Goal: Task Accomplishment & Management: Use online tool/utility

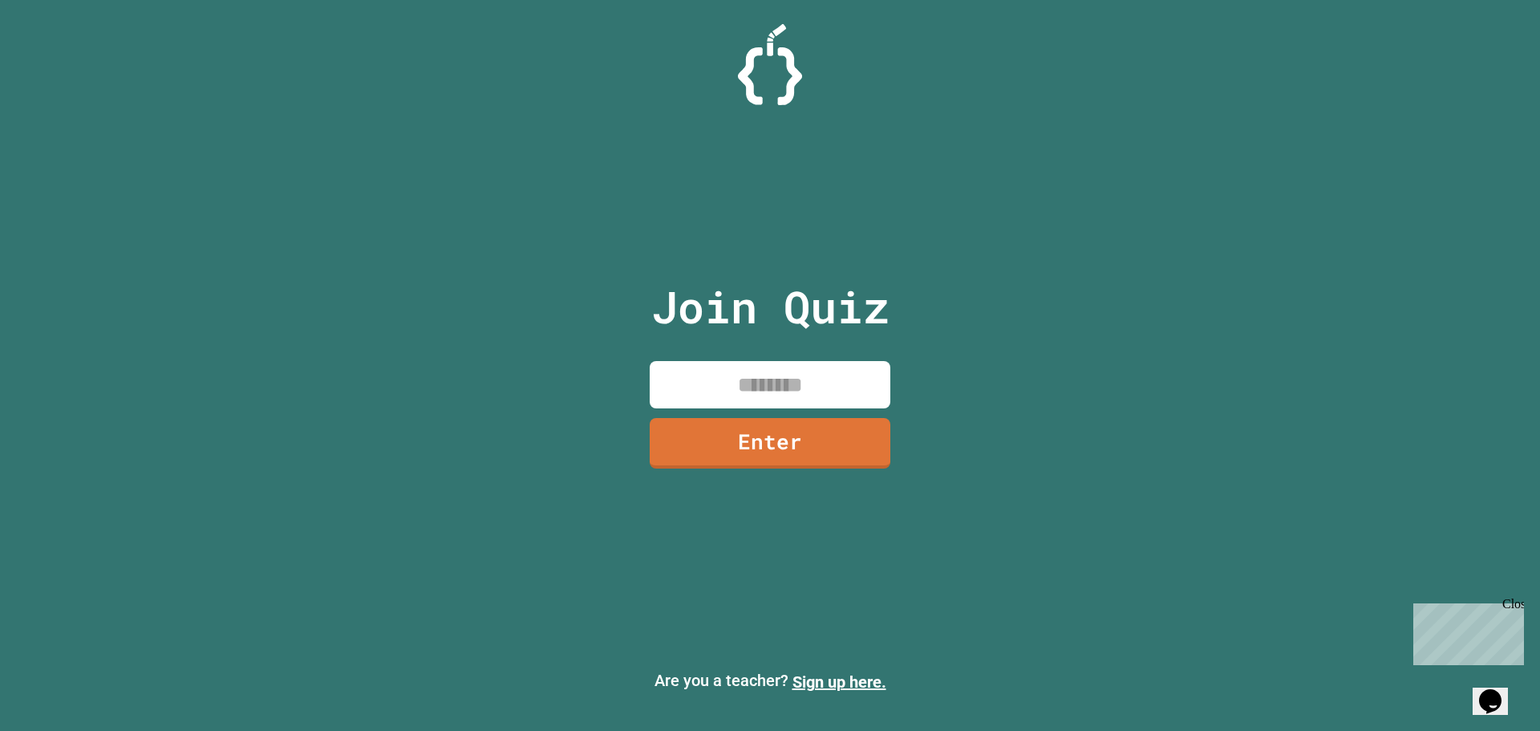
click at [798, 362] on input at bounding box center [770, 384] width 241 height 47
type input "********"
click at [706, 430] on link "Enter" at bounding box center [770, 443] width 241 height 51
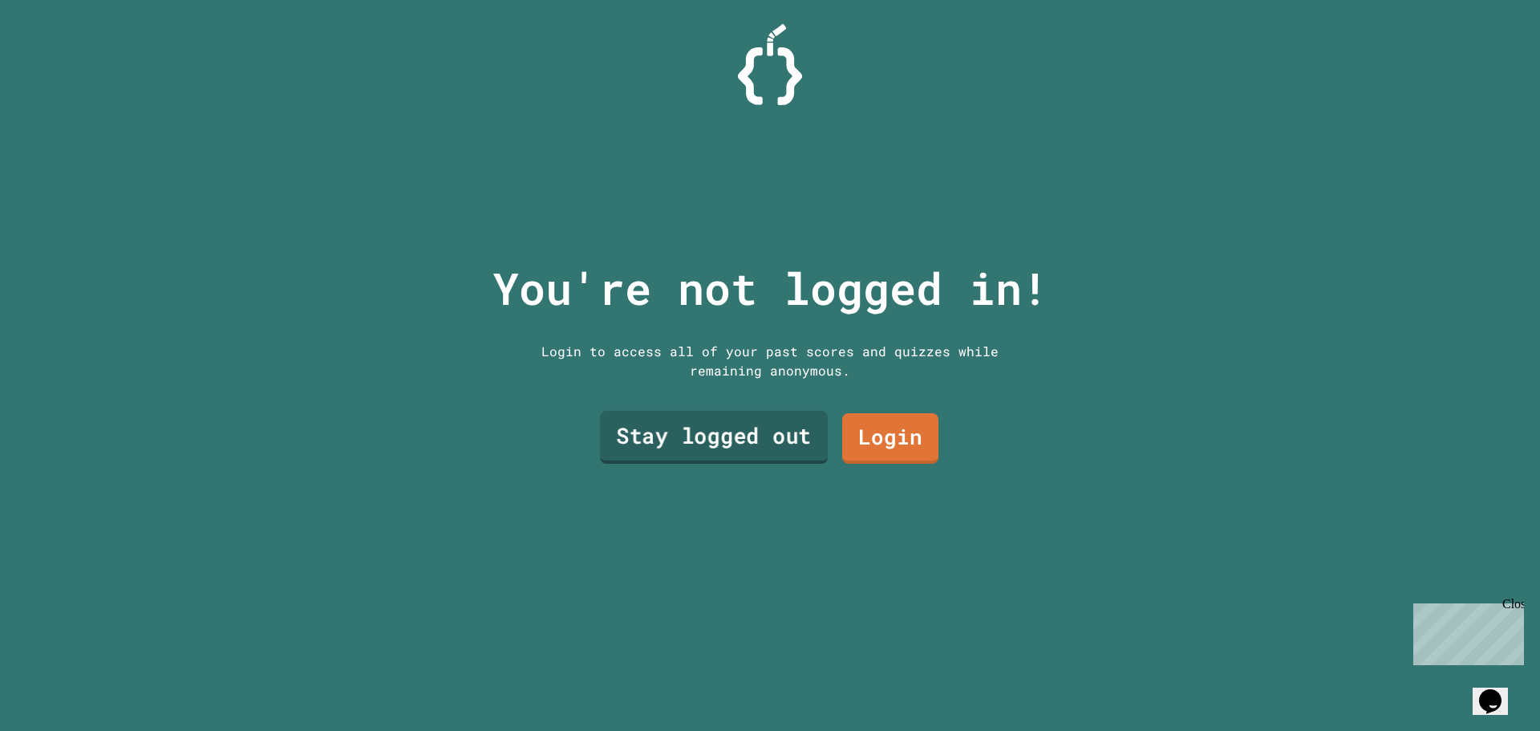
click at [774, 416] on link "Stay logged out" at bounding box center [714, 437] width 228 height 53
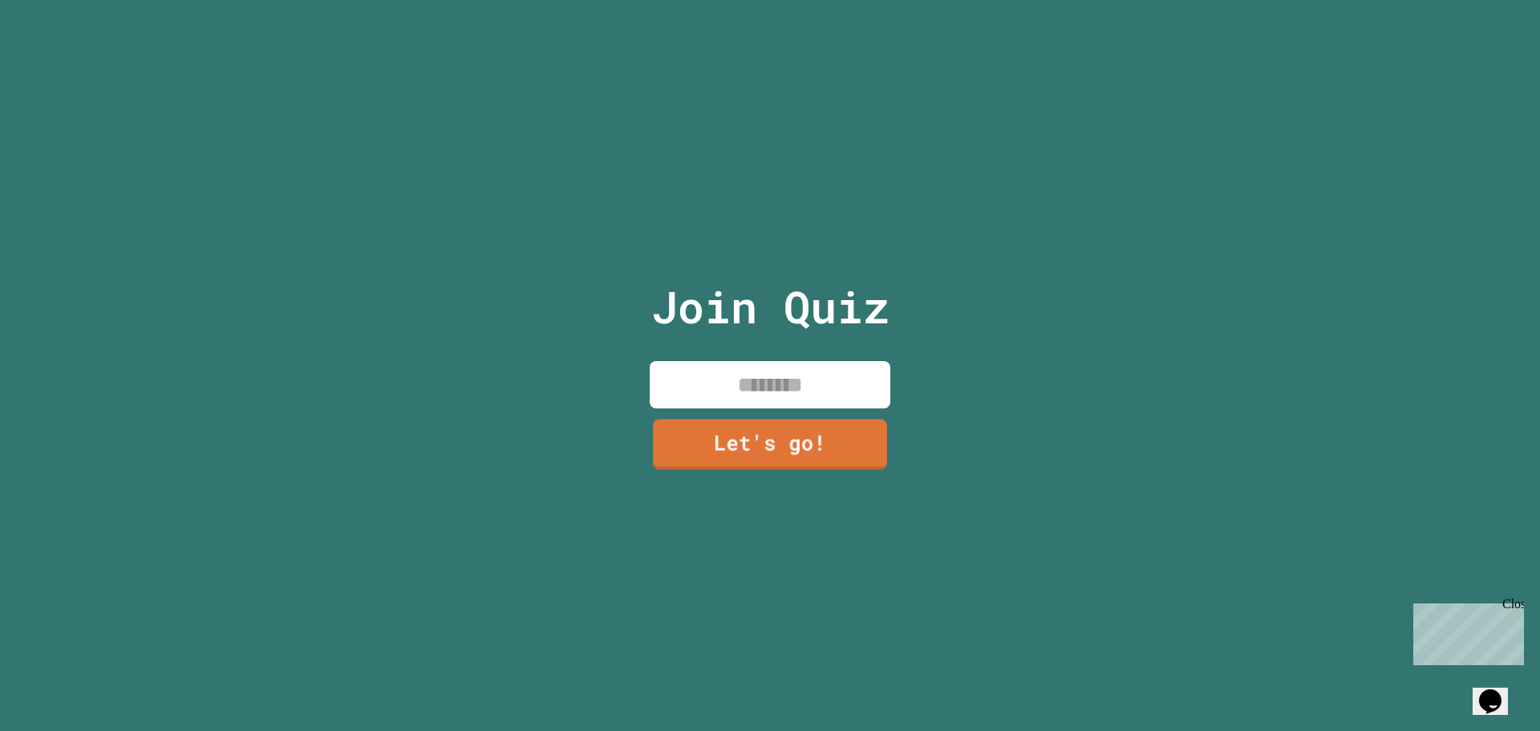
click at [732, 361] on input at bounding box center [770, 384] width 241 height 47
type input "***"
drag, startPoint x: 740, startPoint y: 403, endPoint x: 748, endPoint y: 432, distance: 29.2
click at [740, 408] on div "Join Quiz *** Let's go!" at bounding box center [770, 365] width 270 height 731
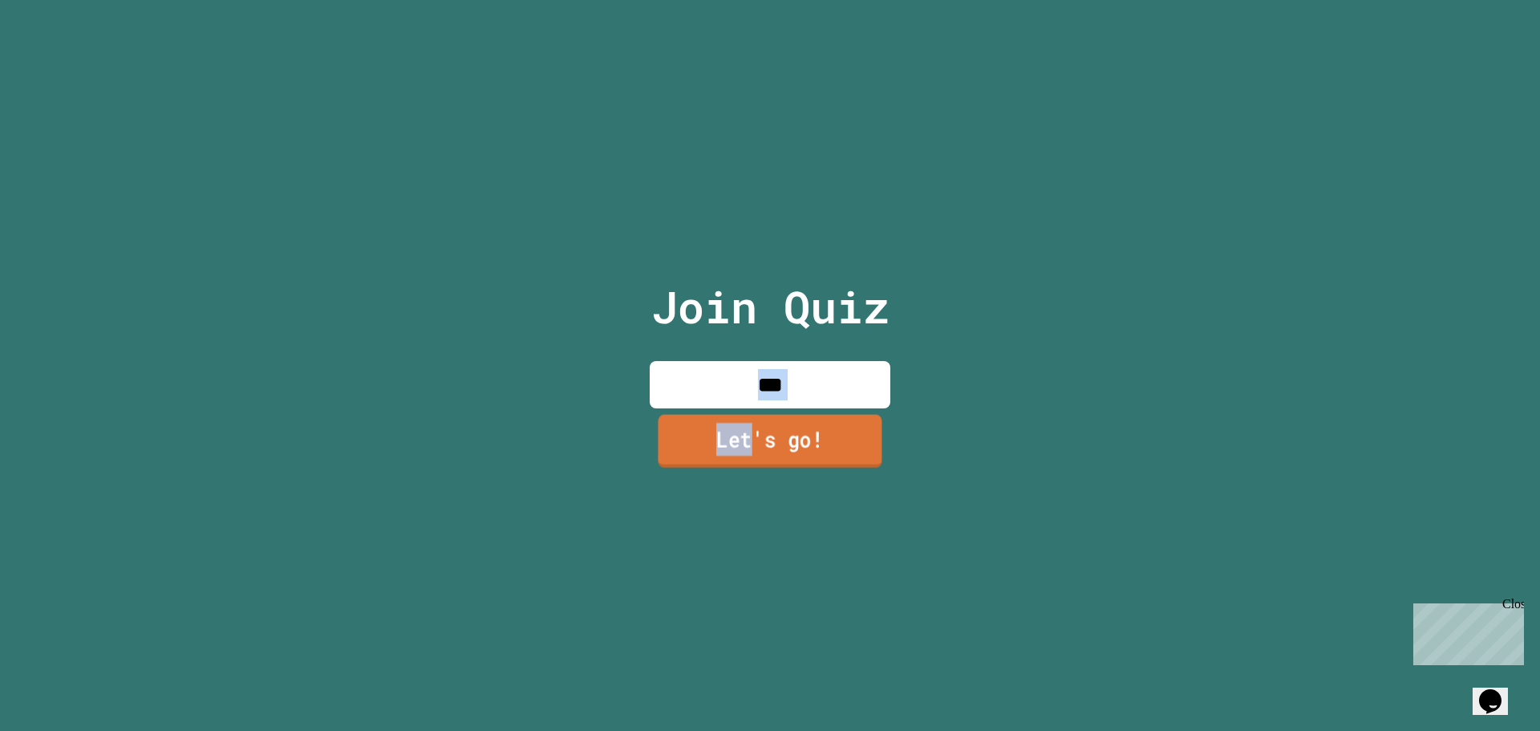
click at [745, 433] on link "Let's go!" at bounding box center [770, 440] width 224 height 53
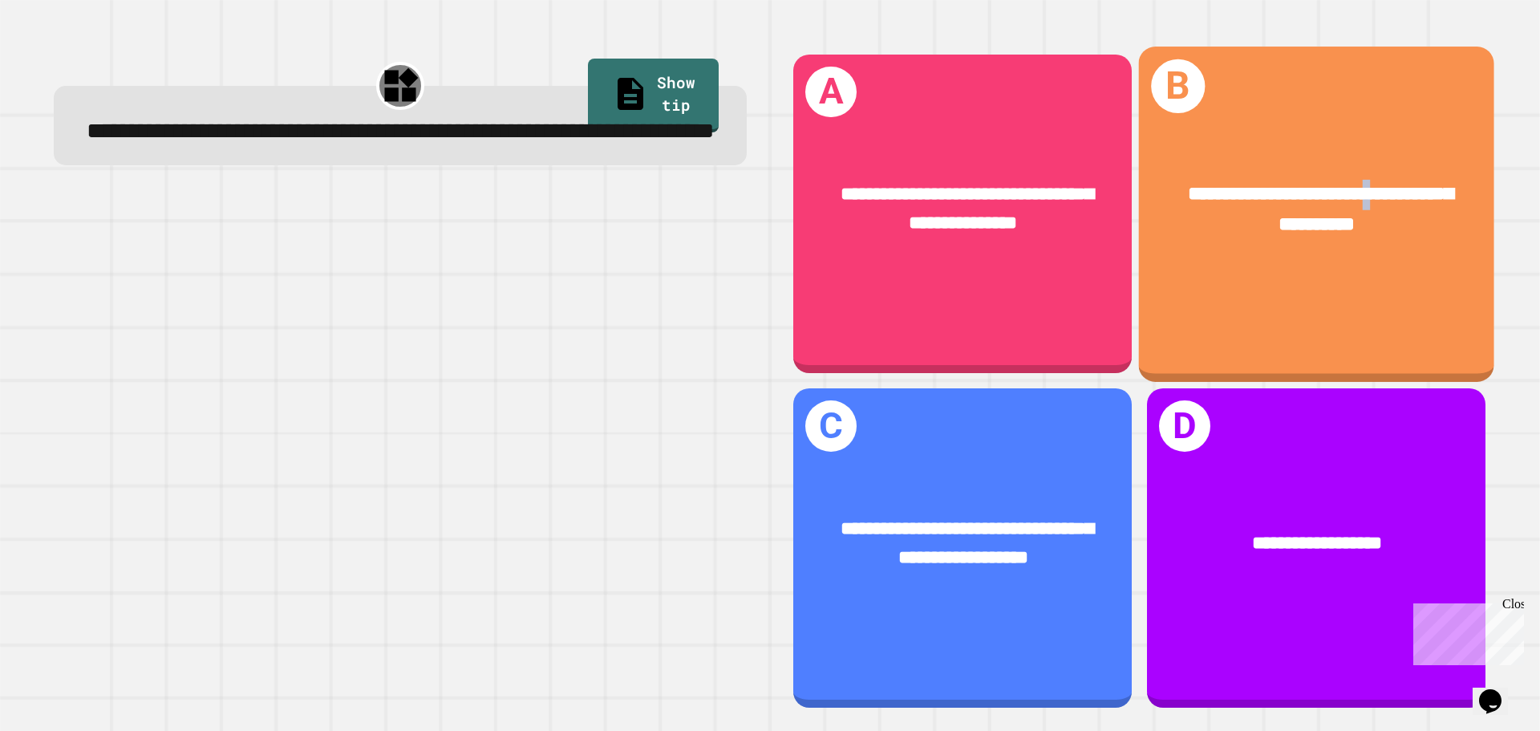
drag, startPoint x: 1217, startPoint y: 334, endPoint x: 1150, endPoint y: 331, distance: 67.4
click at [1150, 331] on div "**********" at bounding box center [1316, 214] width 355 height 335
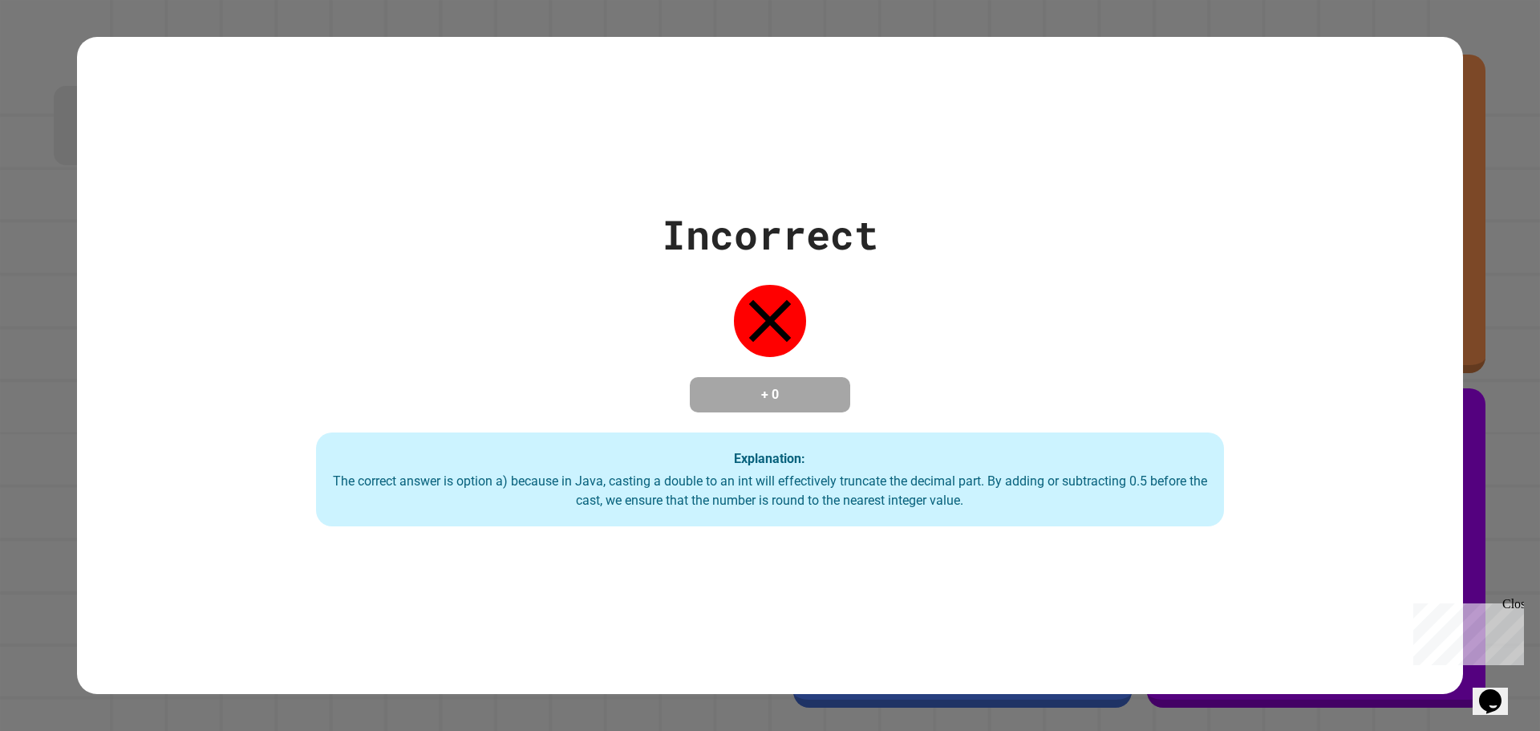
click at [936, 382] on div "Incorrect + 0 Explanation: The correct answer is option a) because in Java, cas…" at bounding box center [770, 366] width 1297 height 322
drag, startPoint x: 522, startPoint y: 221, endPoint x: 523, endPoint y: 206, distance: 14.5
click at [522, 208] on div "Incorrect + 0 Explanation: The correct answer is option a) because in Java, cas…" at bounding box center [770, 366] width 1297 height 322
click at [407, 106] on div "Incorrect + 0 Explanation: The correct answer is option a) because in Java, cas…" at bounding box center [770, 366] width 1386 height 658
drag, startPoint x: 407, startPoint y: 106, endPoint x: 354, endPoint y: 168, distance: 81.4
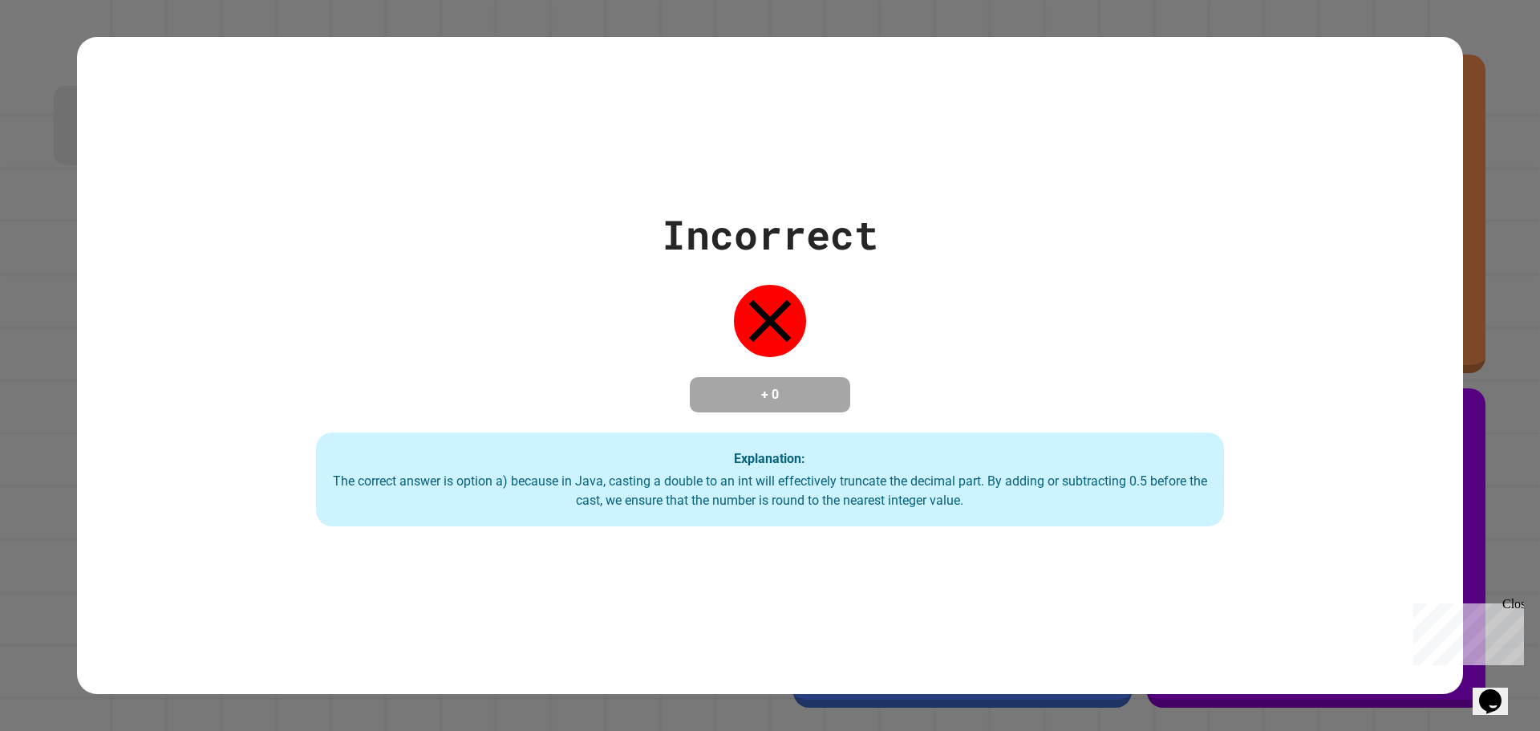
click at [354, 168] on div "Incorrect + 0 Explanation: The correct answer is option a) because in Java, cas…" at bounding box center [770, 366] width 1386 height 658
click at [355, 170] on div "Incorrect + 0 Explanation: The correct answer is option a) because in Java, cas…" at bounding box center [770, 366] width 1386 height 658
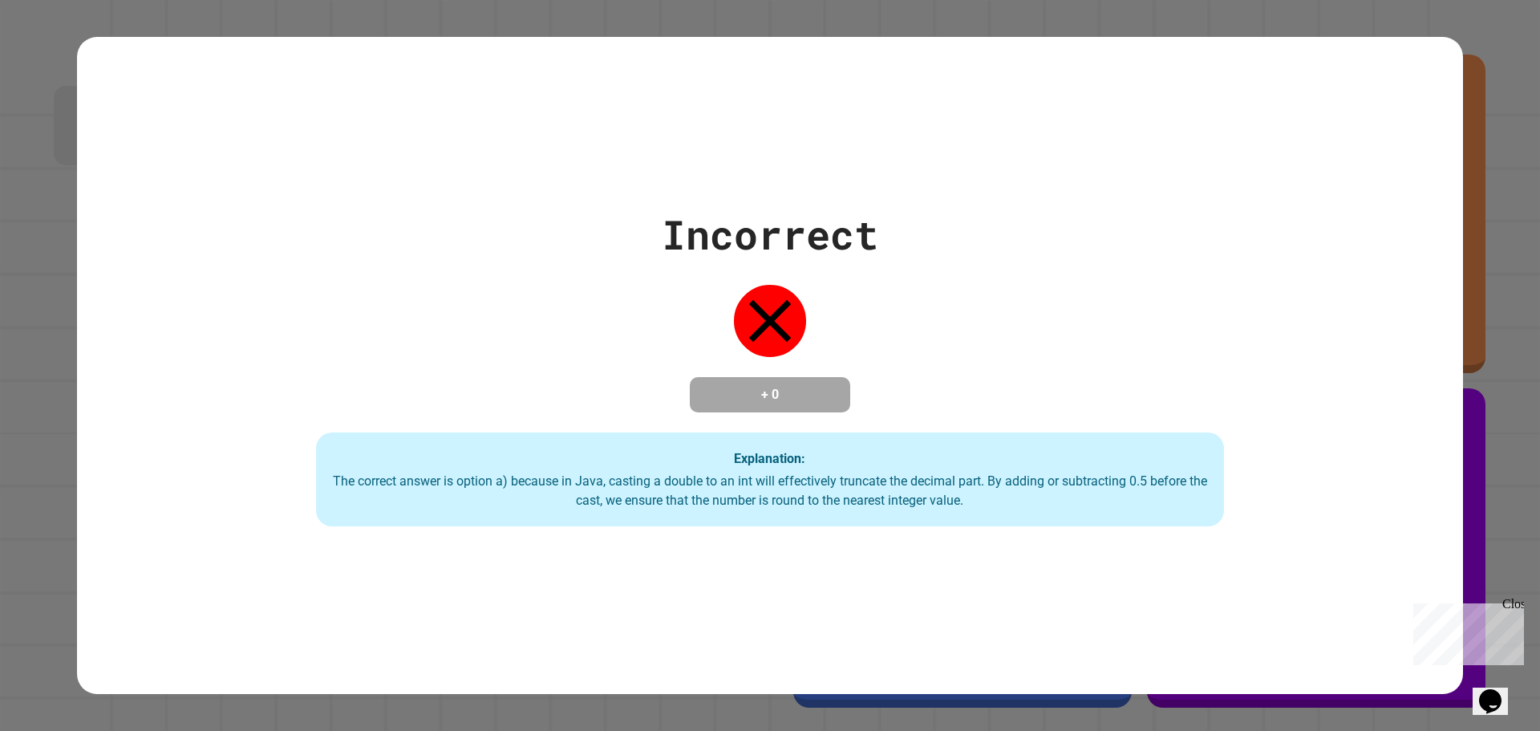
click at [355, 170] on div "Incorrect + 0 Explanation: The correct answer is option a) because in Java, cas…" at bounding box center [770, 366] width 1386 height 658
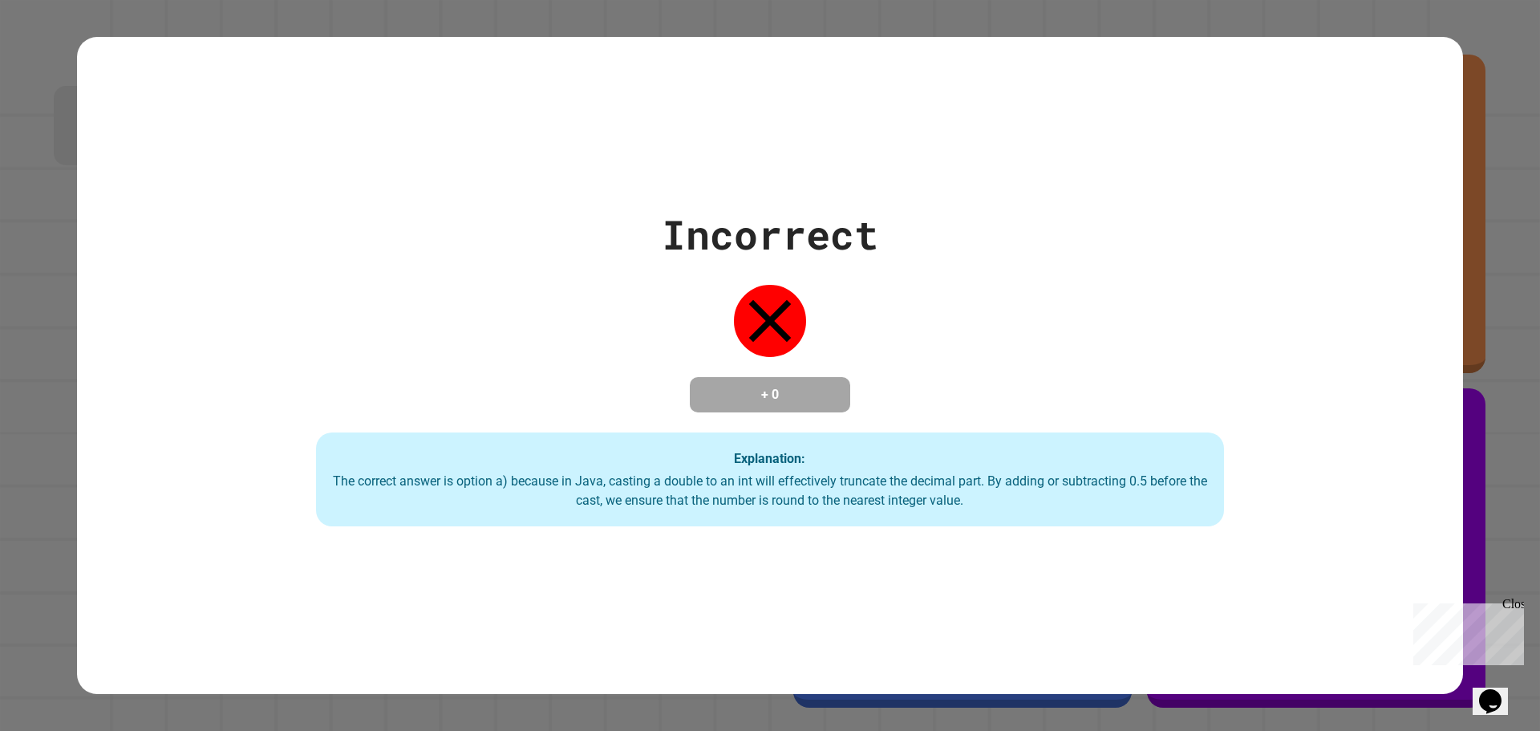
click at [355, 170] on div "Incorrect + 0 Explanation: The correct answer is option a) because in Java, cas…" at bounding box center [770, 366] width 1386 height 658
drag, startPoint x: 355, startPoint y: 170, endPoint x: 376, endPoint y: 160, distance: 23.0
click at [376, 160] on div "Incorrect + 0 Explanation: The correct answer is option a) because in Java, cas…" at bounding box center [770, 366] width 1386 height 658
click at [383, 157] on div "Incorrect + 0 Explanation: The correct answer is option a) because in Java, cas…" at bounding box center [770, 366] width 1386 height 658
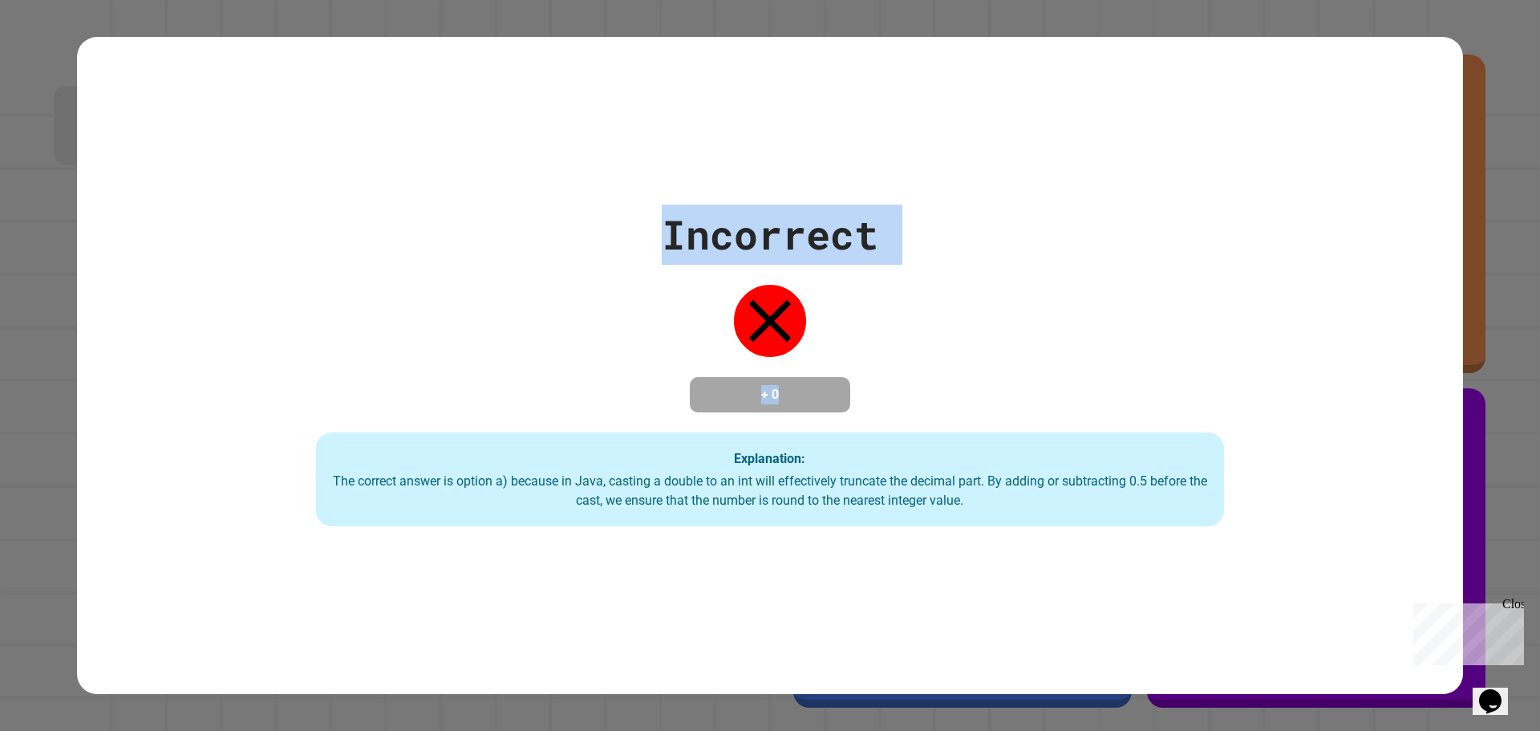
click at [383, 157] on div "Incorrect + 0 Explanation: The correct answer is option a) because in Java, cas…" at bounding box center [770, 366] width 1386 height 658
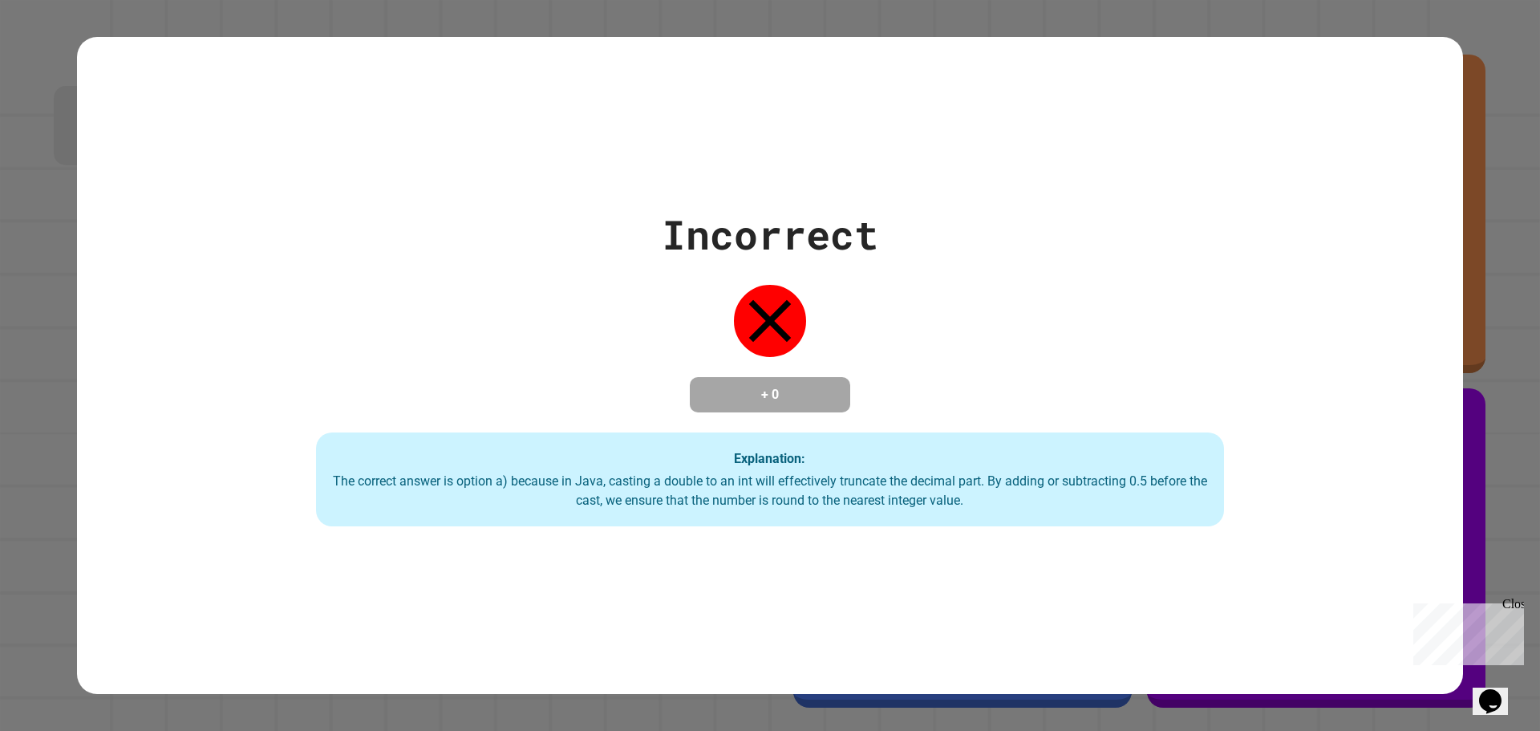
click at [383, 157] on div "Incorrect + 0 Explanation: The correct answer is option a) because in Java, cas…" at bounding box center [770, 366] width 1386 height 658
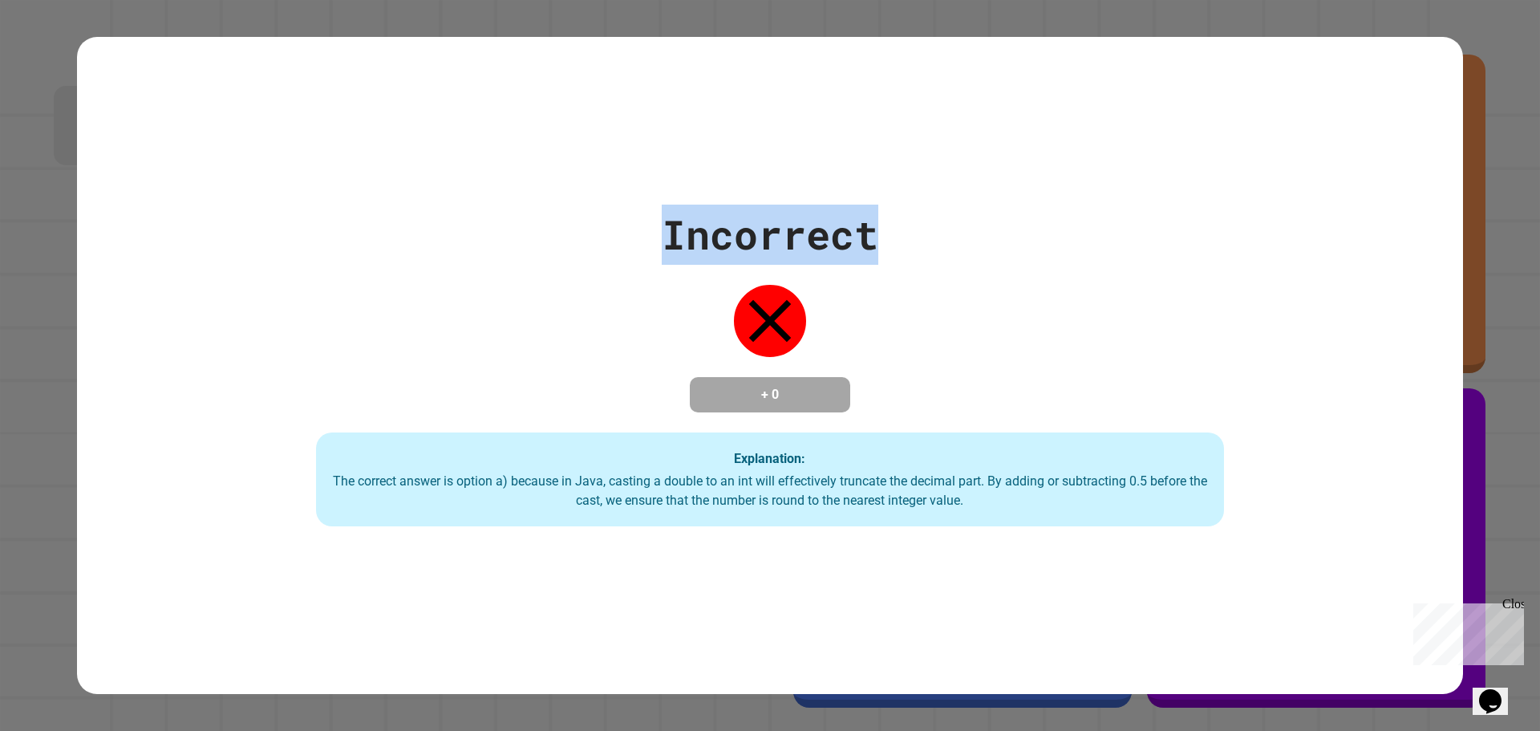
drag, startPoint x: 383, startPoint y: 157, endPoint x: 322, endPoint y: 190, distance: 70.0
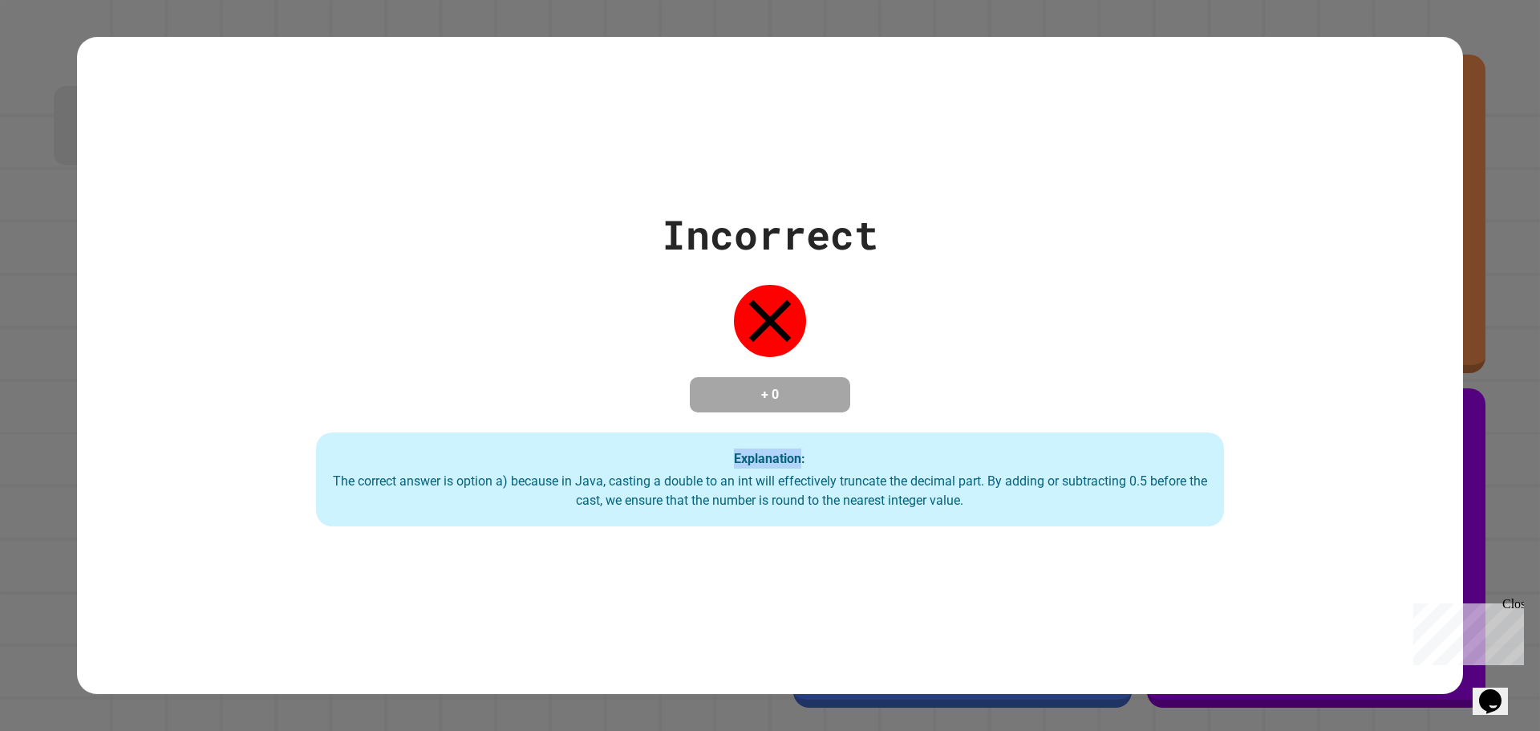
click at [247, 237] on div "Incorrect + 0 Explanation: The correct answer is option a) because in Java, cas…" at bounding box center [770, 366] width 1297 height 322
click at [348, 185] on div "Incorrect + 0 Explanation: The correct answer is option a) because in Java, cas…" at bounding box center [770, 366] width 1386 height 658
drag, startPoint x: 348, startPoint y: 185, endPoint x: 424, endPoint y: 145, distance: 86.1
drag, startPoint x: 424, startPoint y: 145, endPoint x: 375, endPoint y: 169, distance: 55.3
drag, startPoint x: 375, startPoint y: 169, endPoint x: 282, endPoint y: 219, distance: 104.8
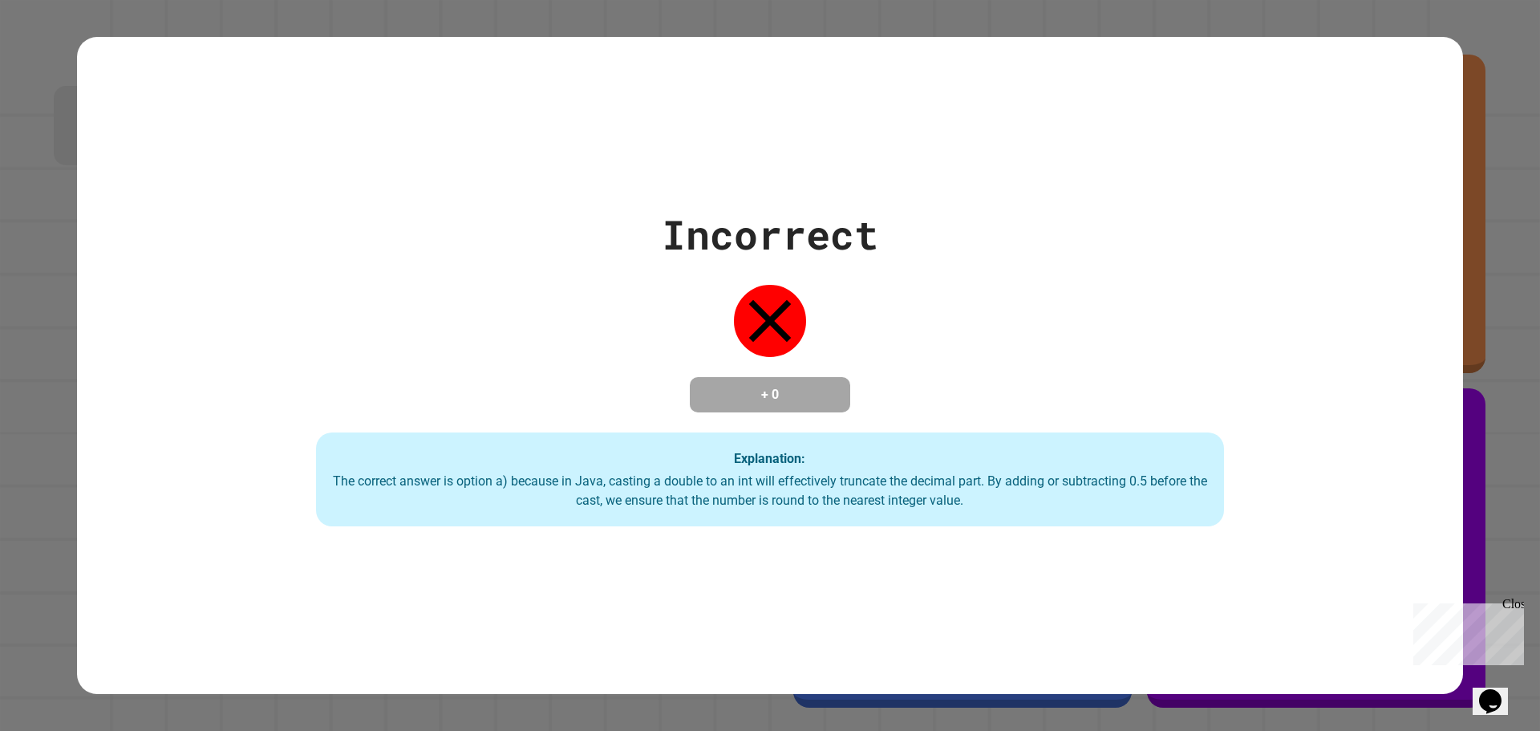
click at [282, 219] on div "Incorrect + 0 Explanation: The correct answer is option a) because in Java, cas…" at bounding box center [770, 366] width 1297 height 322
click at [280, 220] on div "Incorrect + 0 Explanation: The correct answer is option a) because in Java, cas…" at bounding box center [770, 366] width 1297 height 322
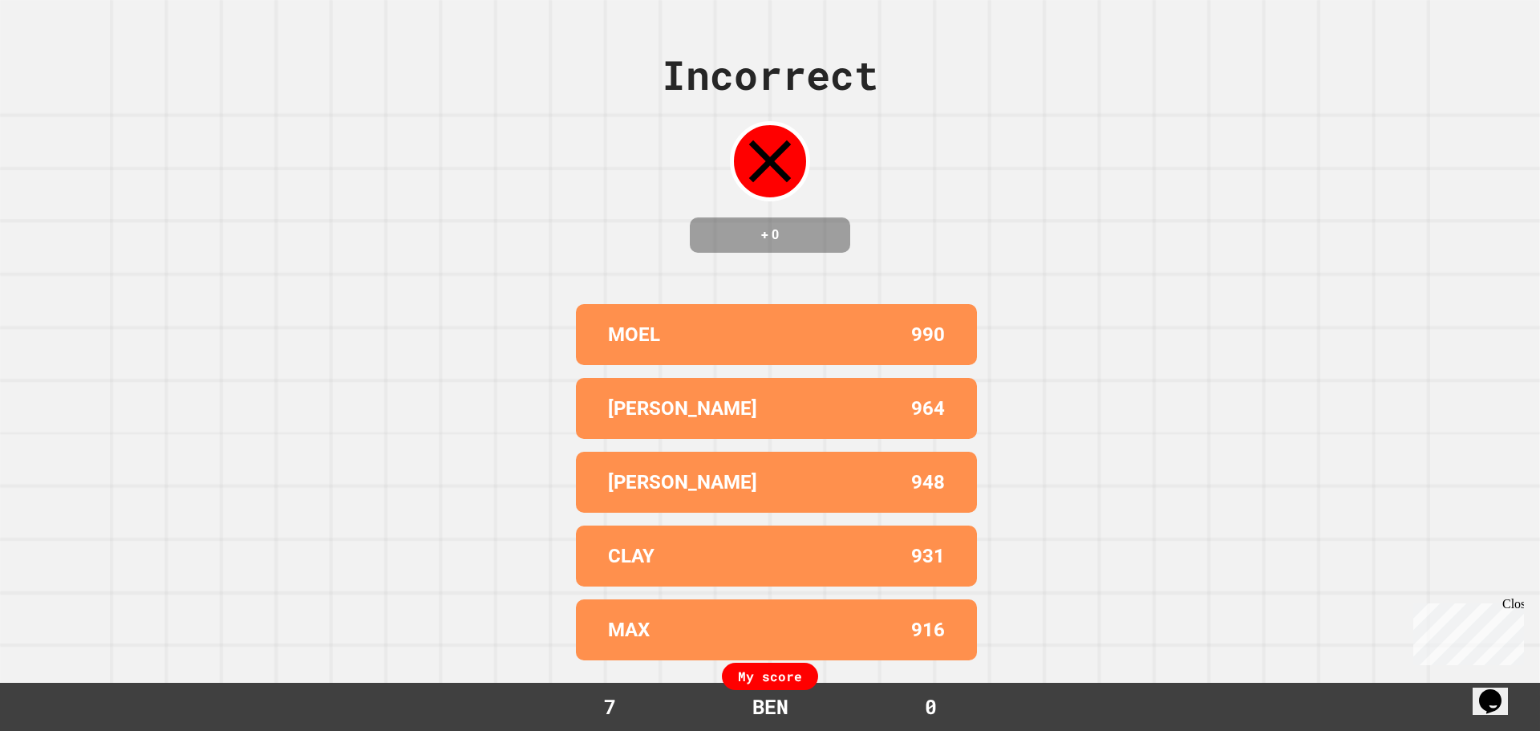
click at [280, 220] on div "Incorrect + 0 MOEL 990 [PERSON_NAME] 964 [DATE] 948 CLAY 931 MAX 916 My score 7…" at bounding box center [770, 365] width 1540 height 731
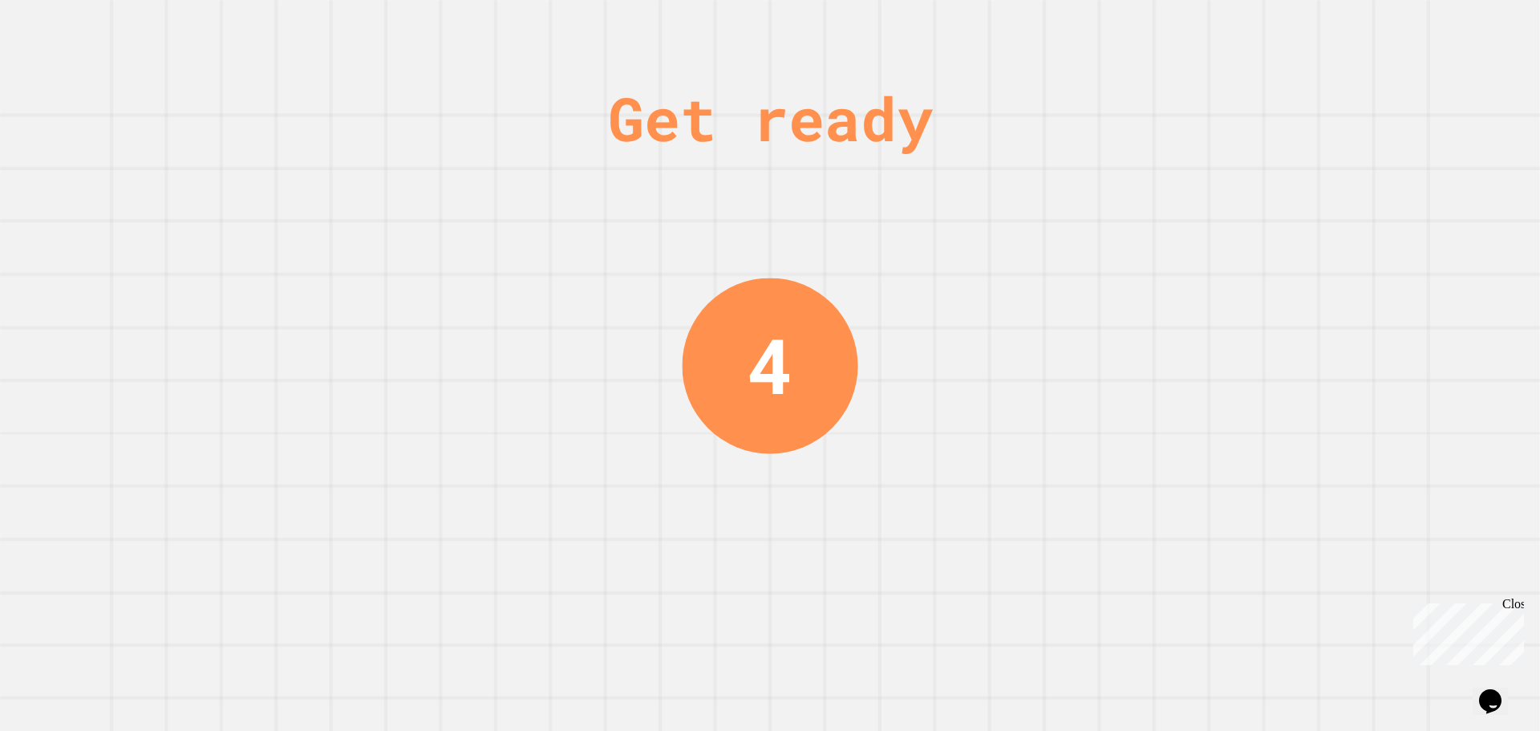
click at [280, 220] on div "Get ready 4" at bounding box center [770, 365] width 1540 height 731
click at [280, 220] on div "Get ready 1" at bounding box center [770, 365] width 1540 height 731
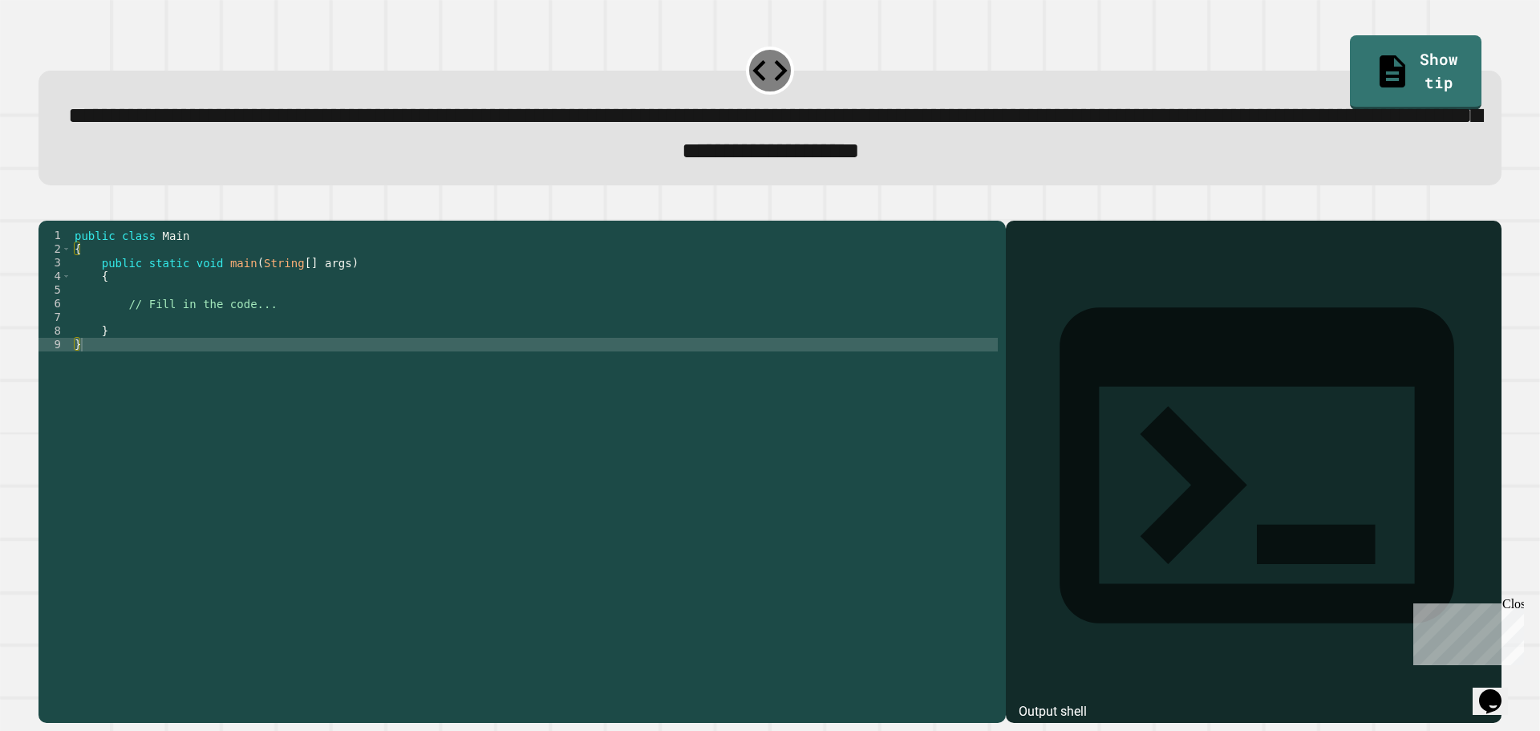
click at [280, 220] on div at bounding box center [770, 210] width 1463 height 19
click at [252, 305] on div "public class Main { public static void main ( String [ ] args ) { // Fill in th…" at bounding box center [534, 454] width 927 height 450
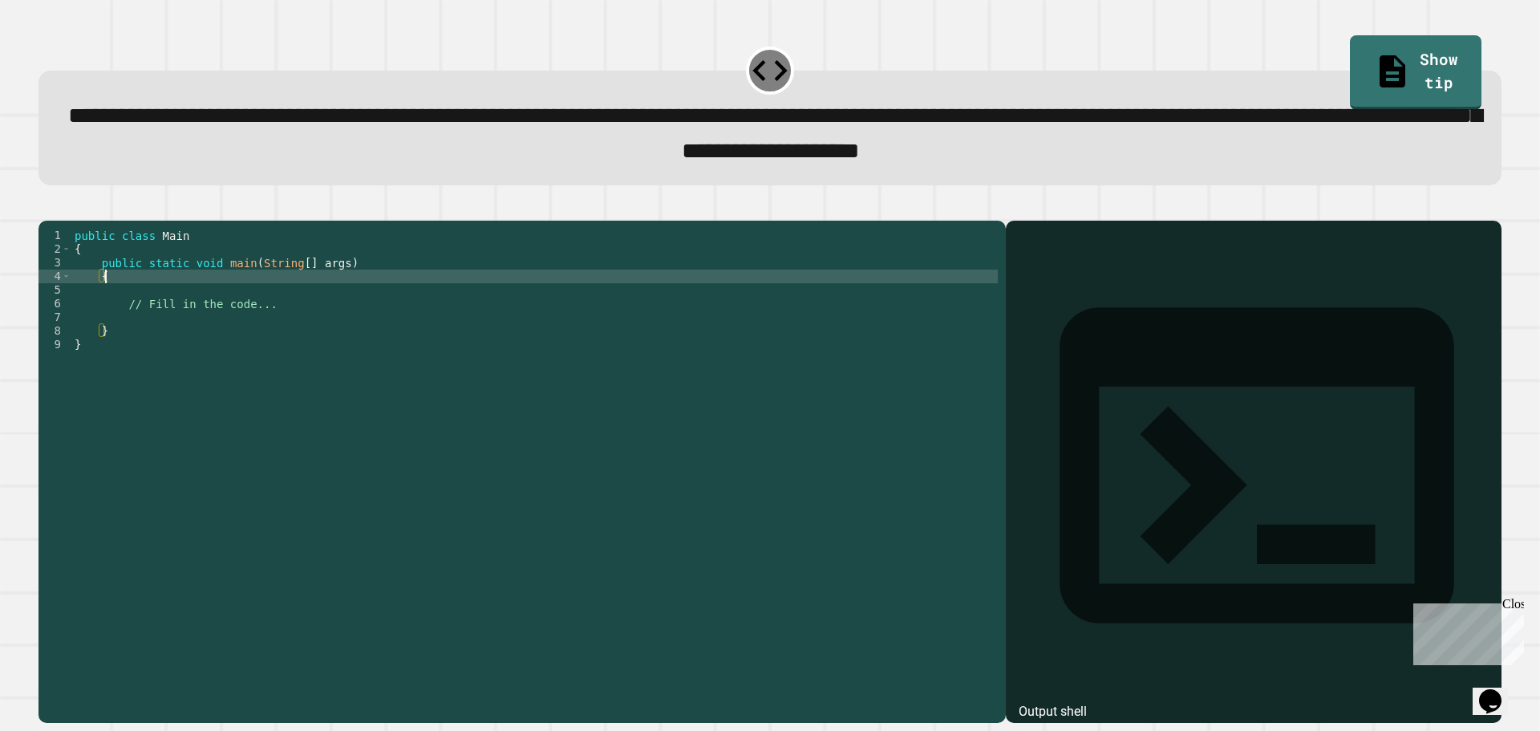
click at [249, 326] on div "public class Main { public static void main ( String [ ] args ) { // Fill in th…" at bounding box center [534, 454] width 927 height 450
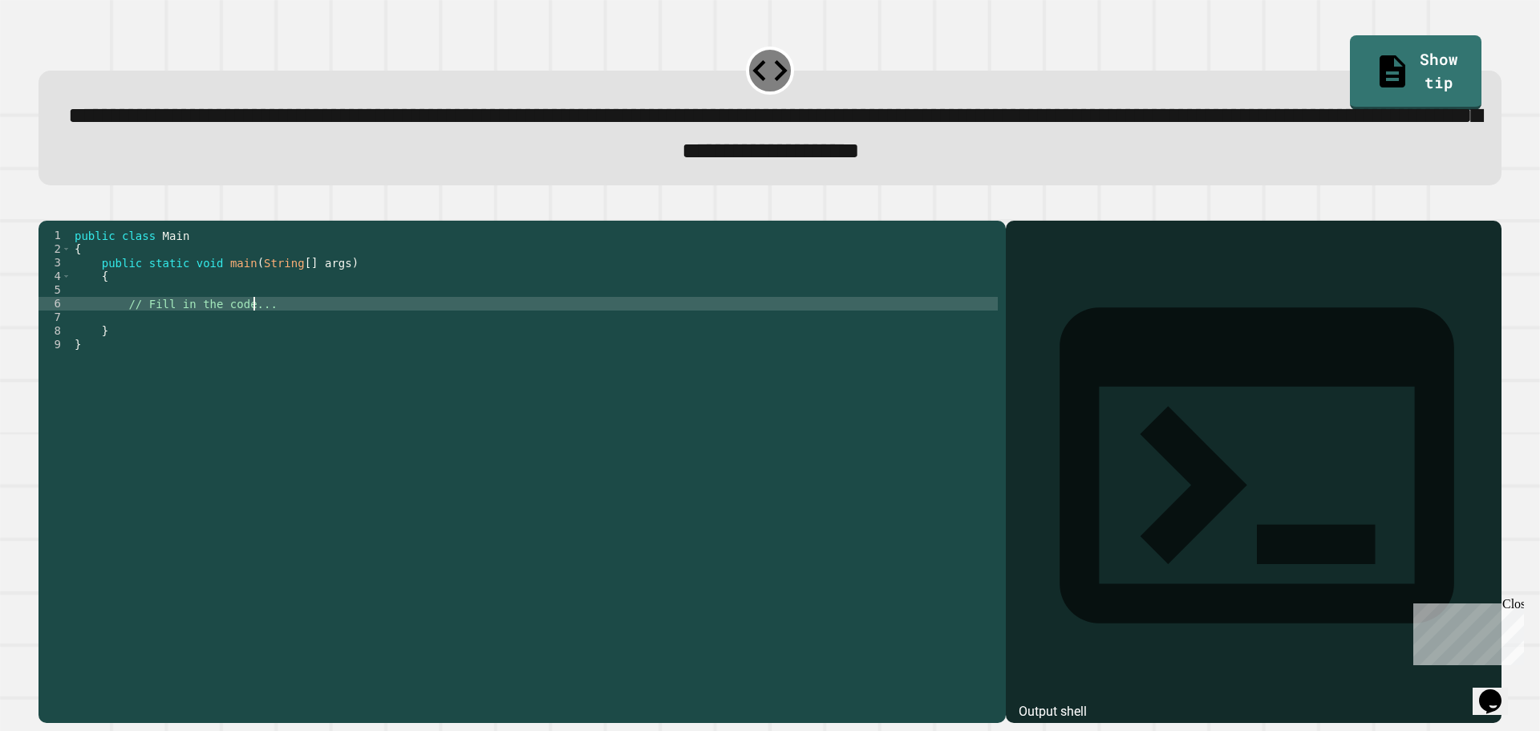
click at [255, 324] on div "public class Main { public static void main ( String [ ] args ) { // Fill in th…" at bounding box center [534, 454] width 927 height 450
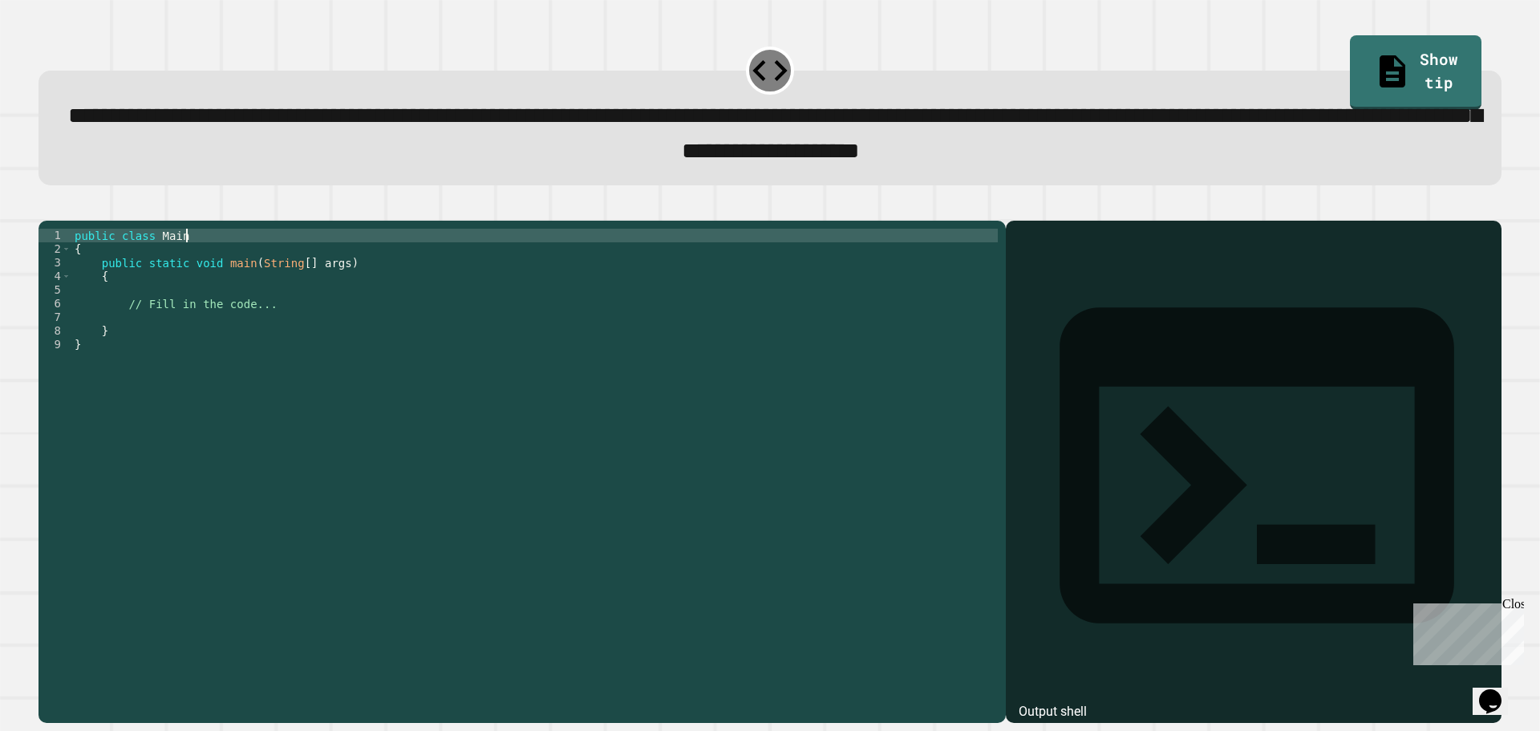
drag, startPoint x: 441, startPoint y: 255, endPoint x: 421, endPoint y: 266, distance: 22.6
click at [432, 259] on div "public class Main { public static void main ( String [ ] args ) { // Fill in th…" at bounding box center [534, 454] width 927 height 450
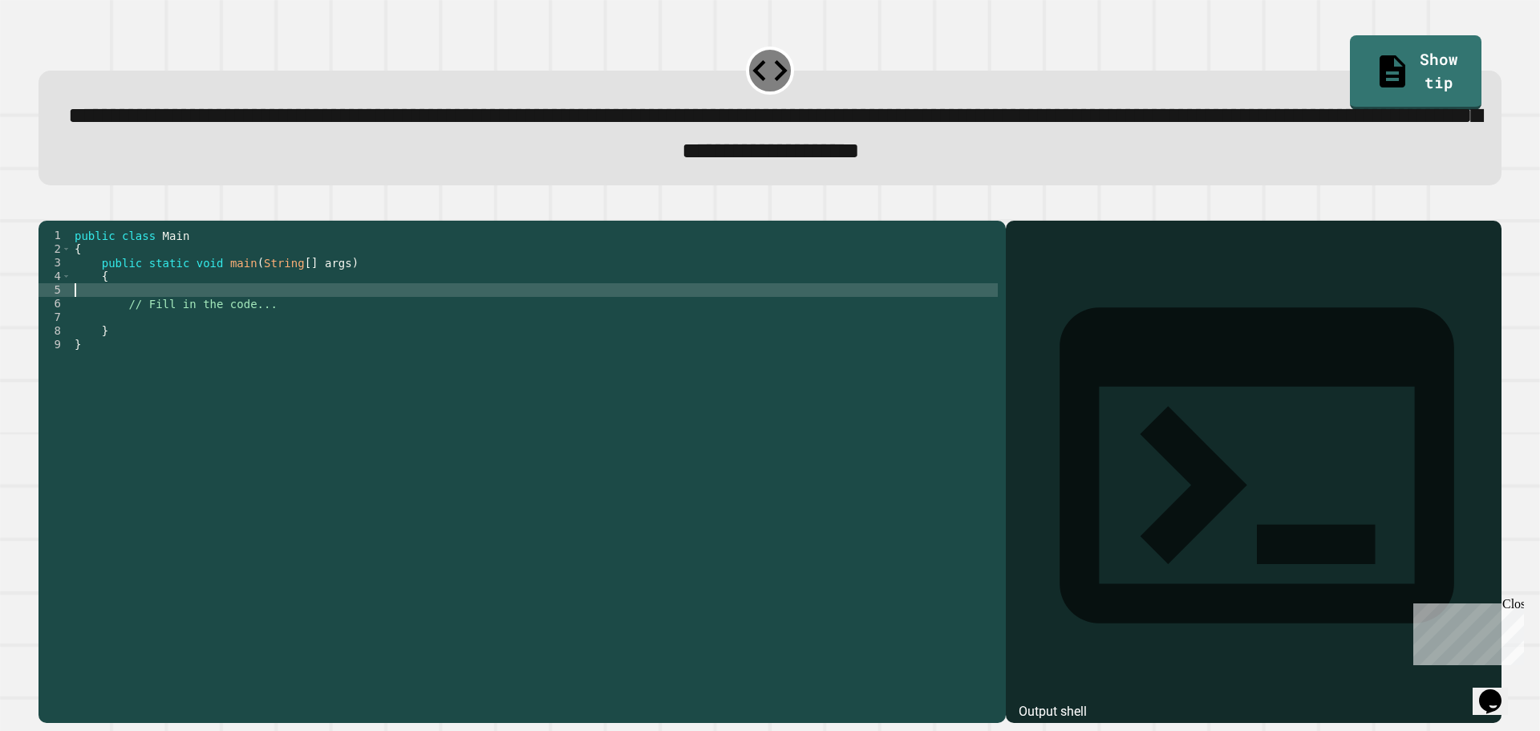
click at [343, 313] on div "public class Main { public static void main ( String [ ] args ) { // Fill in th…" at bounding box center [534, 454] width 927 height 450
type textarea "**********"
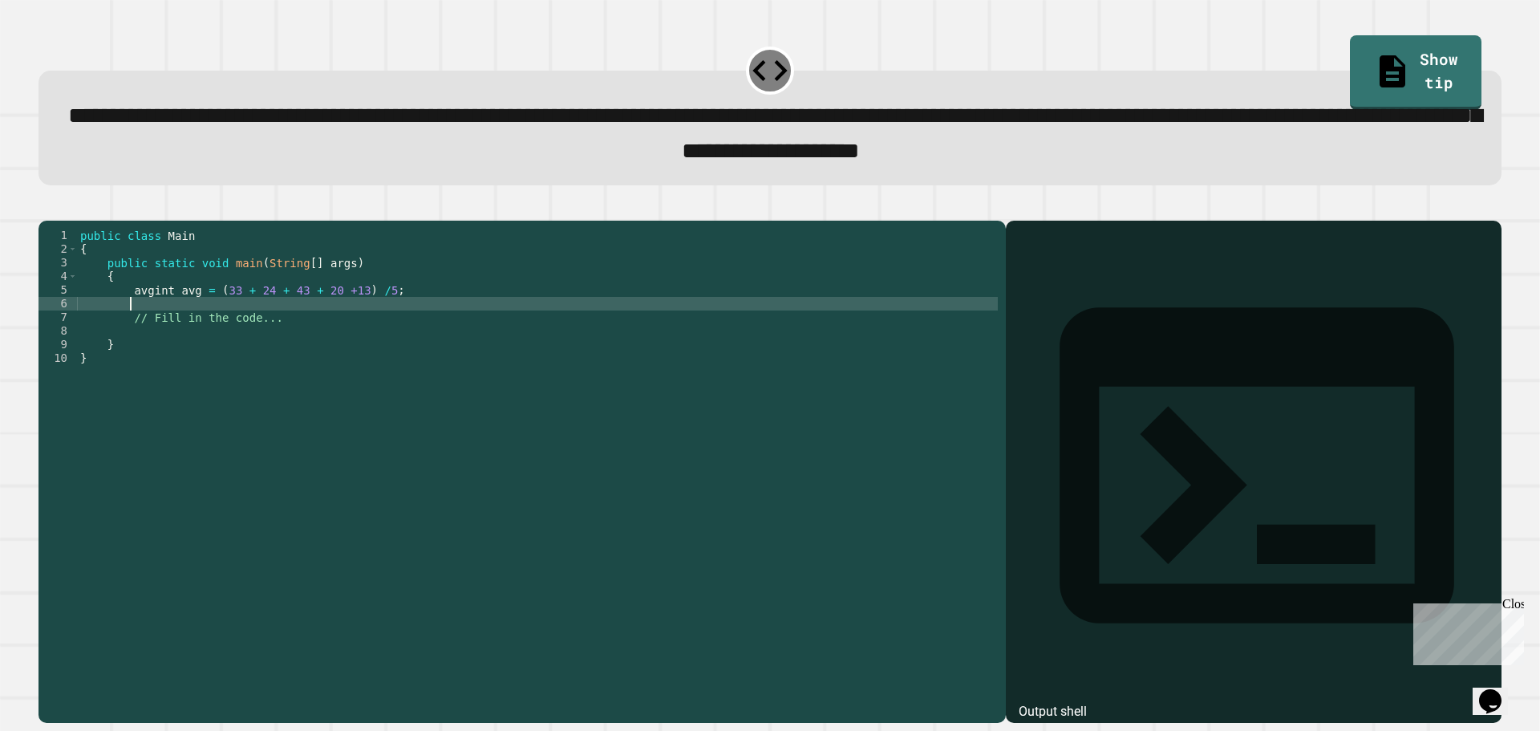
click at [149, 314] on div "public class Main { public static void main ( String [ ] args ) { avgint avg = …" at bounding box center [537, 454] width 921 height 450
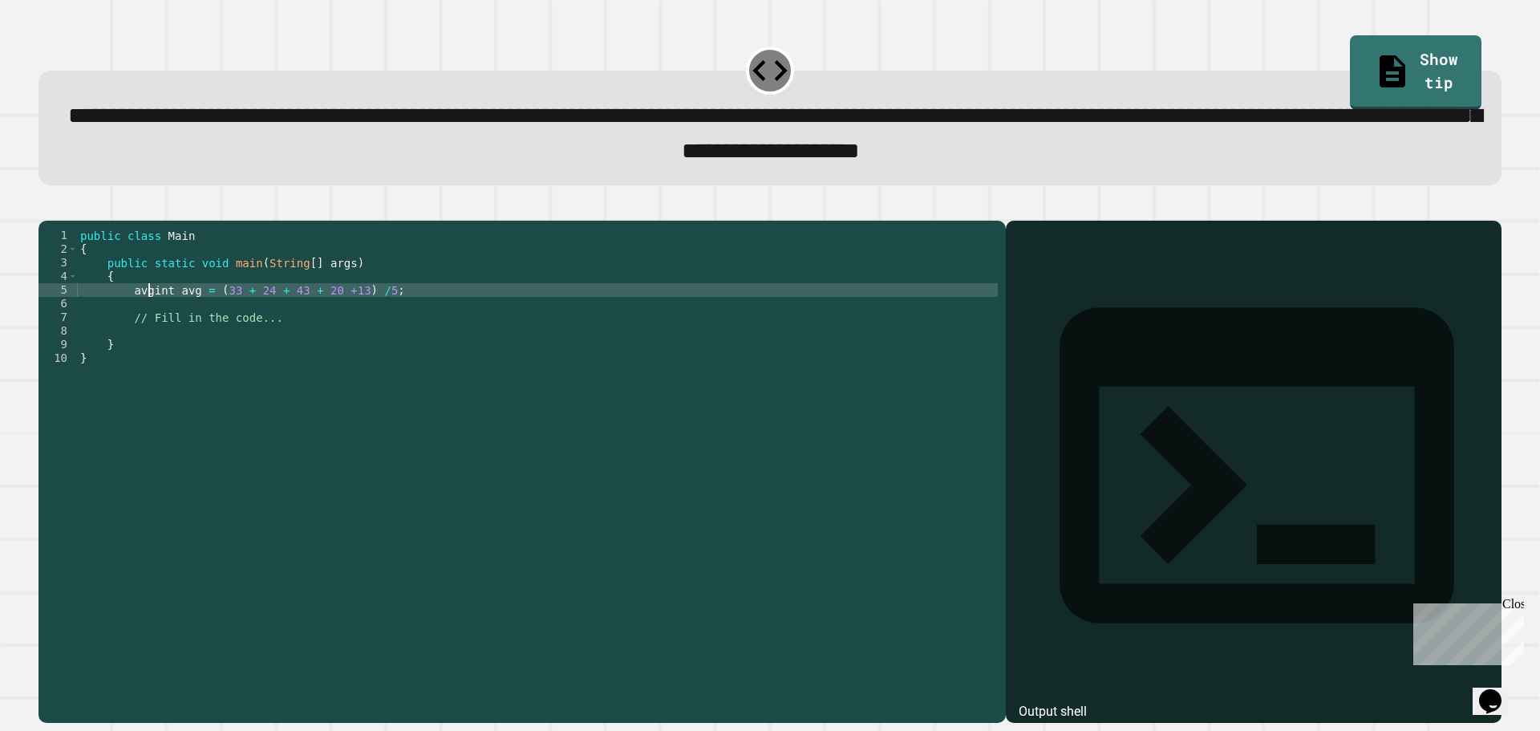
type textarea "**********"
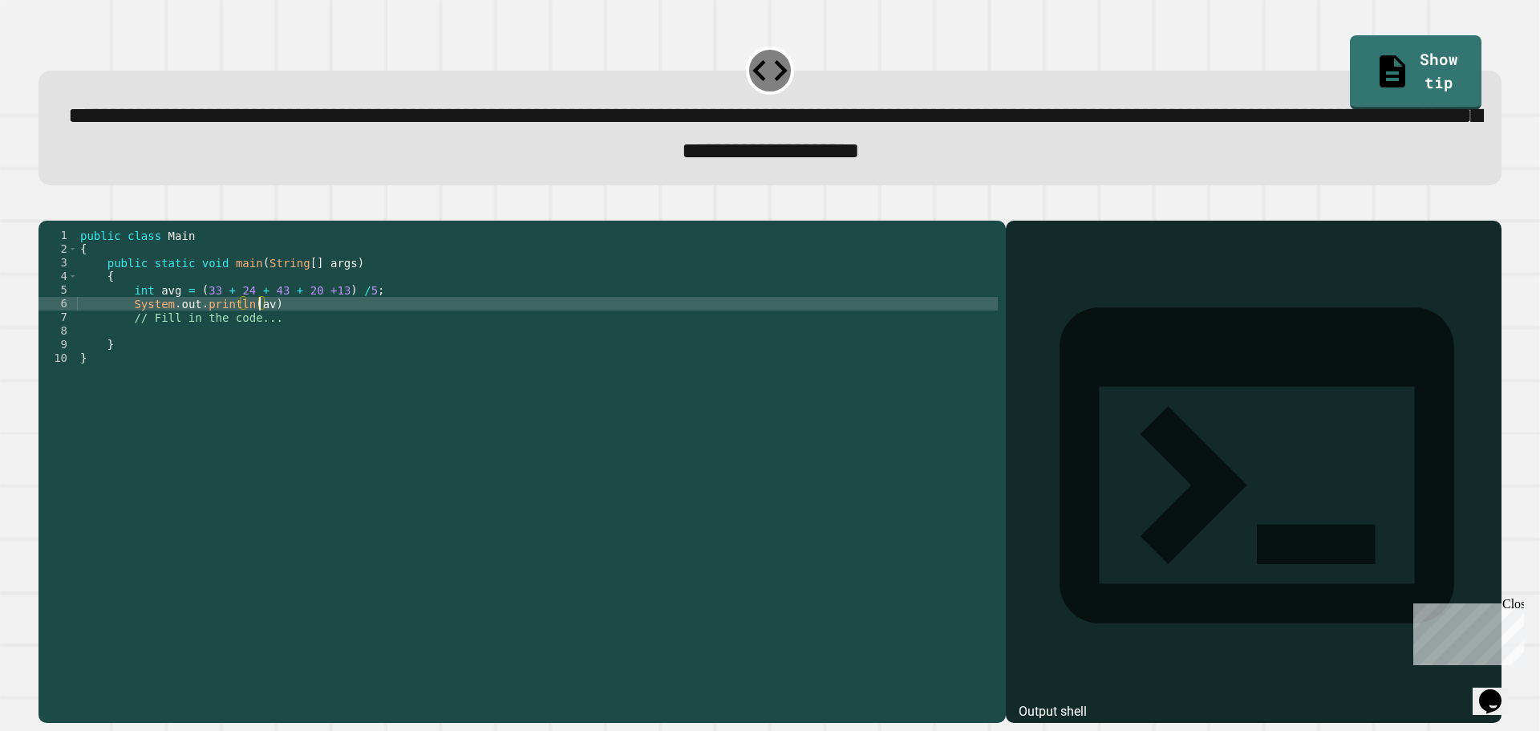
scroll to position [0, 12]
type textarea "**********"
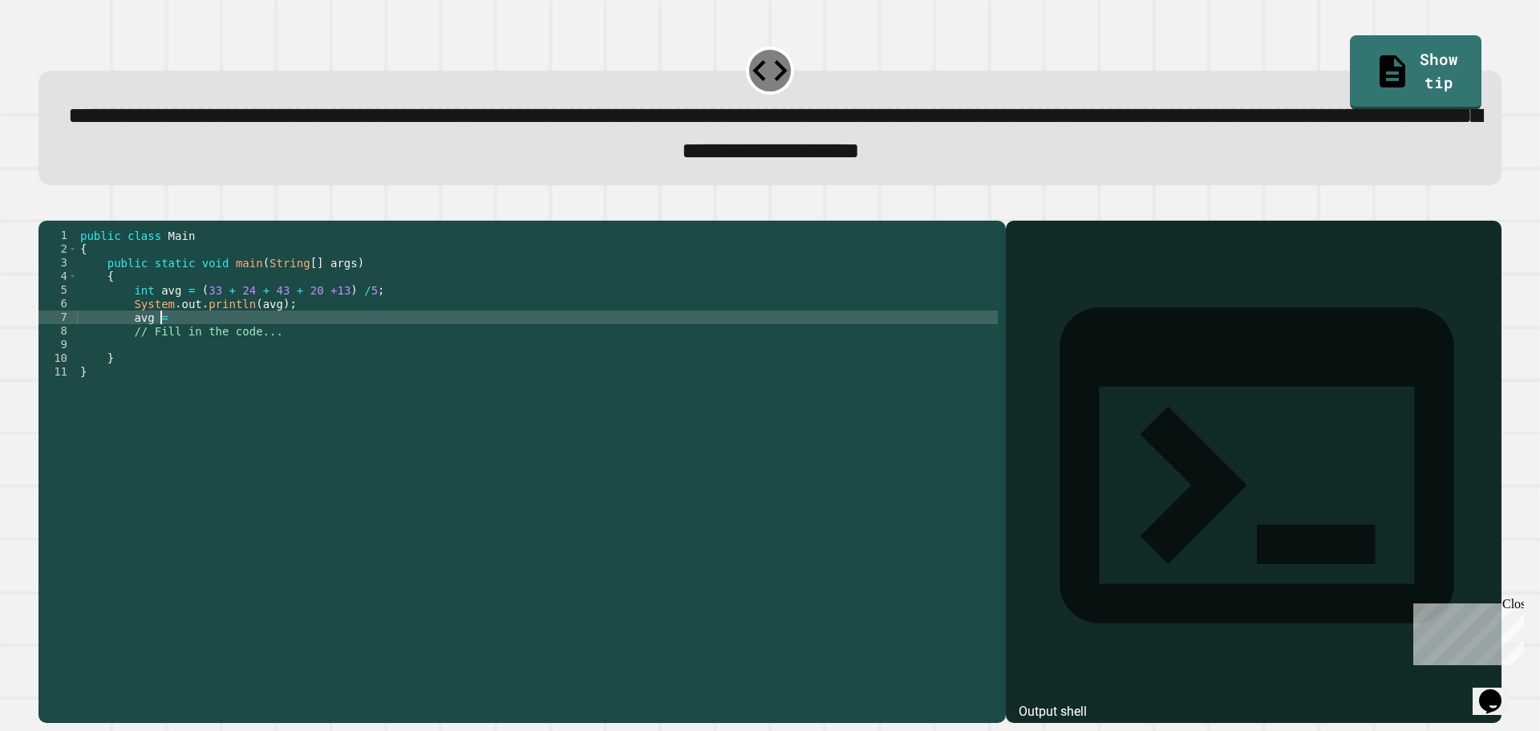
scroll to position [0, 5]
type textarea "*"
type textarea "**********"
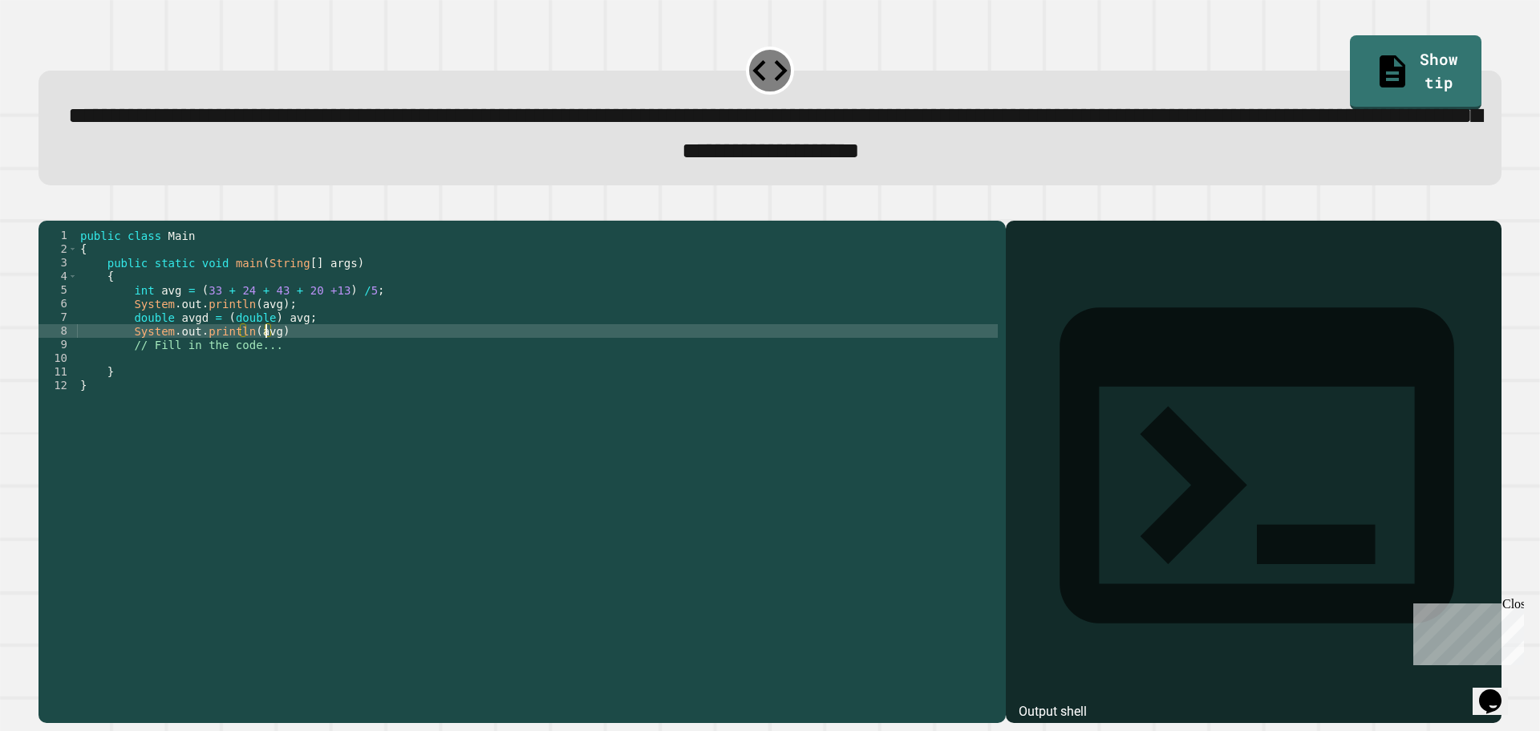
scroll to position [0, 13]
type textarea "**********"
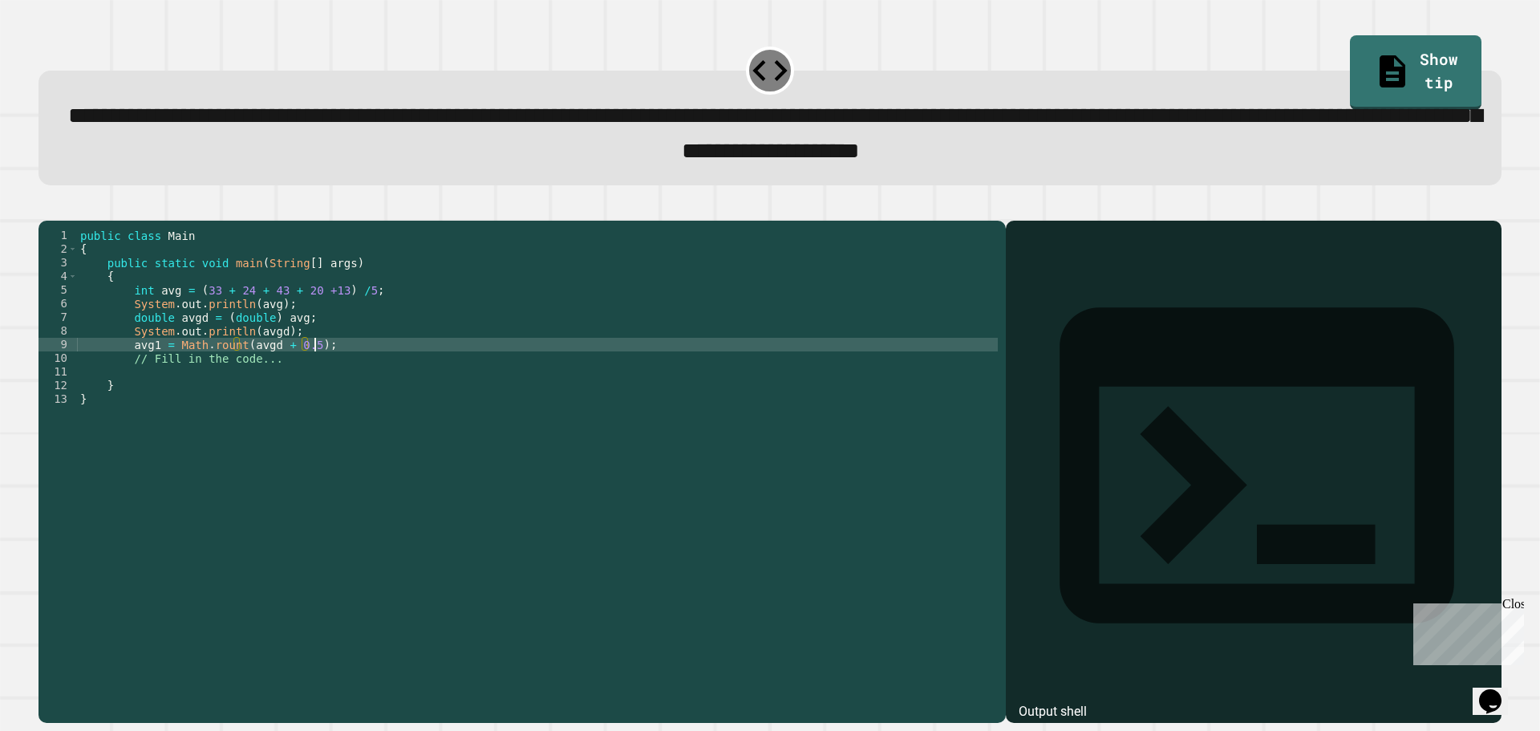
scroll to position [0, 15]
type textarea "**********"
click at [47, 207] on button "button" at bounding box center [47, 207] width 0 height 0
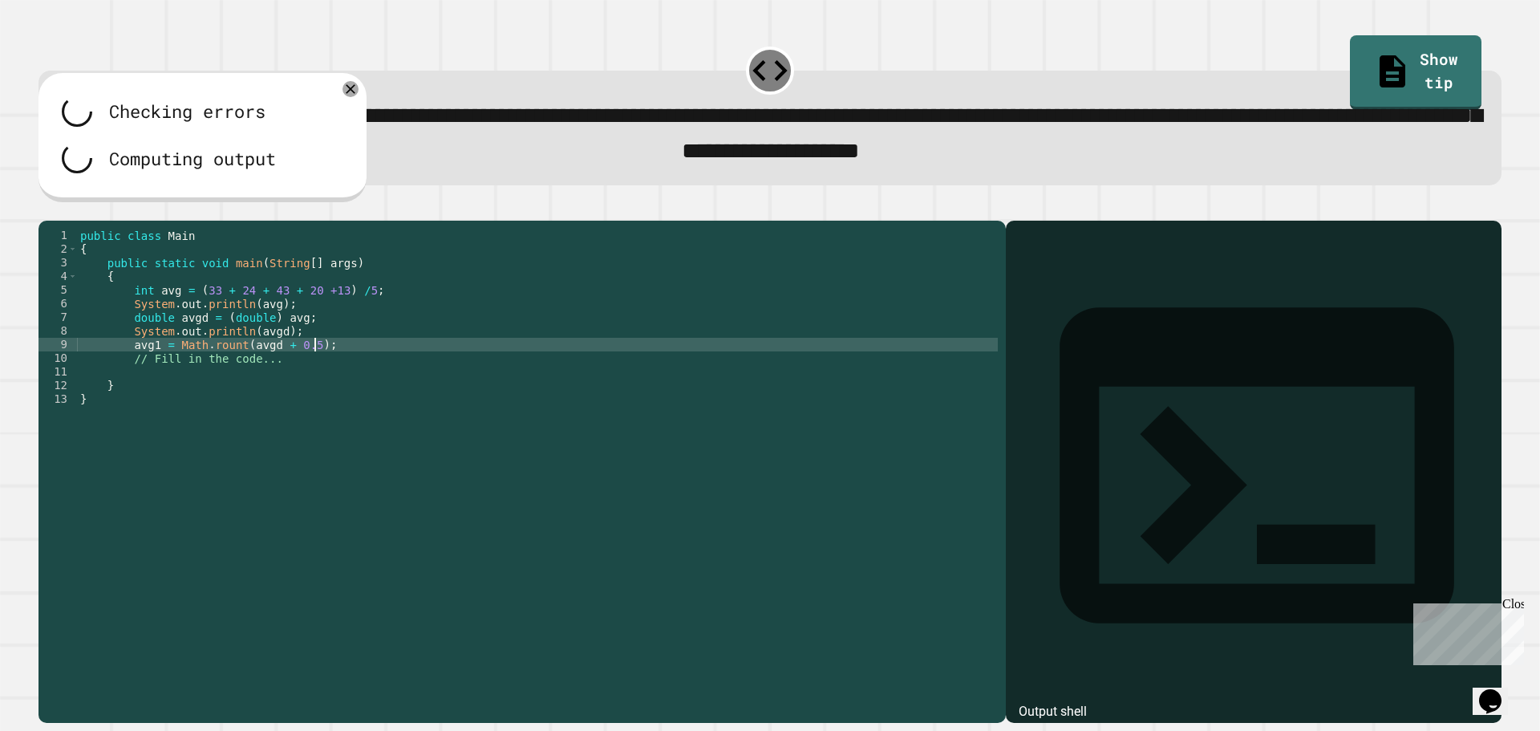
click at [335, 367] on div "public class Main { public static void main ( String [ ] args ) { int avg = ( 3…" at bounding box center [537, 454] width 921 height 450
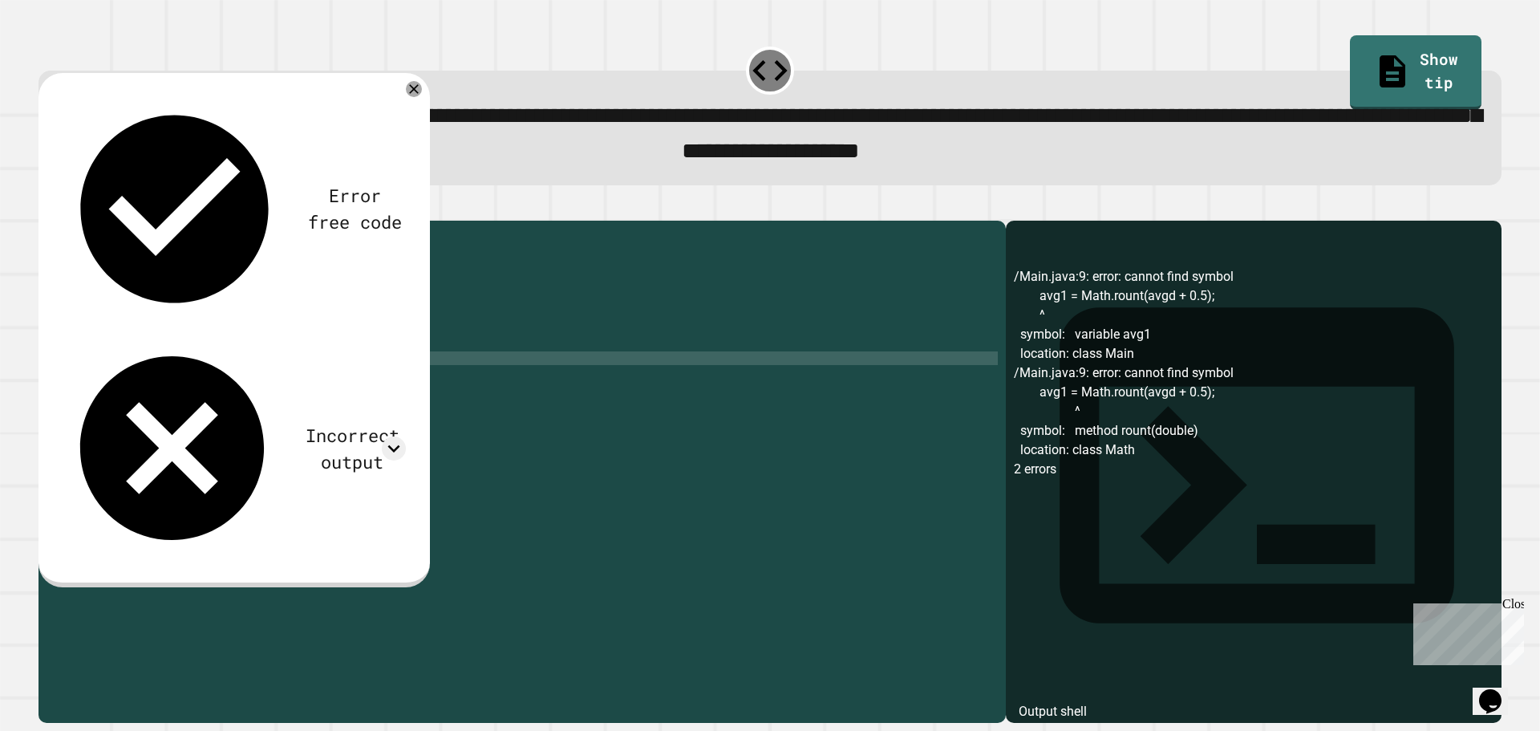
scroll to position [0, 14]
click at [47, 207] on icon "button" at bounding box center [47, 207] width 0 height 0
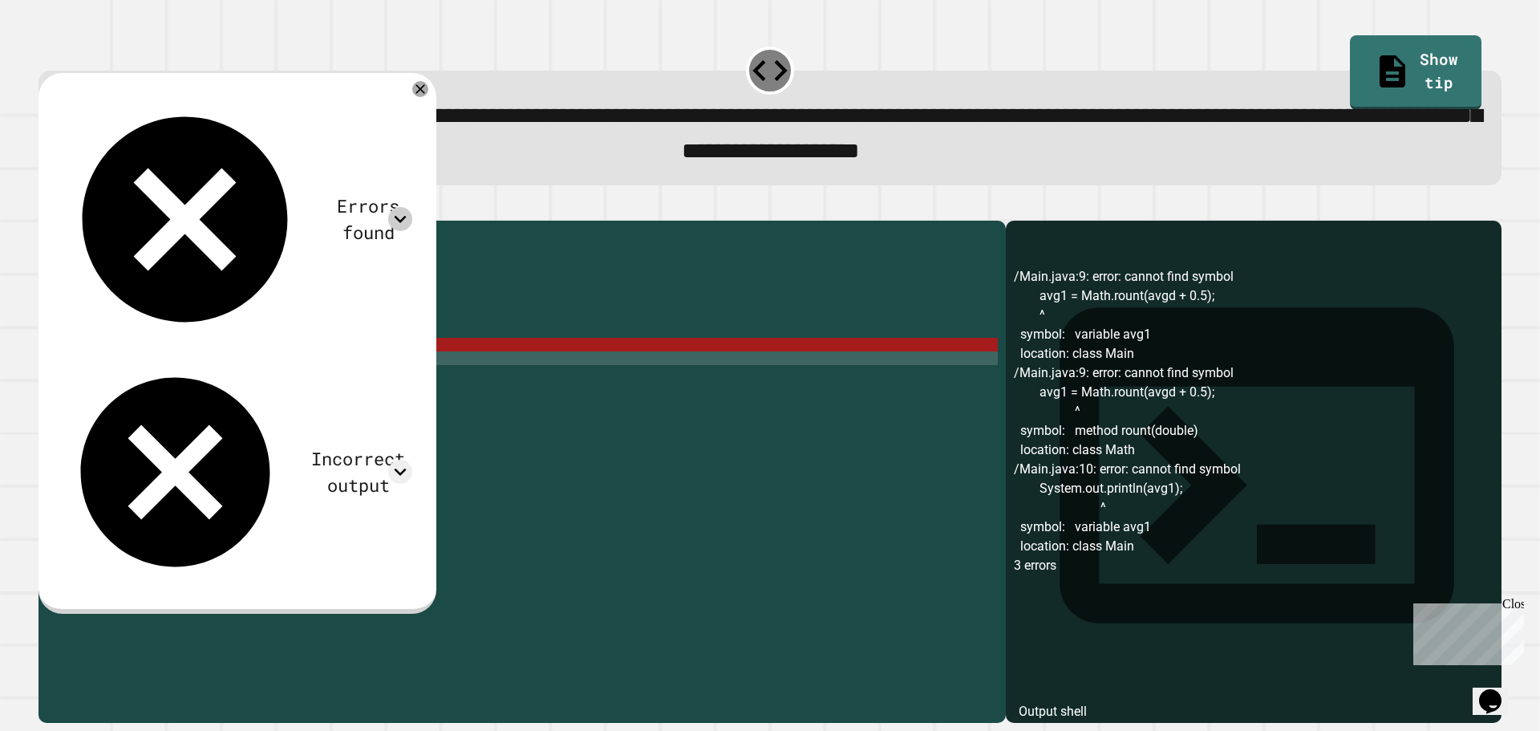
click at [412, 207] on icon at bounding box center [400, 219] width 24 height 24
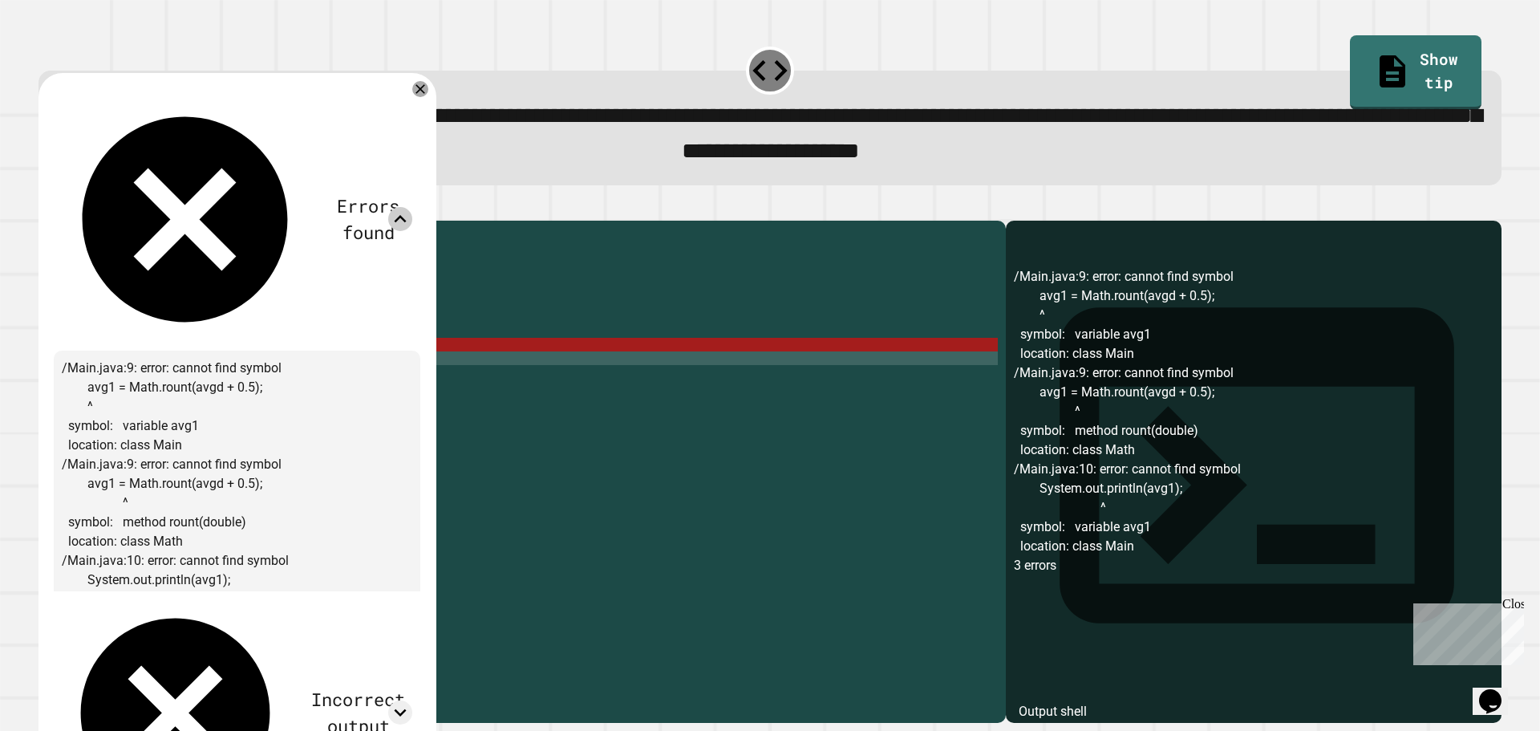
click at [412, 207] on icon at bounding box center [400, 219] width 24 height 24
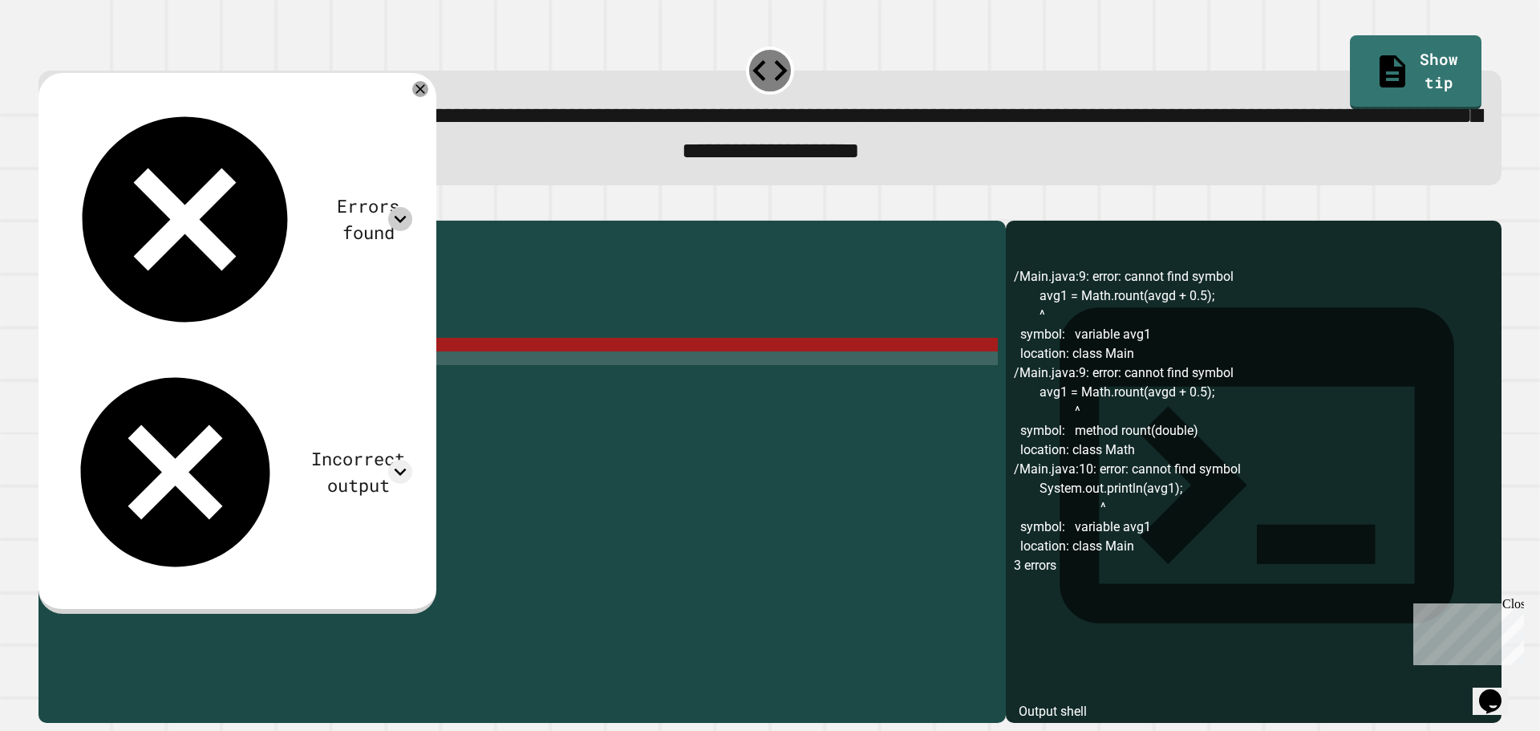
click at [124, 375] on div "public class Main { public static void main ( String [ ] args ) { int avg = ( 3…" at bounding box center [537, 454] width 921 height 450
click at [138, 371] on div "public class Main { public static void main ( String [ ] args ) { int avg = ( 3…" at bounding box center [537, 454] width 921 height 450
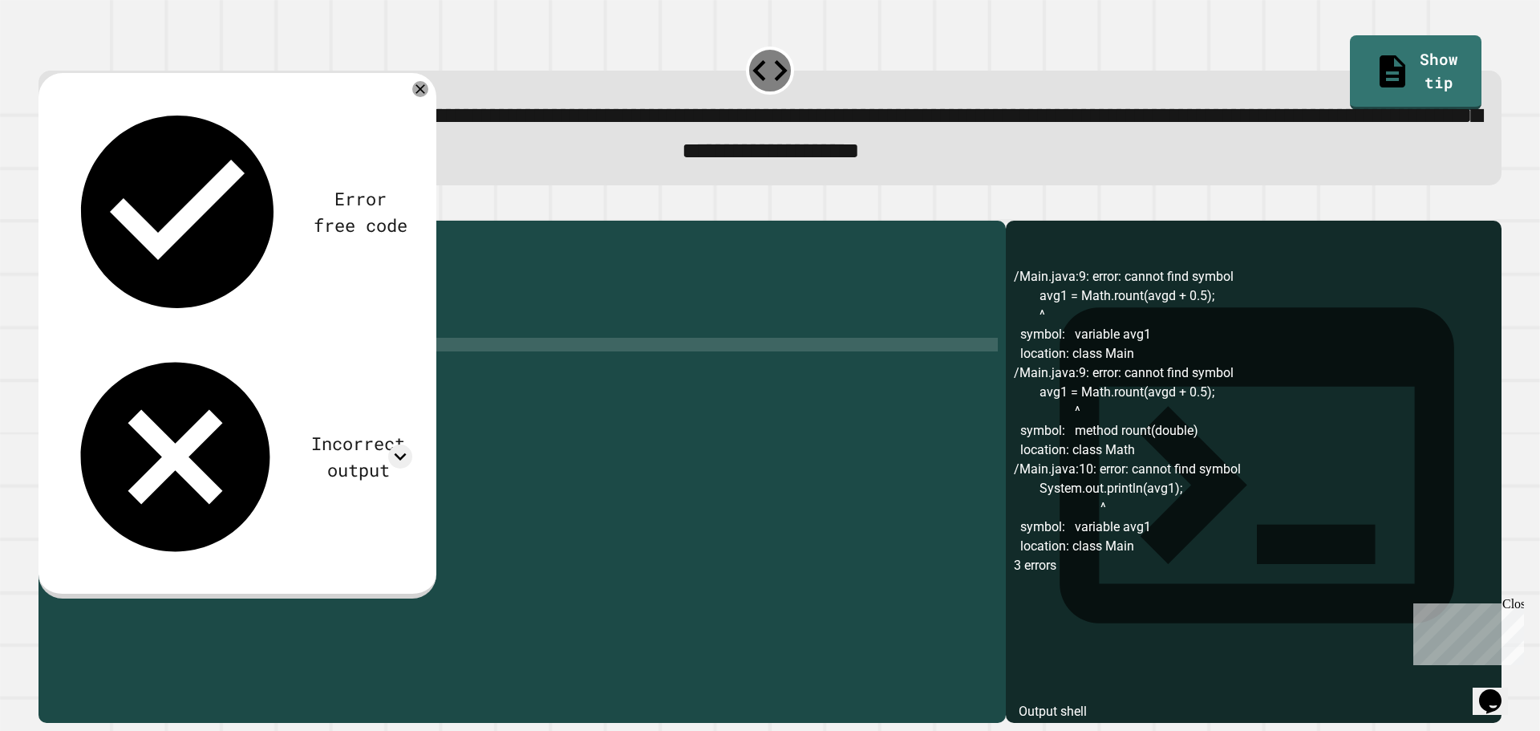
scroll to position [0, 5]
click at [47, 207] on icon "button" at bounding box center [47, 207] width 0 height 0
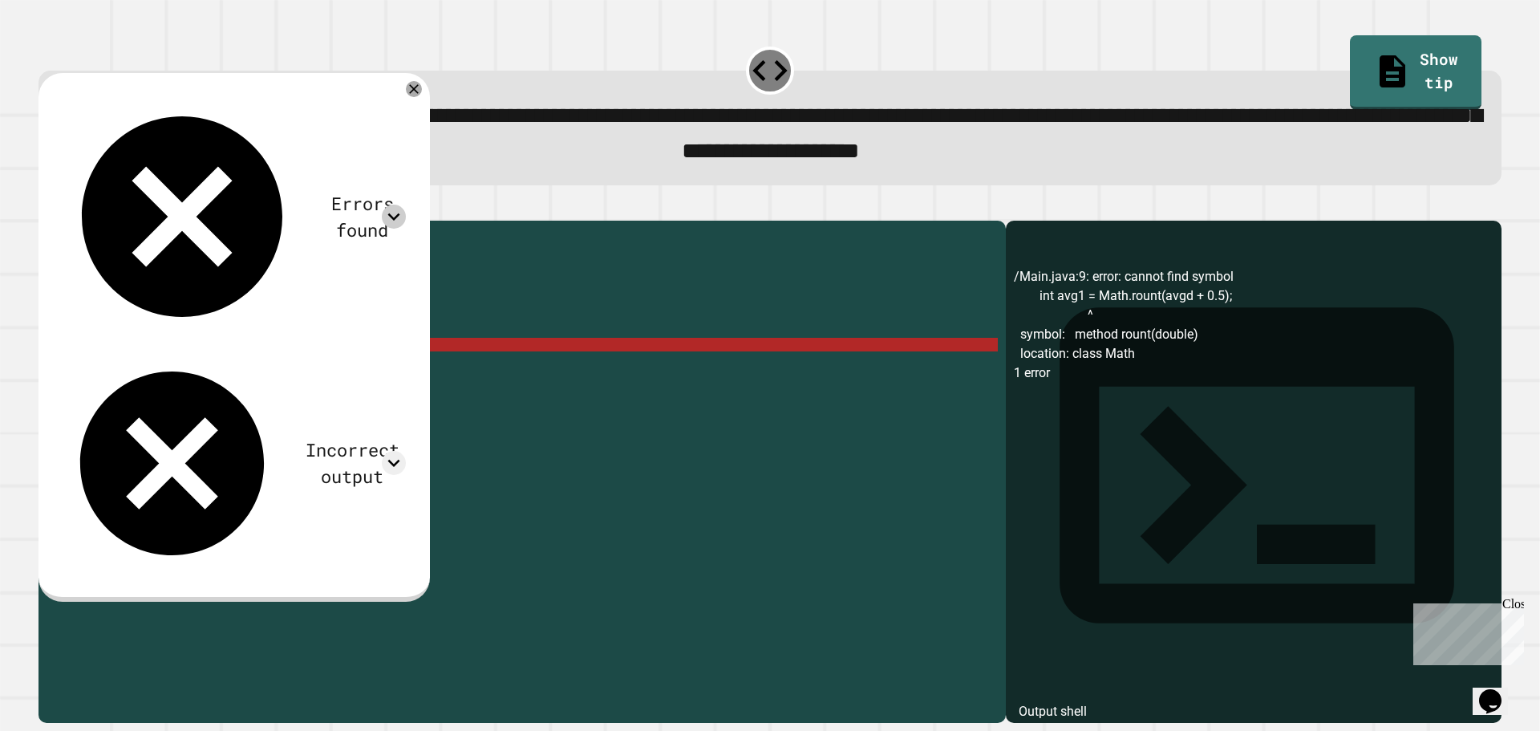
click at [403, 205] on div at bounding box center [394, 217] width 24 height 24
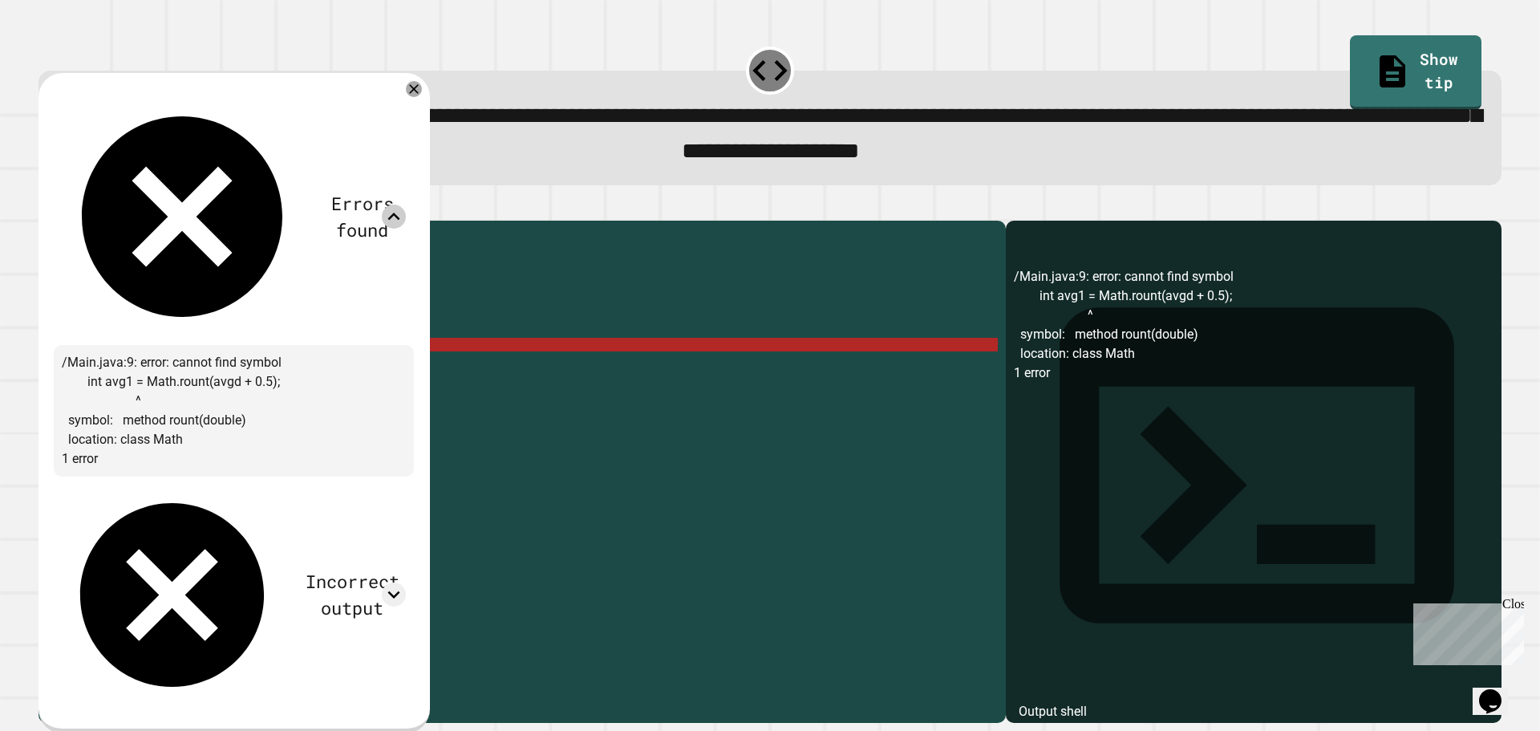
click at [403, 205] on div at bounding box center [394, 217] width 24 height 24
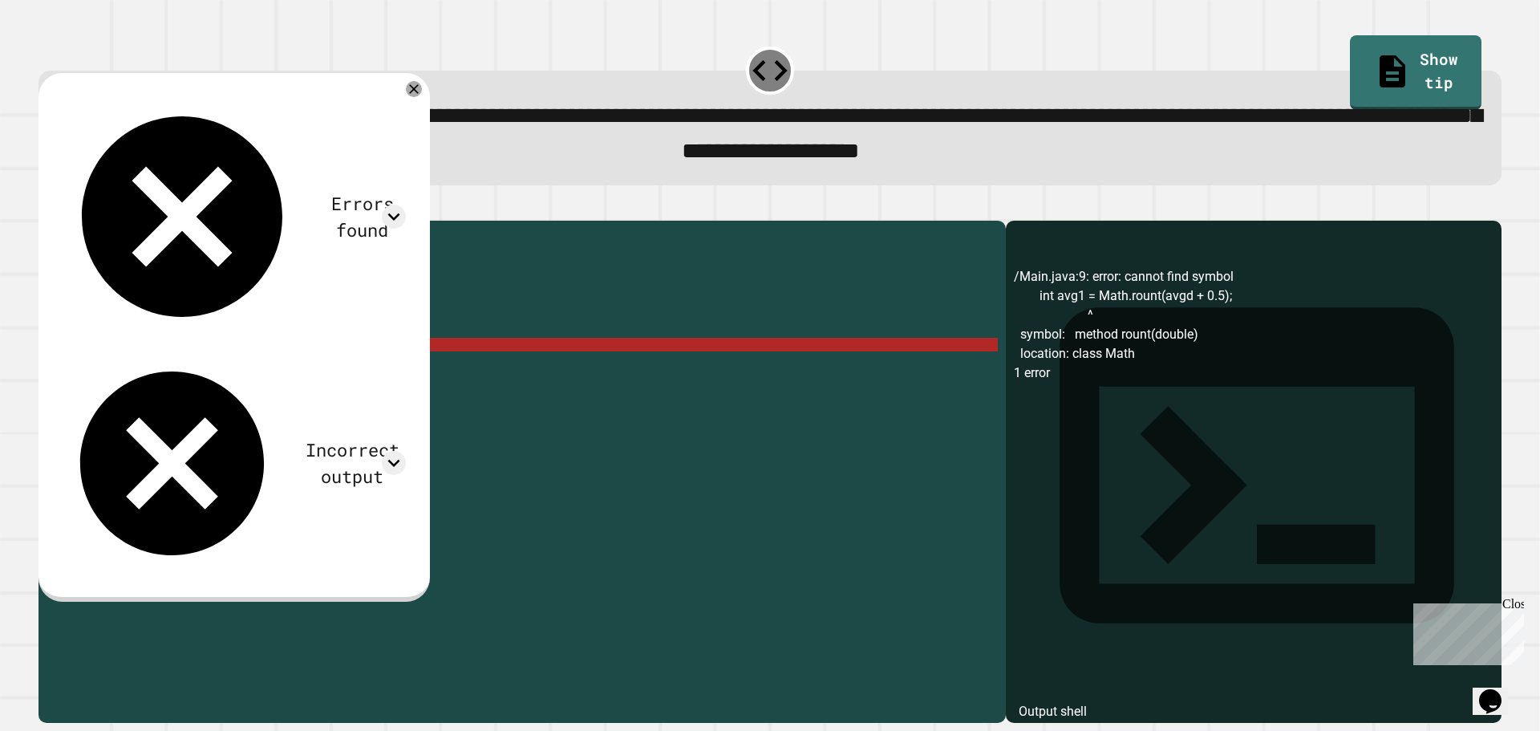
click at [256, 376] on div "public class Main { public static void main ( String [ ] args ) { int avg = ( 3…" at bounding box center [537, 454] width 921 height 450
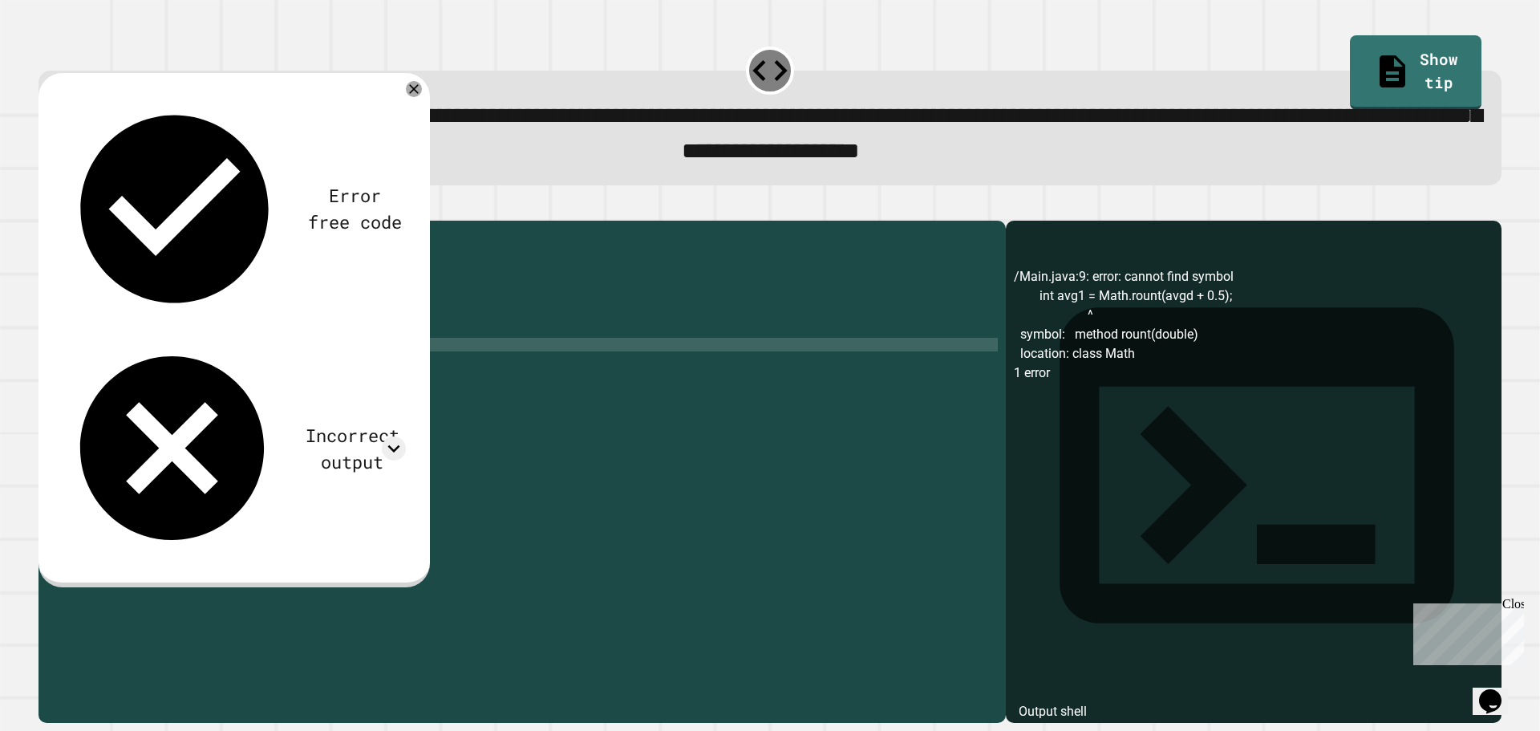
scroll to position [0, 12]
click at [47, 211] on div at bounding box center [770, 210] width 1463 height 19
click at [44, 213] on div at bounding box center [770, 210] width 1463 height 19
click at [62, 222] on icon "button" at bounding box center [57, 216] width 9 height 11
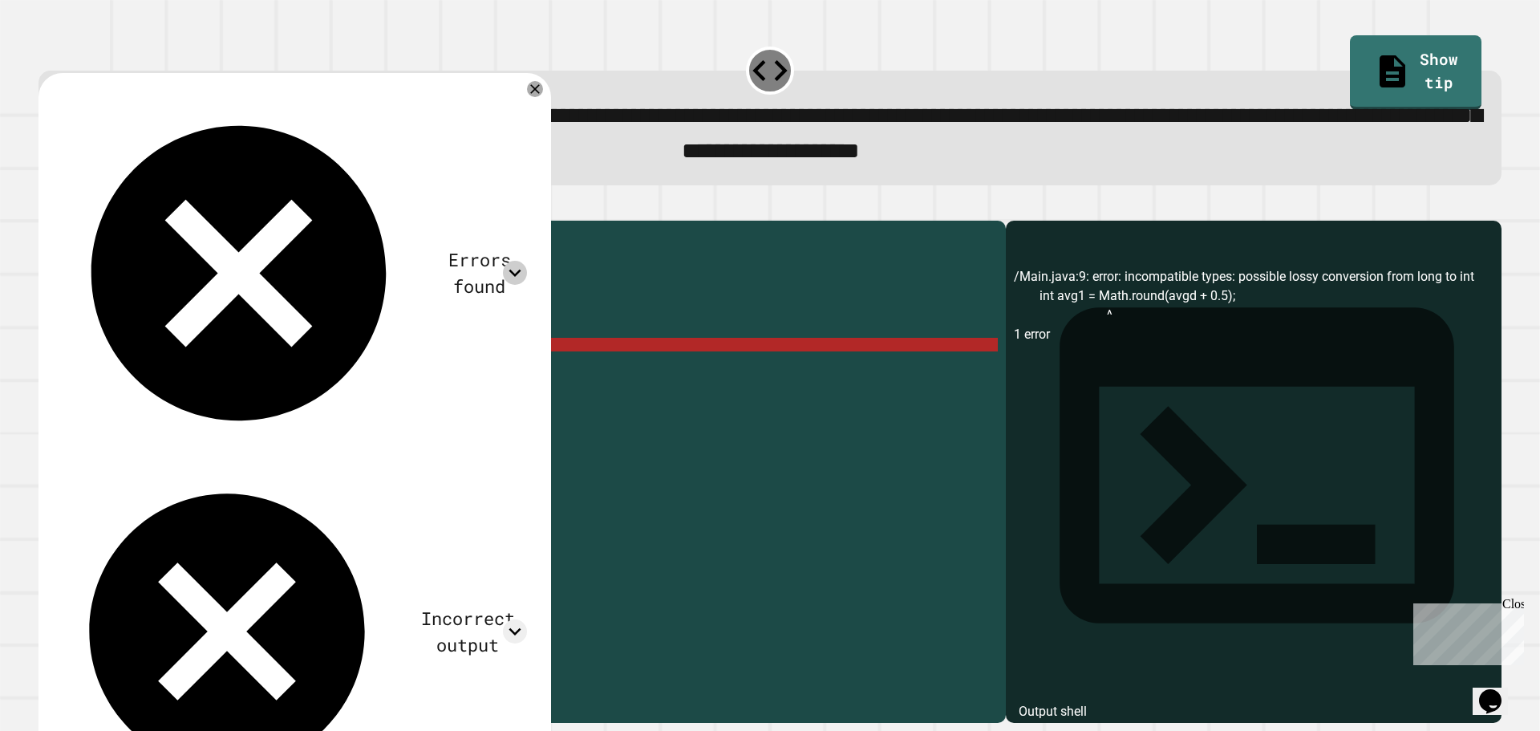
click at [515, 261] on div at bounding box center [515, 273] width 24 height 24
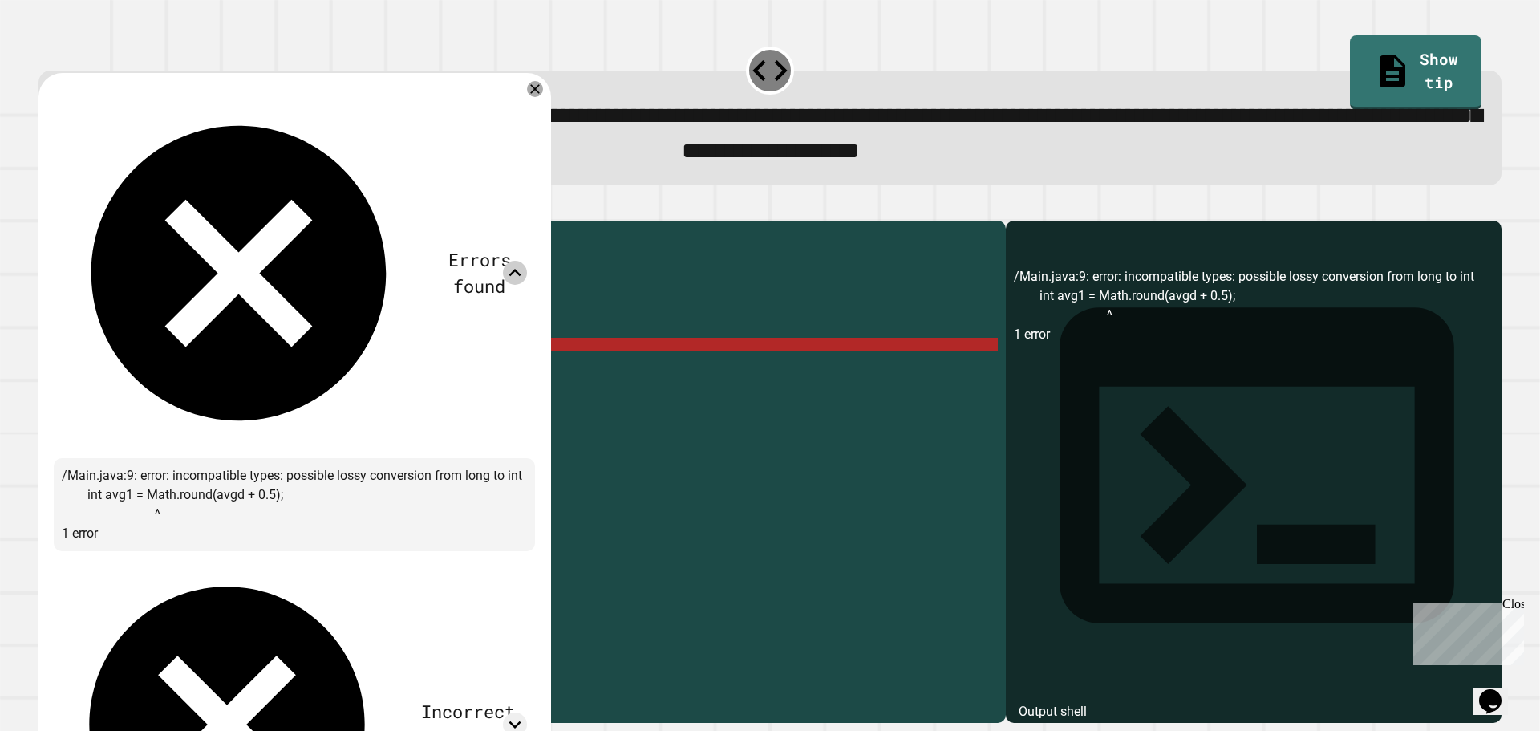
click at [513, 261] on icon at bounding box center [515, 273] width 24 height 24
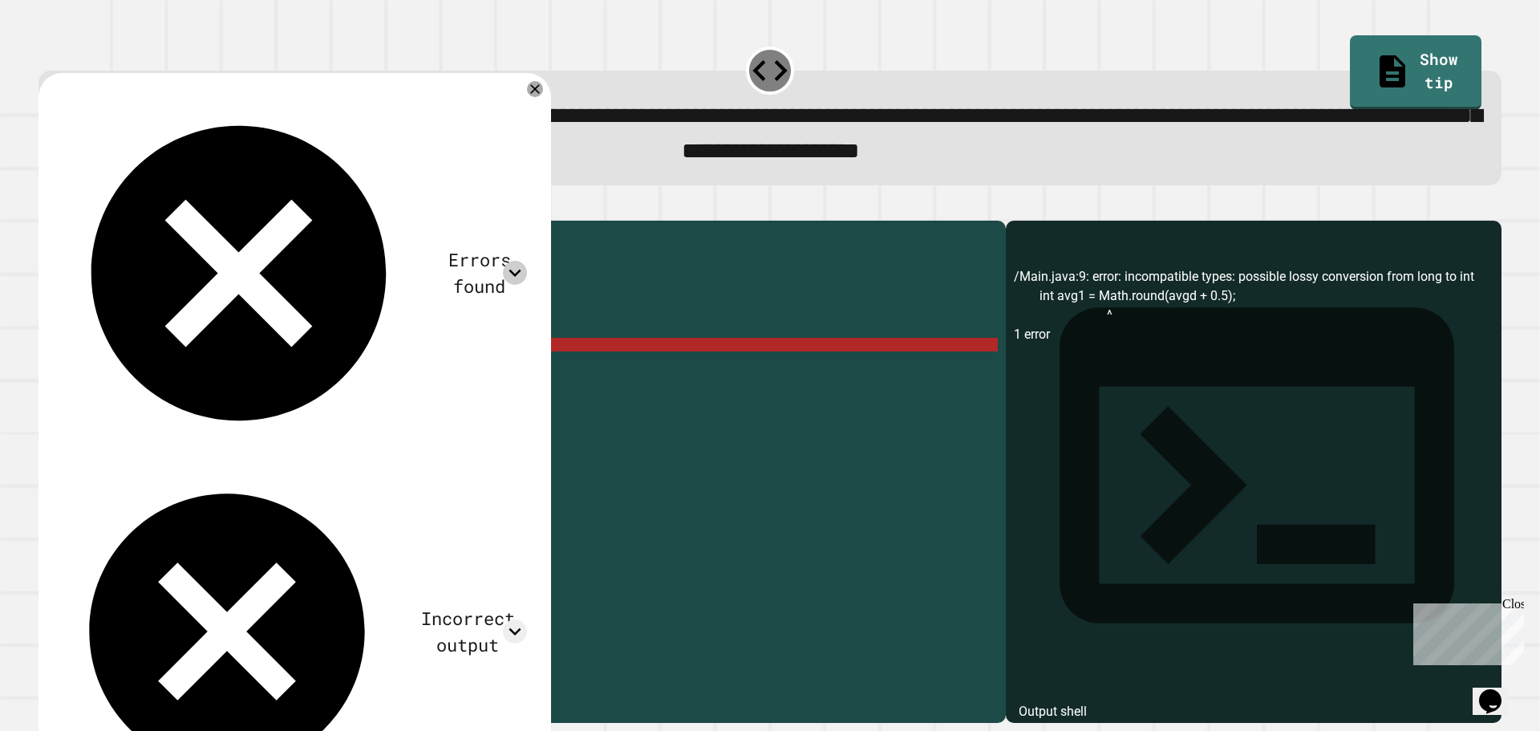
click at [201, 370] on div "public class Main { public static void main ( String [ ] args ) { int avg = ( 3…" at bounding box center [537, 454] width 921 height 450
click at [194, 372] on div "public class Main { public static void main ( String [ ] args ) { int avg = ( 3…" at bounding box center [537, 454] width 921 height 450
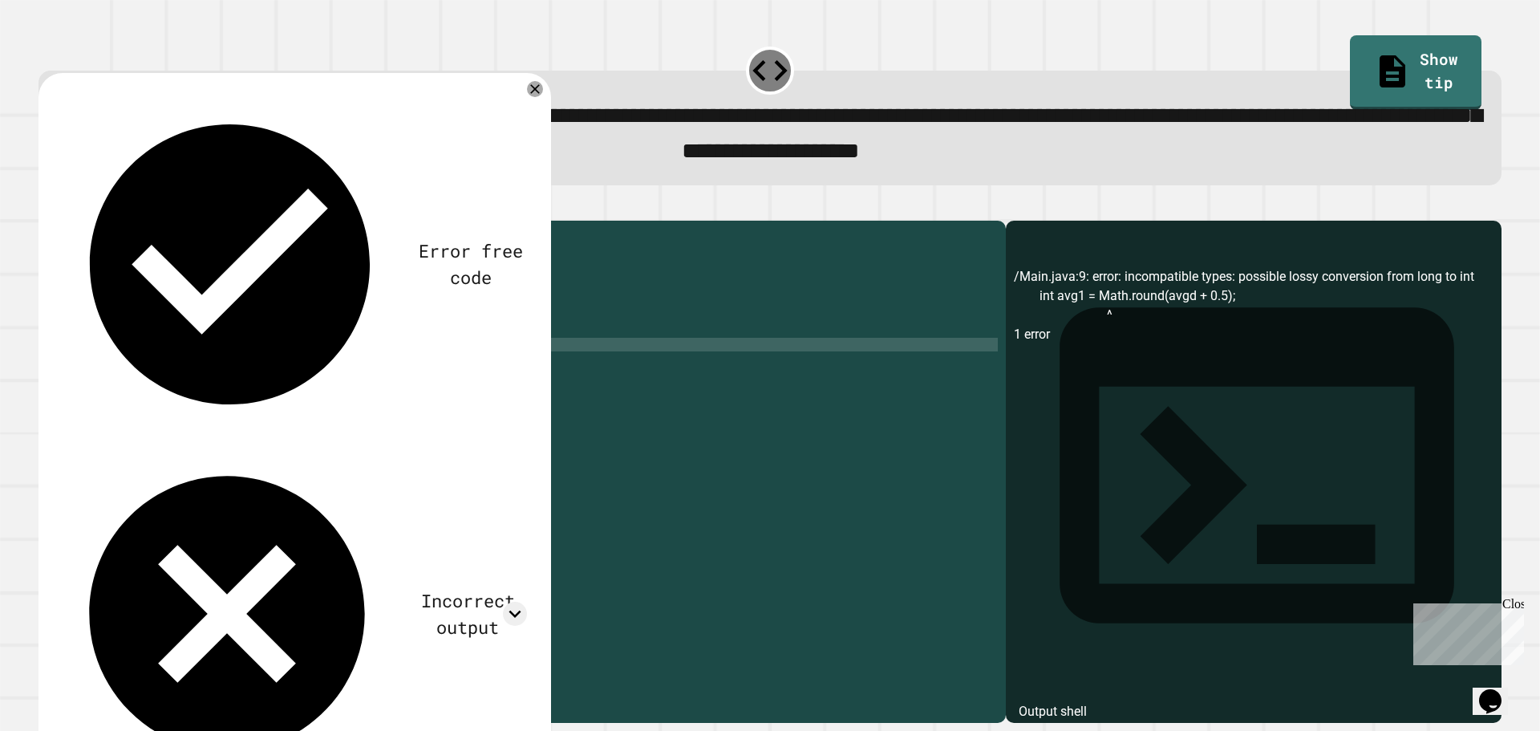
scroll to position [0, 11]
click at [375, 367] on div "public class Main { public static void main ( String [ ] args ) { int avg = ( 3…" at bounding box center [537, 454] width 921 height 450
click at [47, 207] on button "button" at bounding box center [47, 207] width 0 height 0
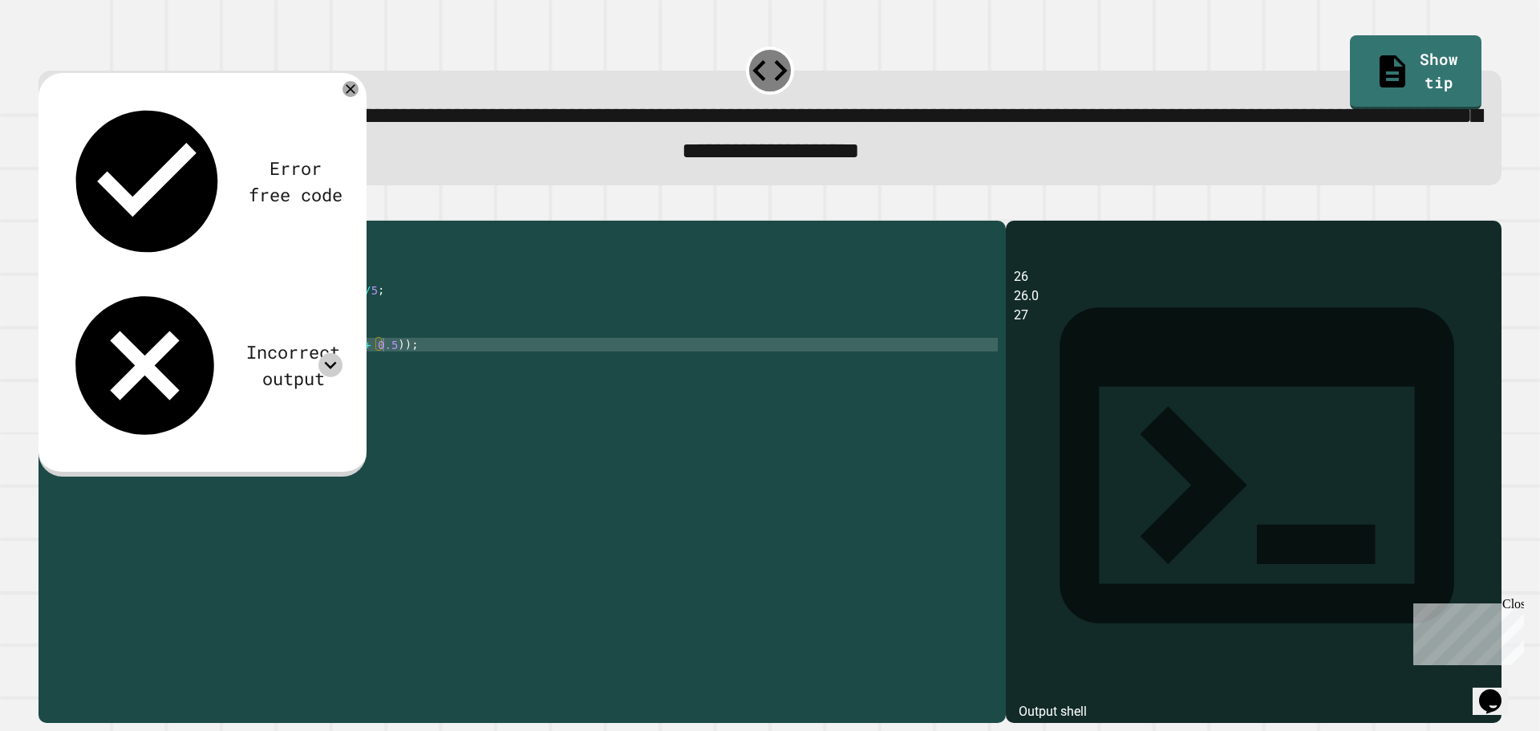
click at [327, 362] on icon at bounding box center [331, 365] width 12 height 7
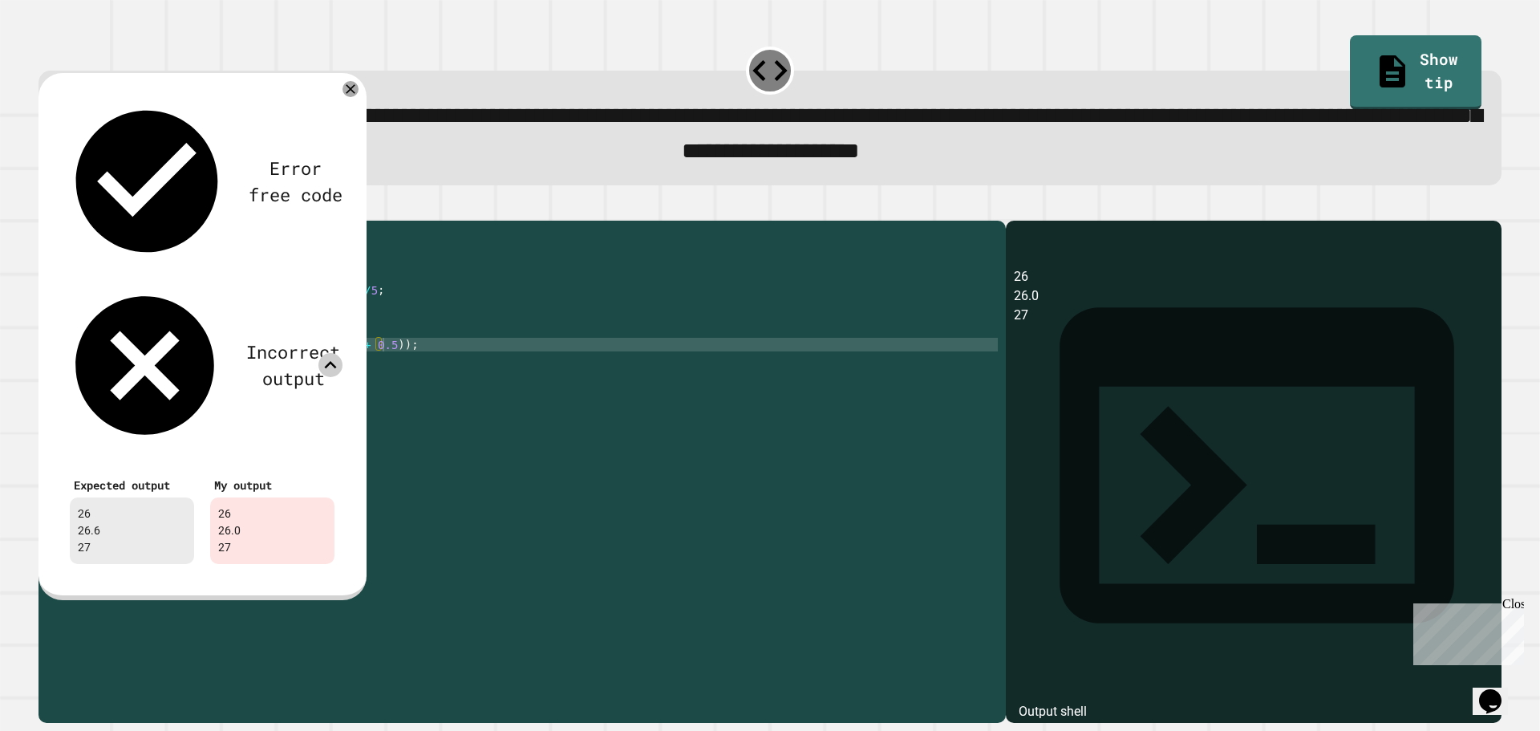
click at [330, 361] on icon at bounding box center [331, 364] width 12 height 7
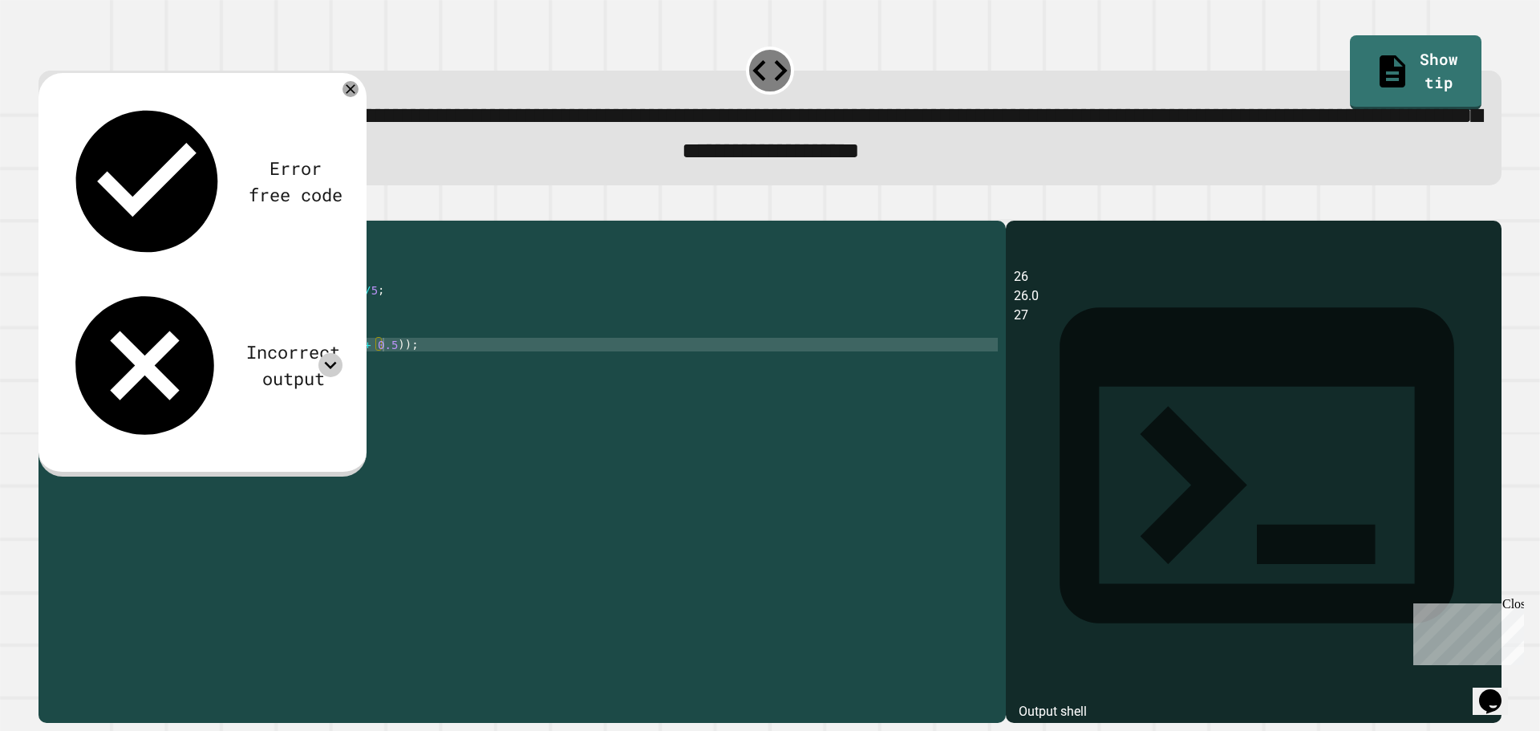
scroll to position [0, 14]
click at [306, 340] on div "public class Main { public static void main ( String [ ] args ) { int avg = ( 3…" at bounding box center [537, 454] width 921 height 450
drag, startPoint x: 190, startPoint y: 319, endPoint x: 362, endPoint y: 316, distance: 171.7
click at [362, 316] on div "public class Main { public static void main ( String [ ] args ) { int avg = ( 3…" at bounding box center [537, 454] width 921 height 450
drag, startPoint x: 302, startPoint y: 345, endPoint x: 215, endPoint y: 346, distance: 87.4
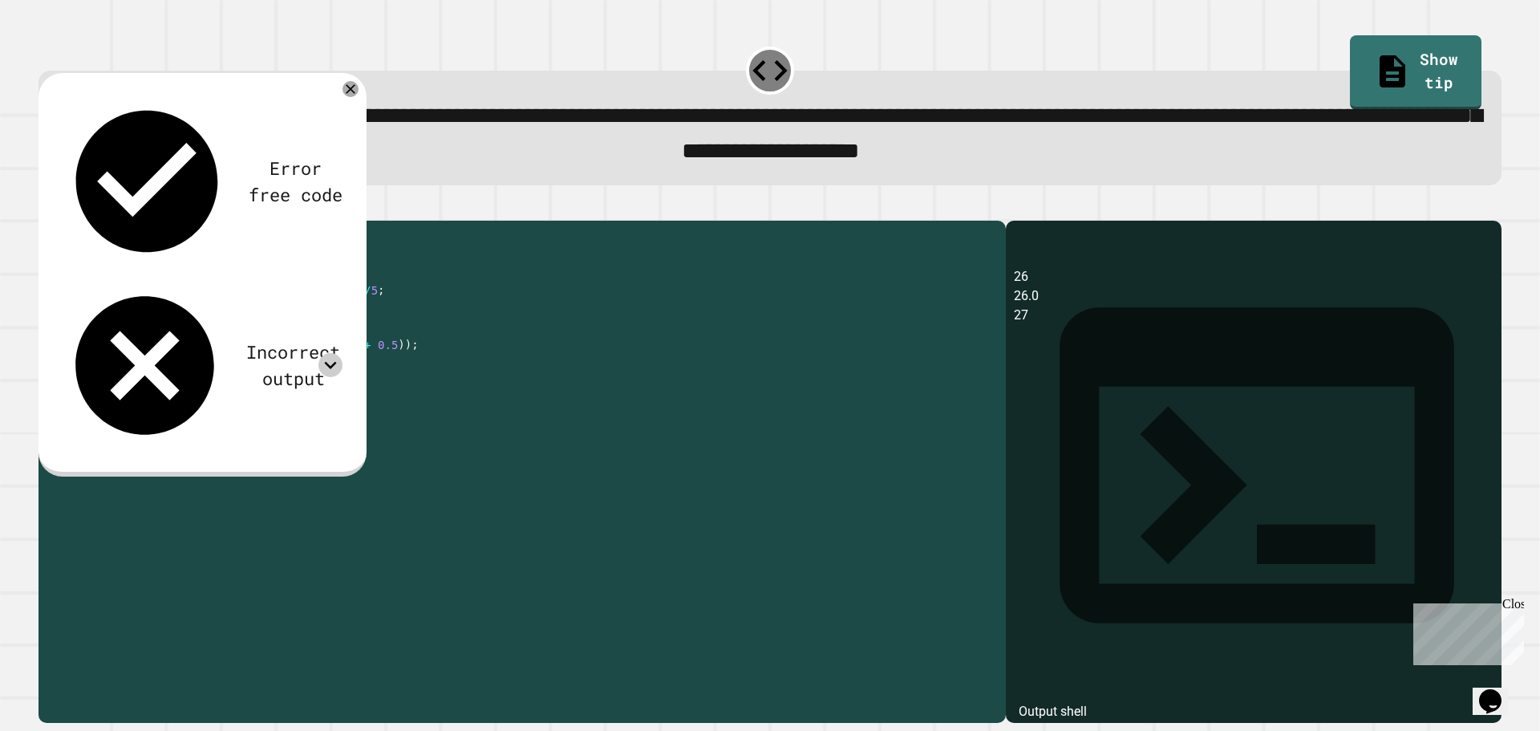
click at [215, 346] on div "public class Main { public static void main ( String [ ] args ) { int avg = ( 3…" at bounding box center [537, 454] width 921 height 450
paste textarea "**********"
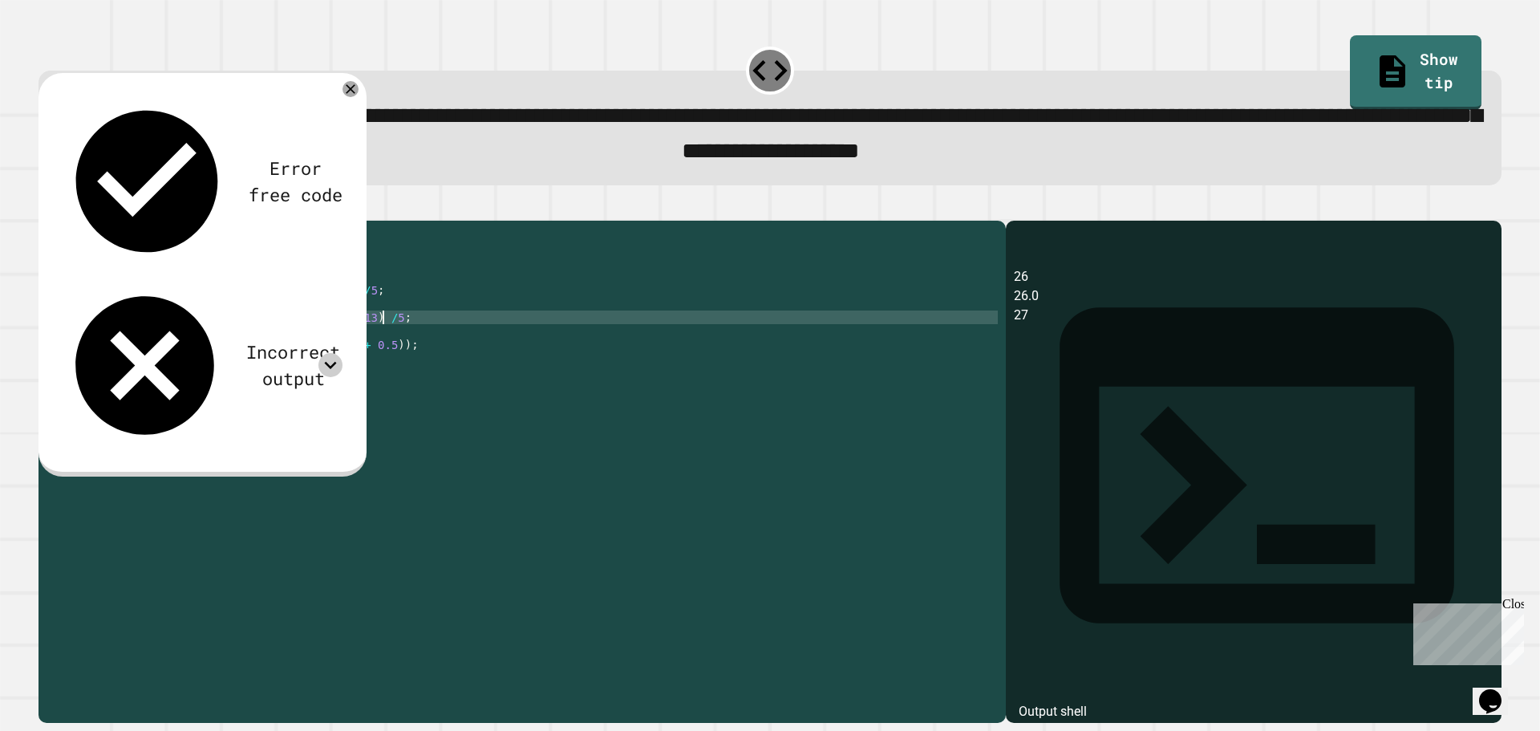
click at [78, 213] on div at bounding box center [770, 210] width 1463 height 19
click at [47, 207] on icon "button" at bounding box center [47, 207] width 0 height 0
click at [331, 353] on icon at bounding box center [330, 365] width 24 height 24
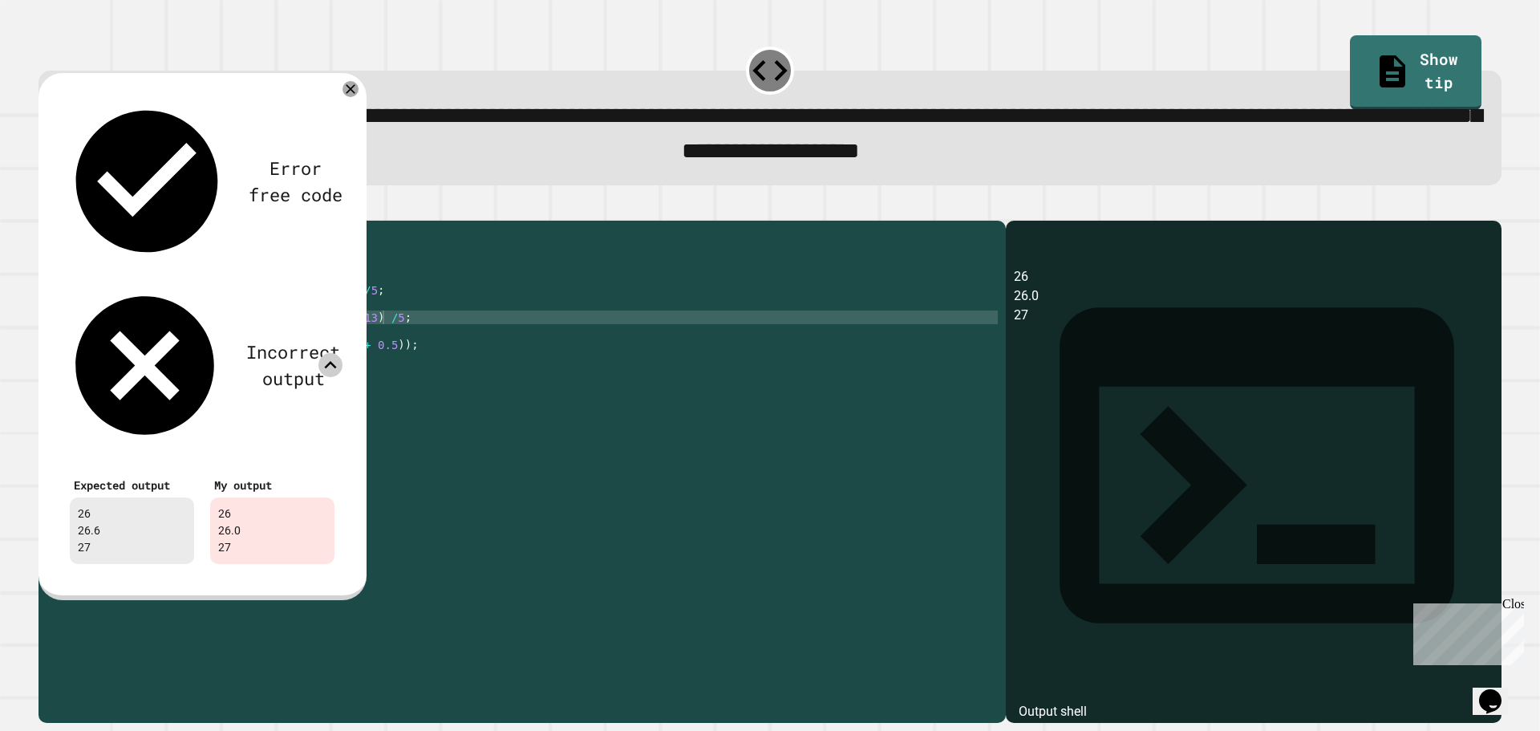
click at [331, 353] on icon at bounding box center [330, 365] width 24 height 24
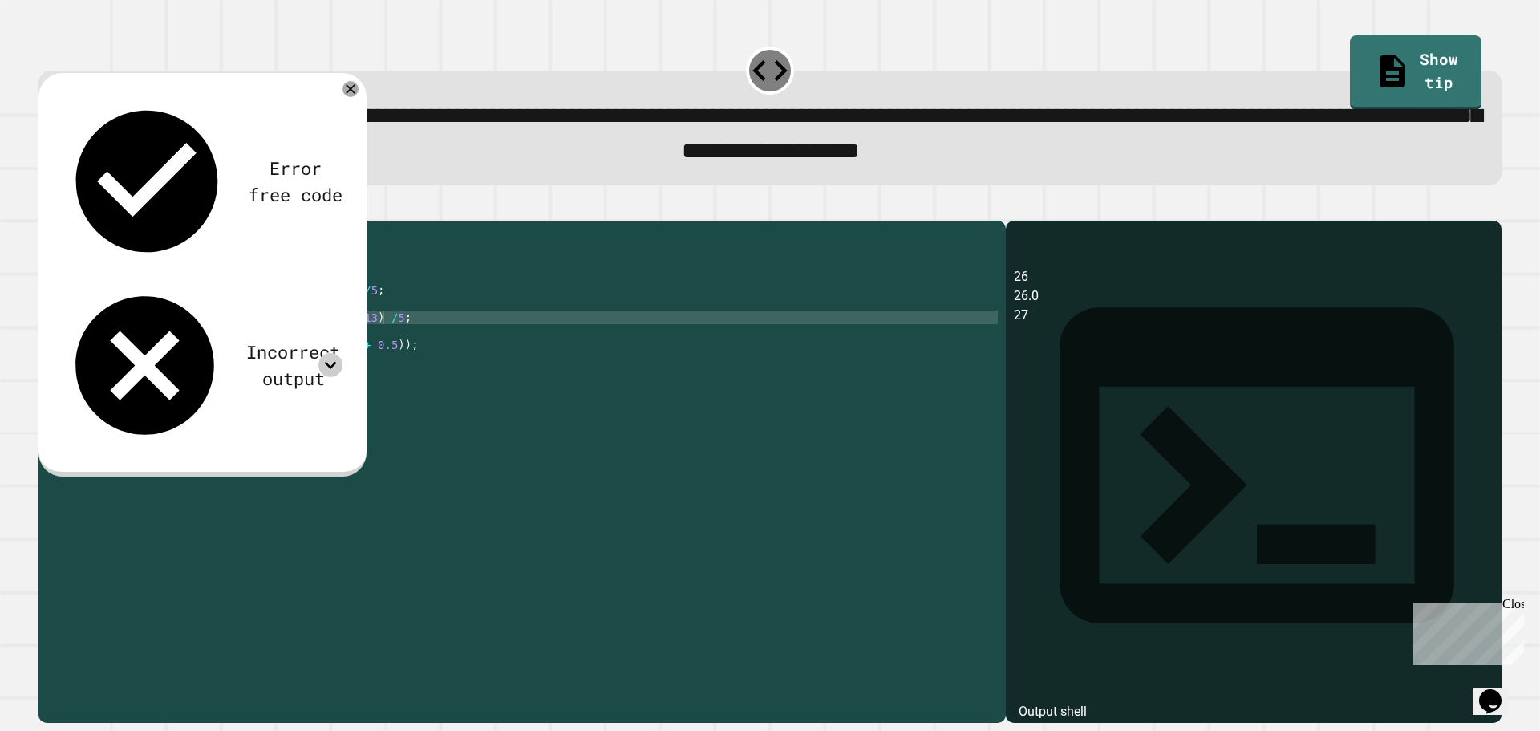
click at [331, 353] on icon at bounding box center [330, 365] width 24 height 24
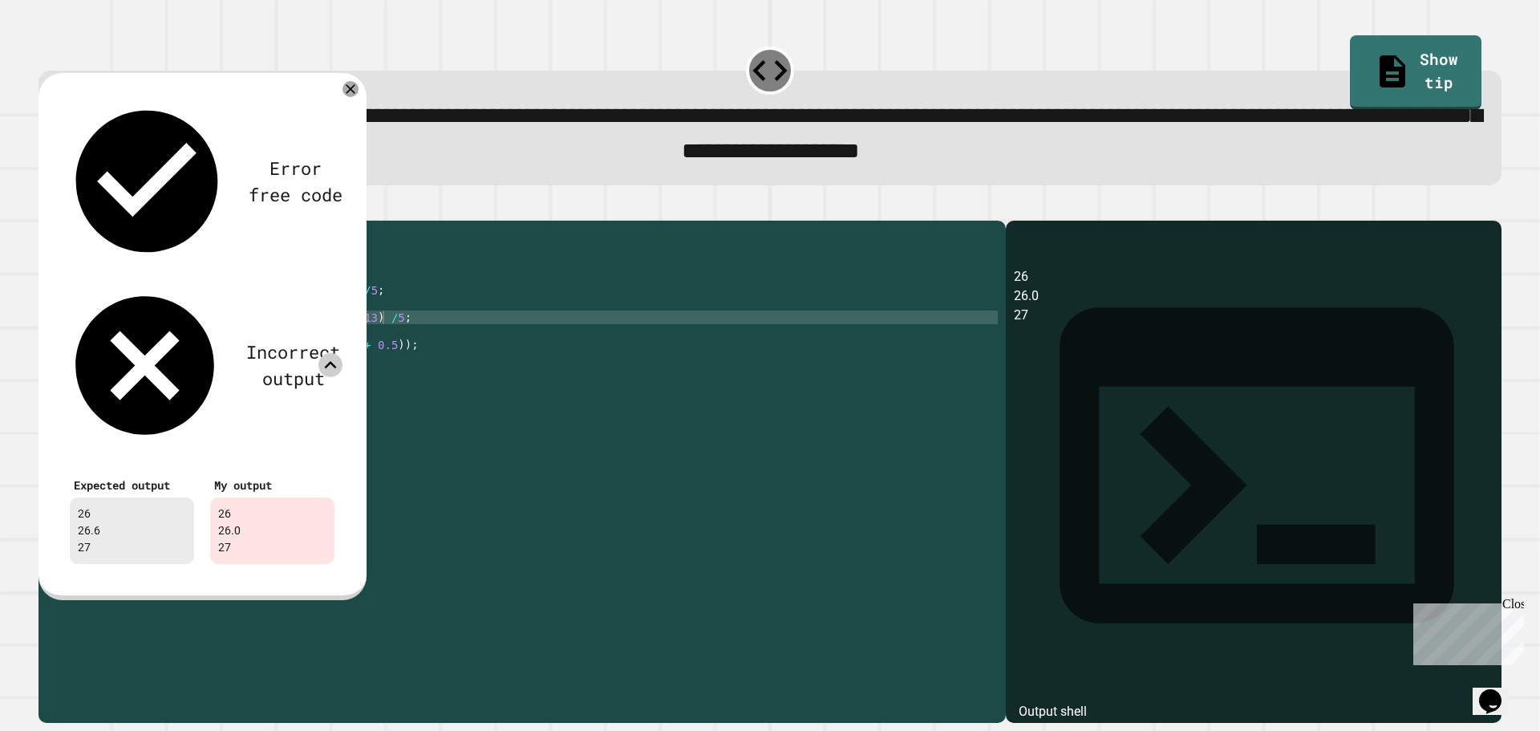
click at [331, 353] on icon at bounding box center [330, 365] width 24 height 24
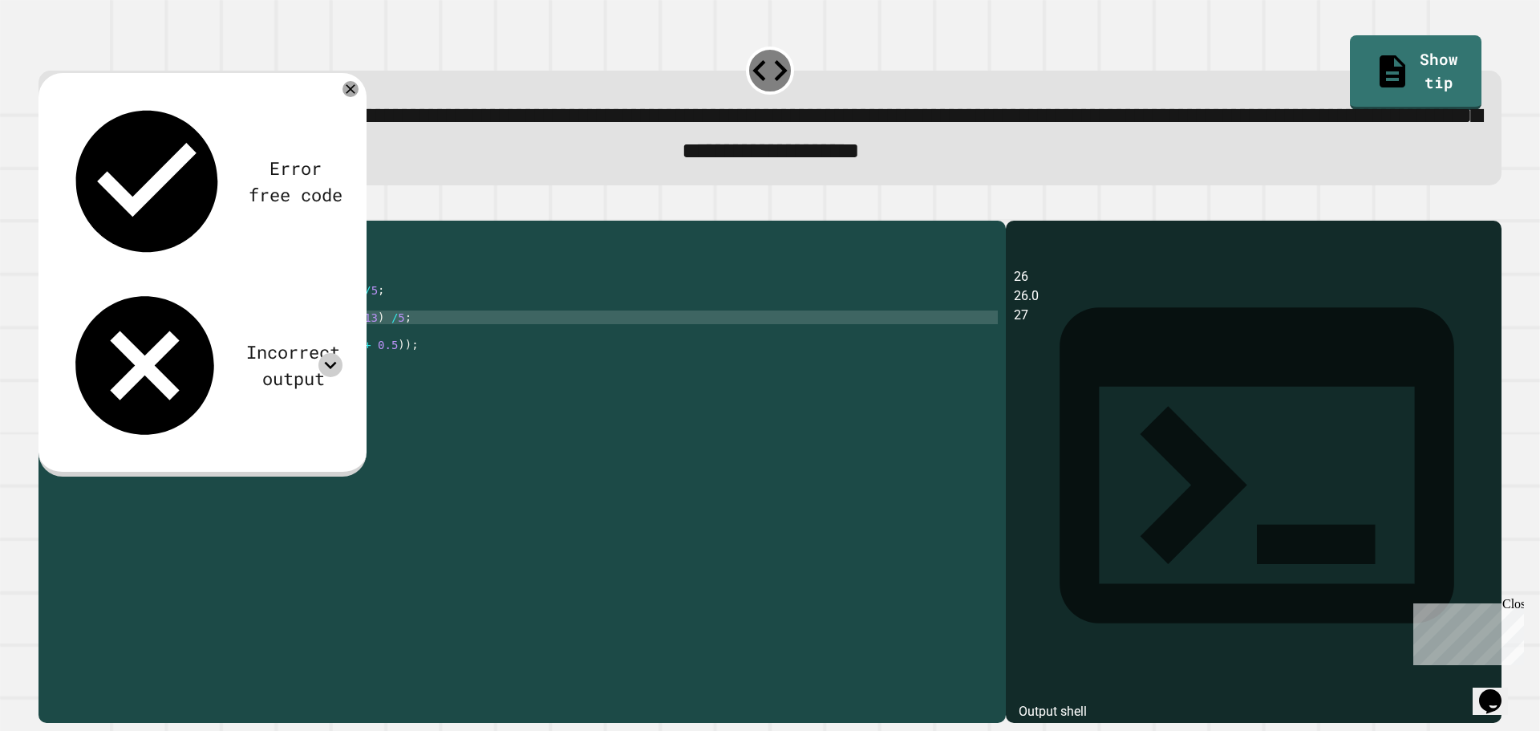
click at [339, 343] on div "public class Main { public static void main ( String [ ] args ) { int avg = ( 3…" at bounding box center [537, 454] width 921 height 450
click at [381, 341] on div "public class Main { public static void main ( String [ ] args ) { int avg = ( 3…" at bounding box center [537, 454] width 921 height 450
type textarea "**********"
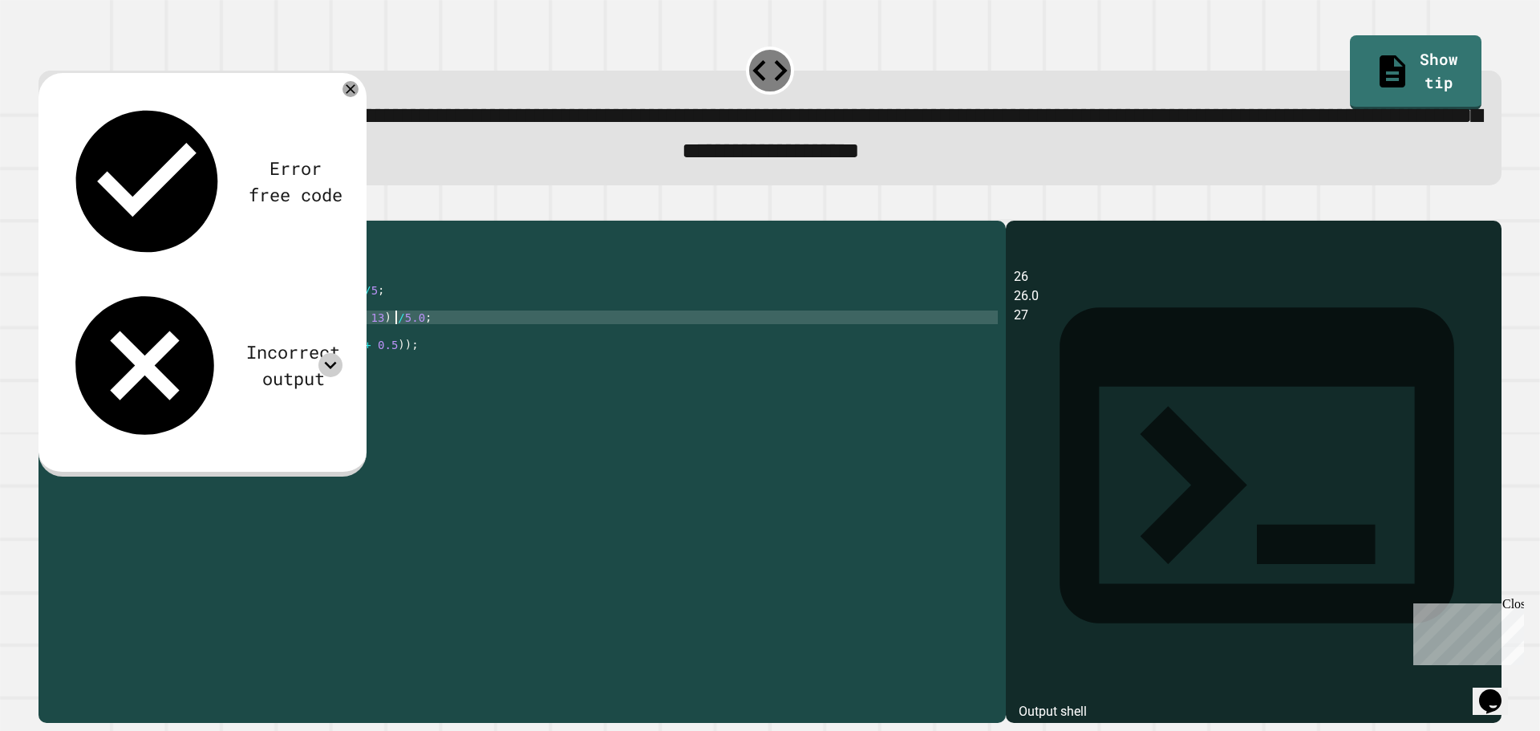
click at [47, 207] on icon "button" at bounding box center [47, 207] width 0 height 0
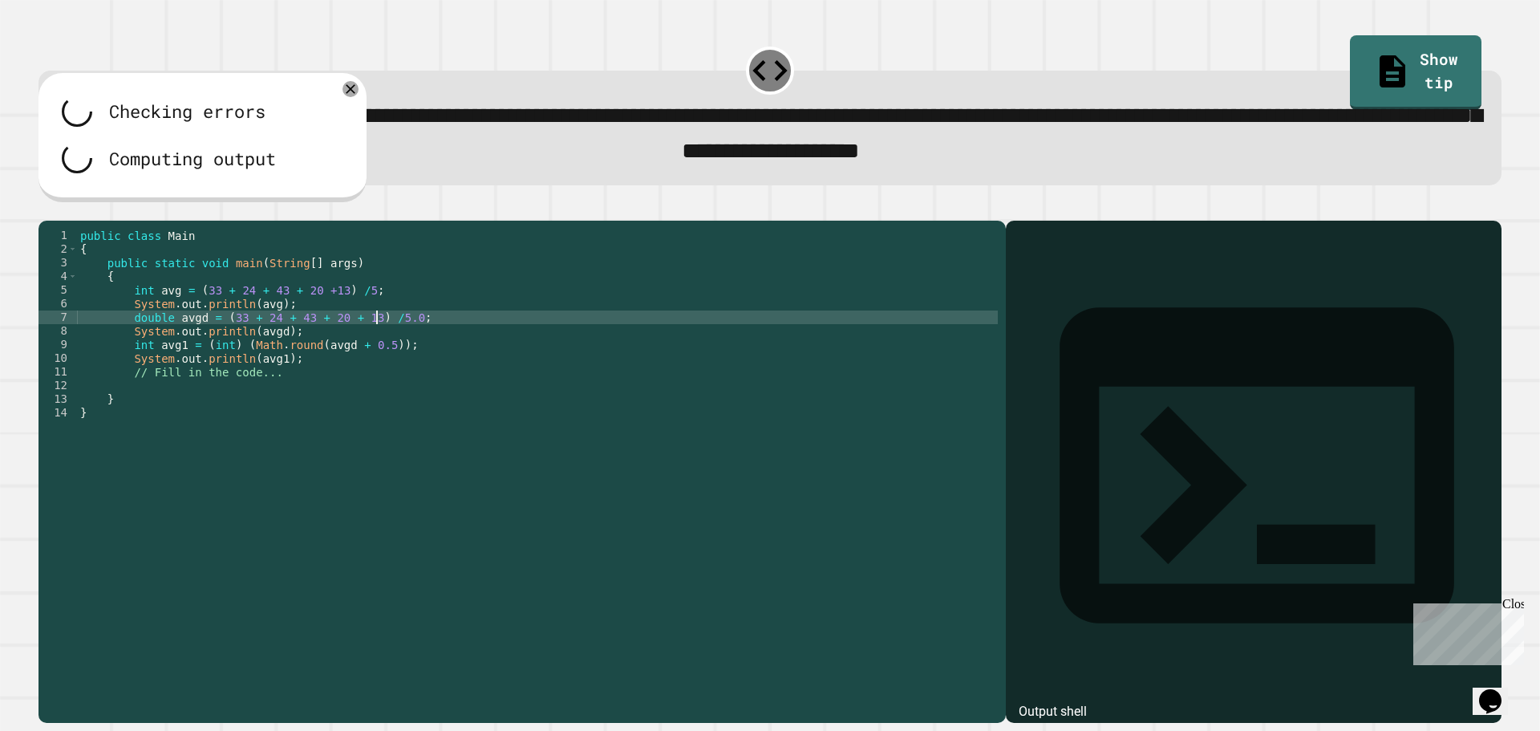
click at [374, 340] on div "public class Main { public static void main ( String [ ] args ) { int avg = ( 3…" at bounding box center [537, 454] width 921 height 450
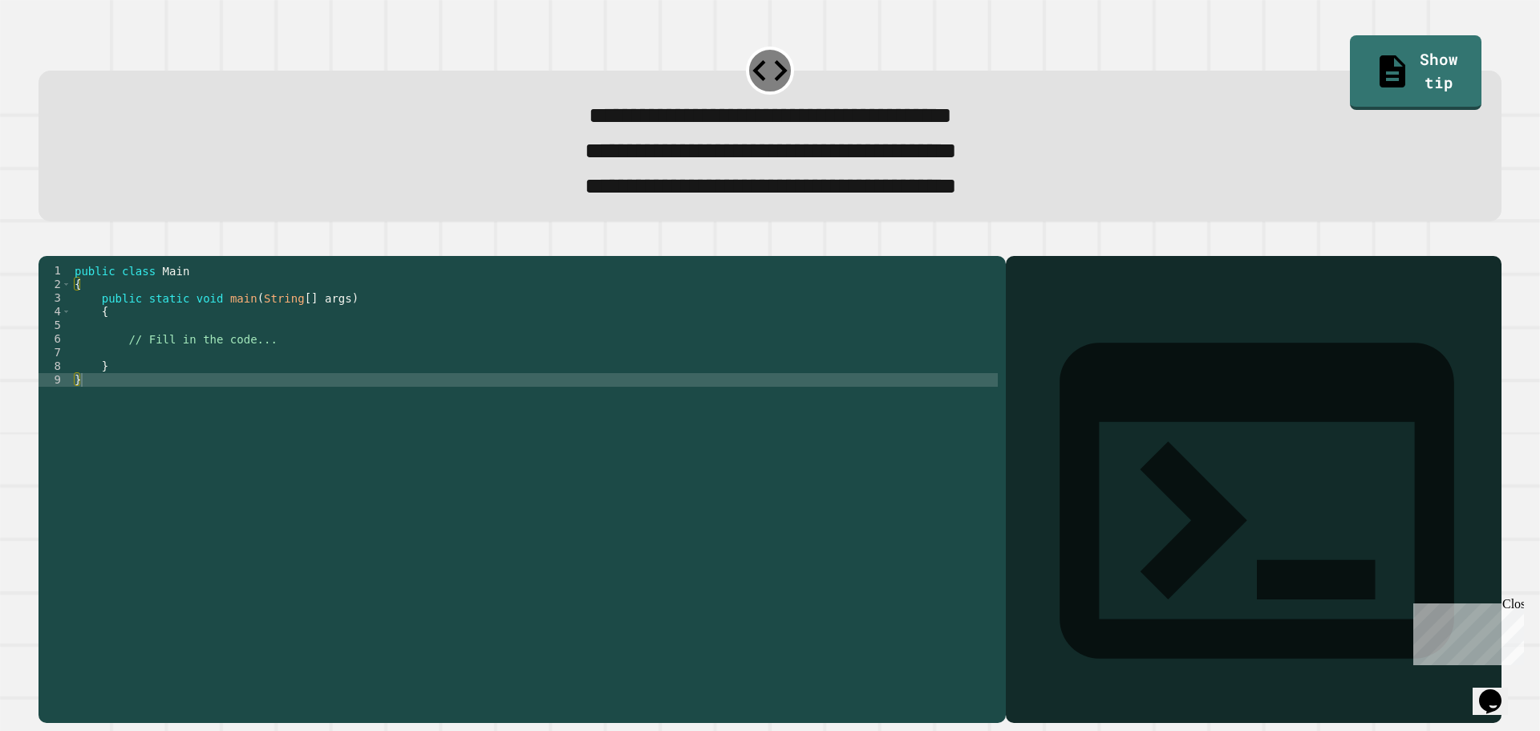
click at [347, 340] on div "public class Main { public static void main ( String [ ] args ) { // Fill in th…" at bounding box center [534, 468] width 927 height 409
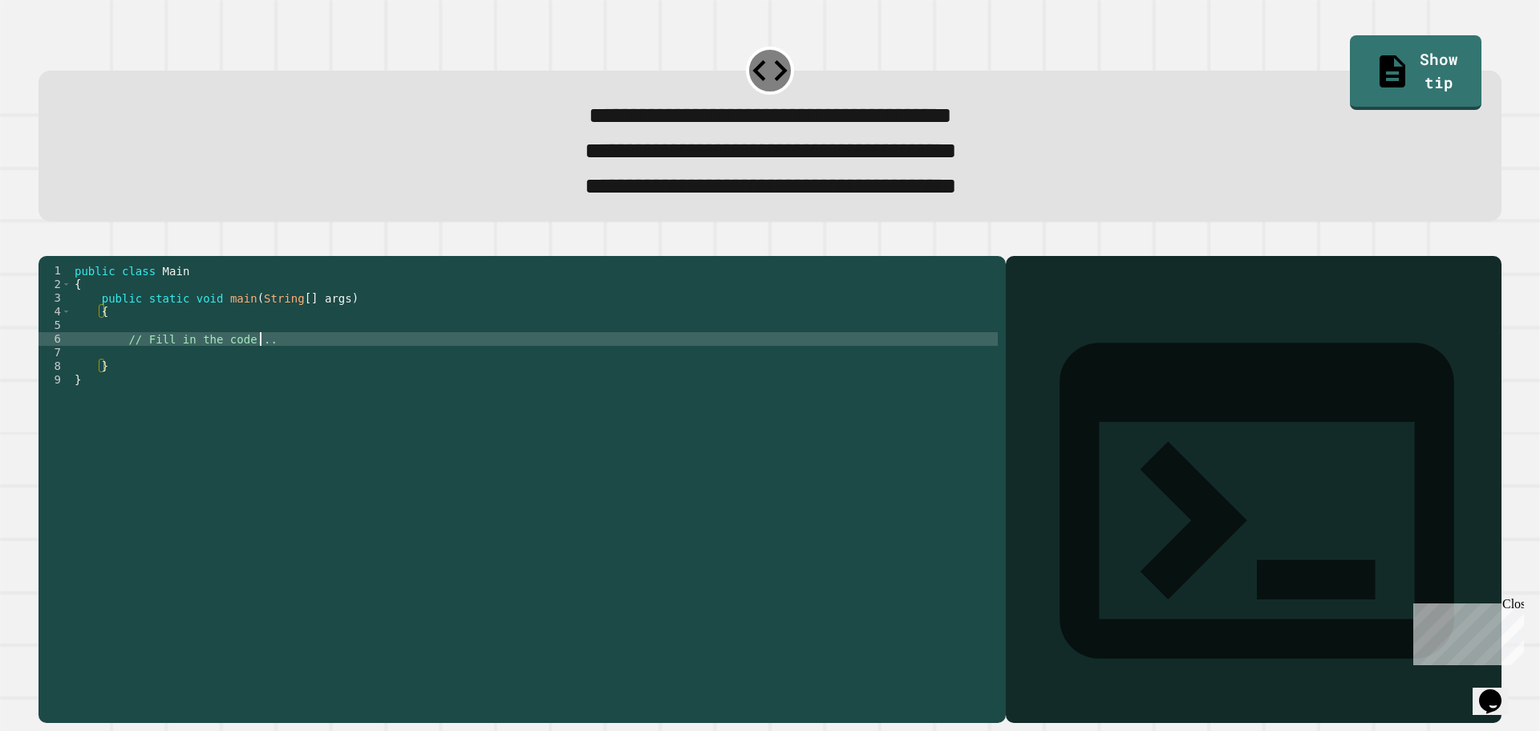
click at [328, 361] on div "public class Main { public static void main ( String [ ] args ) { // Fill in th…" at bounding box center [534, 468] width 927 height 409
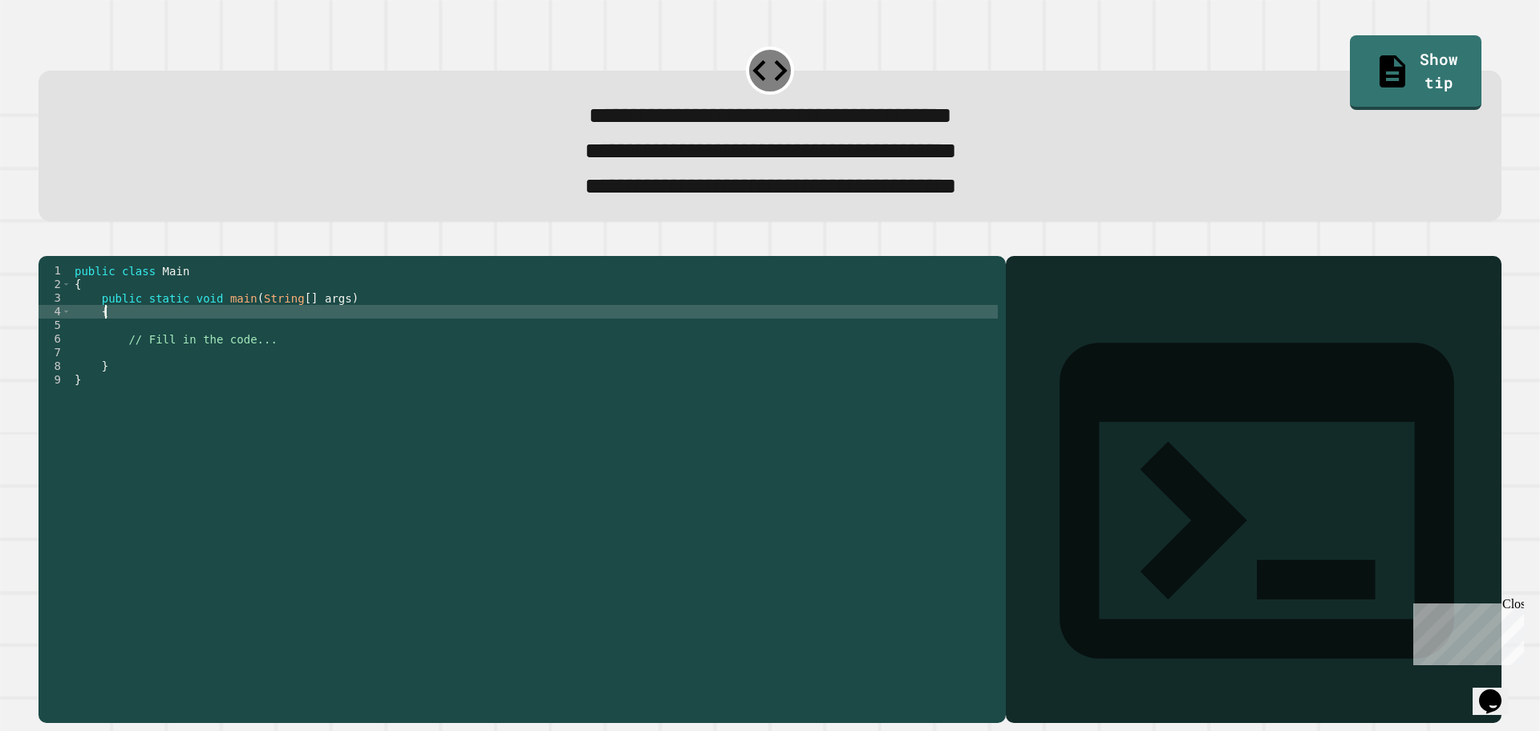
click at [330, 341] on div "public class Main { public static void main ( String [ ] args ) { // Fill in th…" at bounding box center [534, 468] width 927 height 409
type textarea "*"
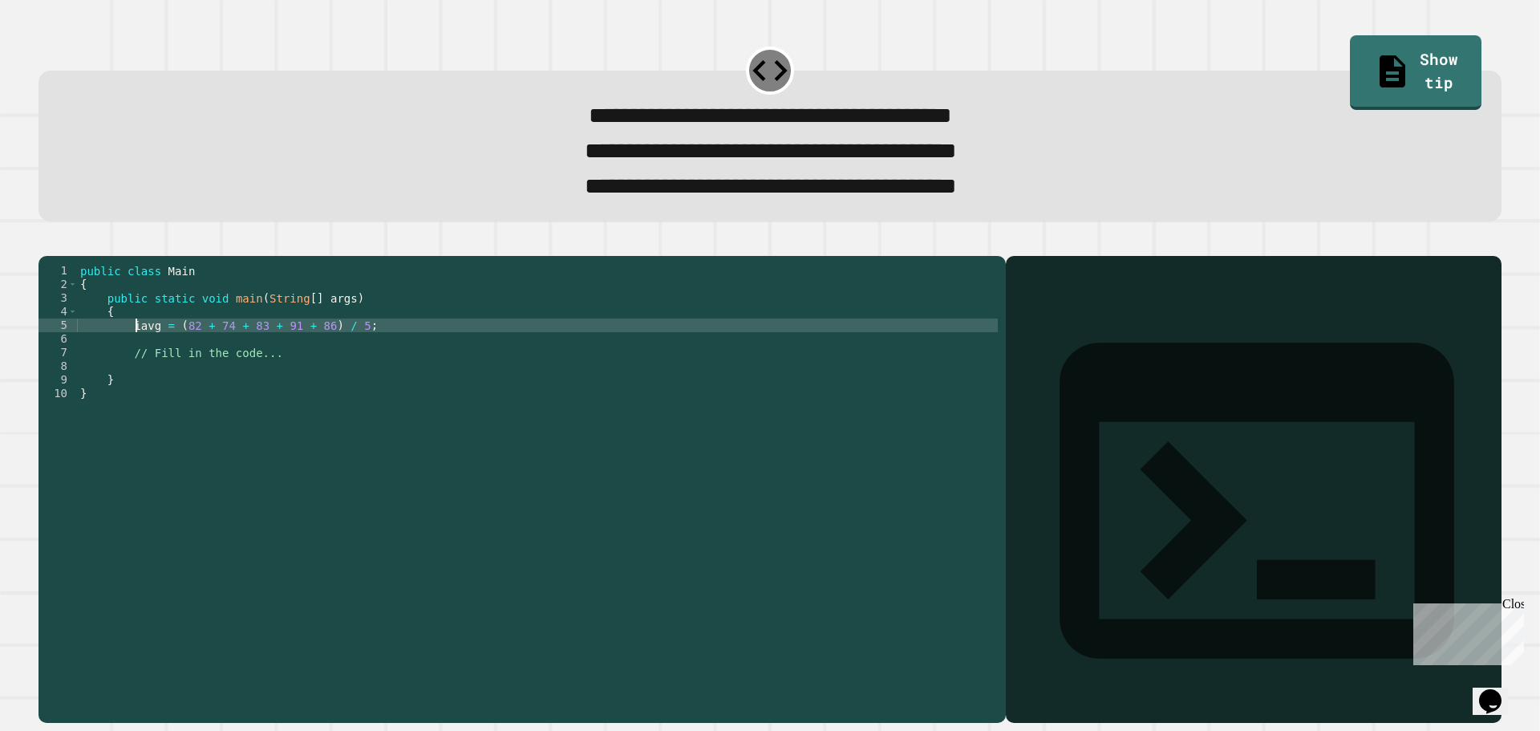
scroll to position [0, 5]
type textarea "**********"
click at [382, 352] on div "public class Main { public static void main ( String [ ] args ) { int avg = ( 8…" at bounding box center [537, 468] width 921 height 409
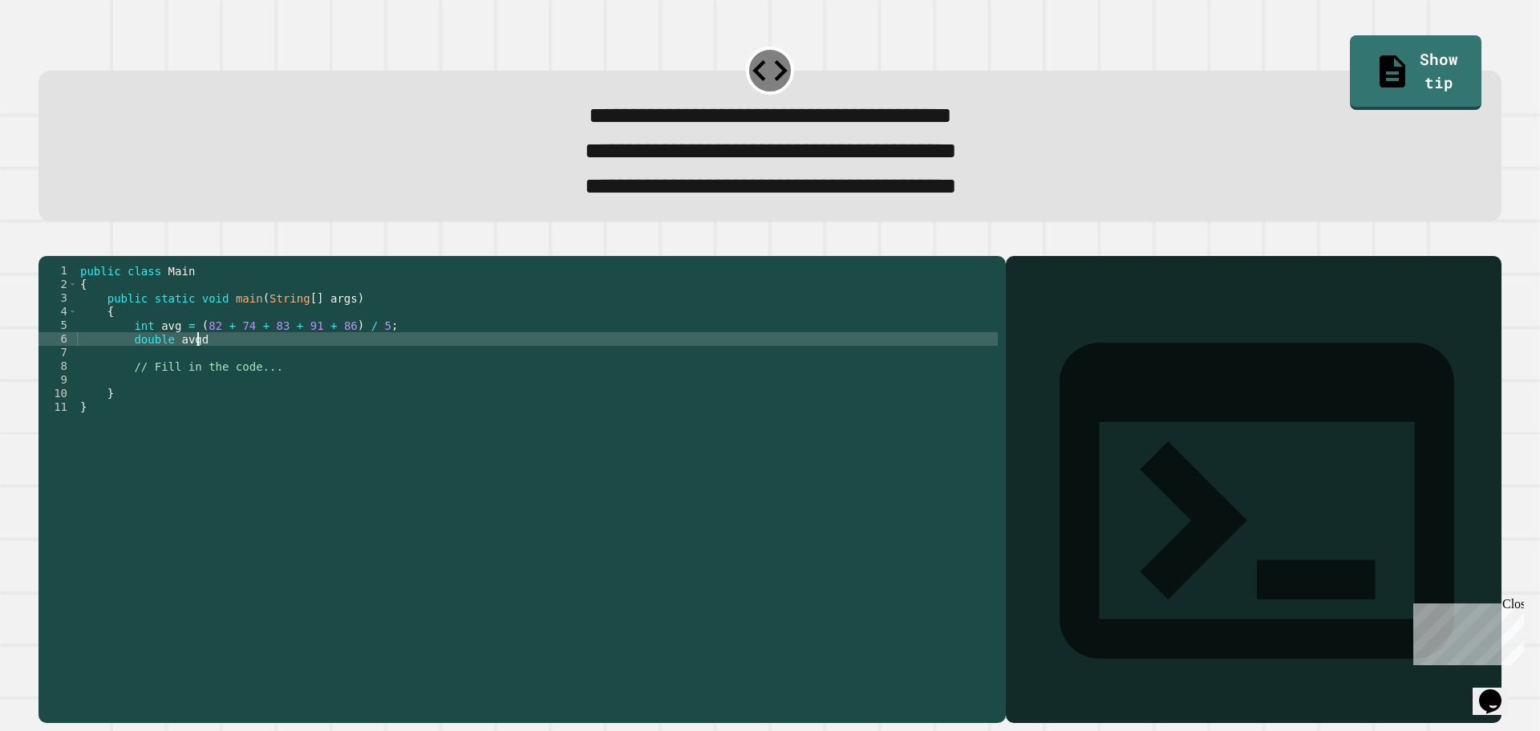
scroll to position [0, 7]
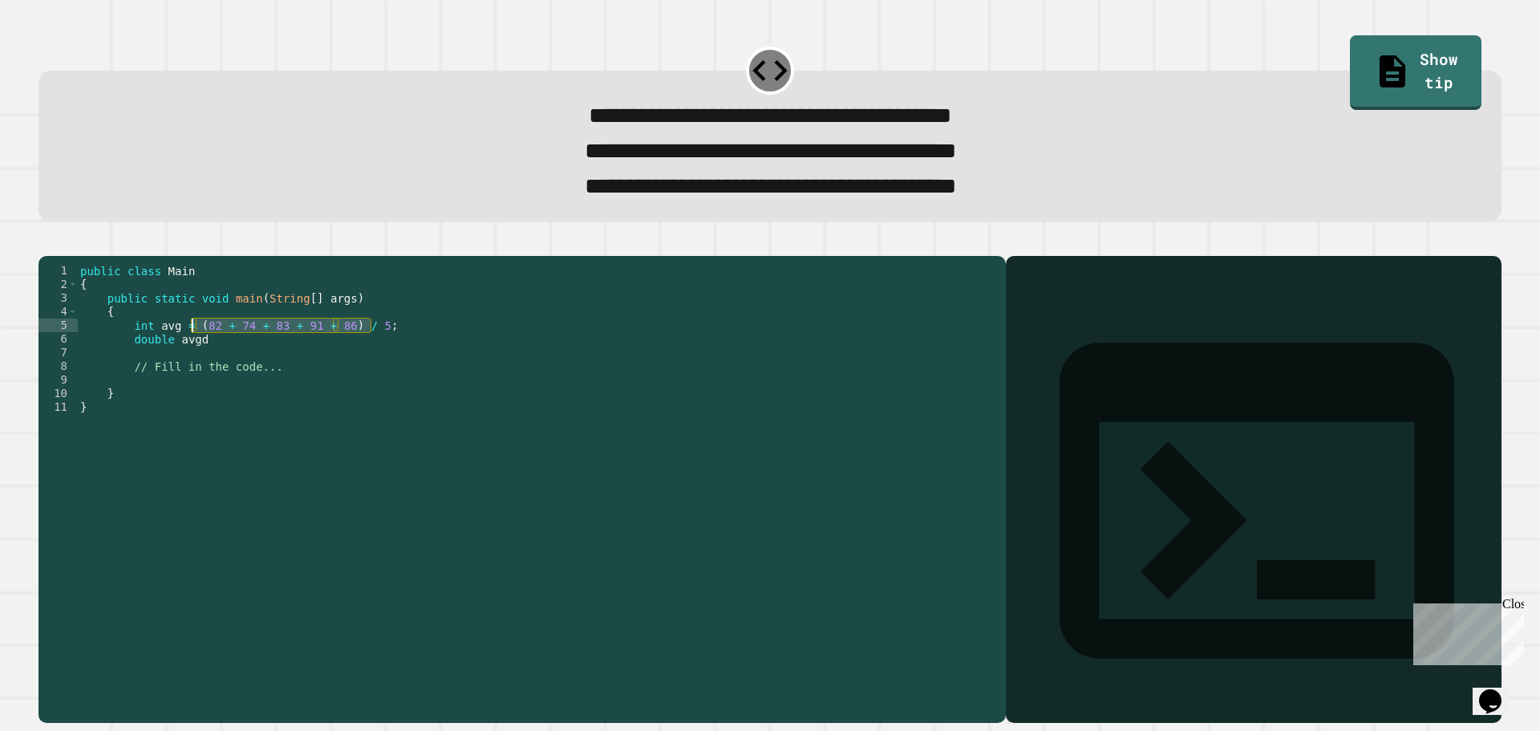
drag, startPoint x: 381, startPoint y: 353, endPoint x: 192, endPoint y: 354, distance: 189.3
click at [192, 354] on div "public class Main { public static void main ( String [ ] args ) { int avg = ( 8…" at bounding box center [537, 468] width 921 height 409
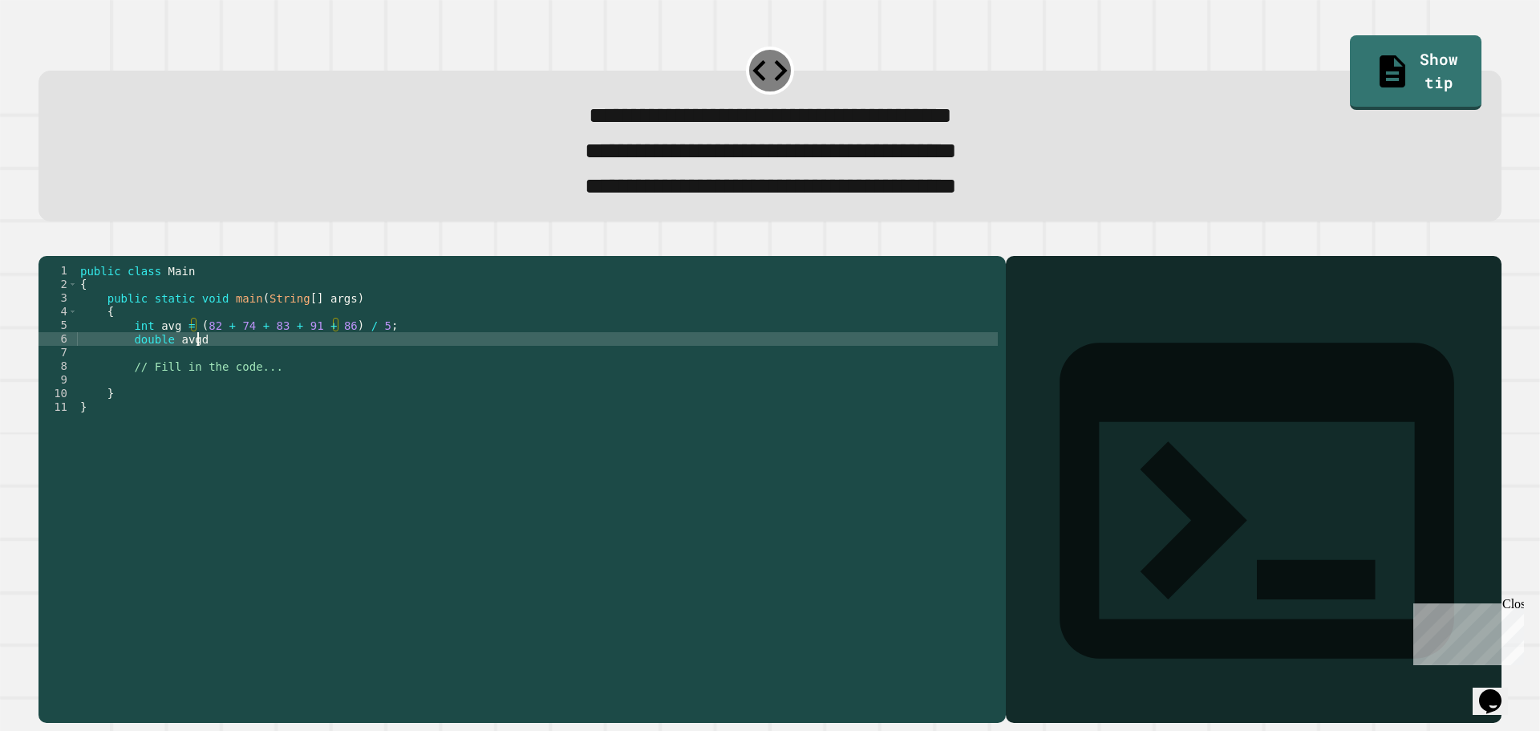
click at [249, 363] on div "public class Main { public static void main ( String [ ] args ) { int avg = ( 8…" at bounding box center [537, 468] width 921 height 409
paste textarea "**********"
type textarea "**********"
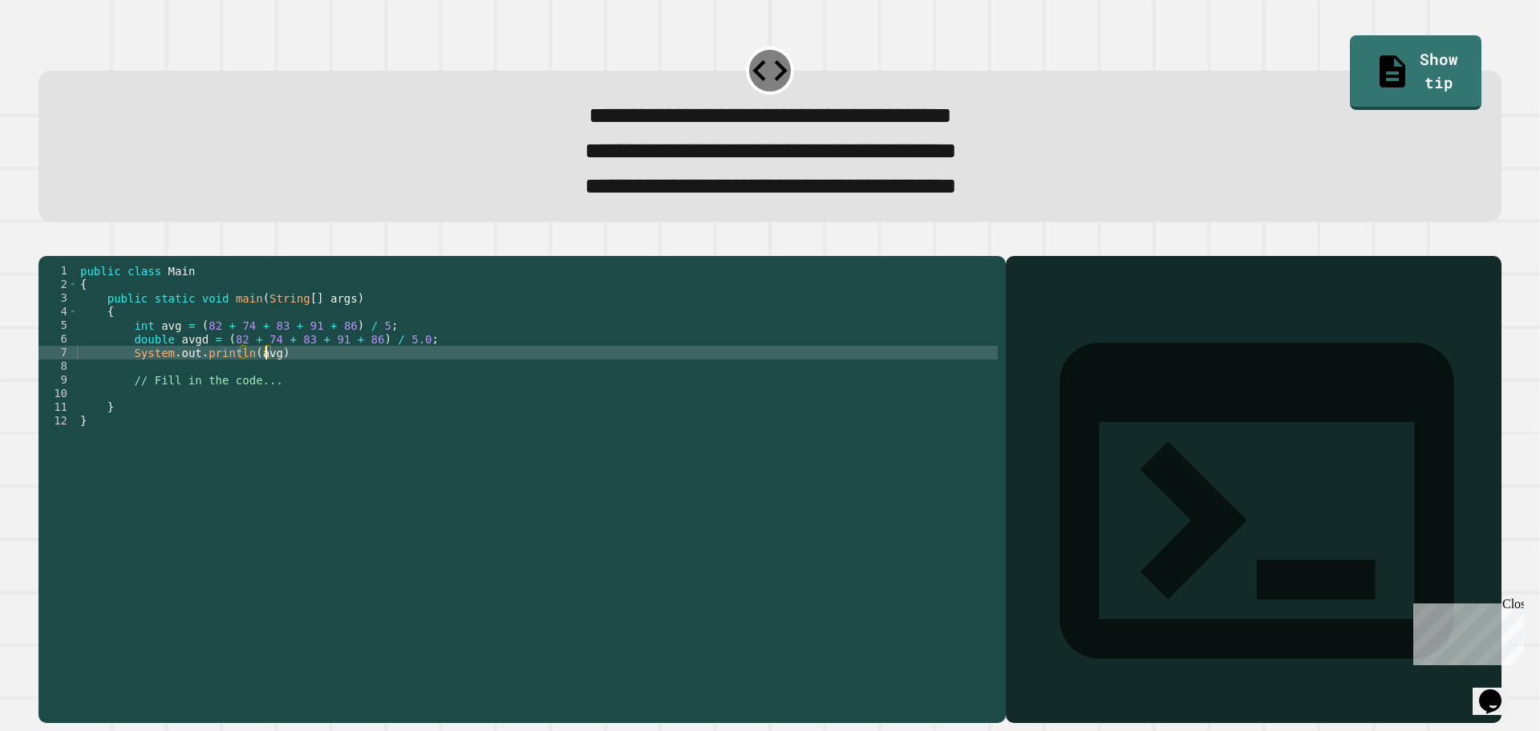
scroll to position [0, 13]
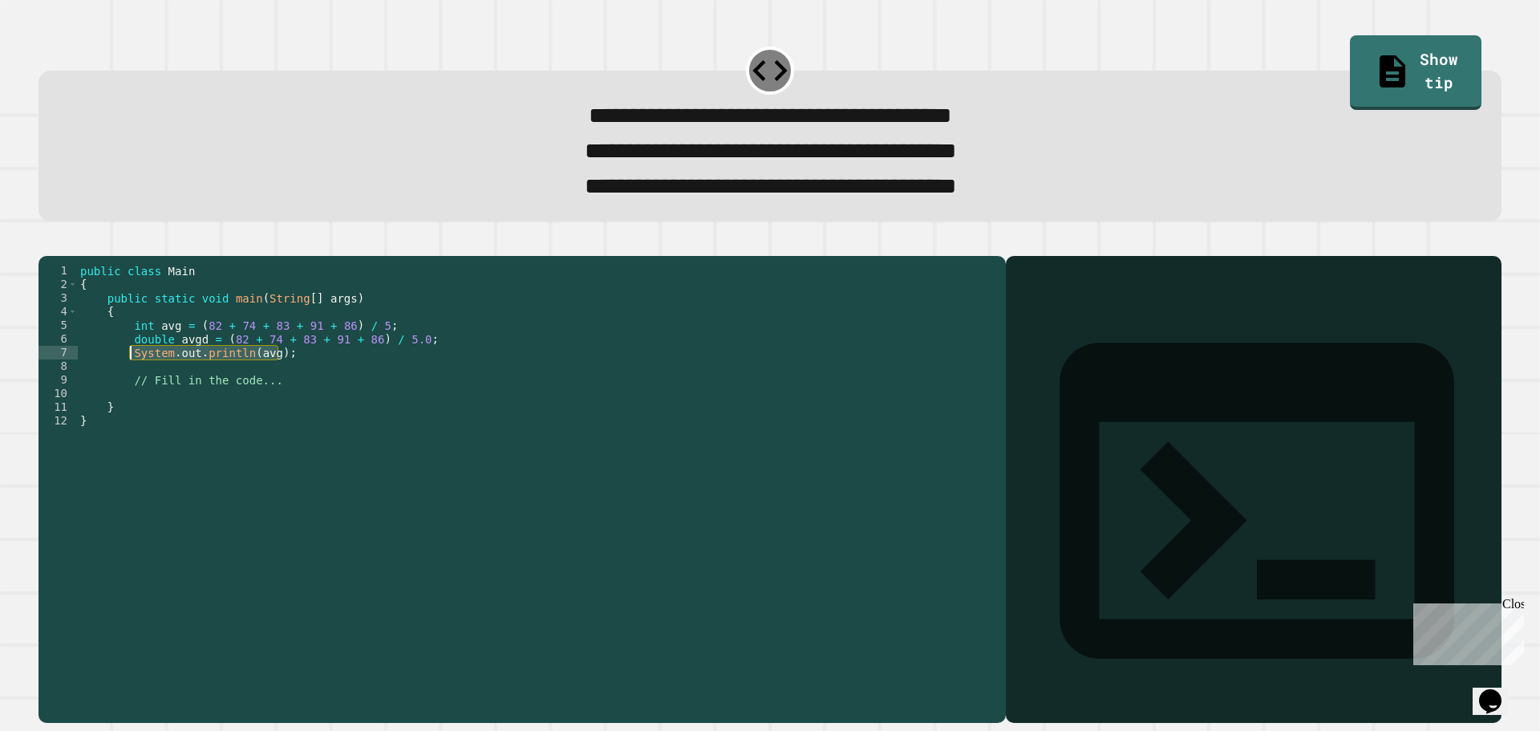
drag, startPoint x: 282, startPoint y: 376, endPoint x: 128, endPoint y: 378, distance: 154.0
click at [128, 378] on div "public class Main { public static void main ( String [ ] args ) { int avg = ( 8…" at bounding box center [537, 468] width 921 height 409
type textarea "**********"
click at [302, 380] on div "public class Main { public static void main ( String [ ] args ) { int avg = ( 8…" at bounding box center [537, 455] width 921 height 382
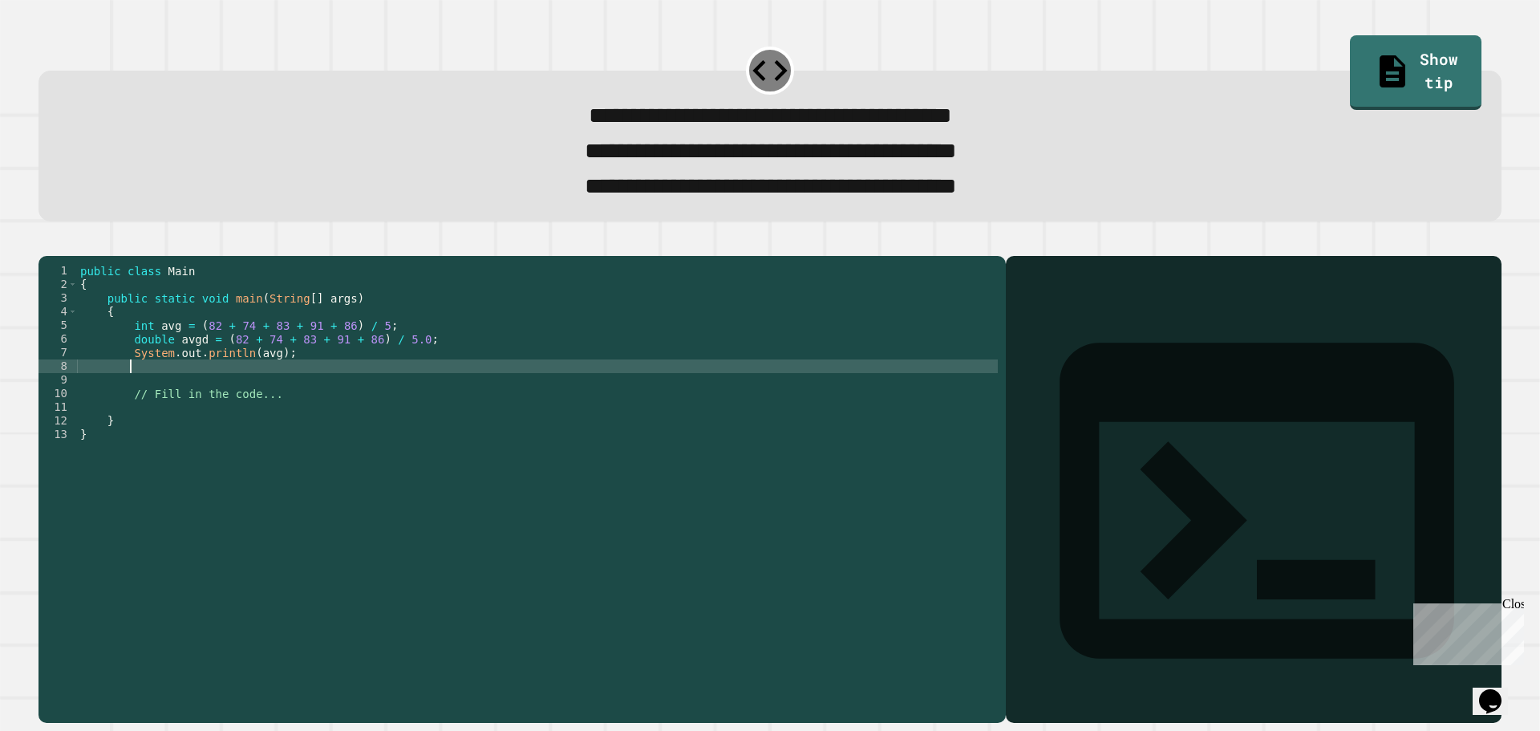
paste textarea "**********"
type textarea "**********"
click at [60, 257] on icon "button" at bounding box center [57, 251] width 9 height 11
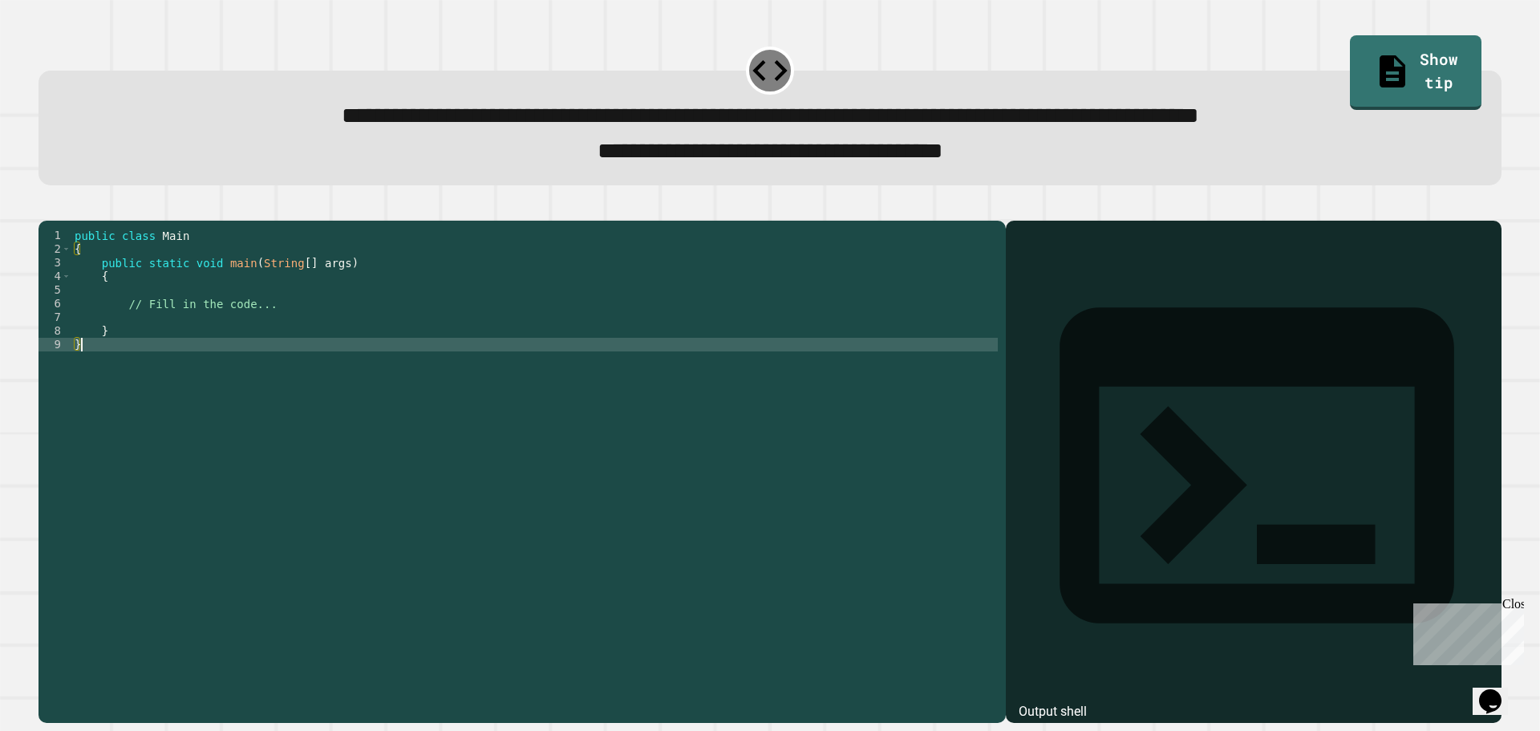
click at [293, 376] on div "public class Main { public static void main ( String [ ] args ) { // Fill in th…" at bounding box center [534, 454] width 927 height 450
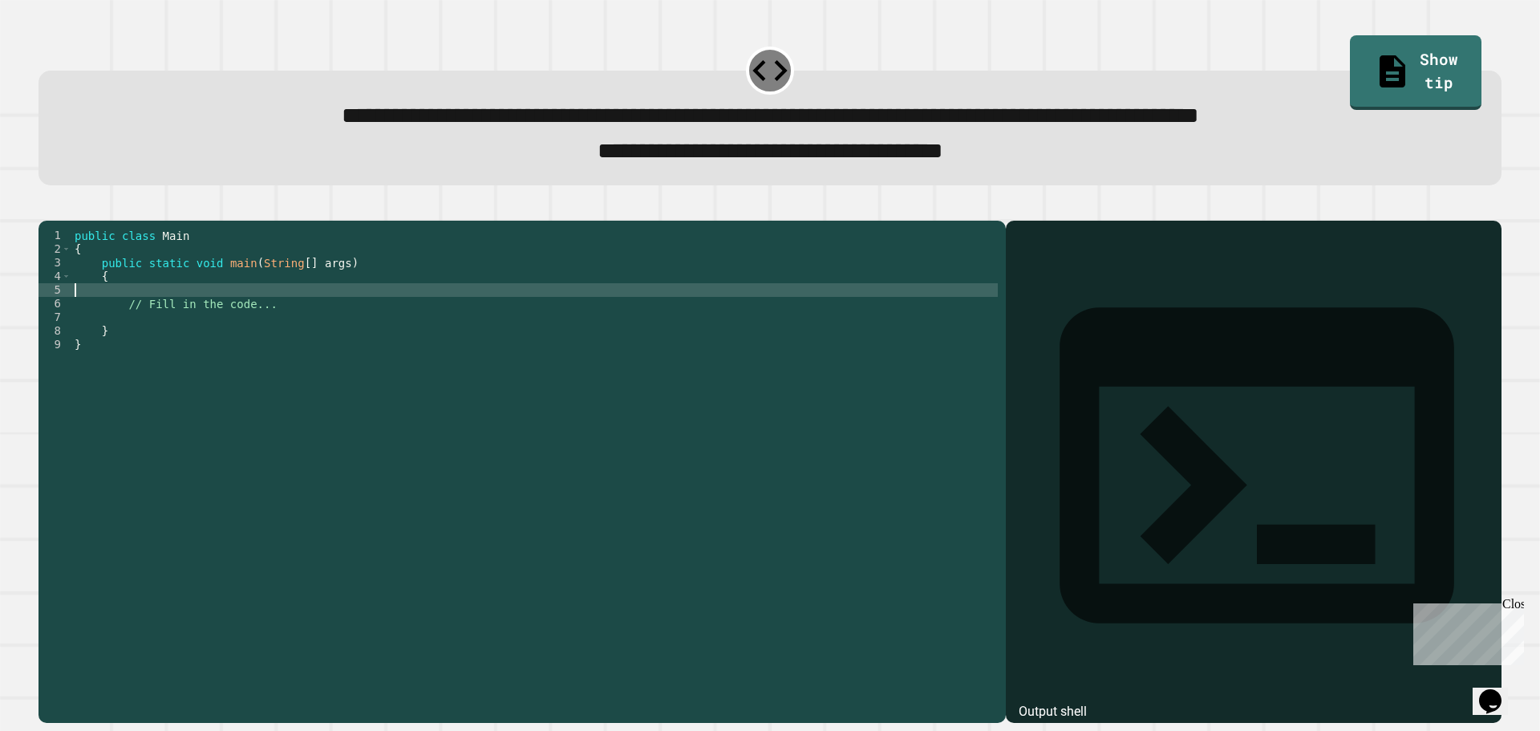
click at [340, 319] on div "public class Main { public static void main ( String [ ] args ) { // Fill in th…" at bounding box center [534, 454] width 927 height 450
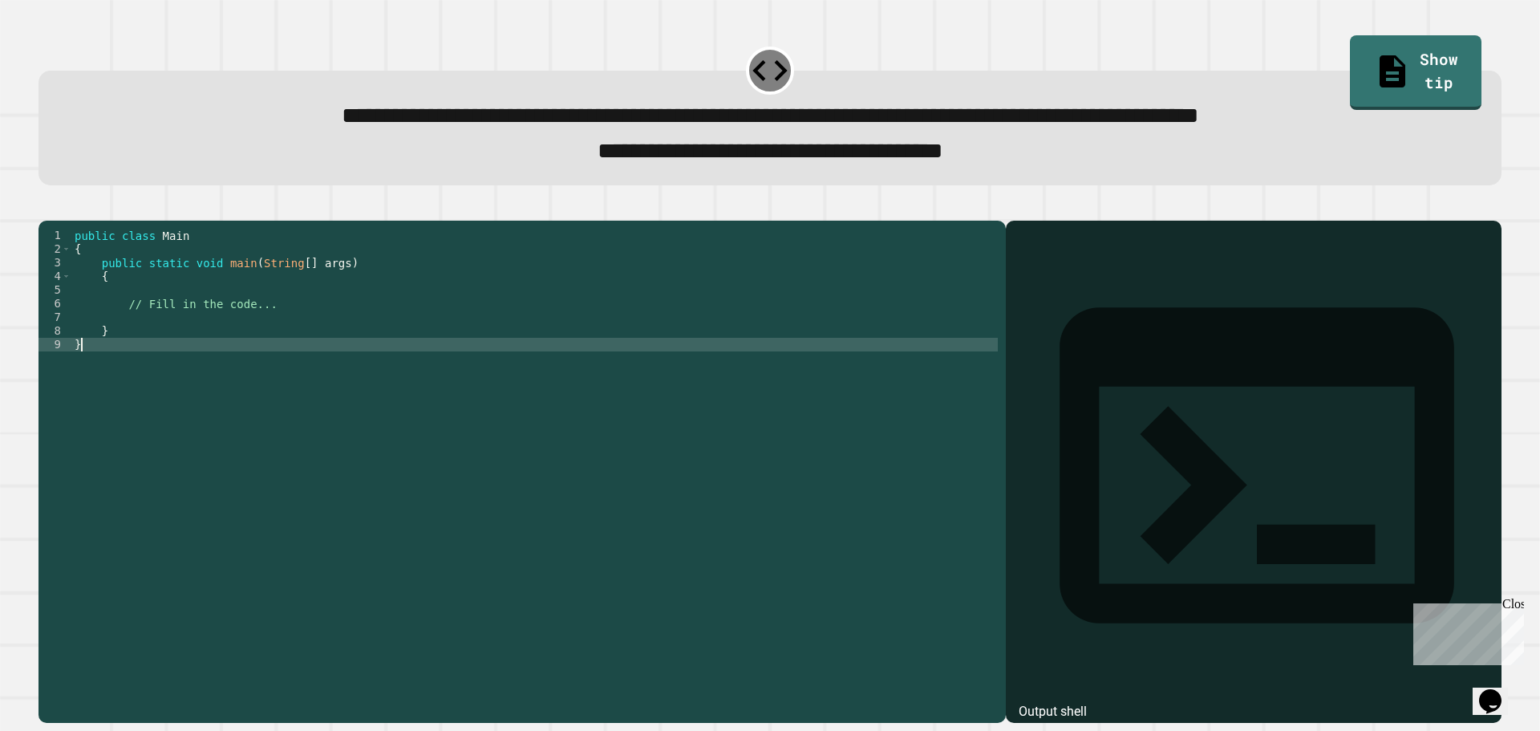
click at [392, 365] on div "public class Main { public static void main ( String [ ] args ) { // Fill in th…" at bounding box center [534, 454] width 927 height 450
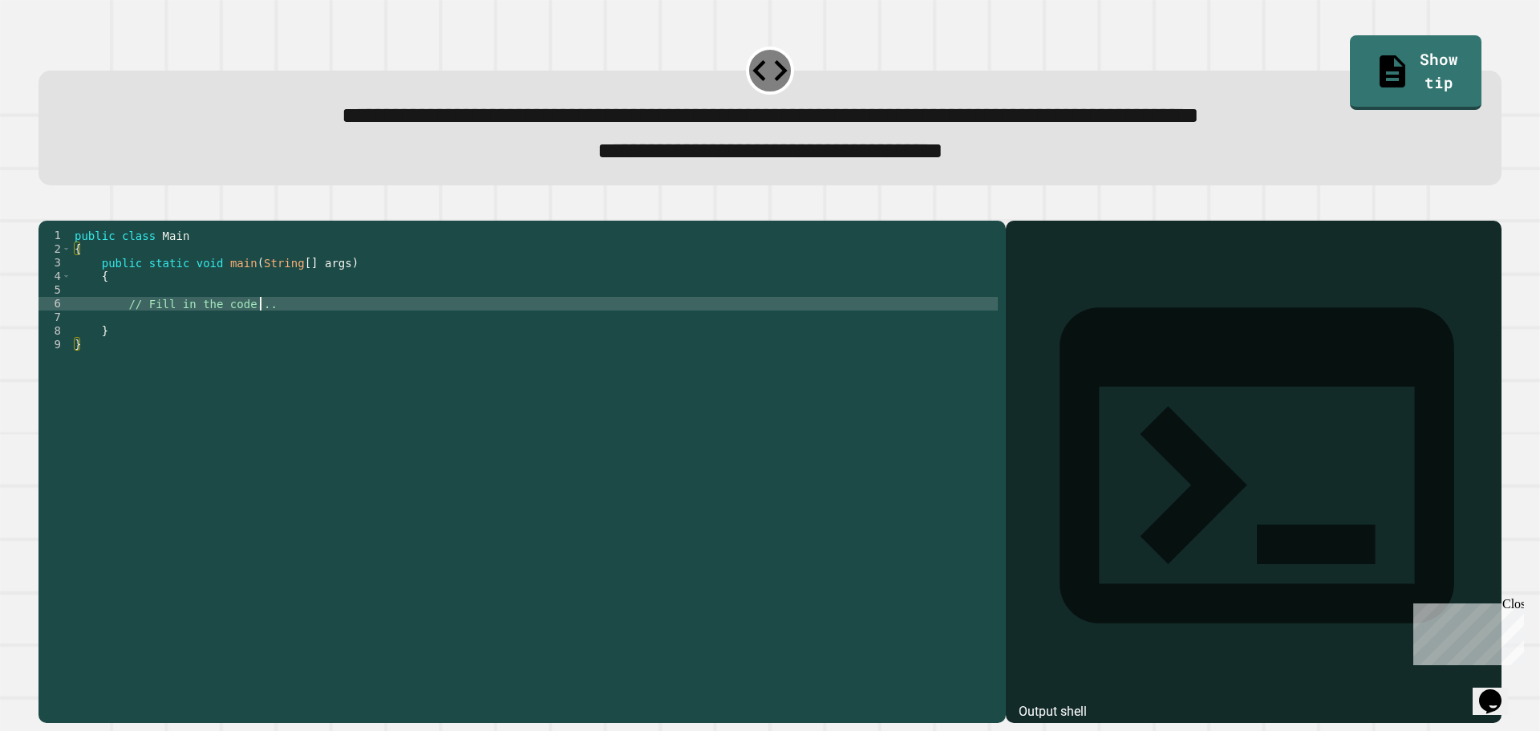
click at [418, 322] on div "public class Main { public static void main ( String [ ] args ) { // Fill in th…" at bounding box center [534, 454] width 927 height 450
type textarea "**********"
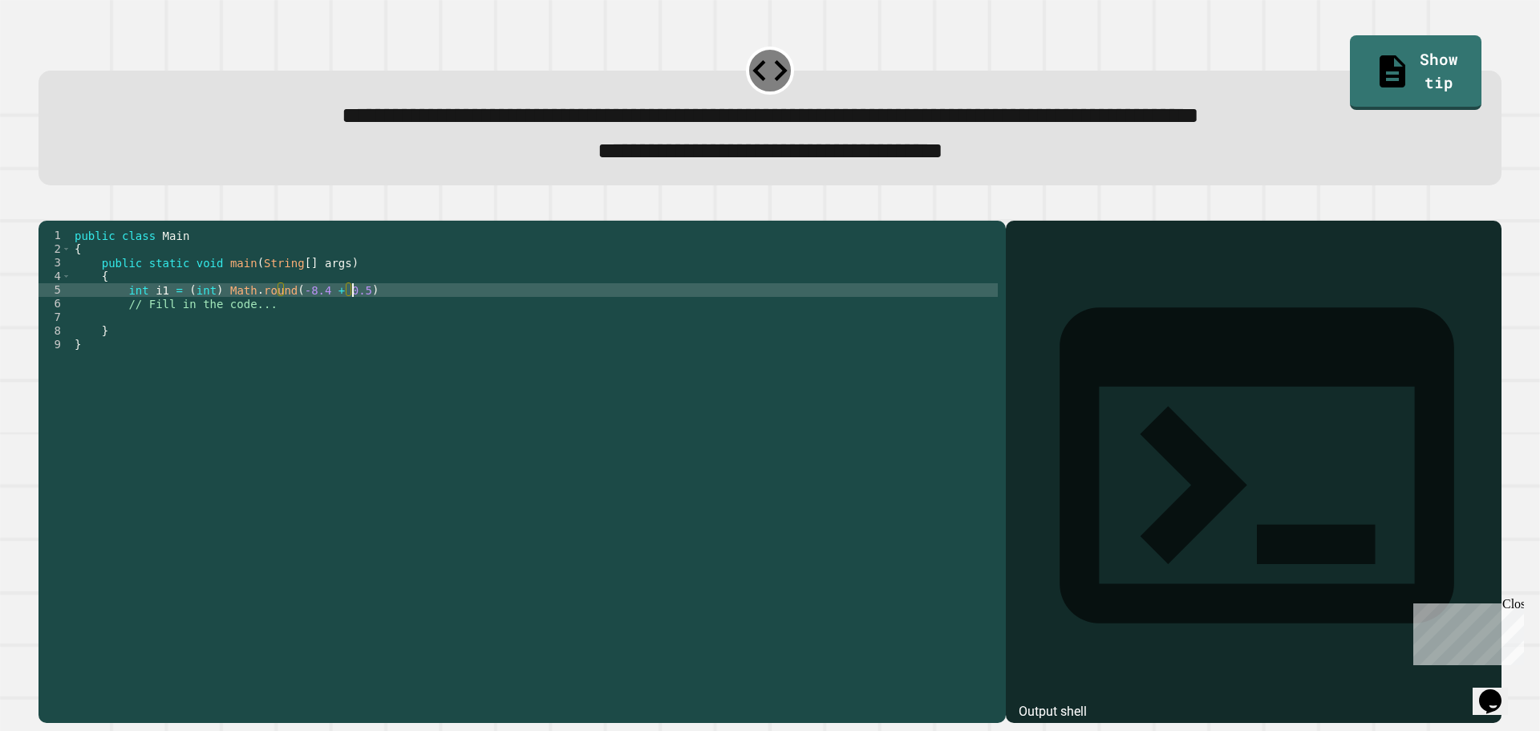
scroll to position [0, 19]
drag, startPoint x: 386, startPoint y: 311, endPoint x: 120, endPoint y: 314, distance: 265.5
click at [120, 314] on div "public class Main { public static void main ( String [ ] args ) { int i1 = ( in…" at bounding box center [534, 454] width 927 height 450
type textarea "**********"
click at [123, 314] on div "public class Main { public static void main ( String [ ] args ) { int i1 = ( in…" at bounding box center [534, 440] width 927 height 423
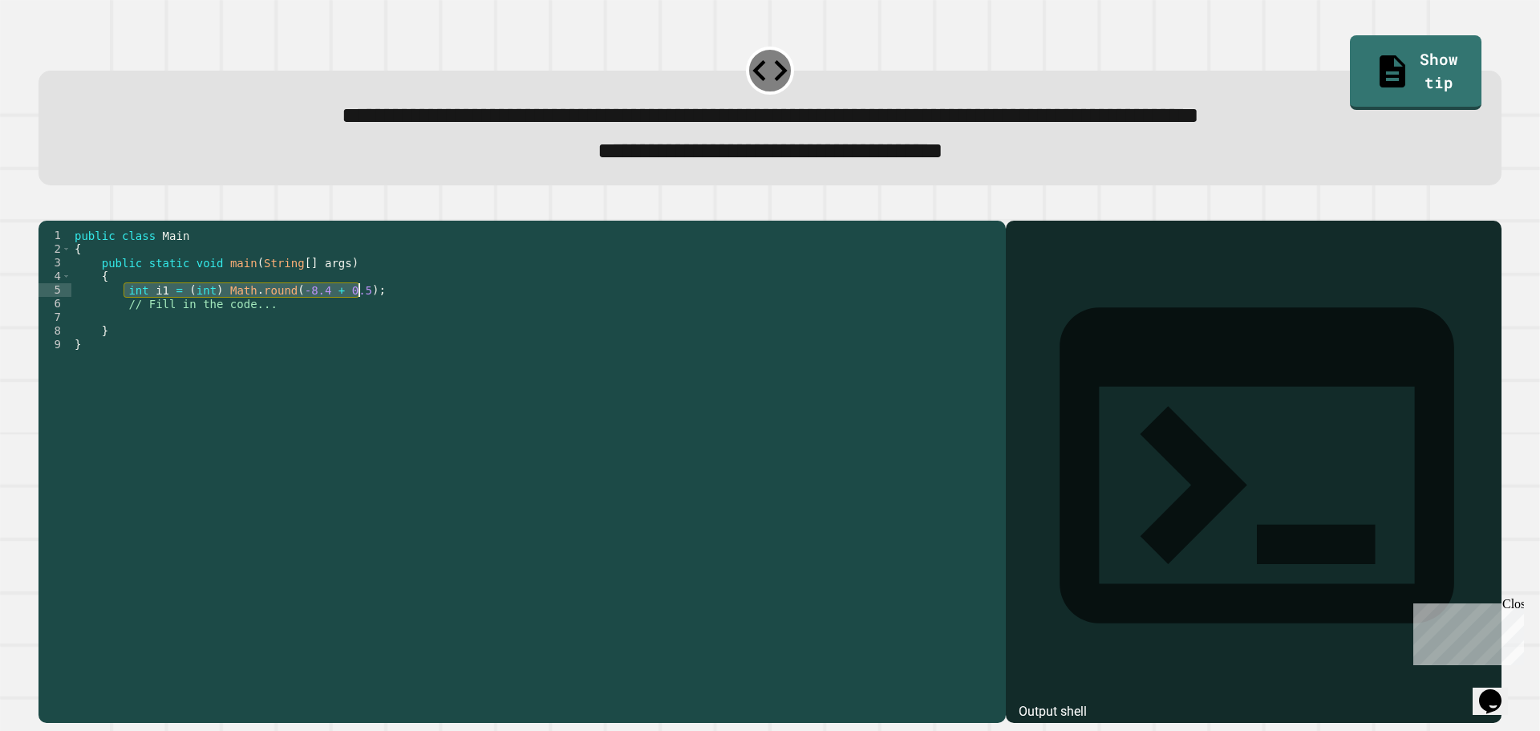
drag, startPoint x: 124, startPoint y: 316, endPoint x: 376, endPoint y: 318, distance: 252.7
click at [376, 318] on div "public class Main { public static void main ( String [ ] args ) { int i1 = ( in…" at bounding box center [534, 454] width 927 height 450
click at [386, 314] on div "public class Main { public static void main ( String [ ] args ) { int i1 = ( in…" at bounding box center [534, 440] width 927 height 423
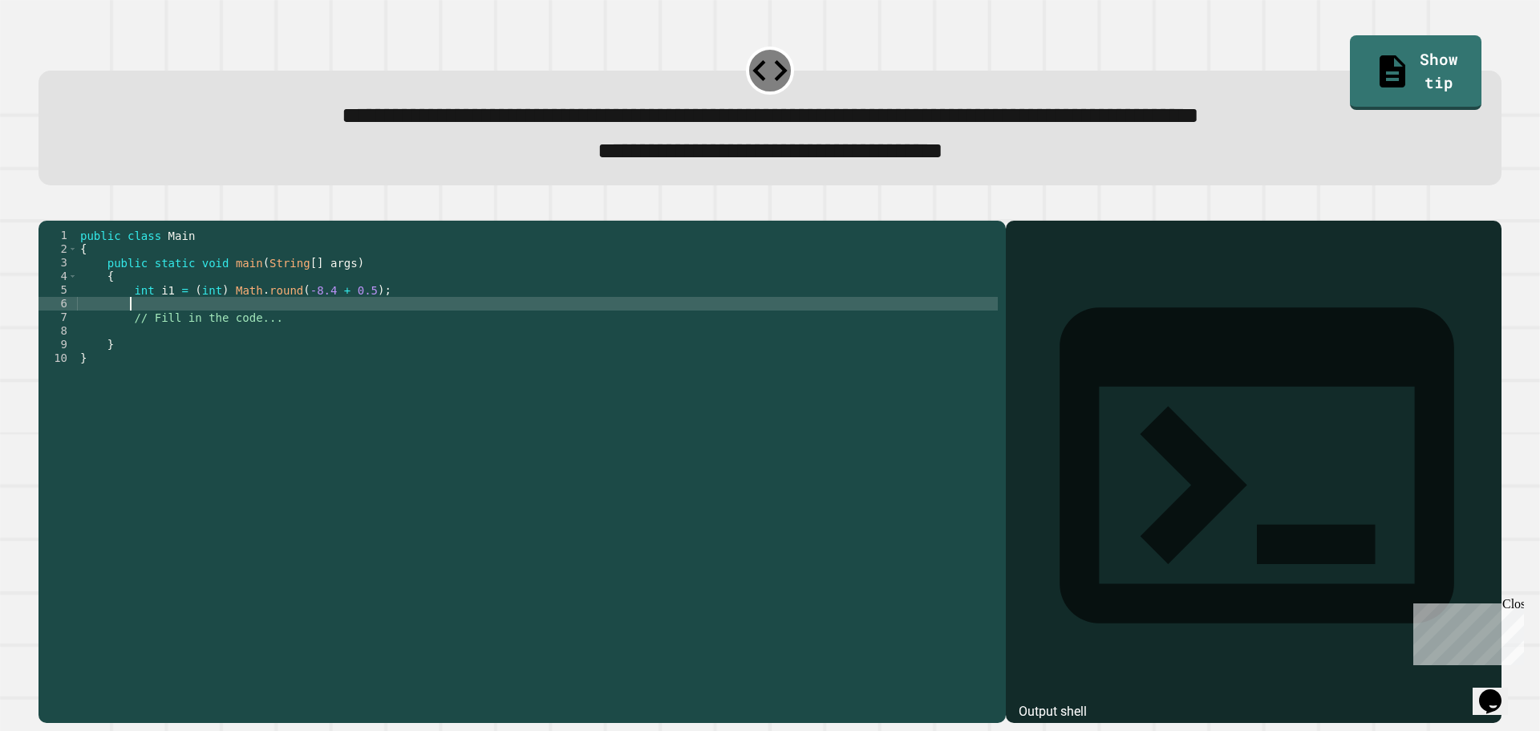
scroll to position [0, 2]
paste textarea "**********"
type textarea "**********"
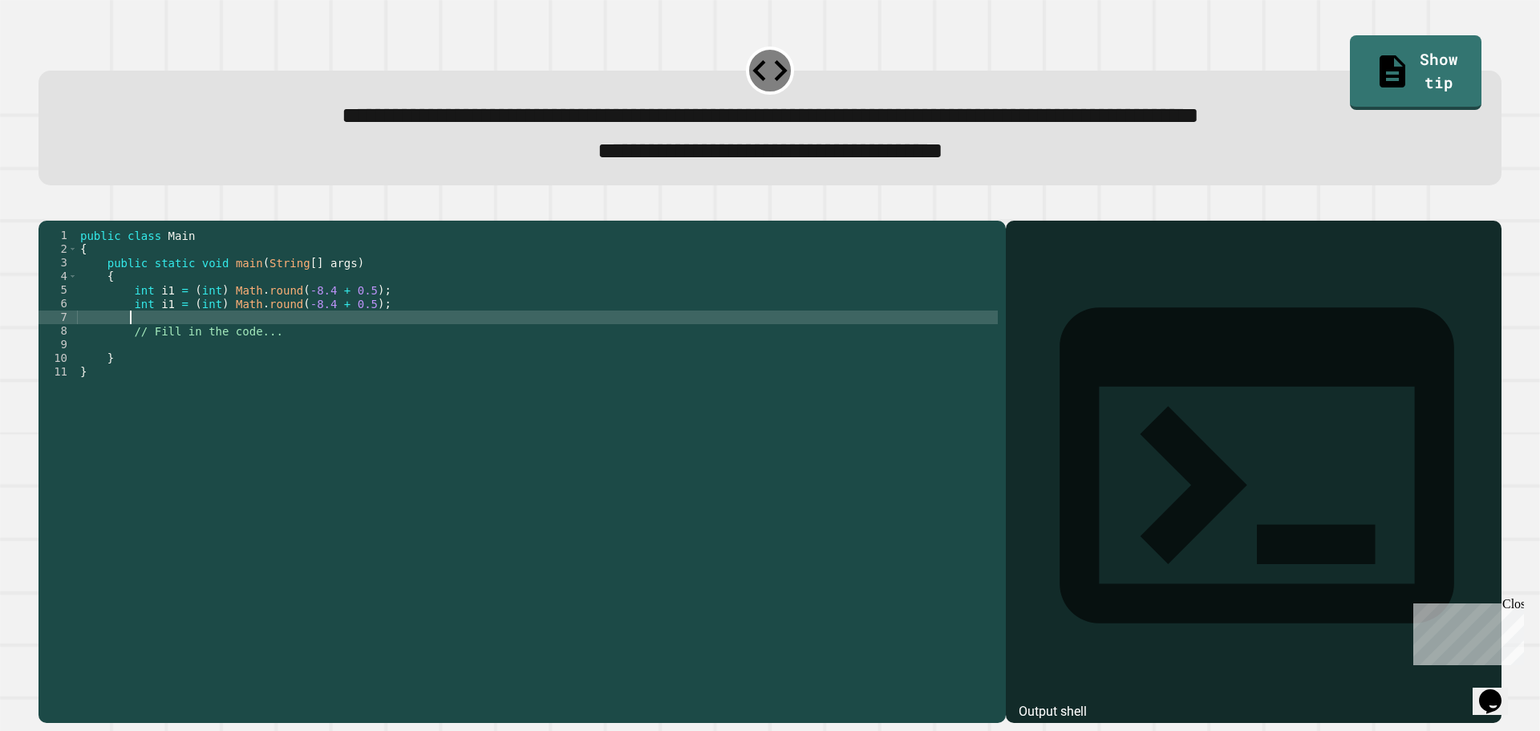
paste textarea "**********"
type textarea "**********"
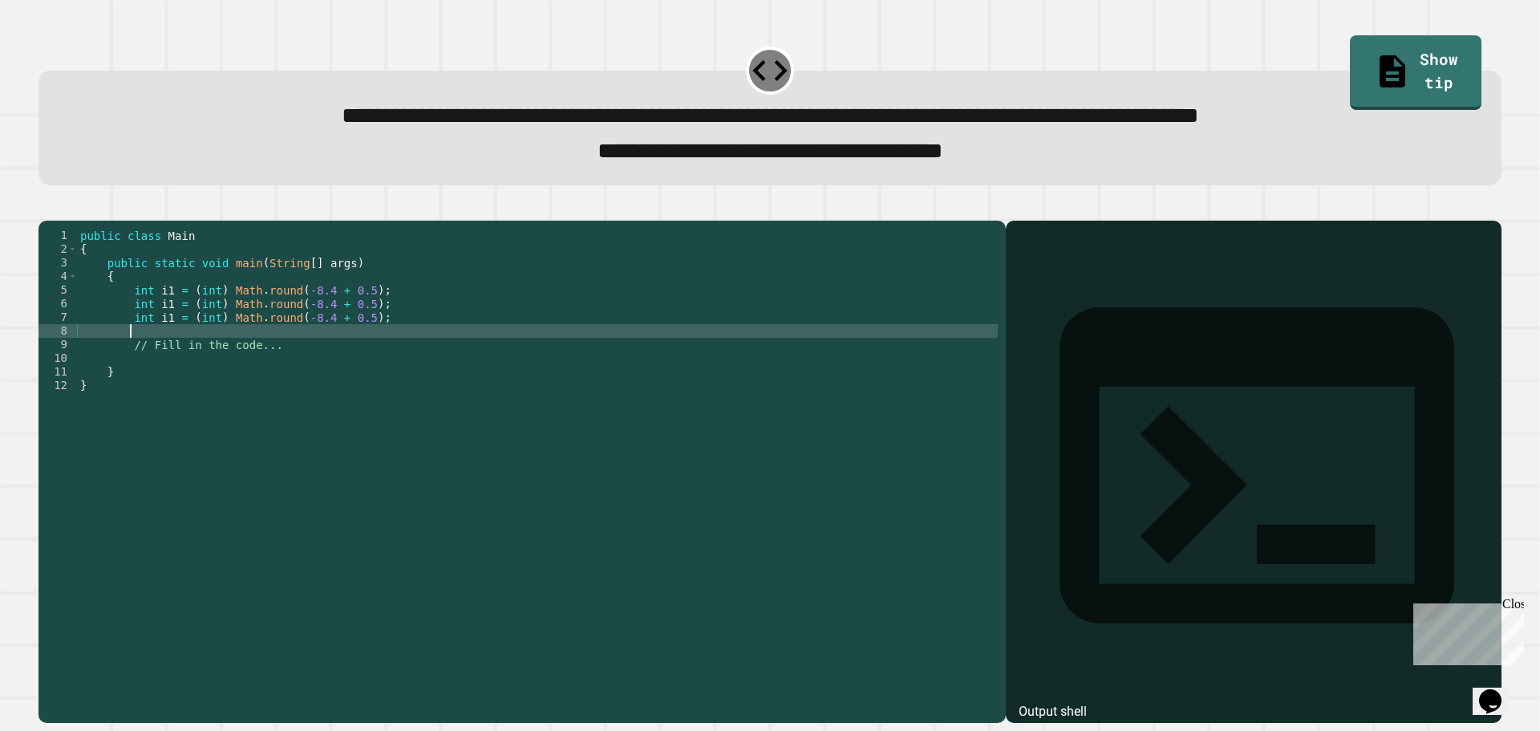
paste textarea "**********"
type textarea "**********"
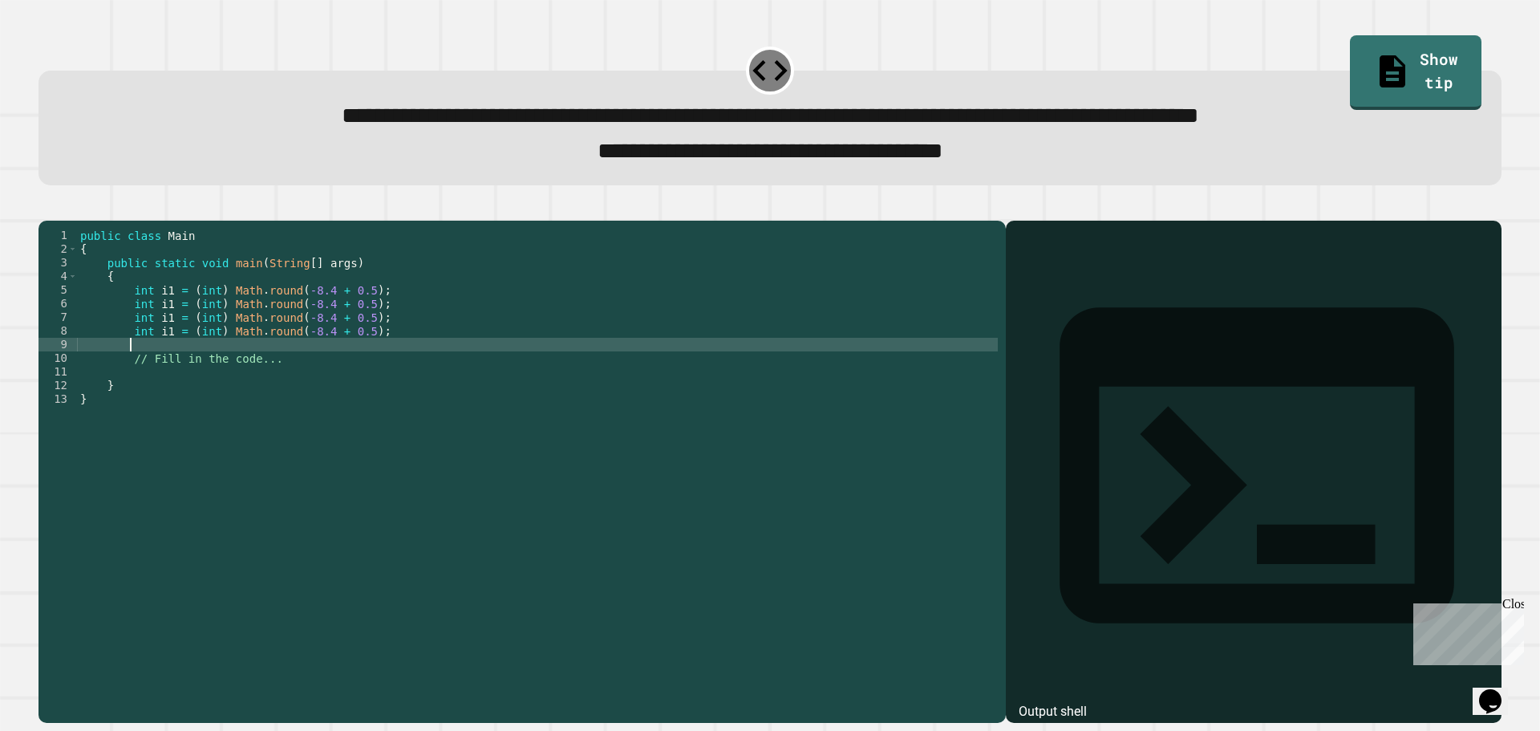
paste textarea "**********"
type textarea "**********"
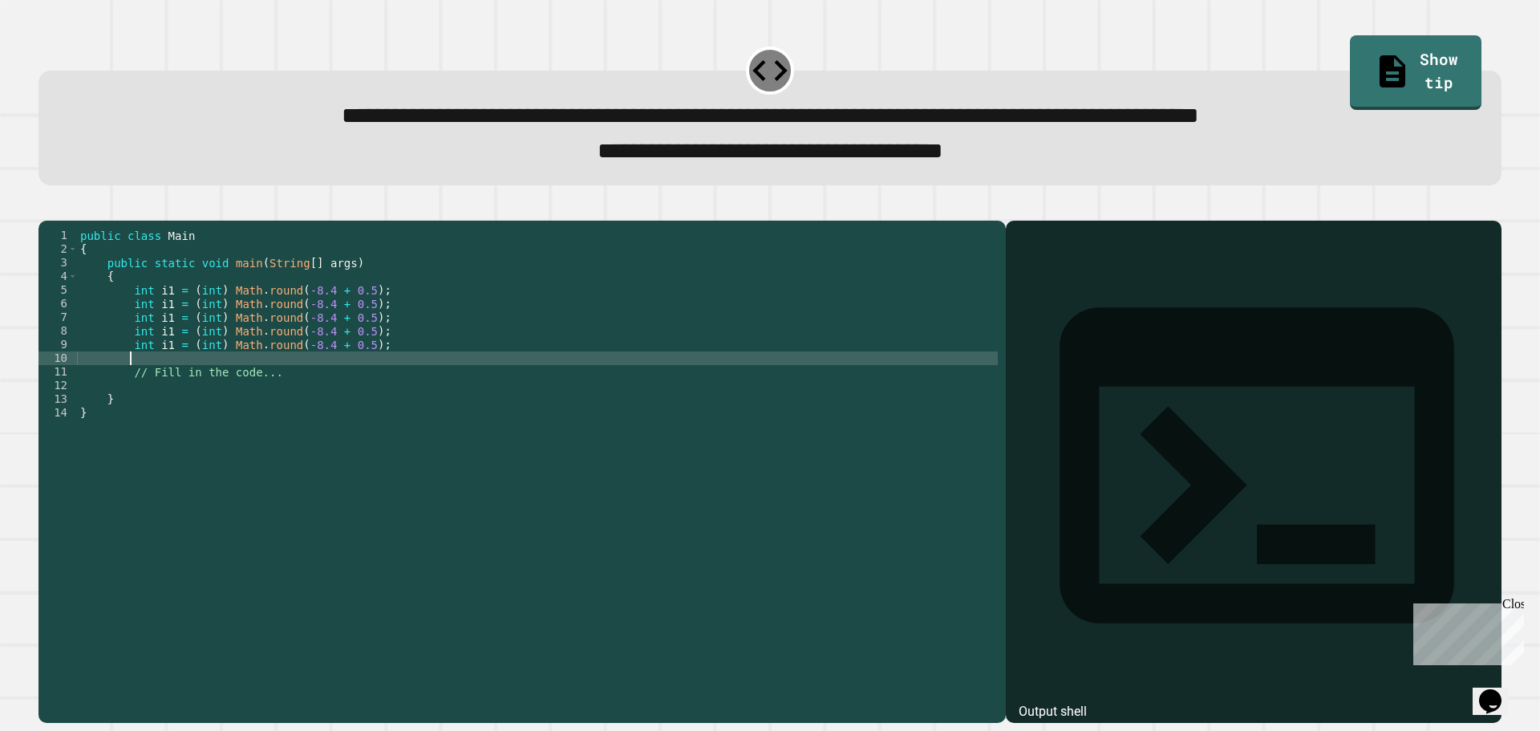
paste textarea "**********"
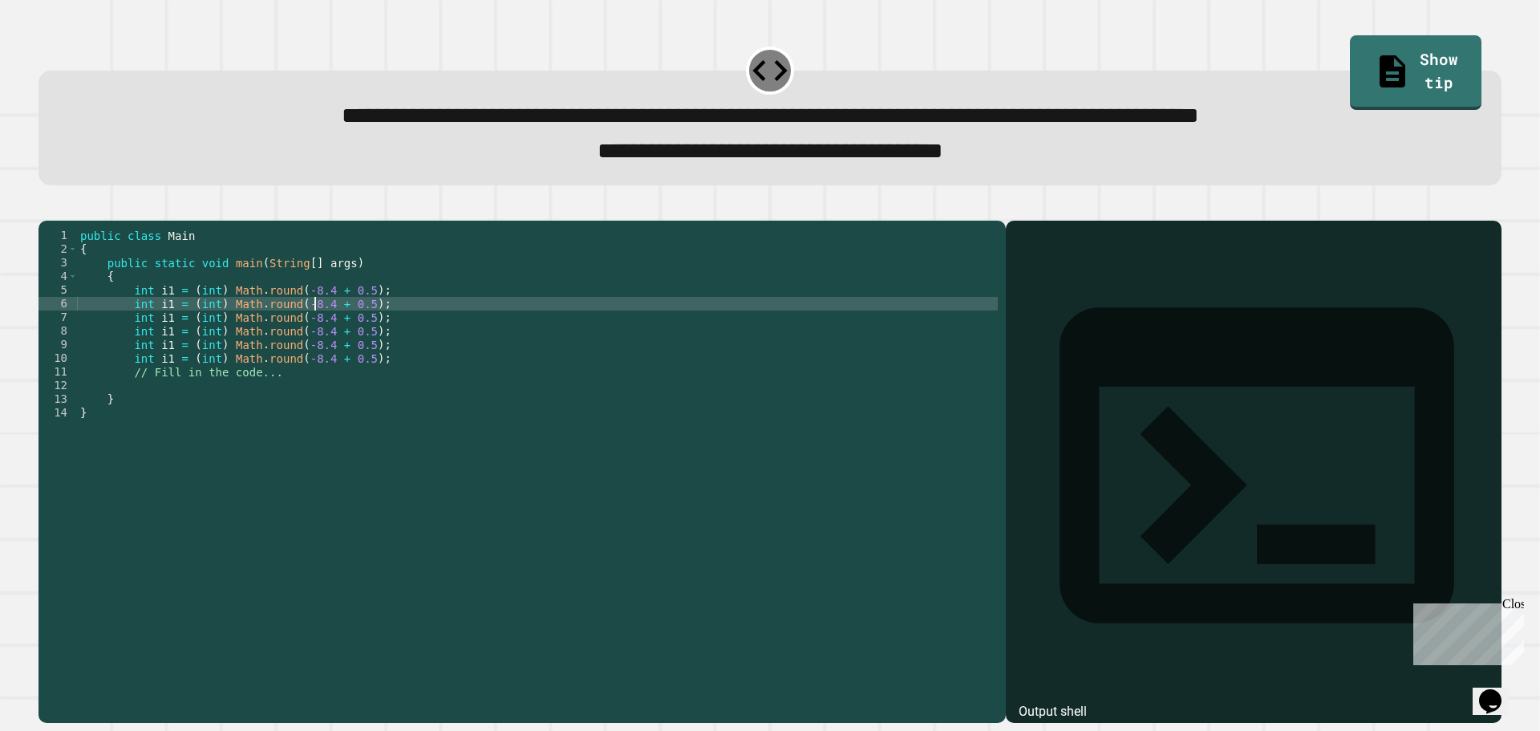
click at [317, 331] on div "public class Main { public static void main ( String [ ] args ) { int i1 = ( in…" at bounding box center [537, 454] width 921 height 450
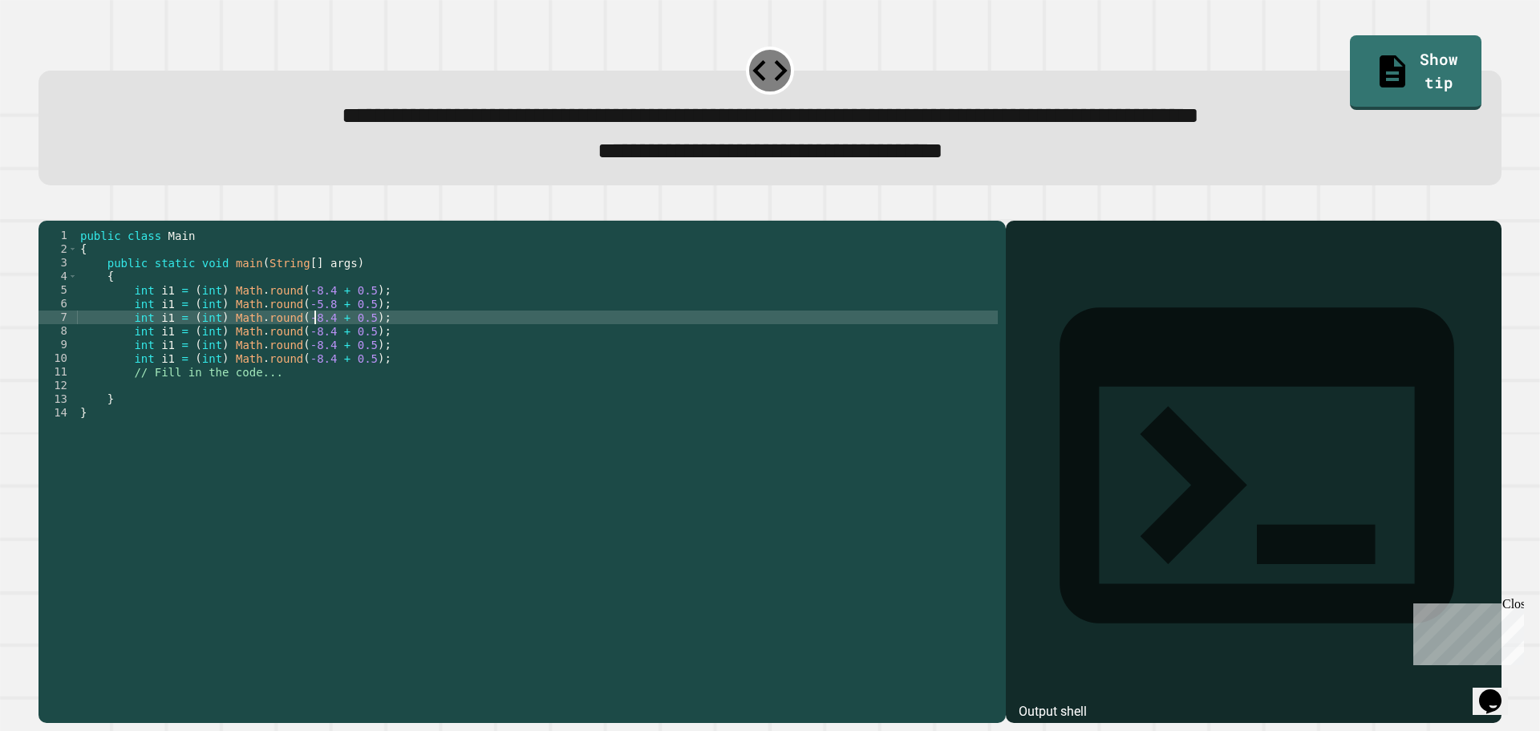
click at [313, 345] on div "public class Main { public static void main ( String [ ] args ) { int i1 = ( in…" at bounding box center [537, 454] width 921 height 450
click at [297, 346] on div "public class Main { public static void main ( String [ ] args ) { int i1 = ( in…" at bounding box center [537, 454] width 921 height 450
click at [314, 358] on div "public class Main { public static void main ( String [ ] args ) { int i1 = ( in…" at bounding box center [537, 454] width 921 height 450
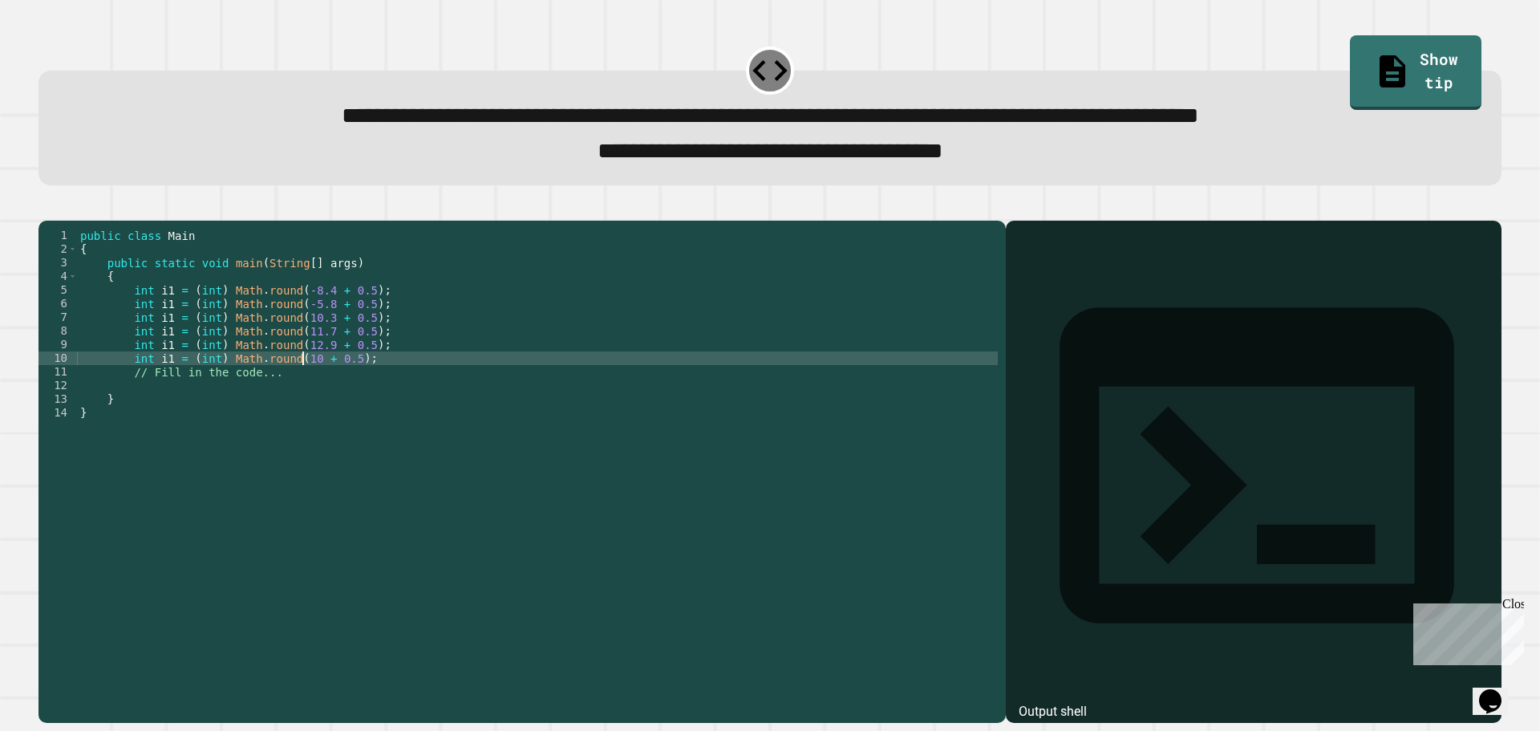
scroll to position [0, 16]
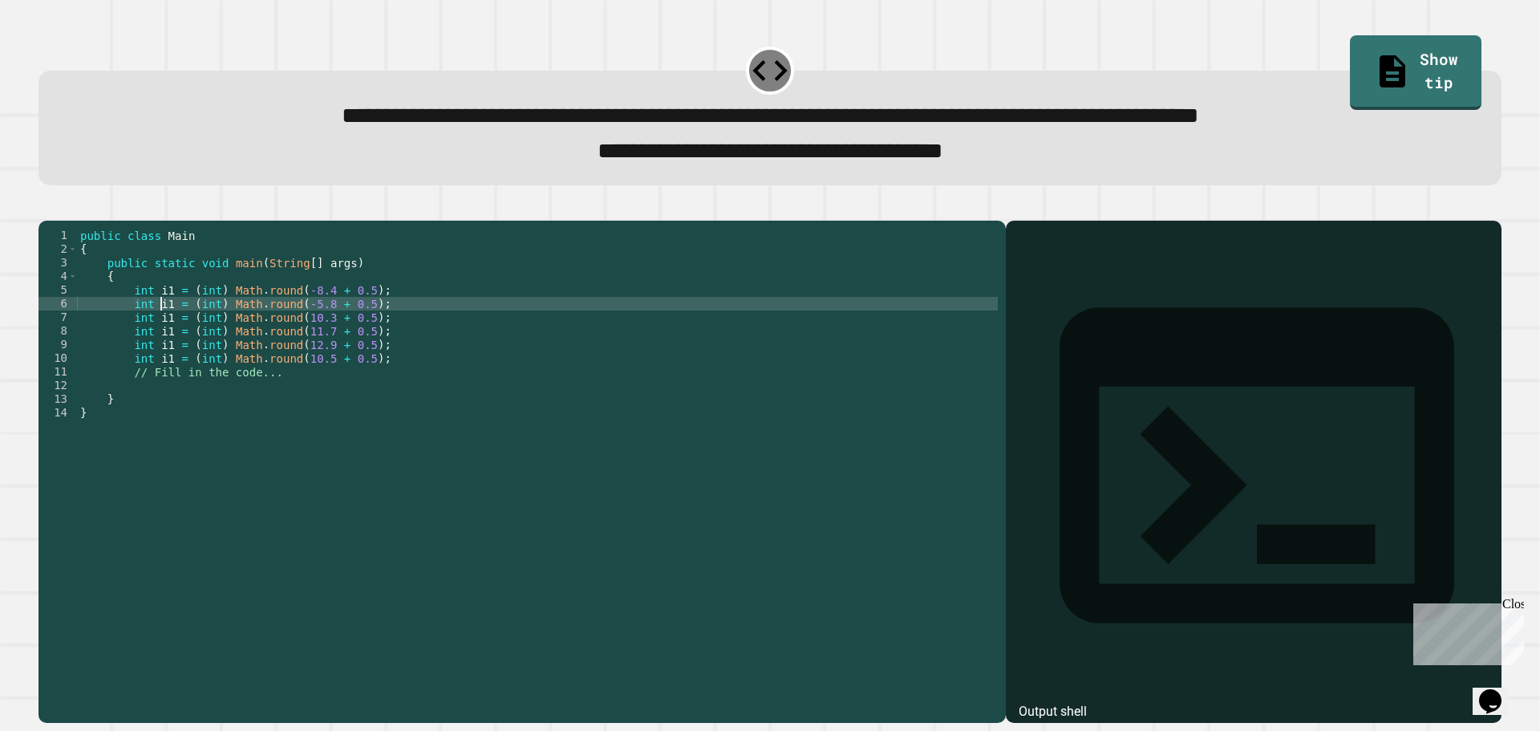
click at [164, 326] on div "public class Main { public static void main ( String [ ] args ) { int i1 = ( in…" at bounding box center [537, 454] width 921 height 450
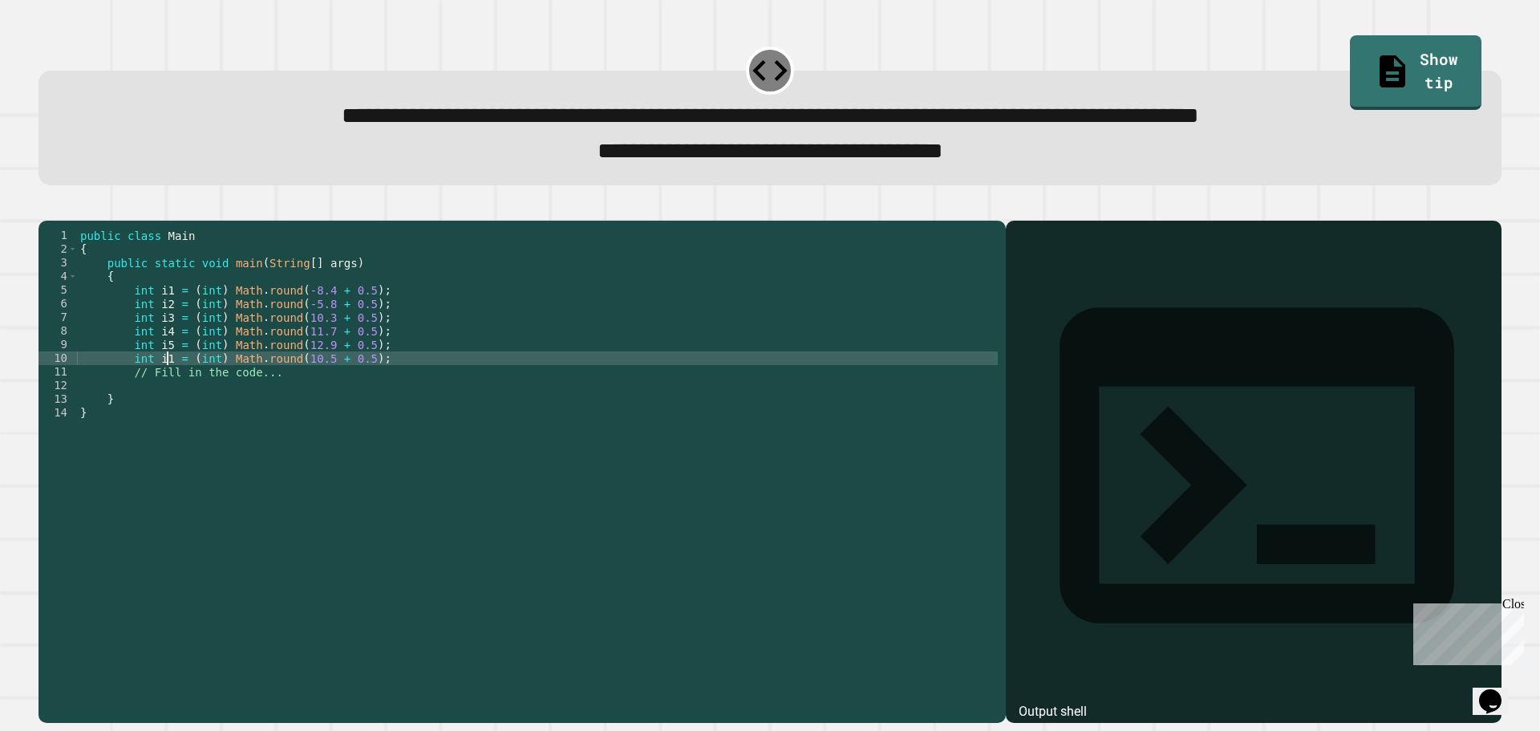
scroll to position [0, 6]
type textarea "**********"
click at [47, 207] on button "button" at bounding box center [47, 207] width 0 height 0
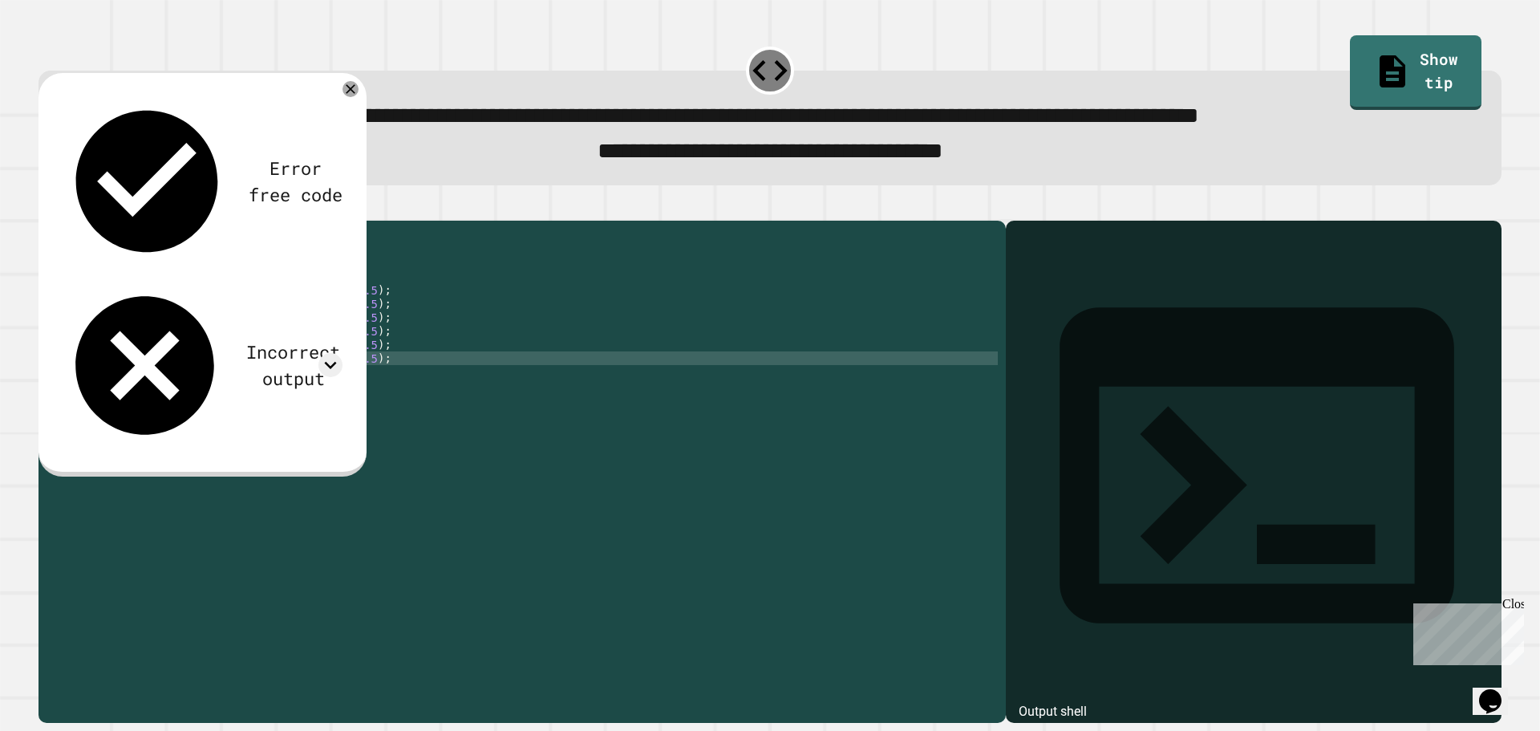
click at [367, 385] on div "public class Main { public static void main ( String [ ] args ) { int i1 = ( in…" at bounding box center [537, 454] width 921 height 450
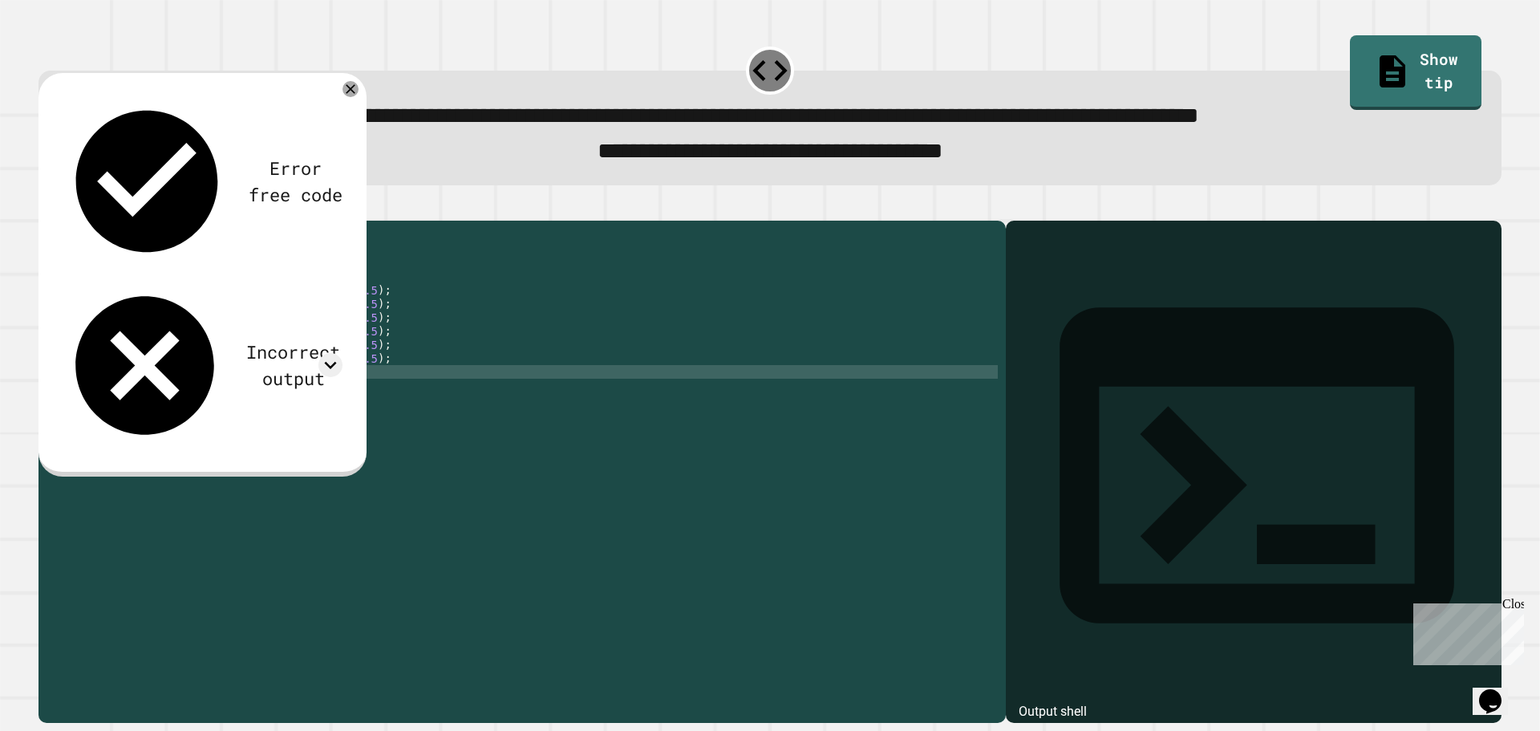
scroll to position [0, 12]
type textarea "**********"
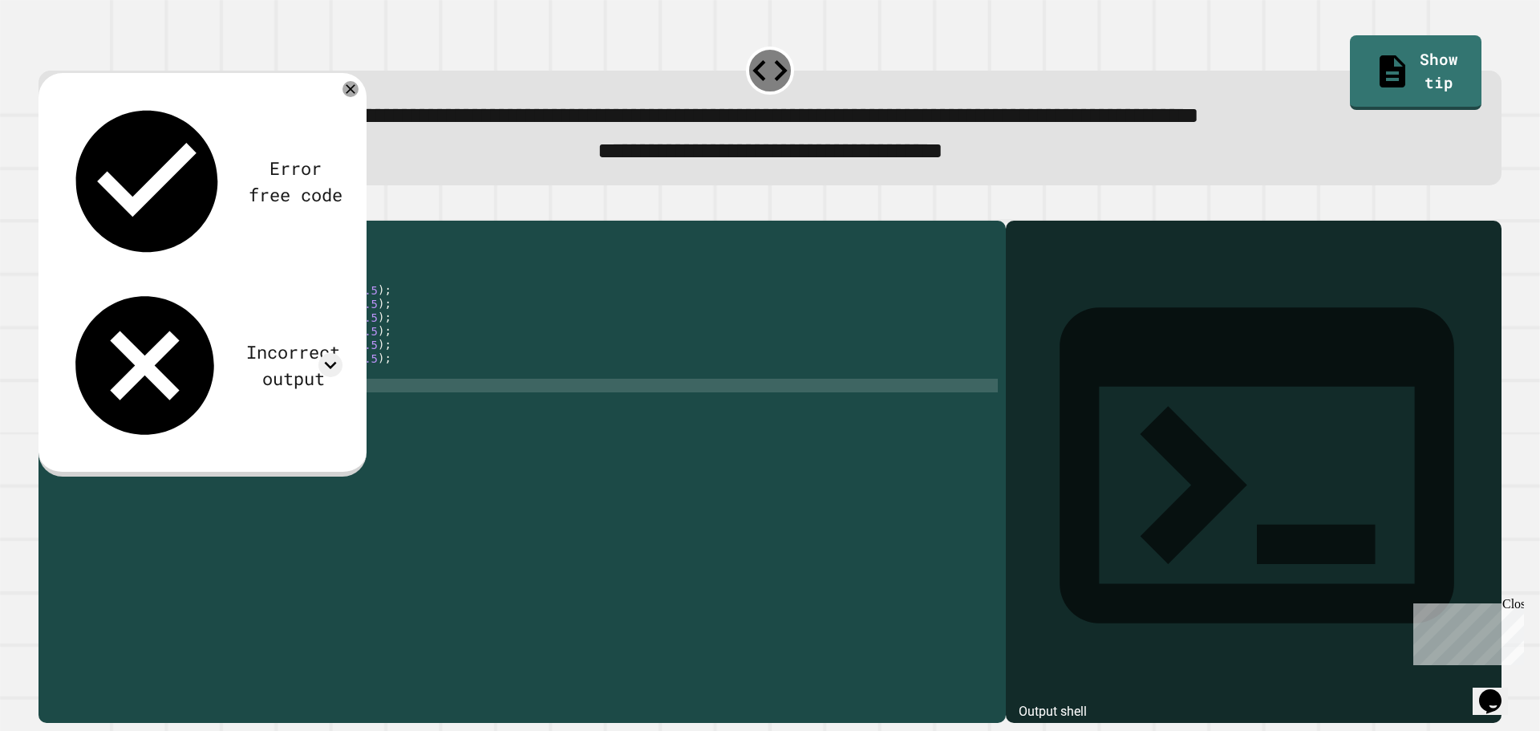
paste textarea "**********"
type textarea "**********"
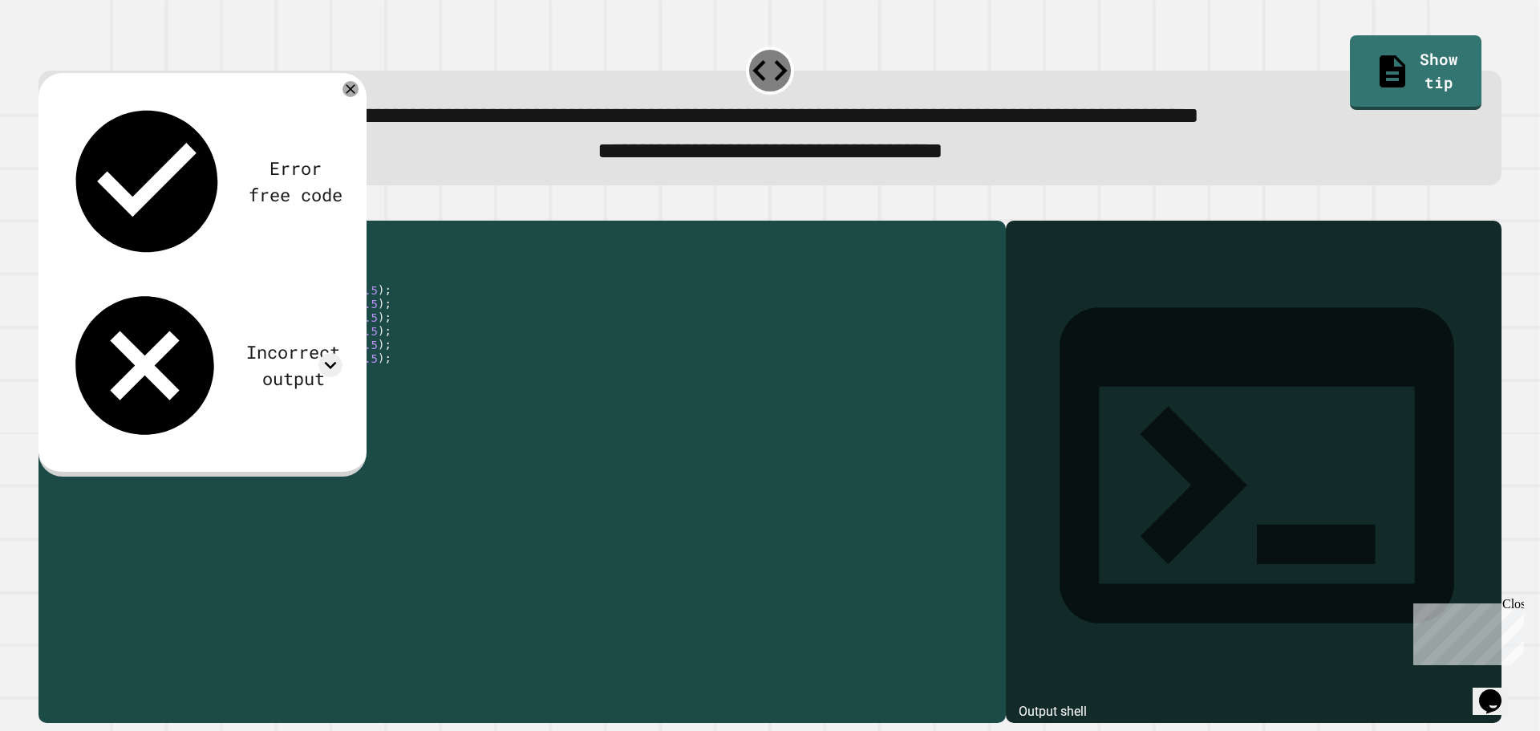
drag, startPoint x: 312, startPoint y: 401, endPoint x: 132, endPoint y: 394, distance: 179.8
click at [132, 394] on div "public class Main { public static void main ( String [ ] args ) { int i1 = ( in…" at bounding box center [537, 454] width 921 height 450
type textarea "**********"
click at [274, 408] on div "public class Main { public static void main ( String [ ] args ) { int i1 = ( in…" at bounding box center [537, 454] width 921 height 450
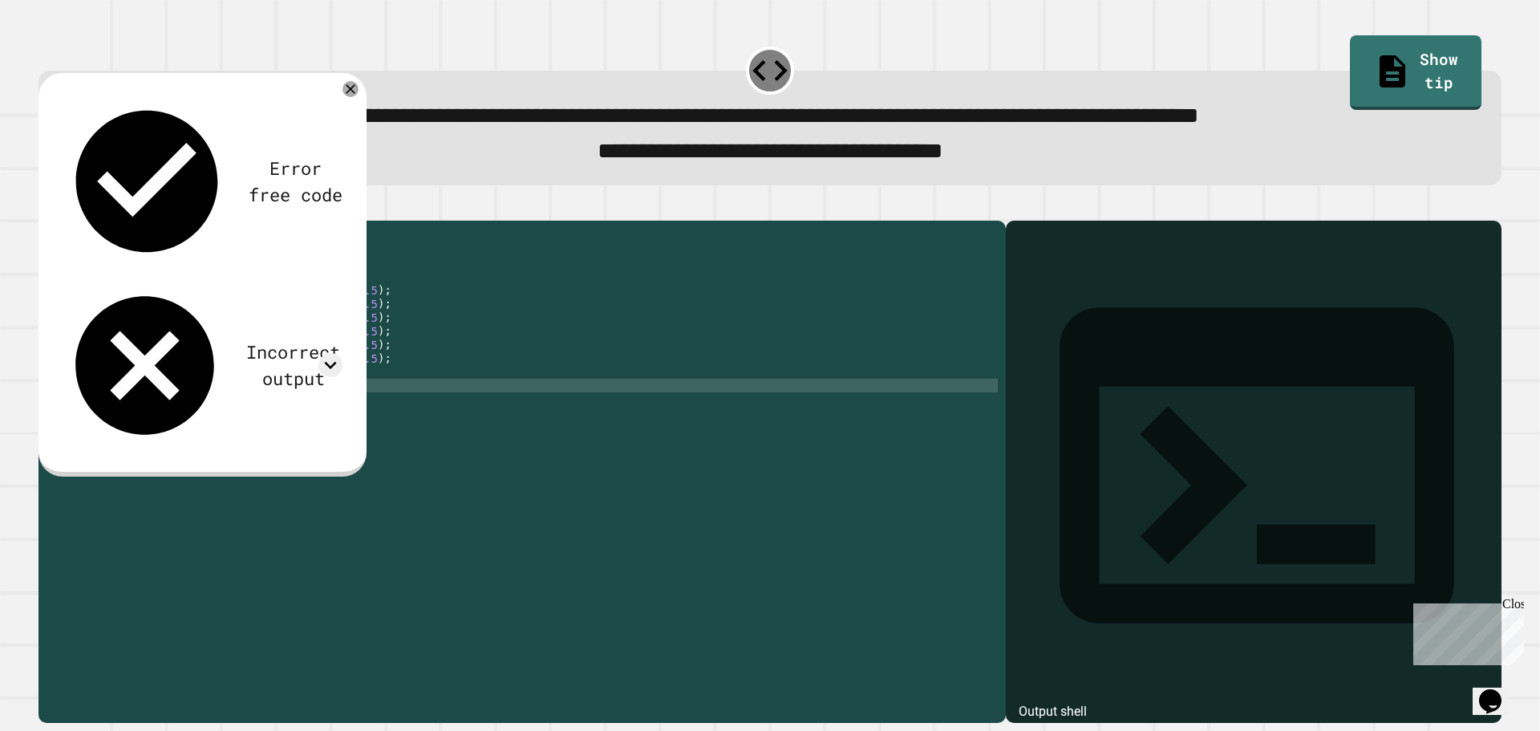
paste textarea "**********"
type textarea "**********"
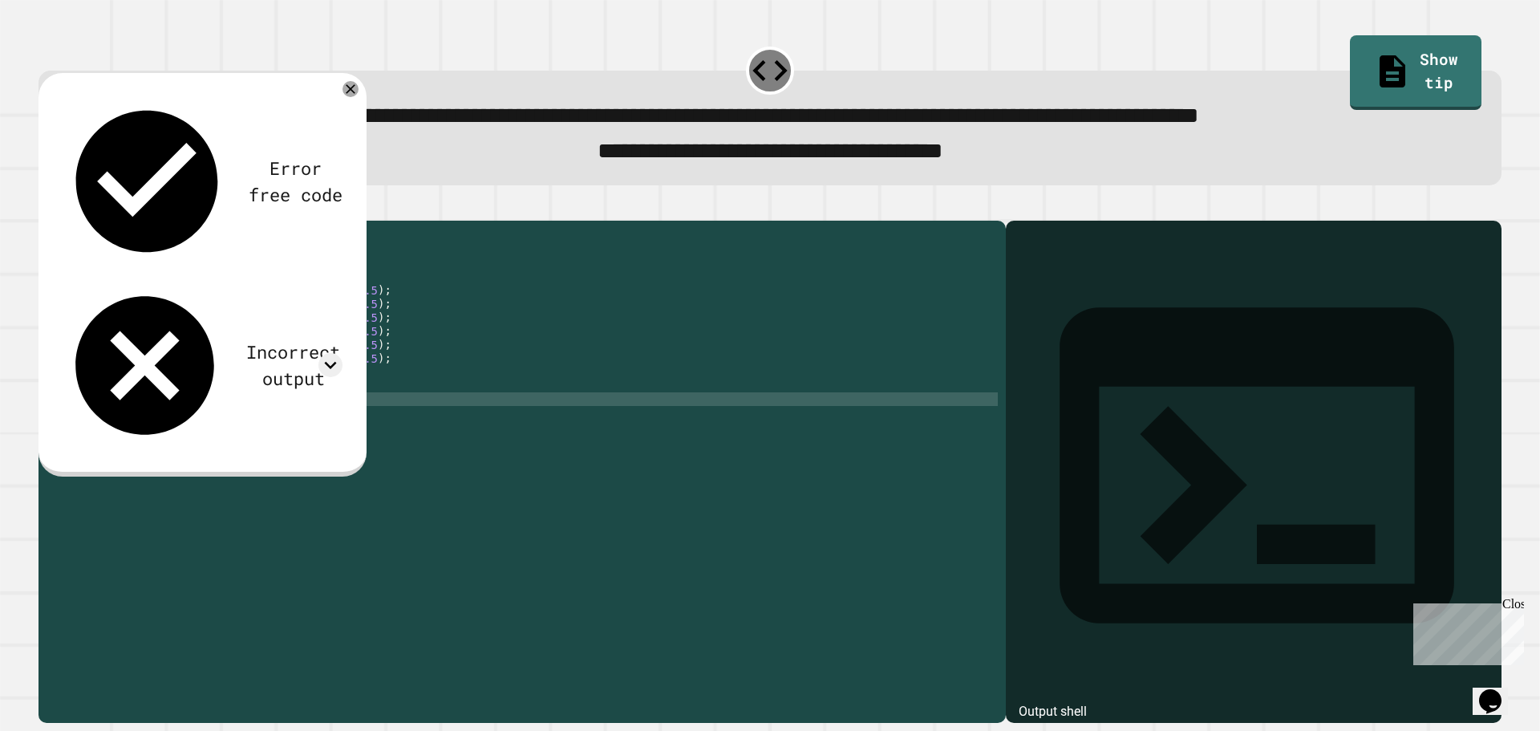
paste textarea "**********"
type textarea "**********"
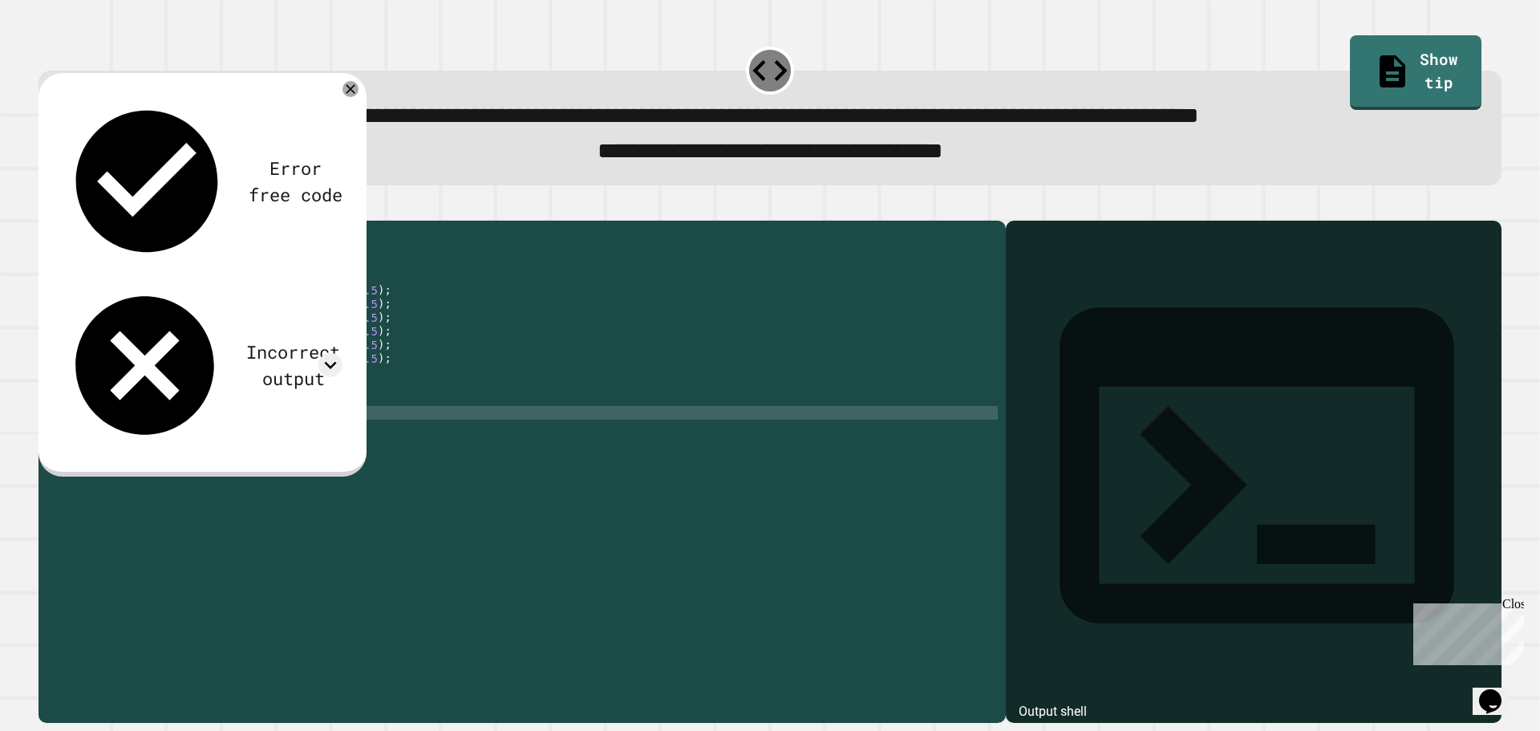
paste textarea "**********"
type textarea "**********"
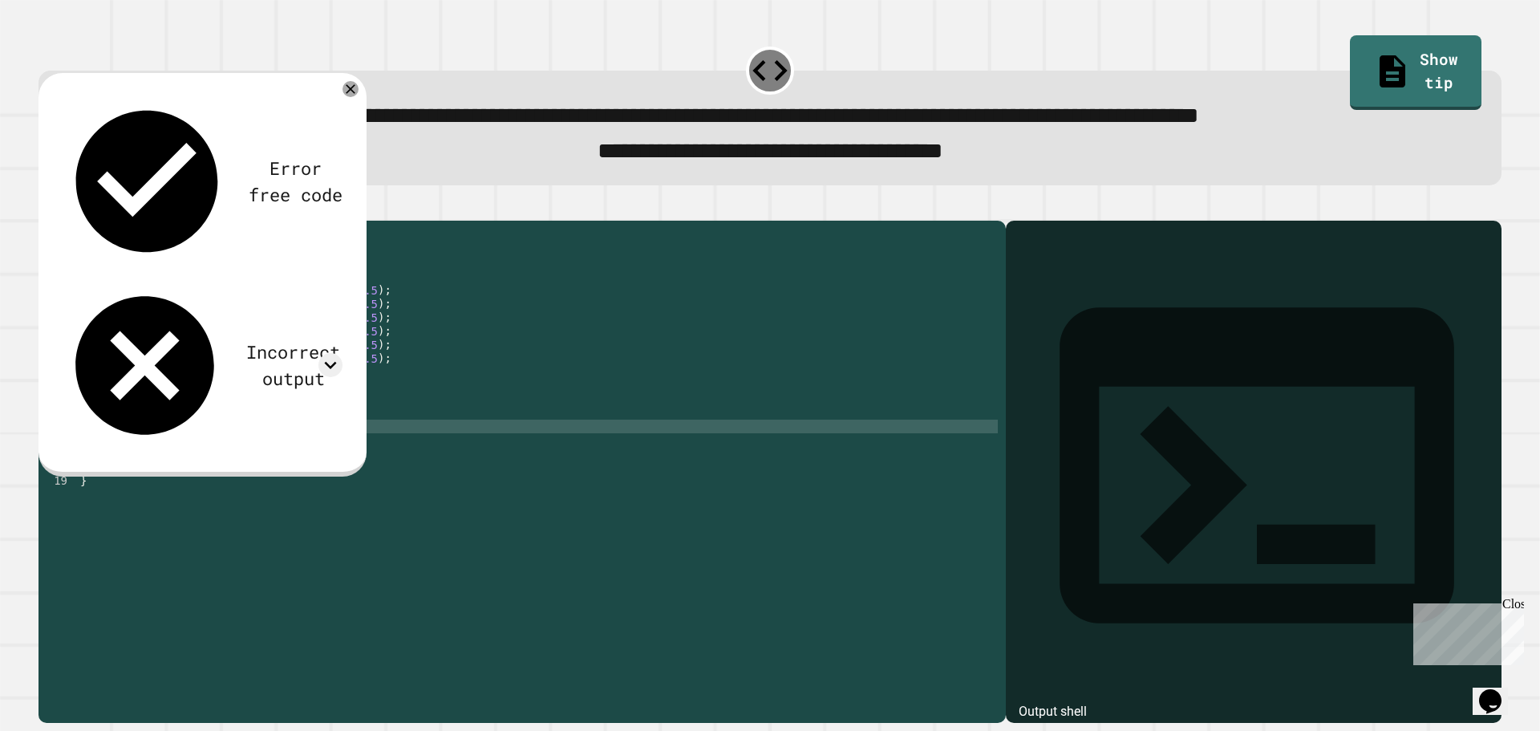
paste textarea "**********"
type textarea "**********"
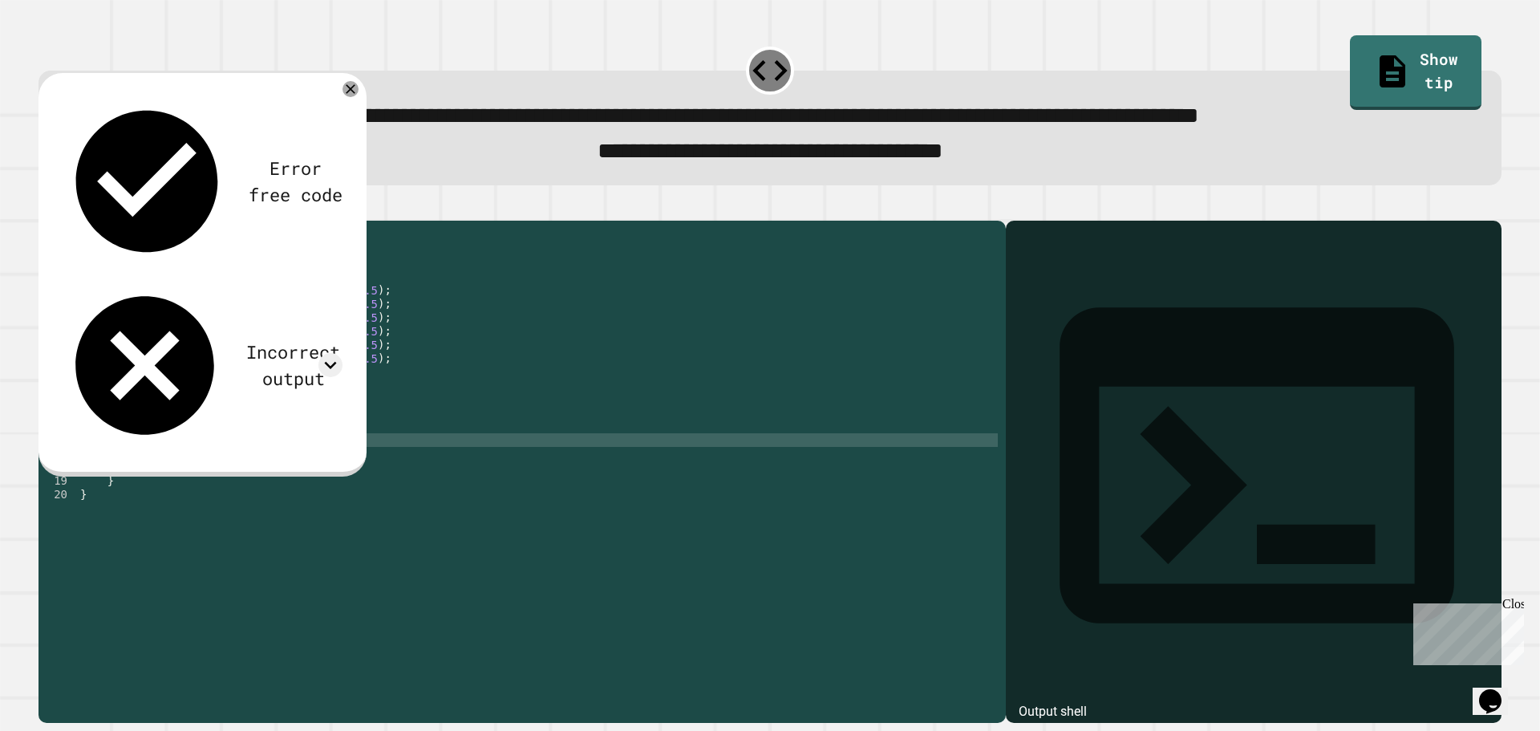
paste textarea "**********"
click at [261, 394] on div "public class Main { public static void main ( String [ ] args ) { int i1 = ( in…" at bounding box center [537, 454] width 921 height 450
click at [47, 207] on icon "button" at bounding box center [47, 207] width 0 height 0
click at [328, 353] on icon at bounding box center [330, 365] width 24 height 24
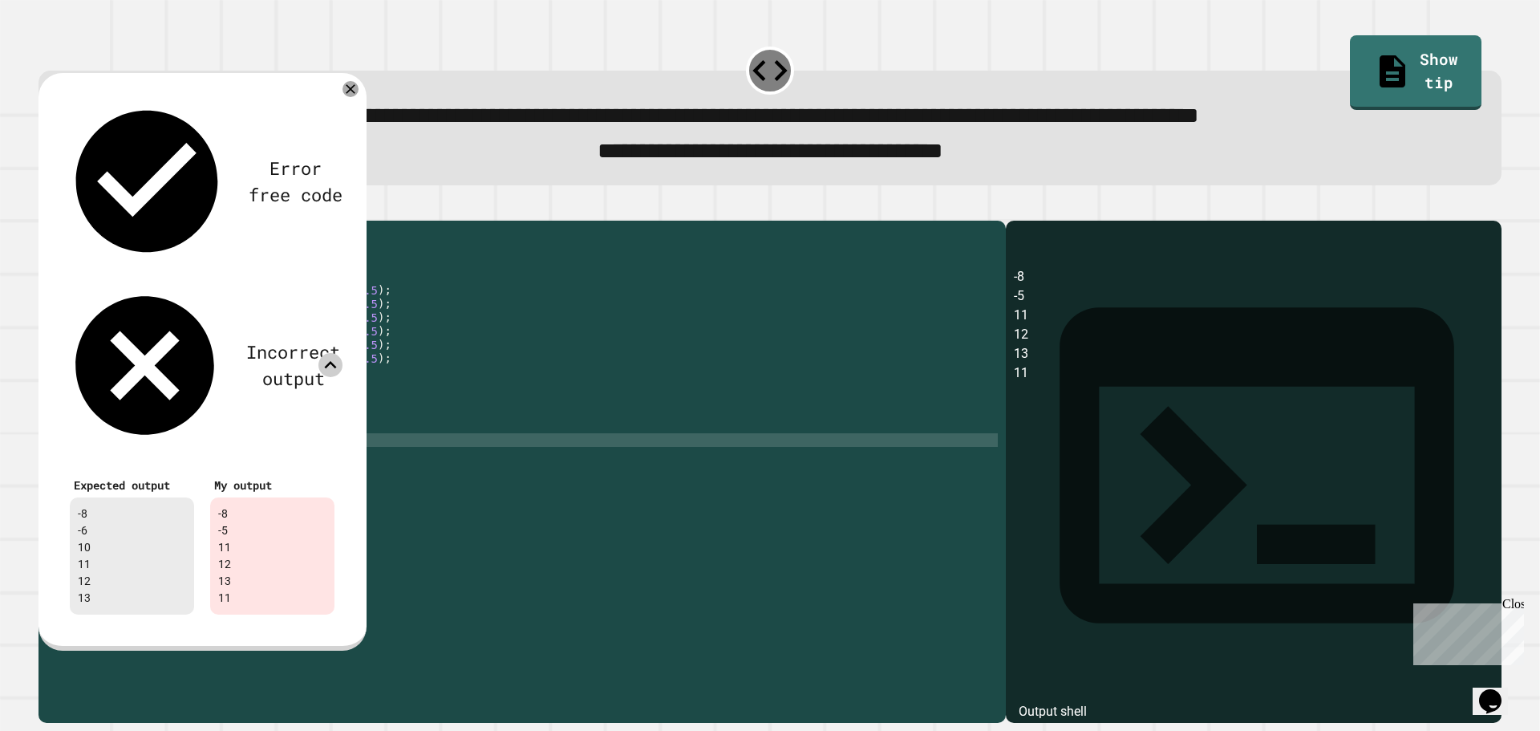
click at [330, 353] on icon at bounding box center [330, 365] width 24 height 24
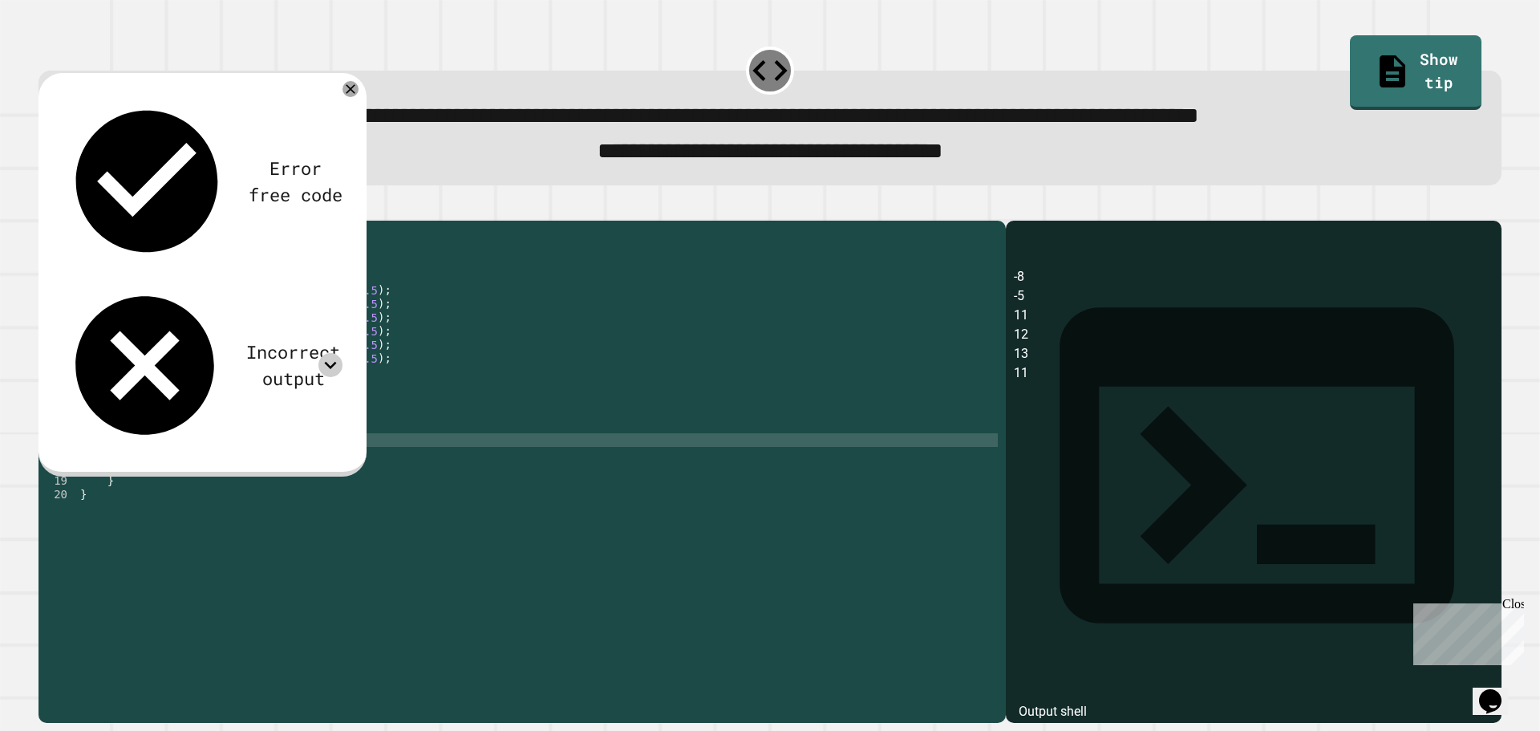
click at [330, 353] on icon at bounding box center [330, 365] width 24 height 24
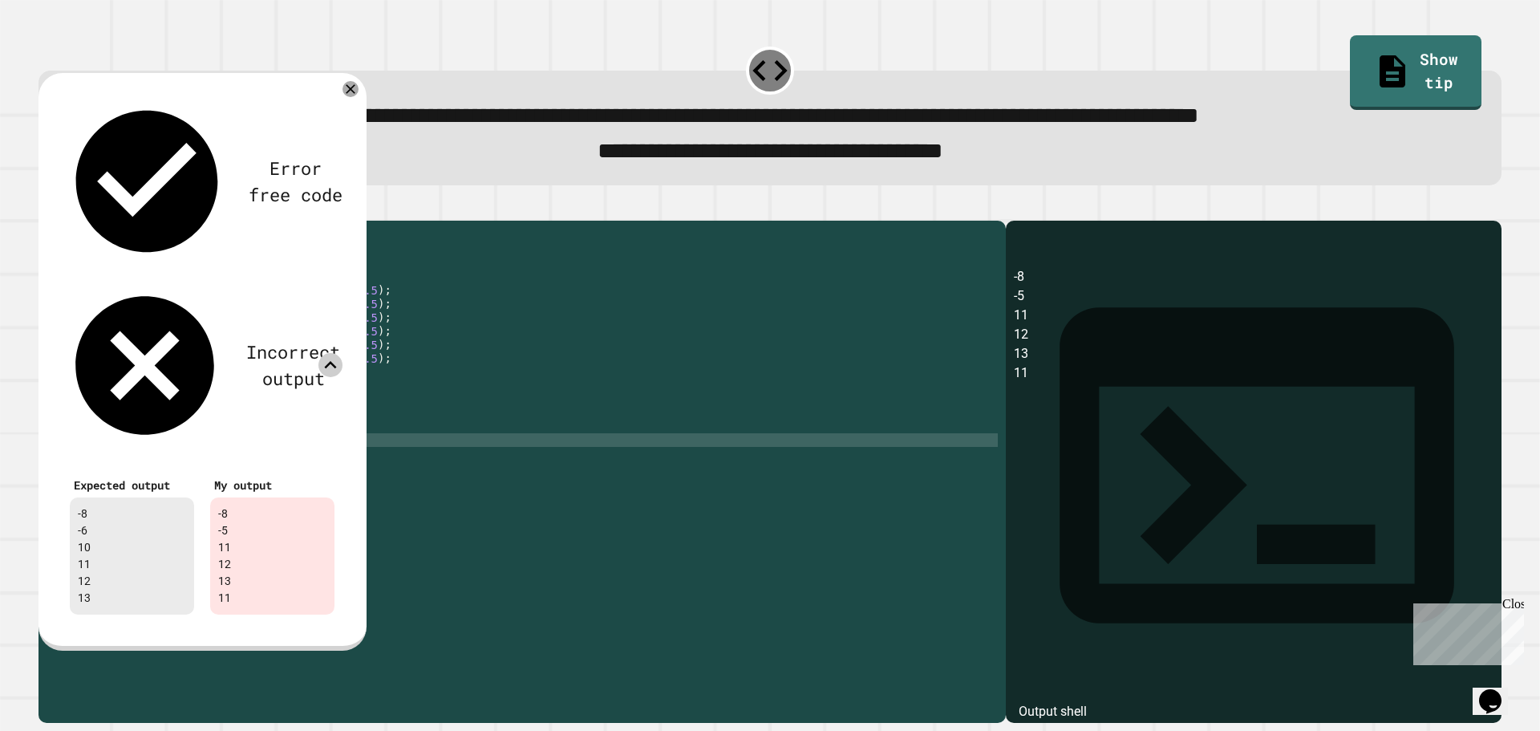
click at [330, 353] on icon at bounding box center [330, 365] width 24 height 24
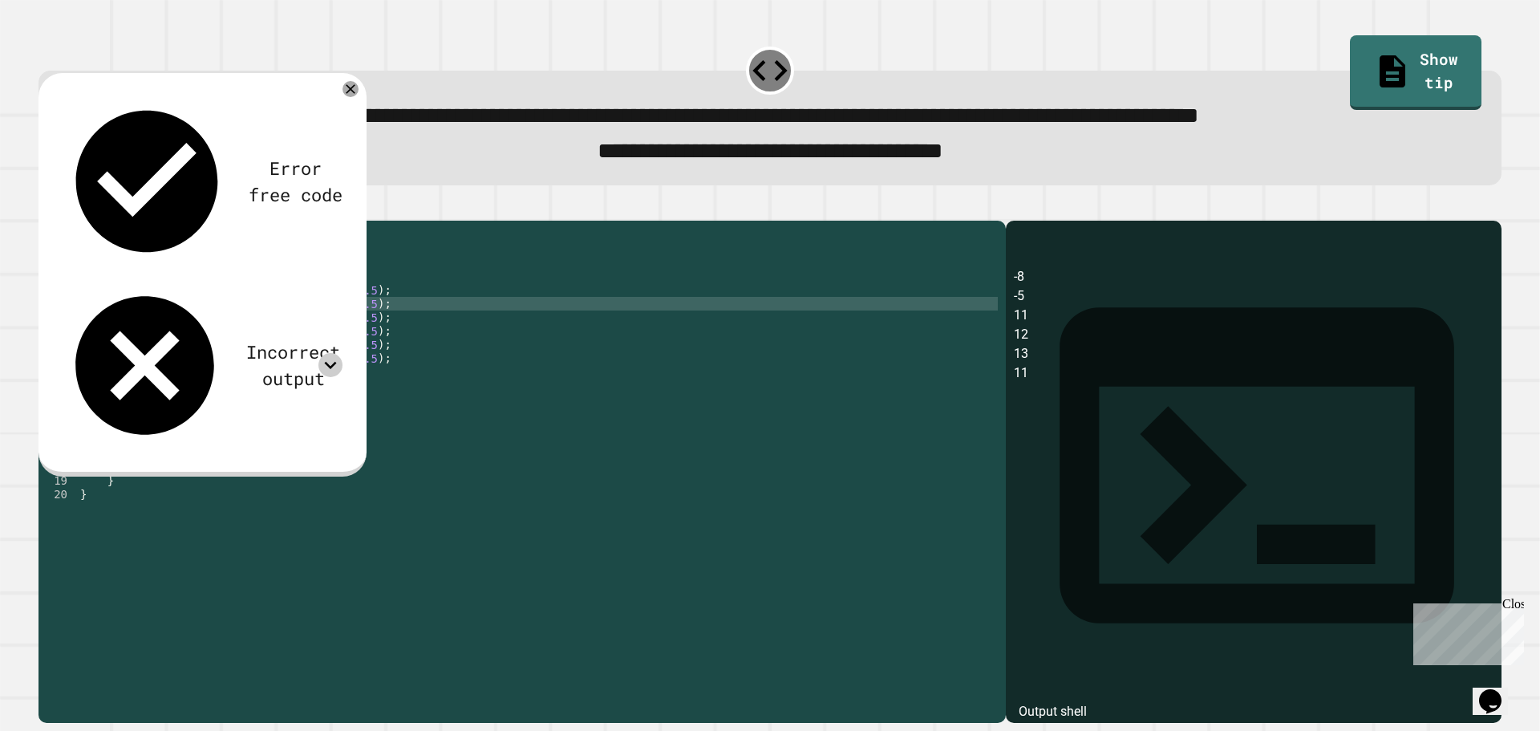
click at [328, 331] on div "public class Main { public static void main ( String [ ] args ) { int i1 = ( in…" at bounding box center [537, 454] width 921 height 450
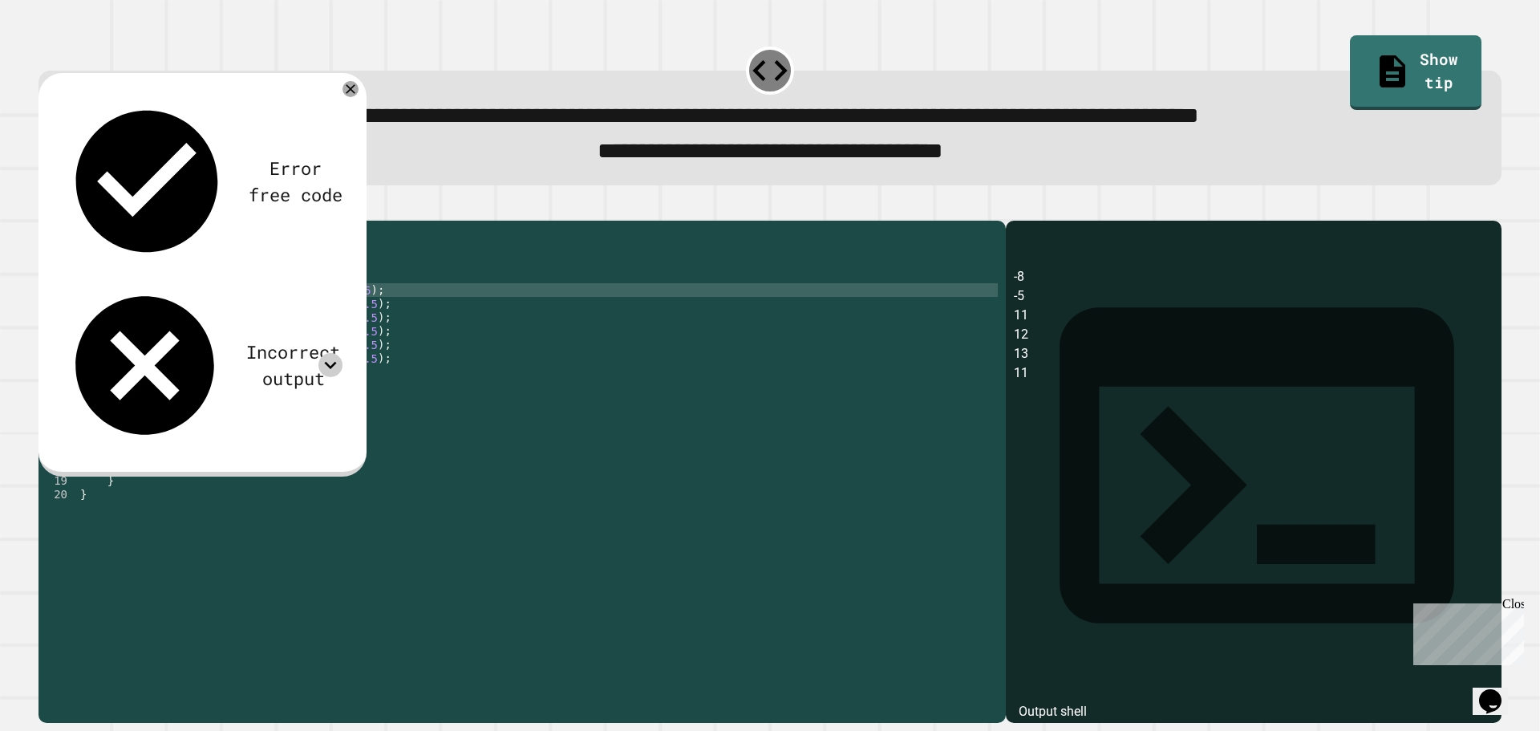
scroll to position [0, 18]
click at [47, 207] on icon "button" at bounding box center [47, 207] width 0 height 0
click at [330, 353] on icon at bounding box center [330, 365] width 24 height 24
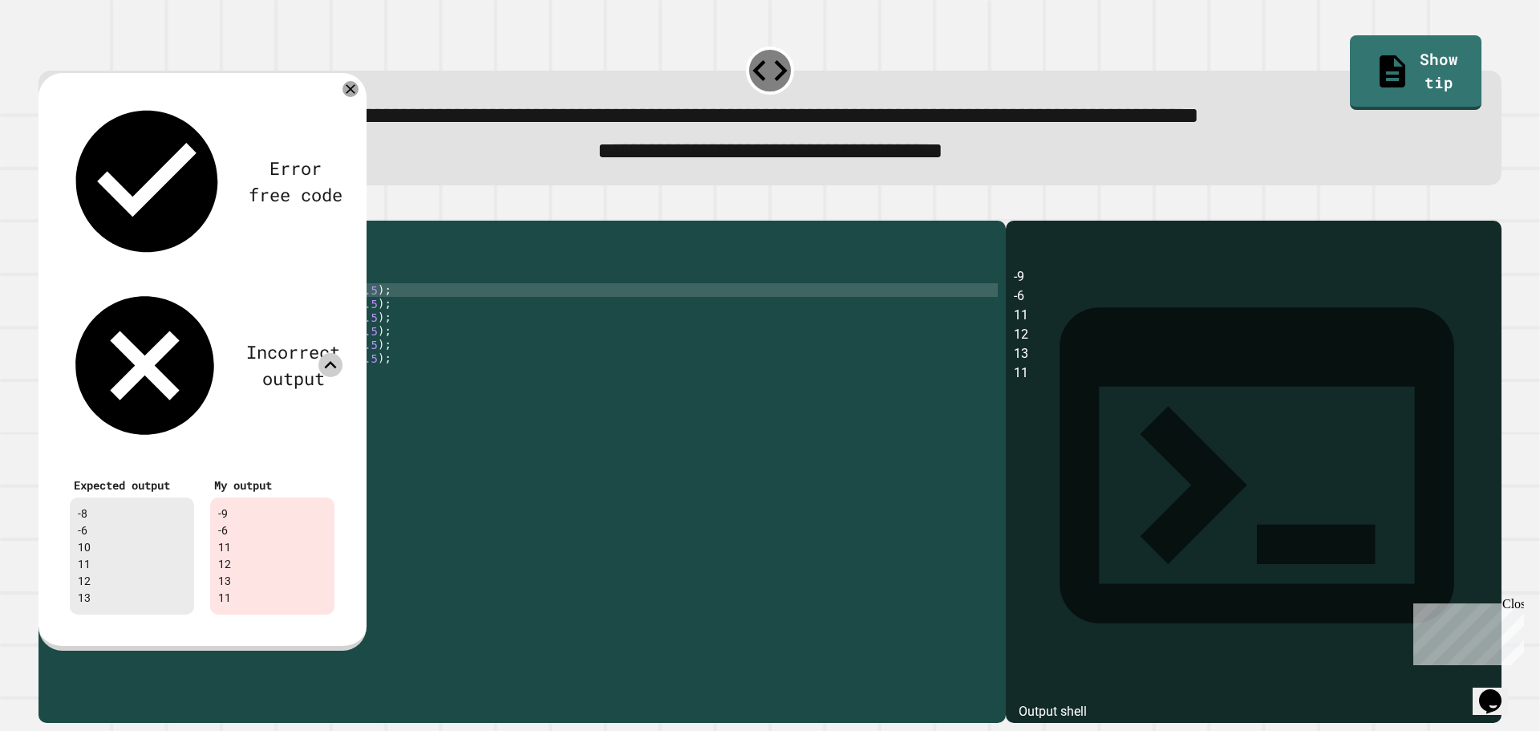
click at [330, 353] on icon at bounding box center [330, 365] width 24 height 24
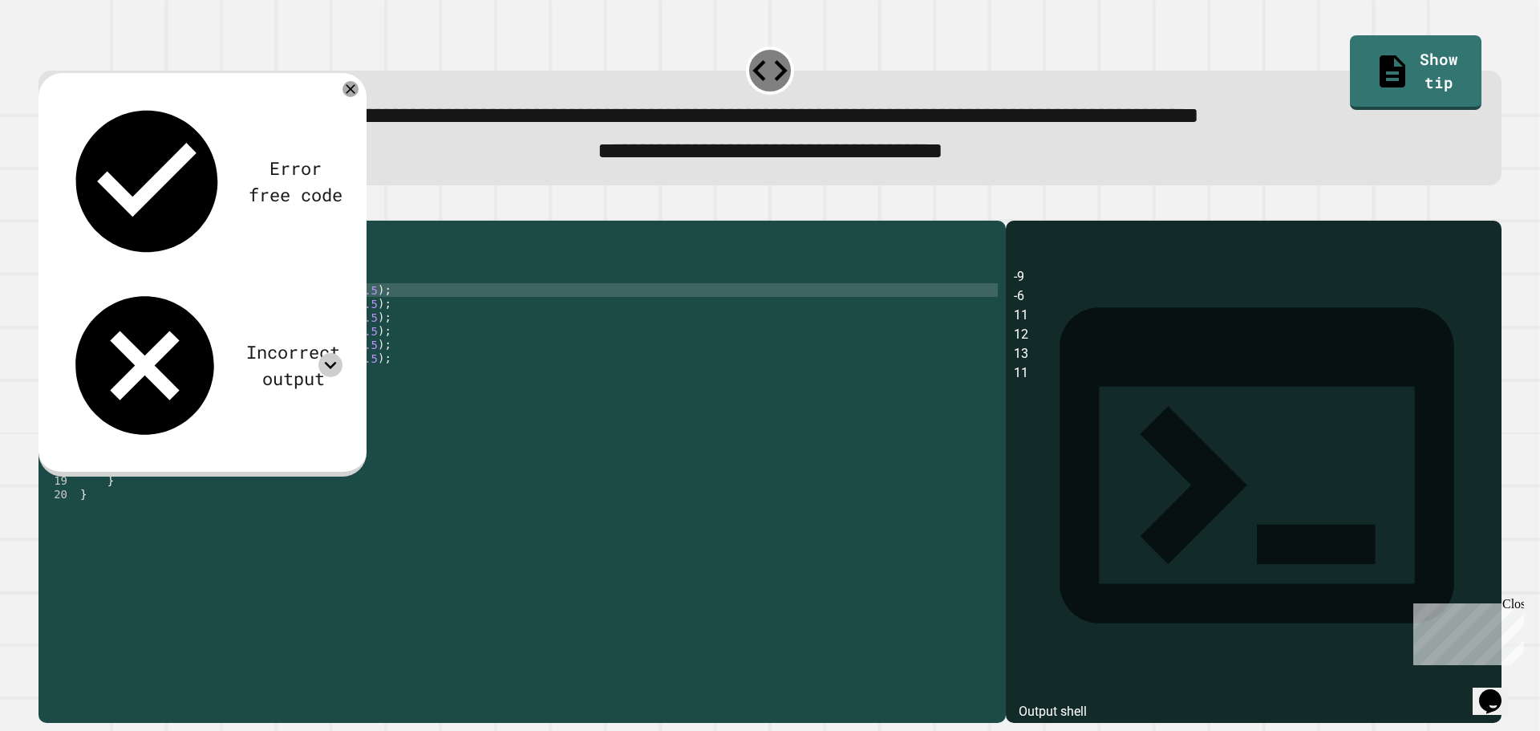
click at [320, 282] on div "Incorrect output" at bounding box center [202, 365] width 281 height 166
click at [331, 353] on icon at bounding box center [330, 365] width 24 height 24
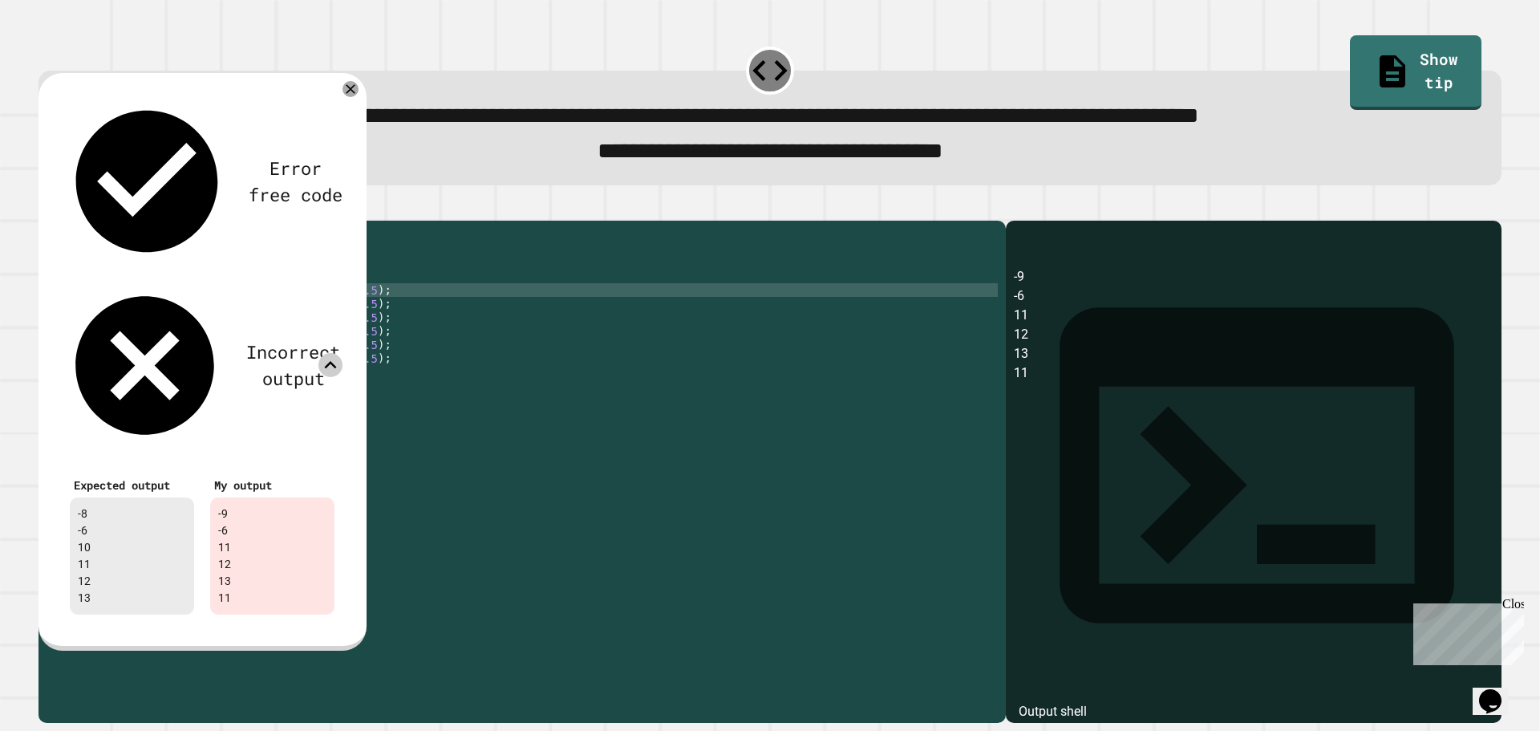
drag, startPoint x: 161, startPoint y: 335, endPoint x: 59, endPoint y: 239, distance: 139.6
click at [59, 456] on div "Expected output -8 -6 10 11 12 13 My output -9 -6 11 12 13 11" at bounding box center [202, 543] width 297 height 174
copy div "-8 -6 10 11 12 13"
click at [422, 520] on div "public class Main { public static void main ( String [ ] args ) { int i1 = ( in…" at bounding box center [537, 454] width 921 height 450
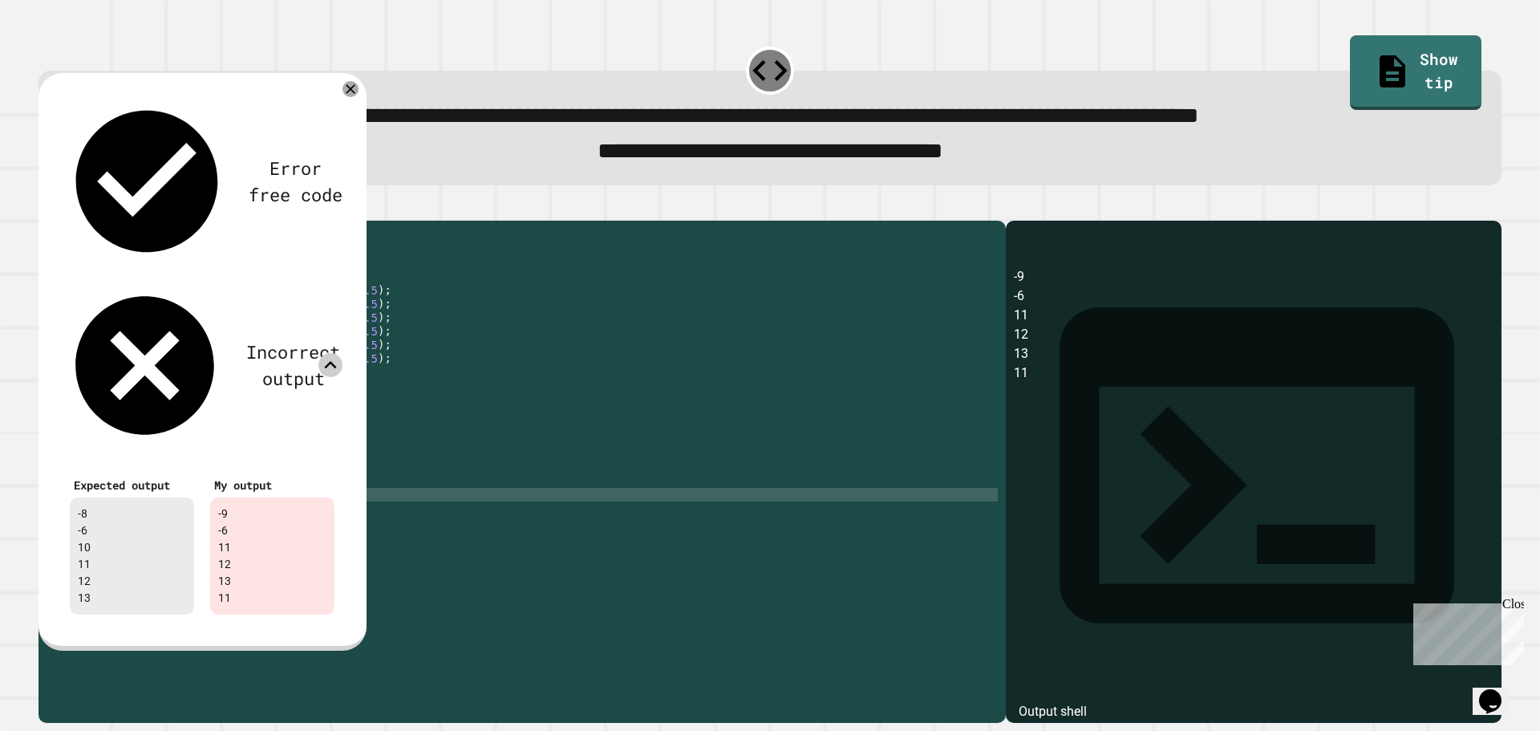
drag, startPoint x: 422, startPoint y: 520, endPoint x: 272, endPoint y: 473, distance: 157.1
click at [272, 473] on div "public class Main { public static void main ( String [ ] args ) { int i1 = ( in…" at bounding box center [537, 454] width 921 height 450
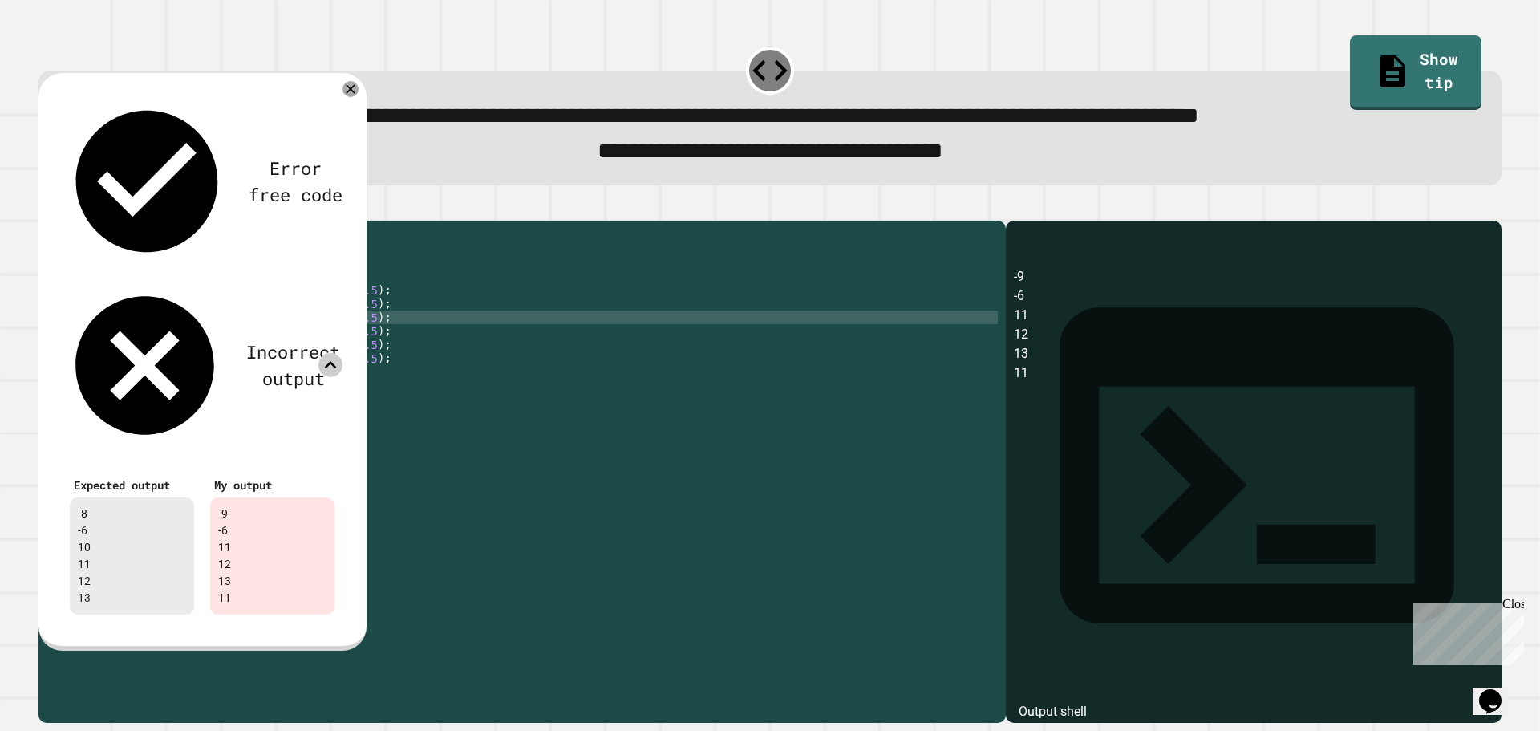
click at [474, 345] on div "public class Main { public static void main ( String [ ] args ) { int i1 = ( in…" at bounding box center [537, 454] width 921 height 450
click at [355, 88] on icon at bounding box center [351, 89] width 16 height 16
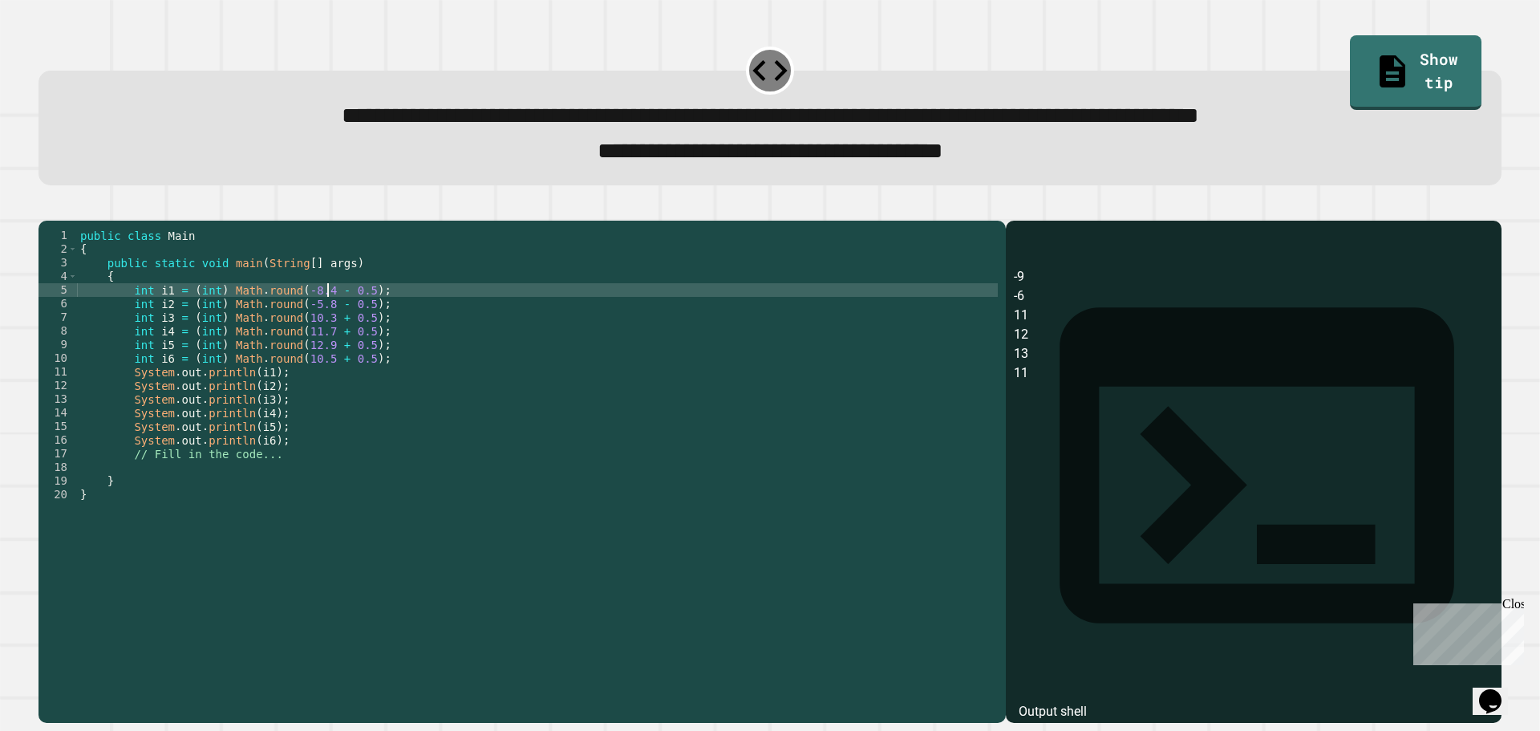
click at [326, 316] on div "public class Main { public static void main ( String [ ] args ) { int i1 = ( in…" at bounding box center [537, 454] width 921 height 450
click at [47, 207] on icon "button" at bounding box center [47, 207] width 0 height 0
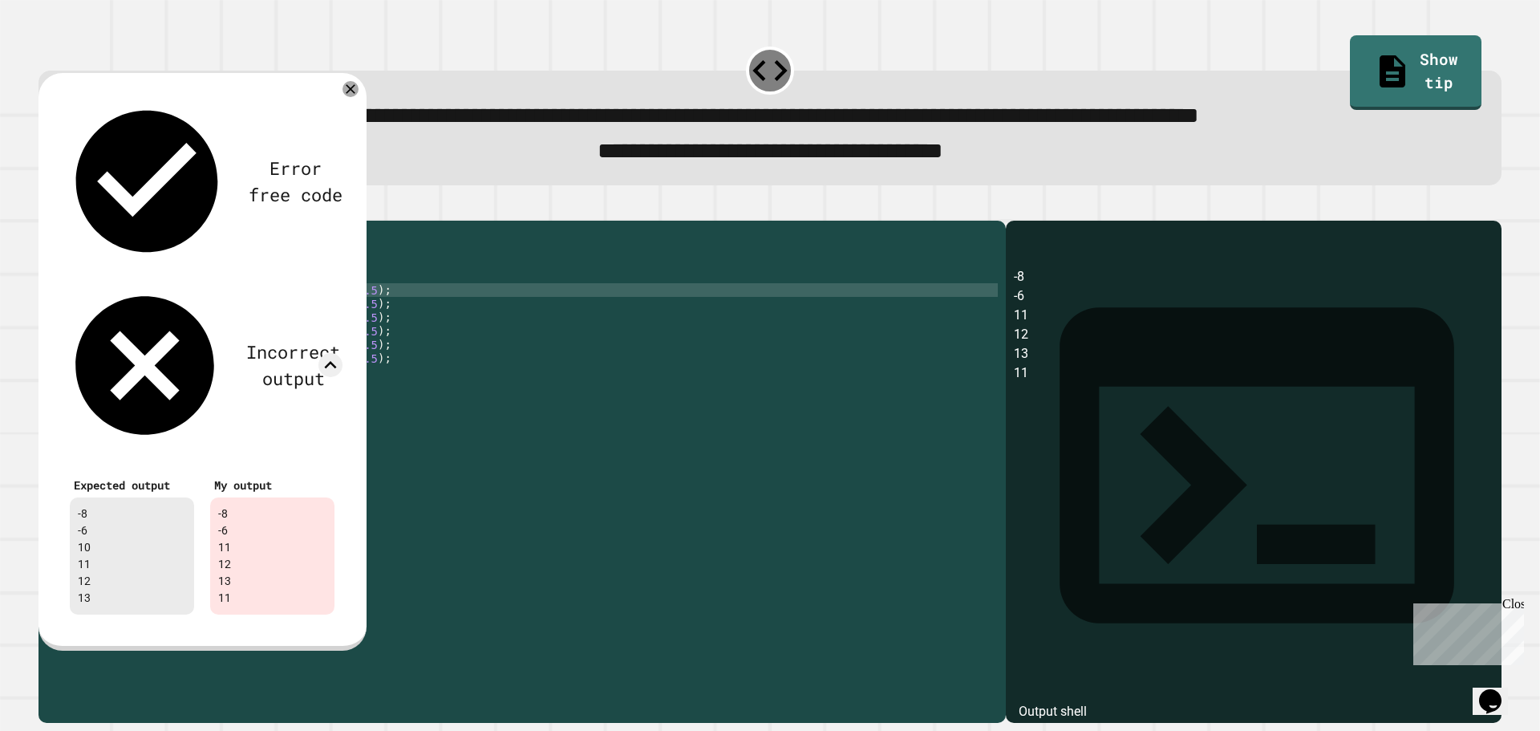
scroll to position [0, 0]
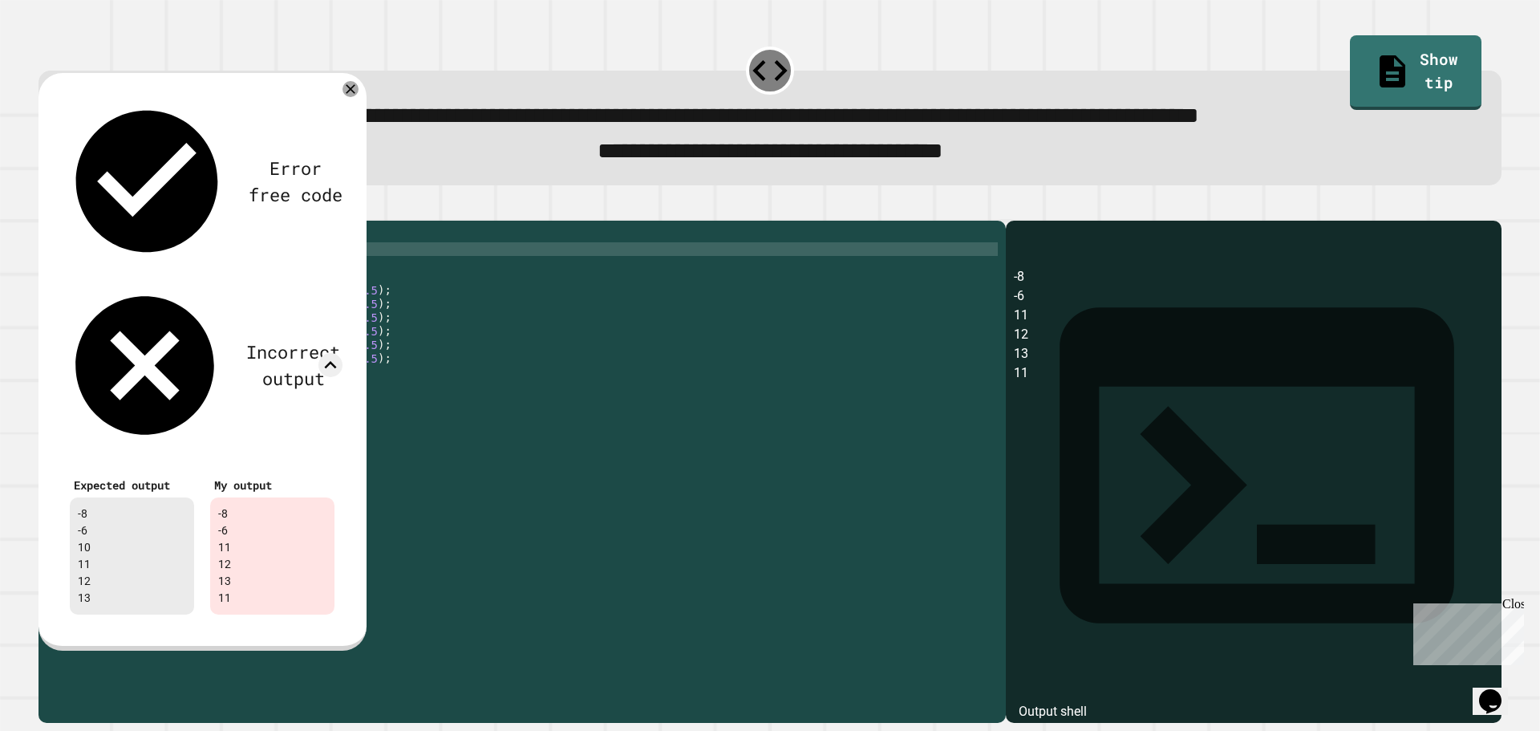
click at [432, 274] on div "public class Main { public static void main ( String [ ] args ) { int i1 = ( in…" at bounding box center [537, 454] width 921 height 450
click at [403, 333] on div "public class Main { public static void main ( String [ ] args ) { int i1 = ( in…" at bounding box center [537, 454] width 921 height 450
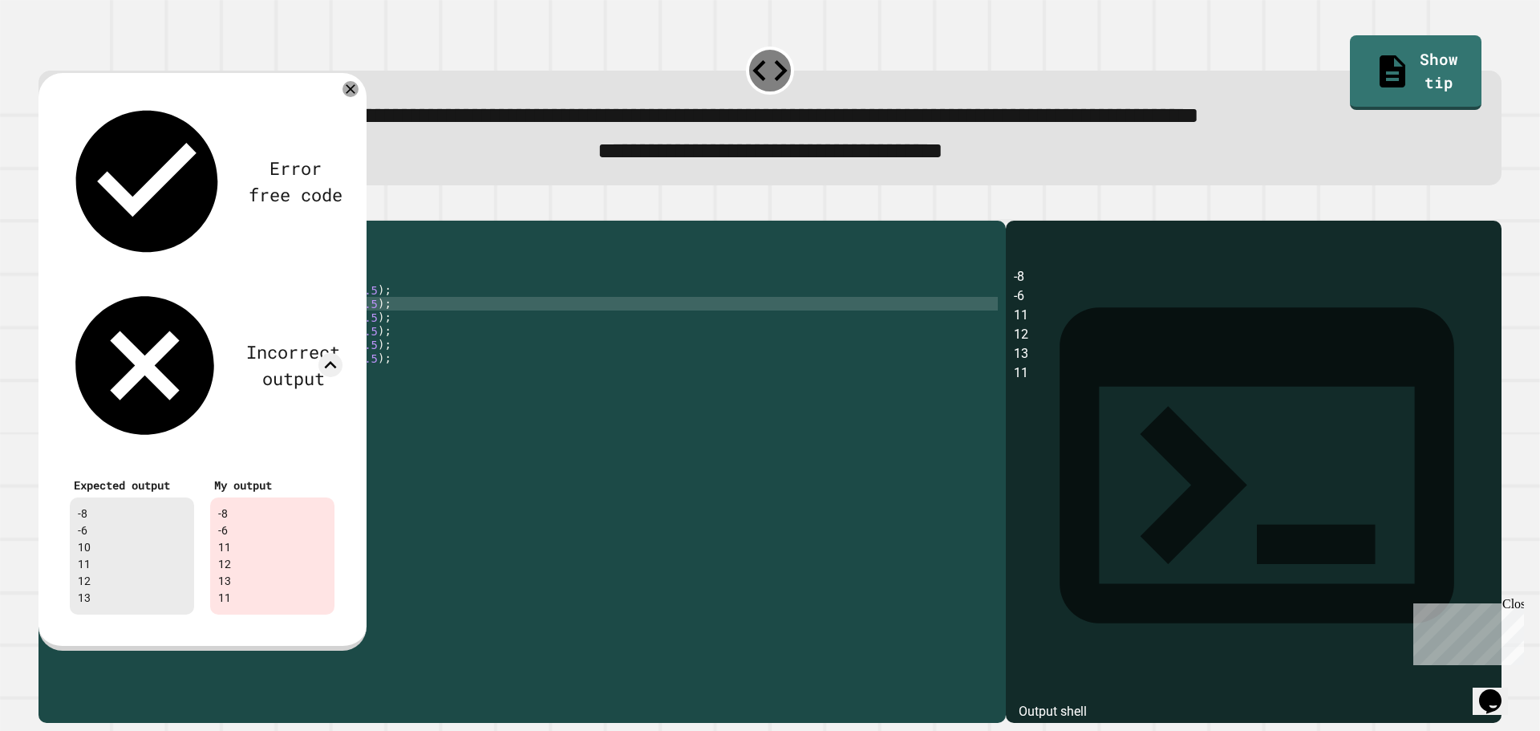
click at [340, 97] on div "Error free code -8 -6 11 12 13 11 Incorrect output Expected output -8 -6 10 11 …" at bounding box center [202, 359] width 297 height 542
click at [342, 99] on div "Error free code -8 -6 11 12 13 11 Incorrect output Expected output -8 -6 10 11 …" at bounding box center [202, 359] width 297 height 542
click at [342, 95] on div at bounding box center [350, 88] width 19 height 19
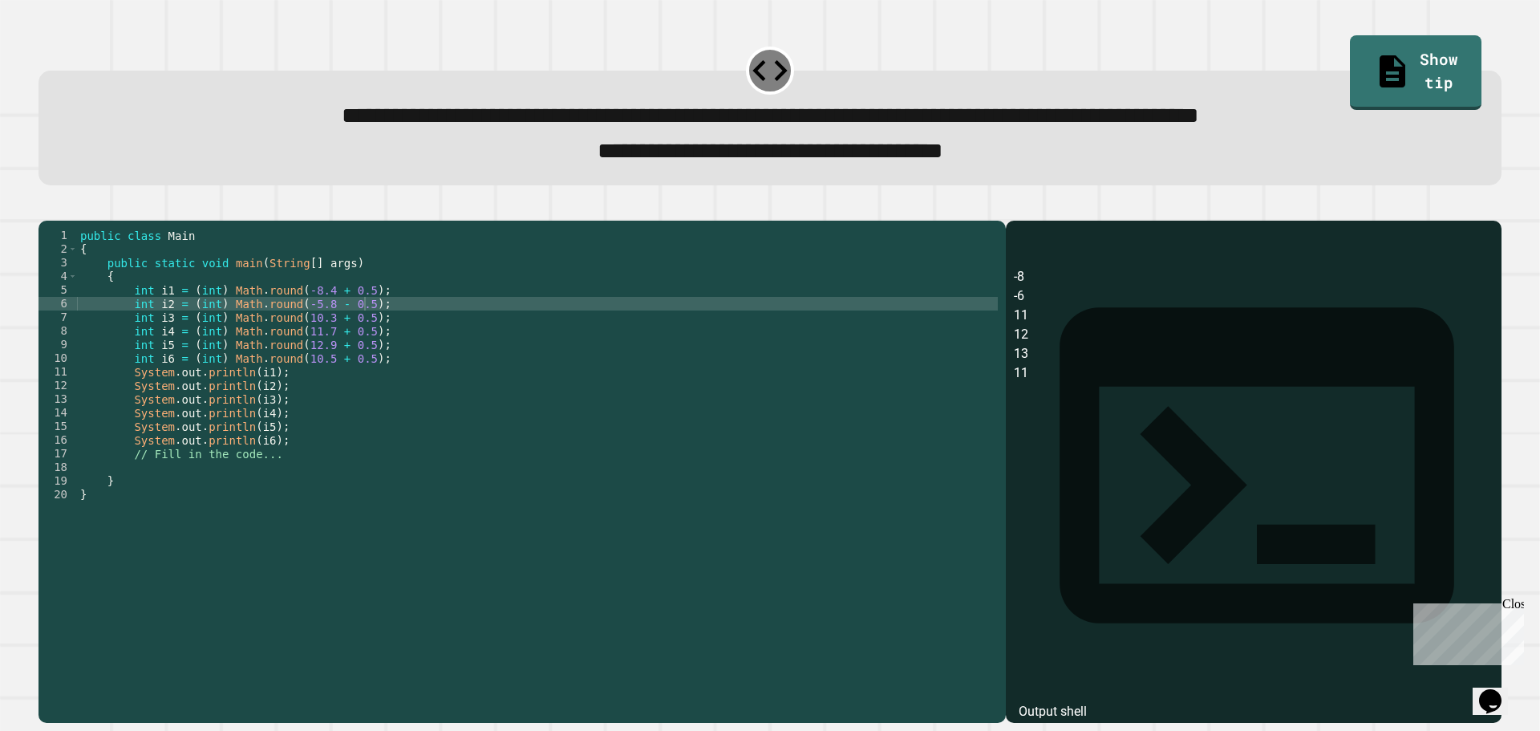
click at [358, 347] on div "public class Main { public static void main ( String [ ] args ) { int i1 = ( in…" at bounding box center [537, 454] width 921 height 450
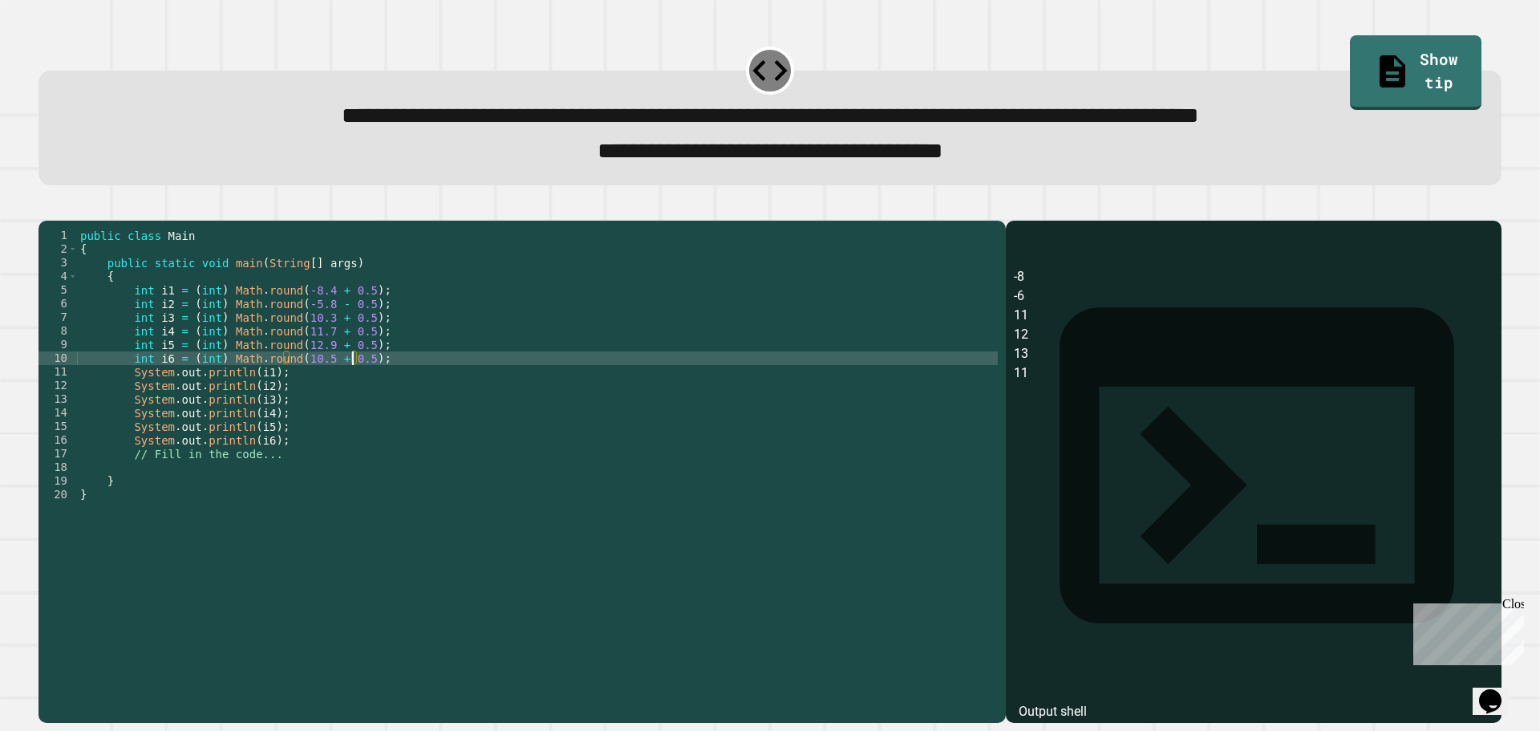
click at [352, 387] on div "public class Main { public static void main ( String [ ] args ) { int i1 = ( in…" at bounding box center [537, 454] width 921 height 450
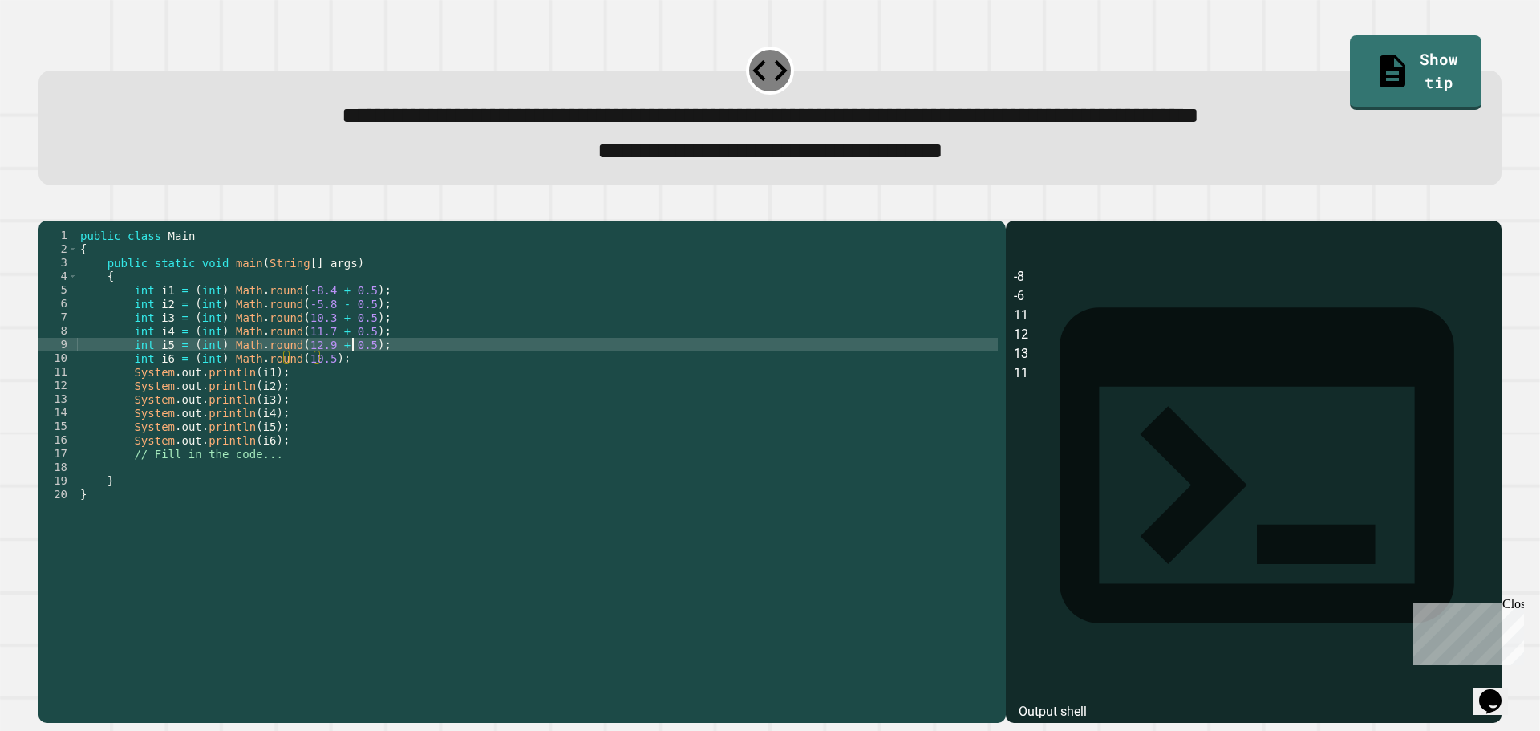
click at [353, 372] on div "public class Main { public static void main ( String [ ] args ) { int i1 = ( in…" at bounding box center [537, 454] width 921 height 450
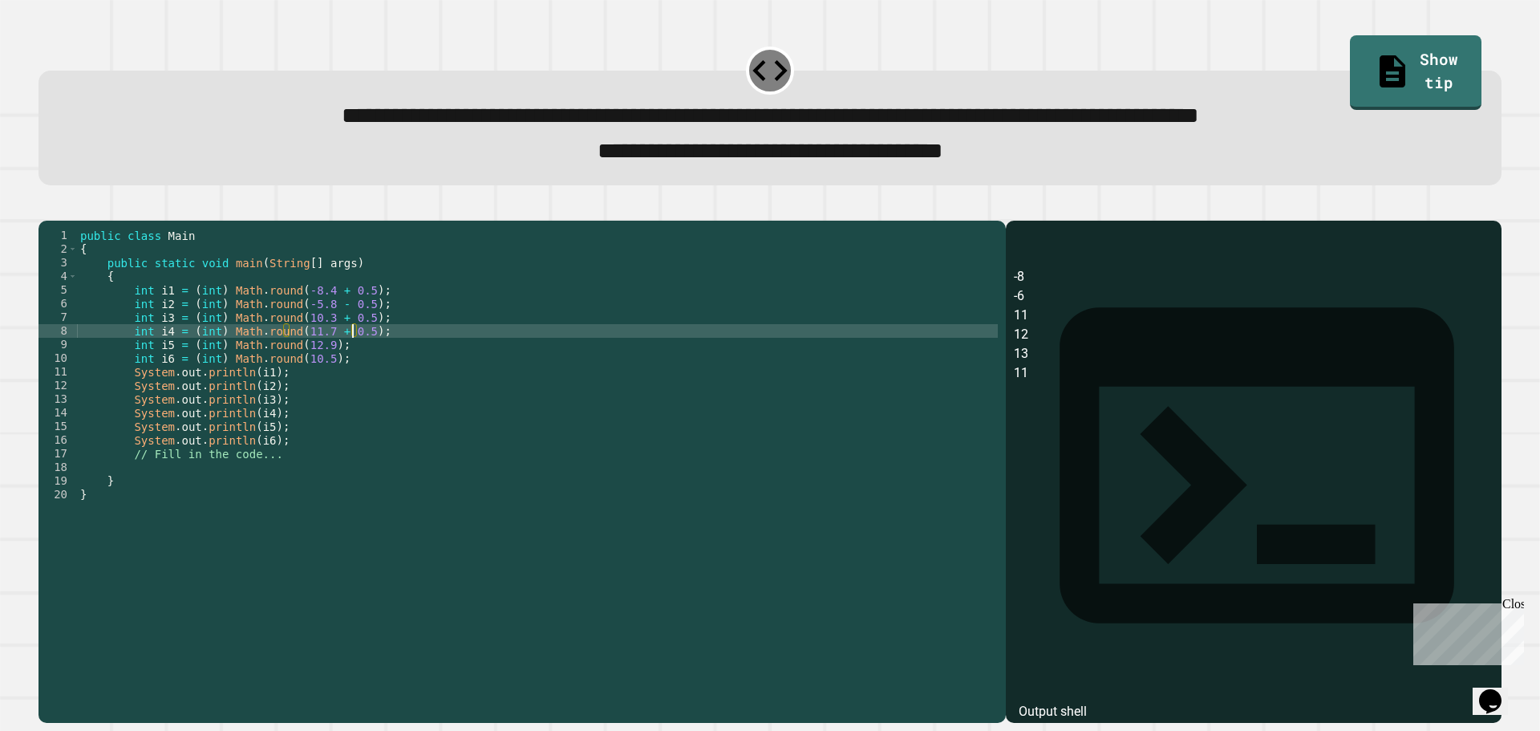
click at [353, 358] on div "public class Main { public static void main ( String [ ] args ) { int i1 = ( in…" at bounding box center [537, 454] width 921 height 450
click at [354, 344] on div "public class Main { public static void main ( String [ ] args ) { int i1 = ( in…" at bounding box center [537, 454] width 921 height 450
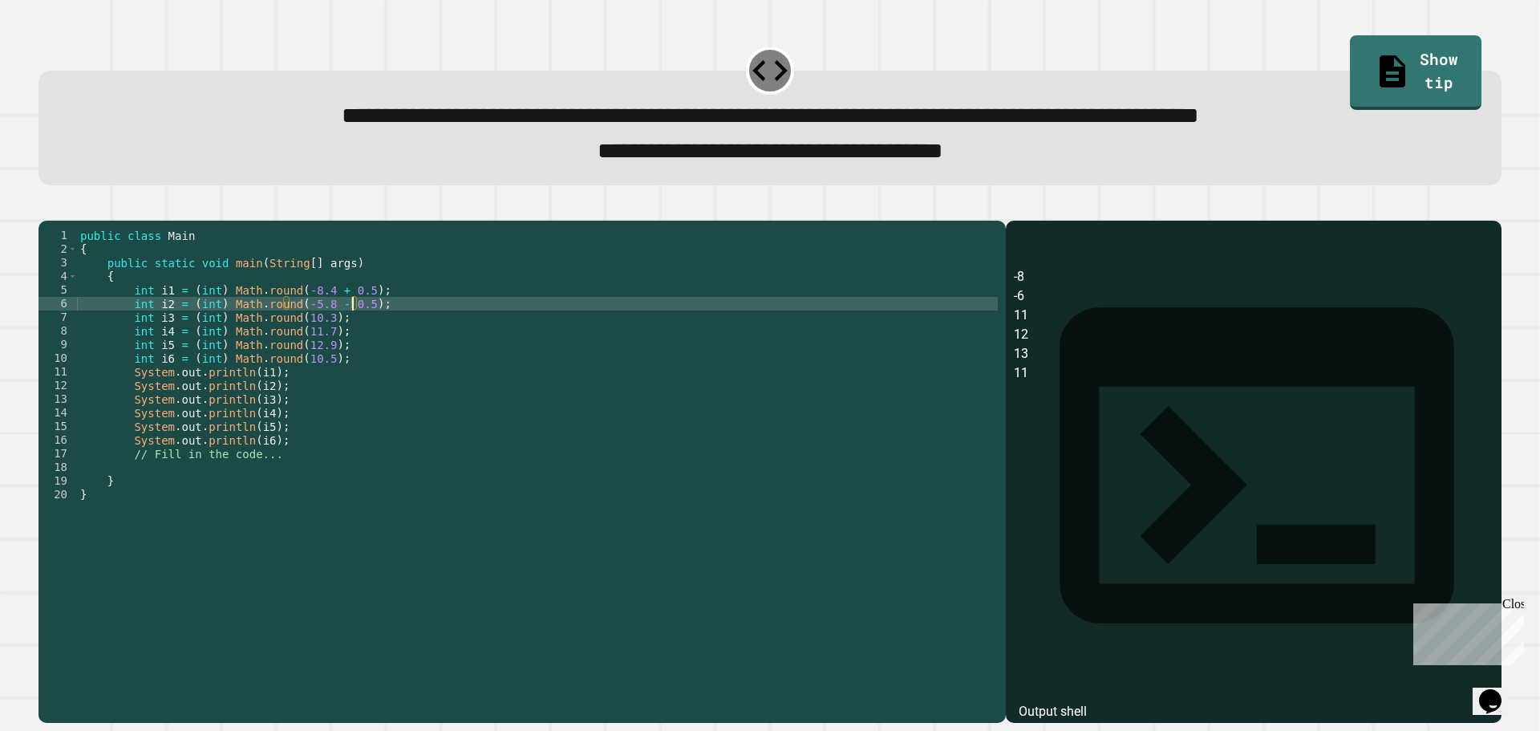
click at [354, 328] on div "public class Main { public static void main ( String [ ] args ) { int i1 = ( in…" at bounding box center [537, 454] width 921 height 450
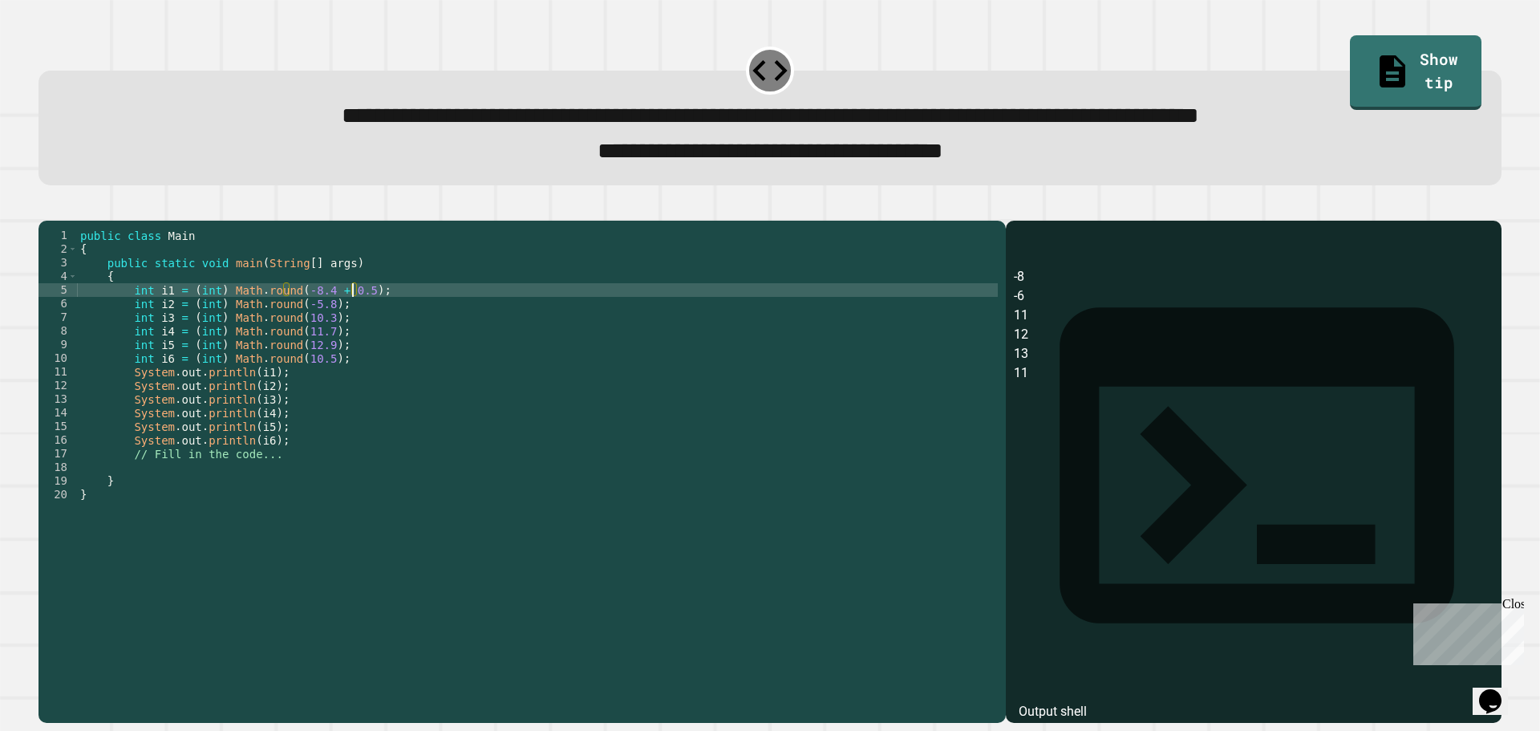
click at [352, 318] on div "public class Main { public static void main ( String [ ] args ) { int i1 = ( in…" at bounding box center [537, 454] width 921 height 450
click at [47, 207] on icon "button" at bounding box center [47, 207] width 0 height 0
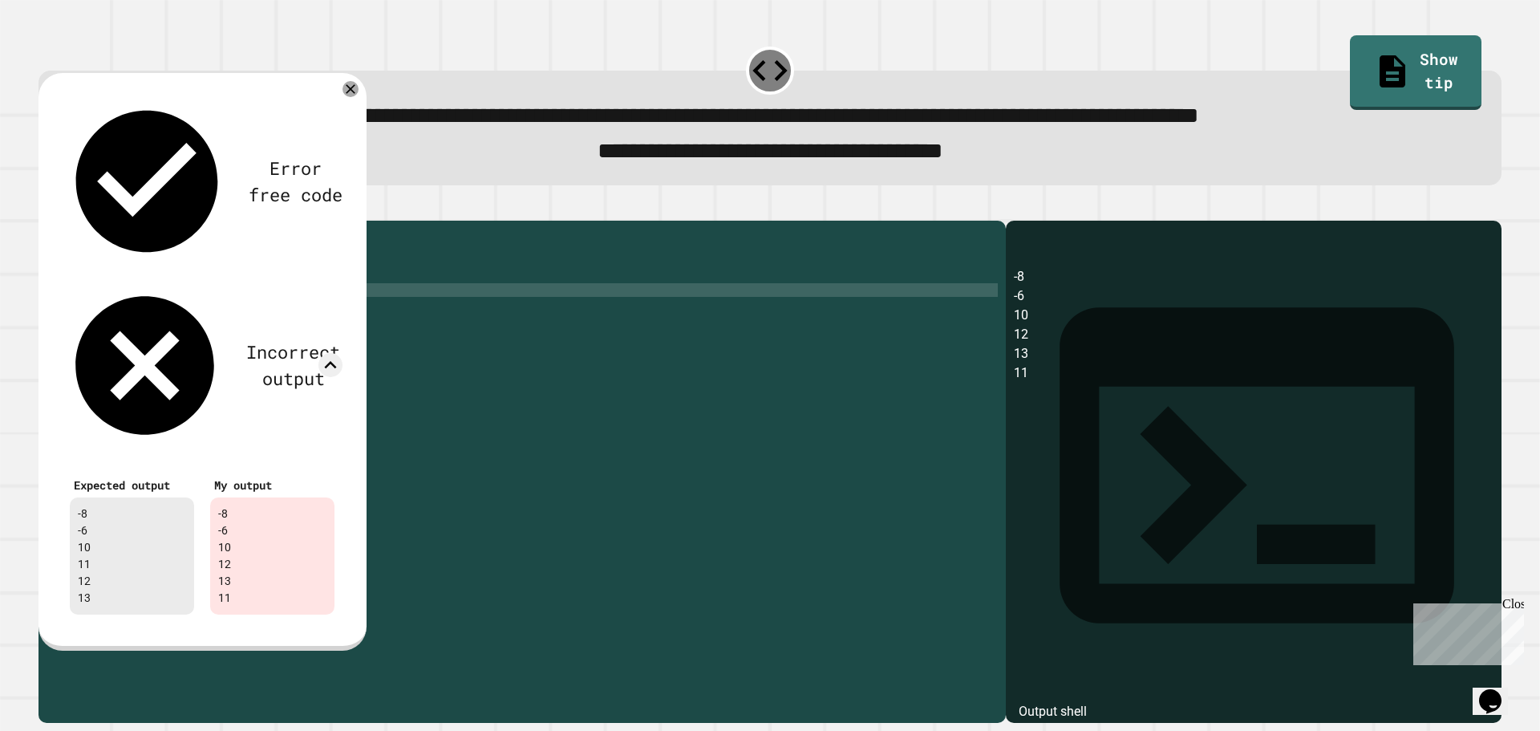
click at [409, 360] on div "public class Main { public static void main ( String [ ] args ) { int i1 = ( in…" at bounding box center [537, 454] width 921 height 450
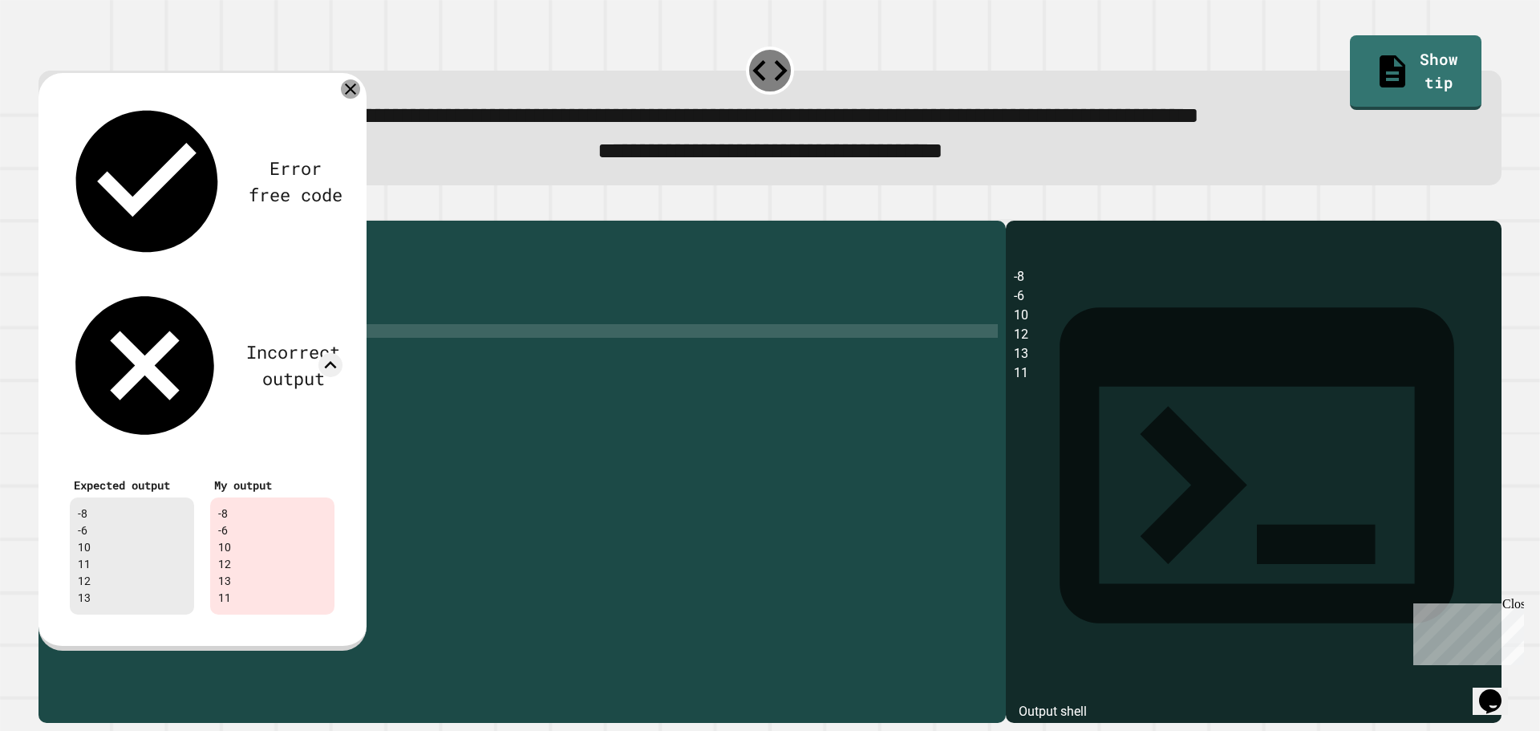
click at [345, 98] on icon at bounding box center [350, 88] width 19 height 19
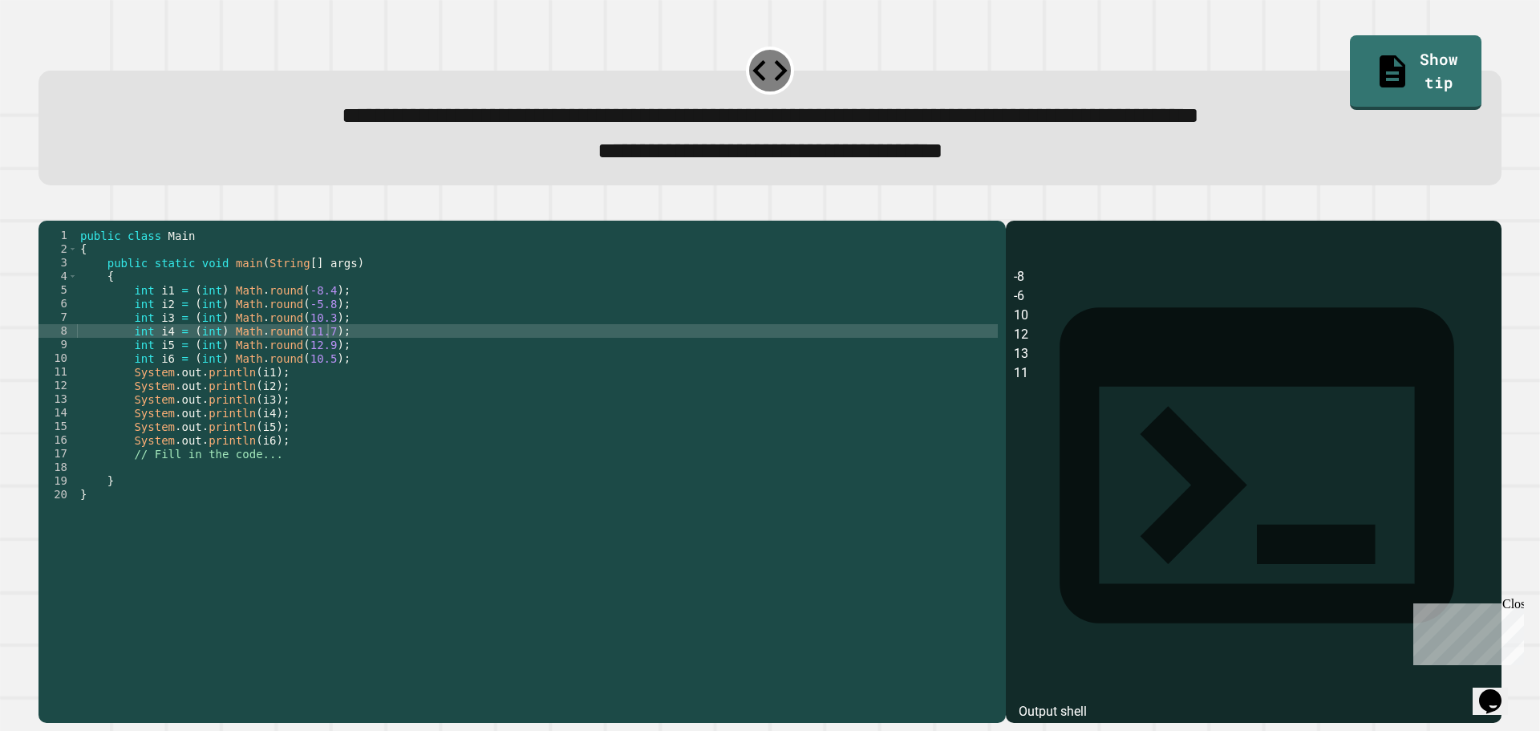
click at [310, 346] on div "public class Main { public static void main ( String [ ] args ) { int i1 = ( in…" at bounding box center [537, 454] width 921 height 450
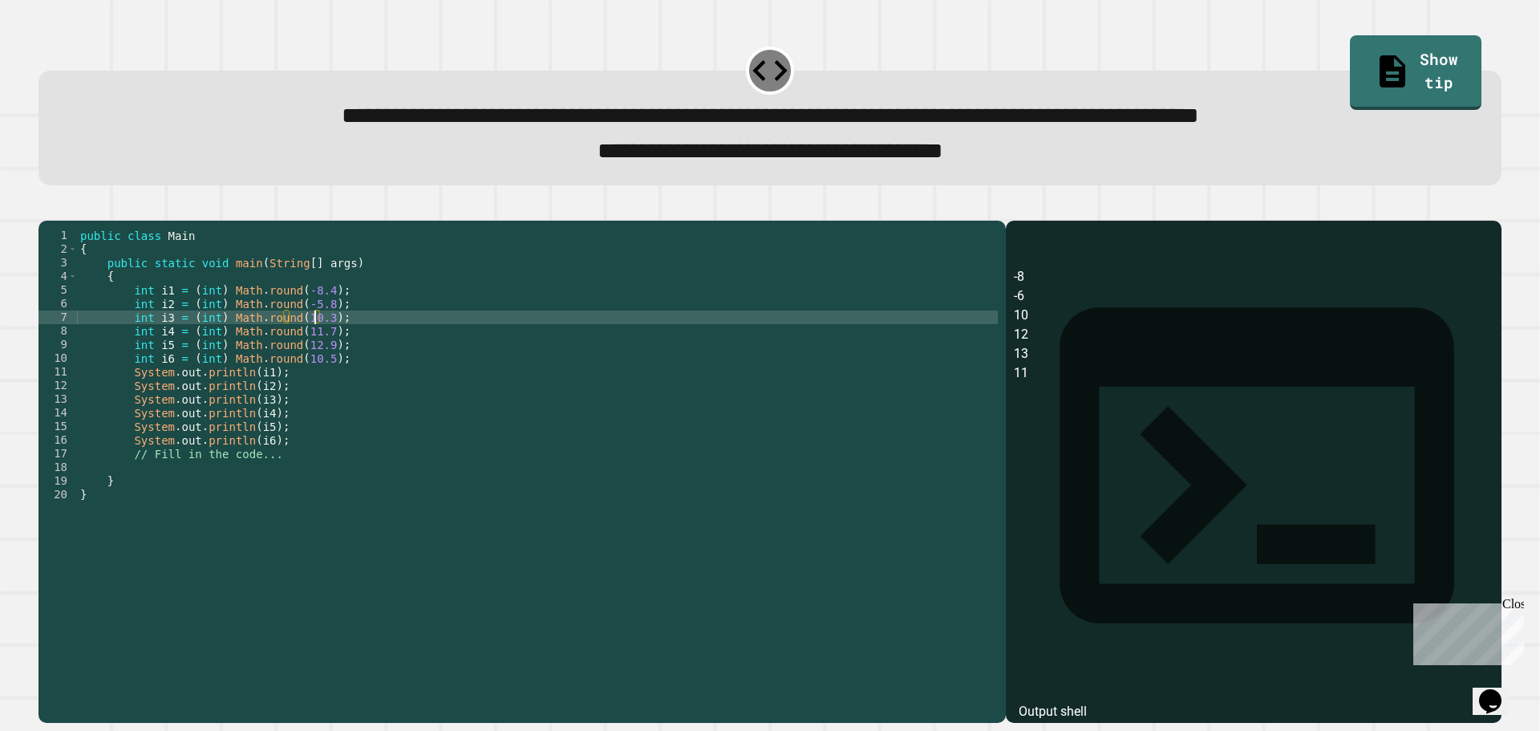
click at [316, 343] on div "public class Main { public static void main ( String [ ] args ) { int i1 = ( in…" at bounding box center [537, 454] width 921 height 450
click at [269, 399] on div "public class Main { public static void main ( String [ ] args ) { int i1 = ( in…" at bounding box center [537, 454] width 921 height 450
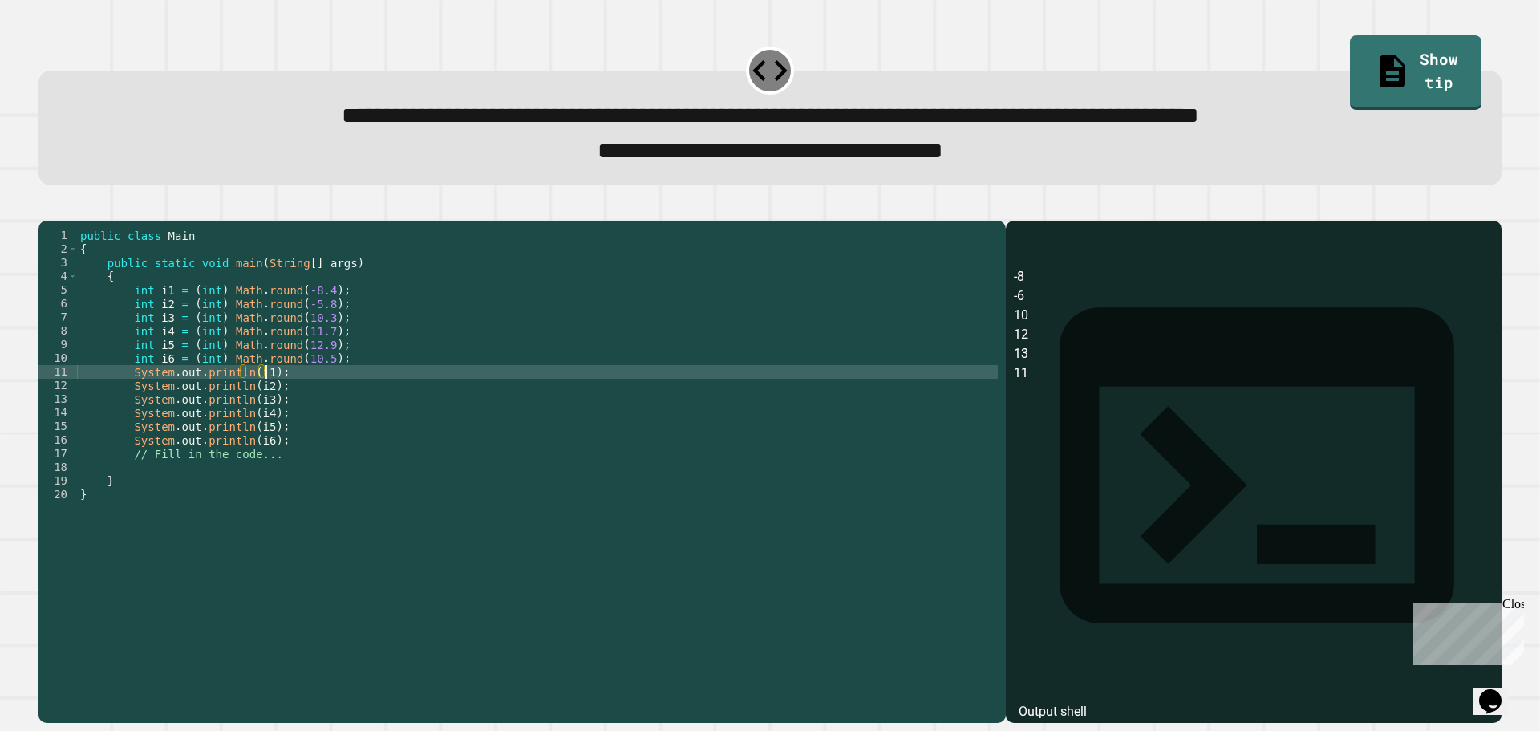
click at [261, 407] on div "public class Main { public static void main ( String [ ] args ) { int i1 = ( in…" at bounding box center [537, 454] width 921 height 450
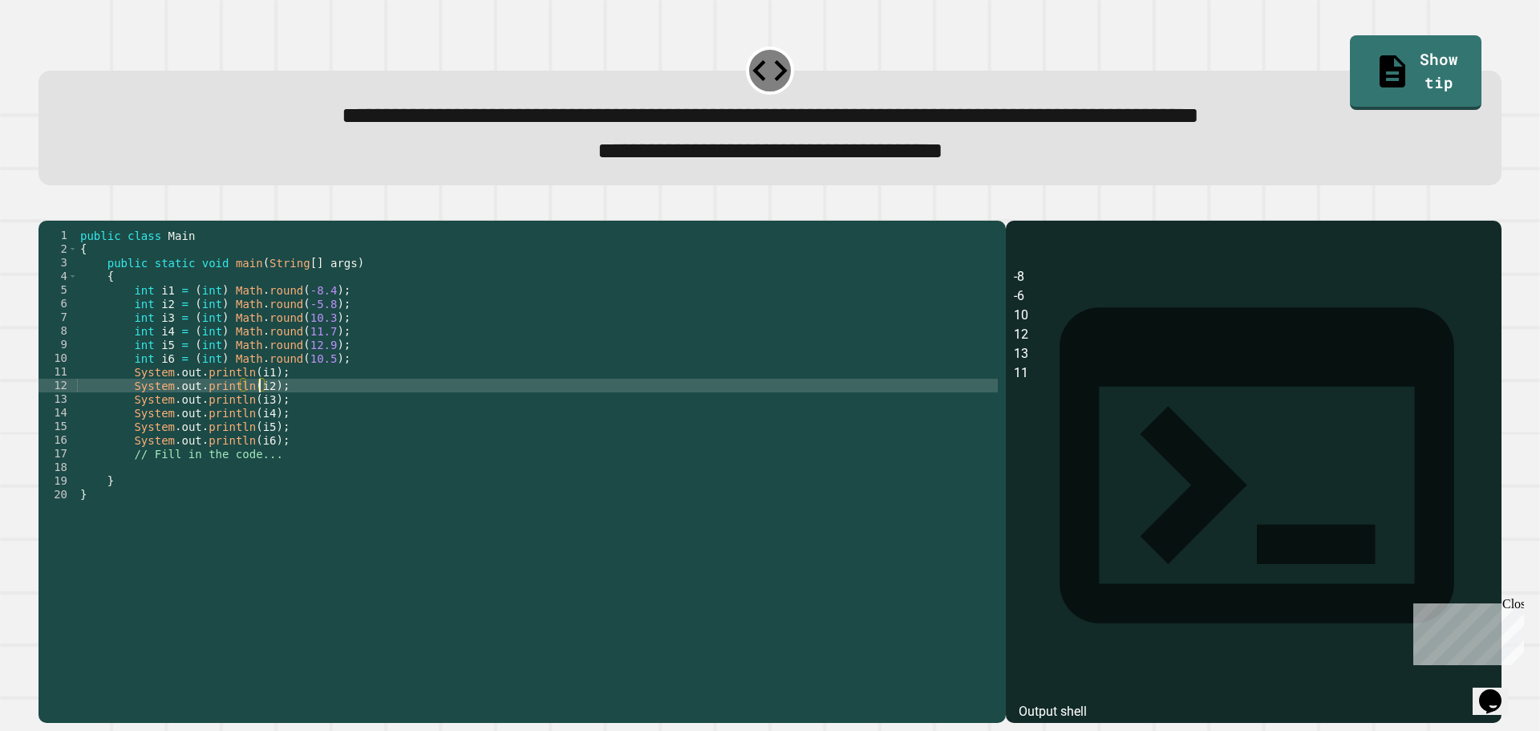
click at [259, 415] on div "public class Main { public static void main ( String [ ] args ) { int i1 = ( in…" at bounding box center [537, 454] width 921 height 450
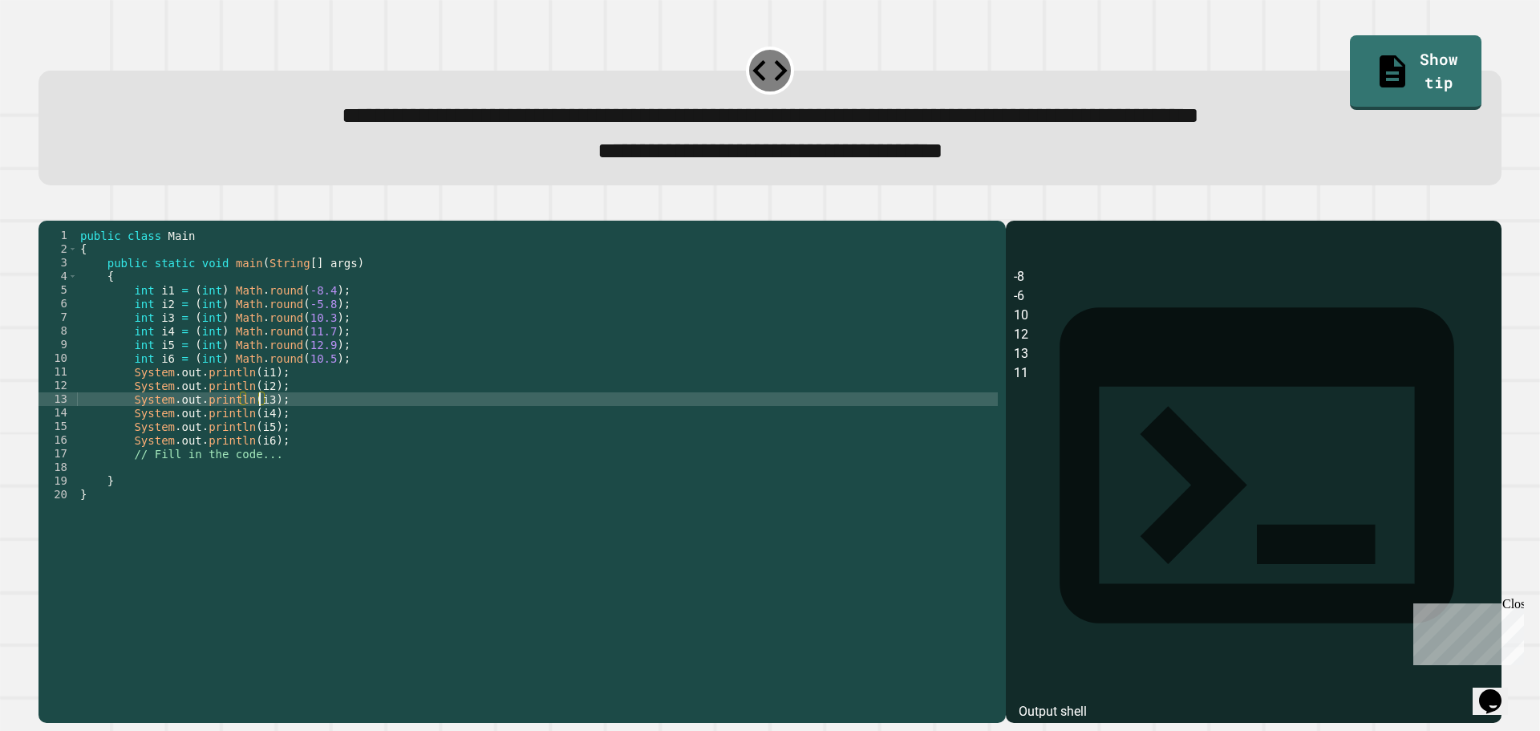
click at [257, 427] on div "public class Main { public static void main ( String [ ] args ) { int i1 = ( in…" at bounding box center [537, 454] width 921 height 450
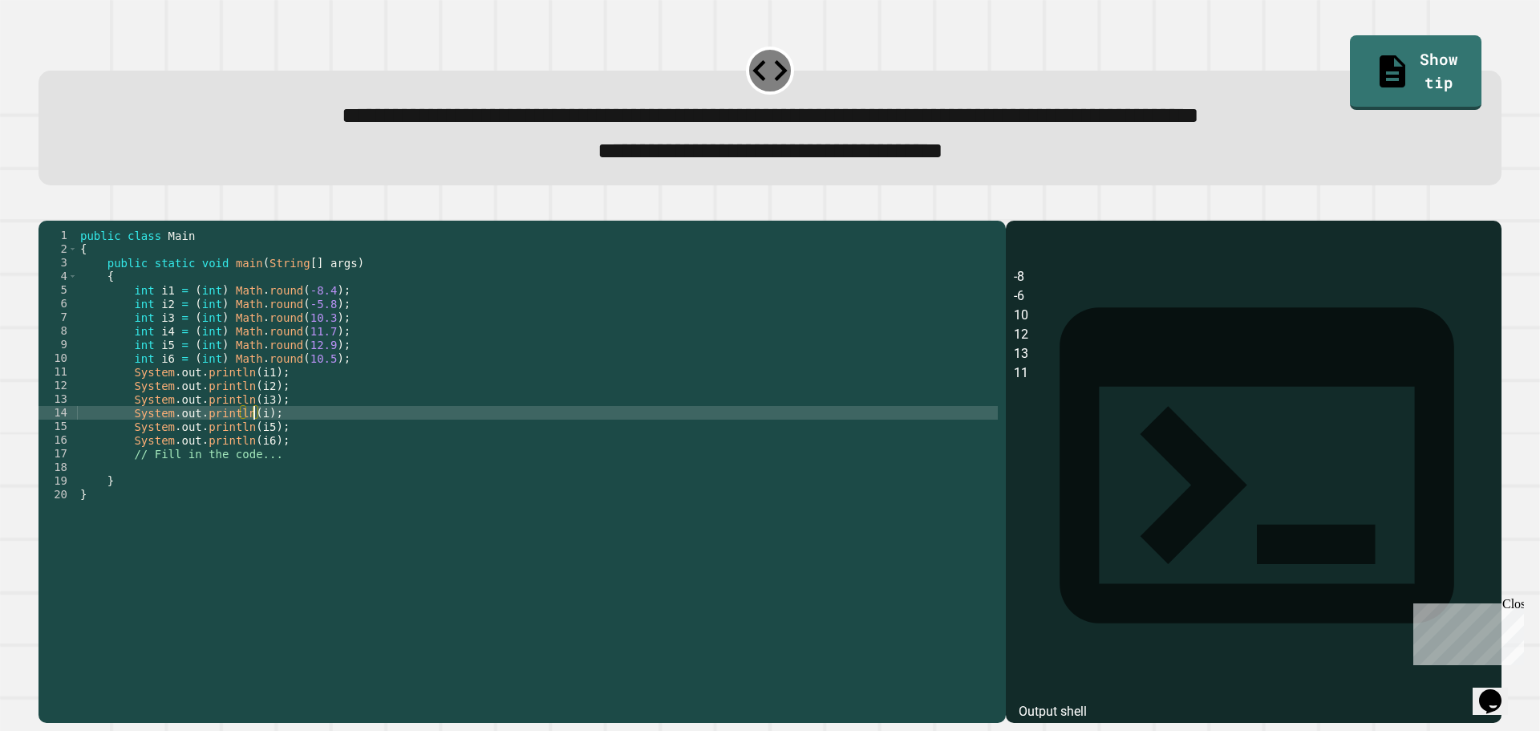
scroll to position [0, 12]
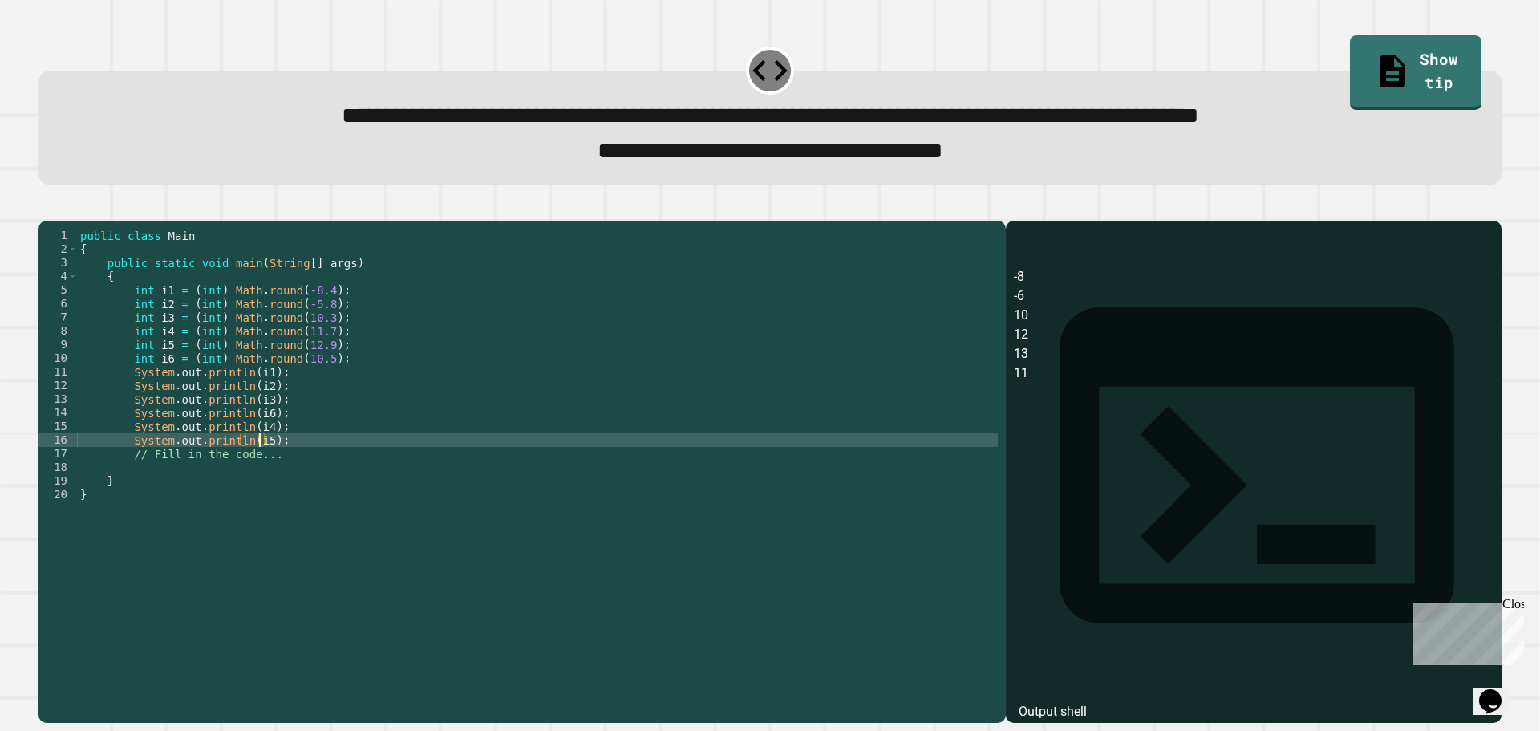
type textarea "**********"
click at [47, 207] on icon "button" at bounding box center [47, 207] width 0 height 0
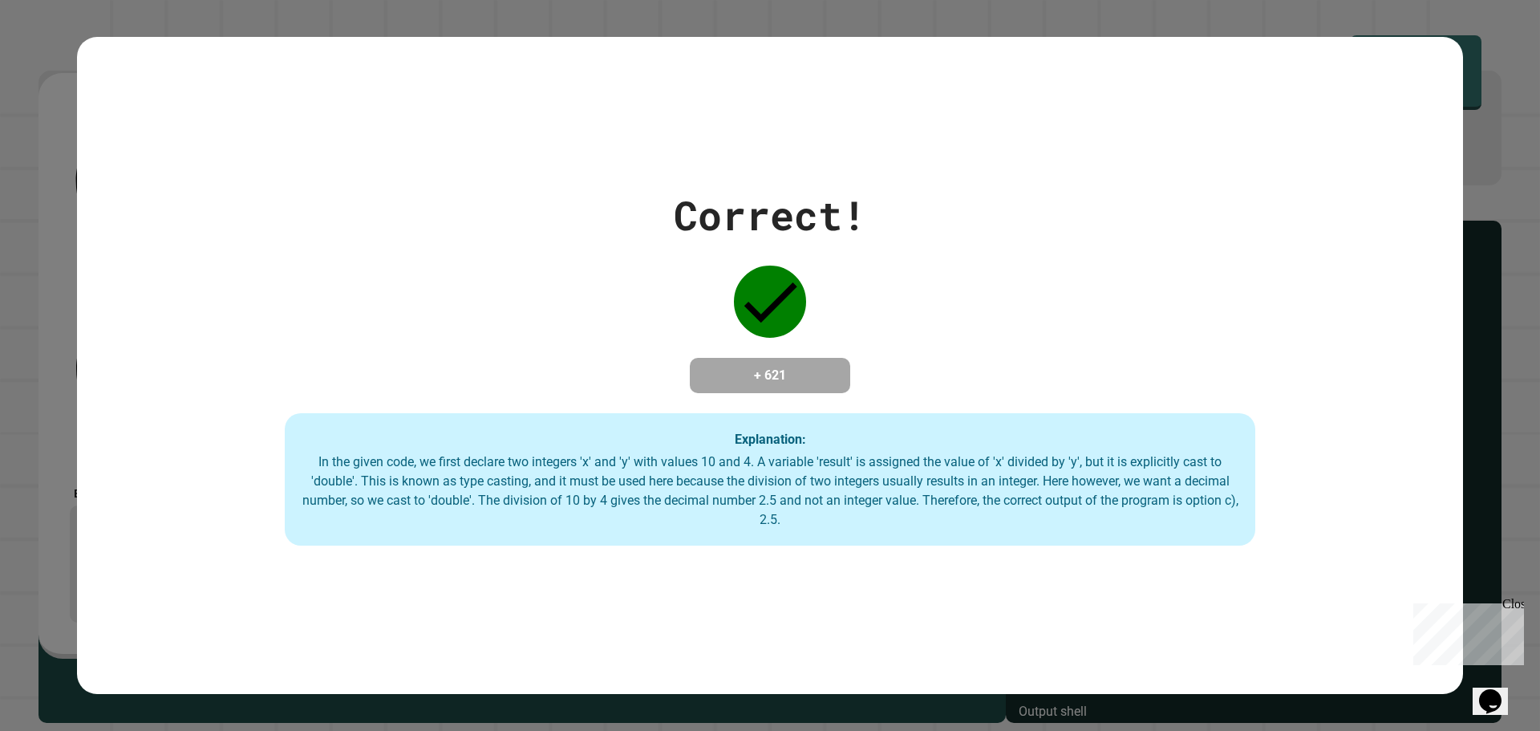
click at [255, 405] on div "Correct! + 621 Explanation: In the given code, we first declare two integers 'x…" at bounding box center [770, 365] width 1386 height 361
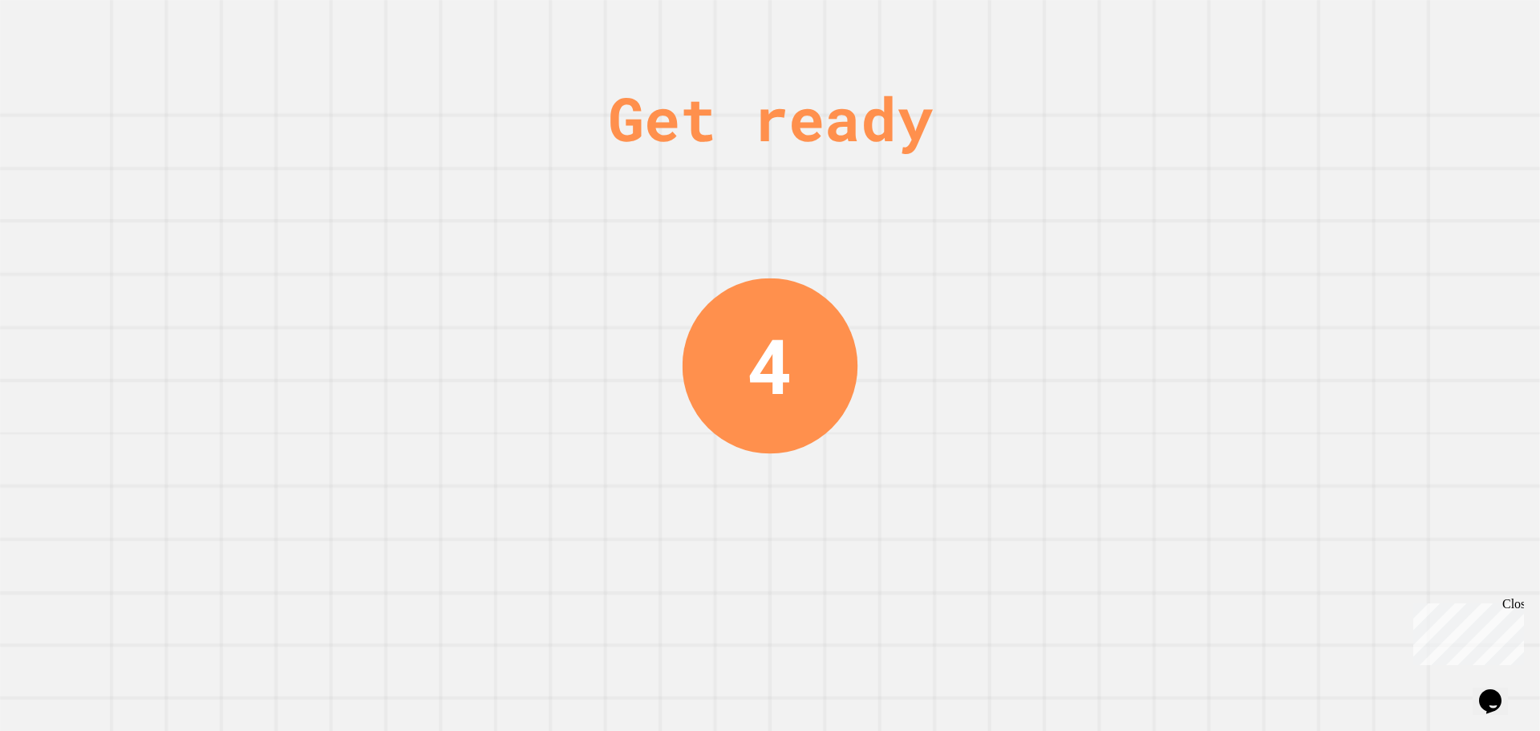
drag, startPoint x: 709, startPoint y: 333, endPoint x: 682, endPoint y: 345, distance: 29.8
click at [682, 345] on div "Get ready 4" at bounding box center [770, 365] width 1540 height 731
drag, startPoint x: 529, startPoint y: 424, endPoint x: 526, endPoint y: 363, distance: 61.0
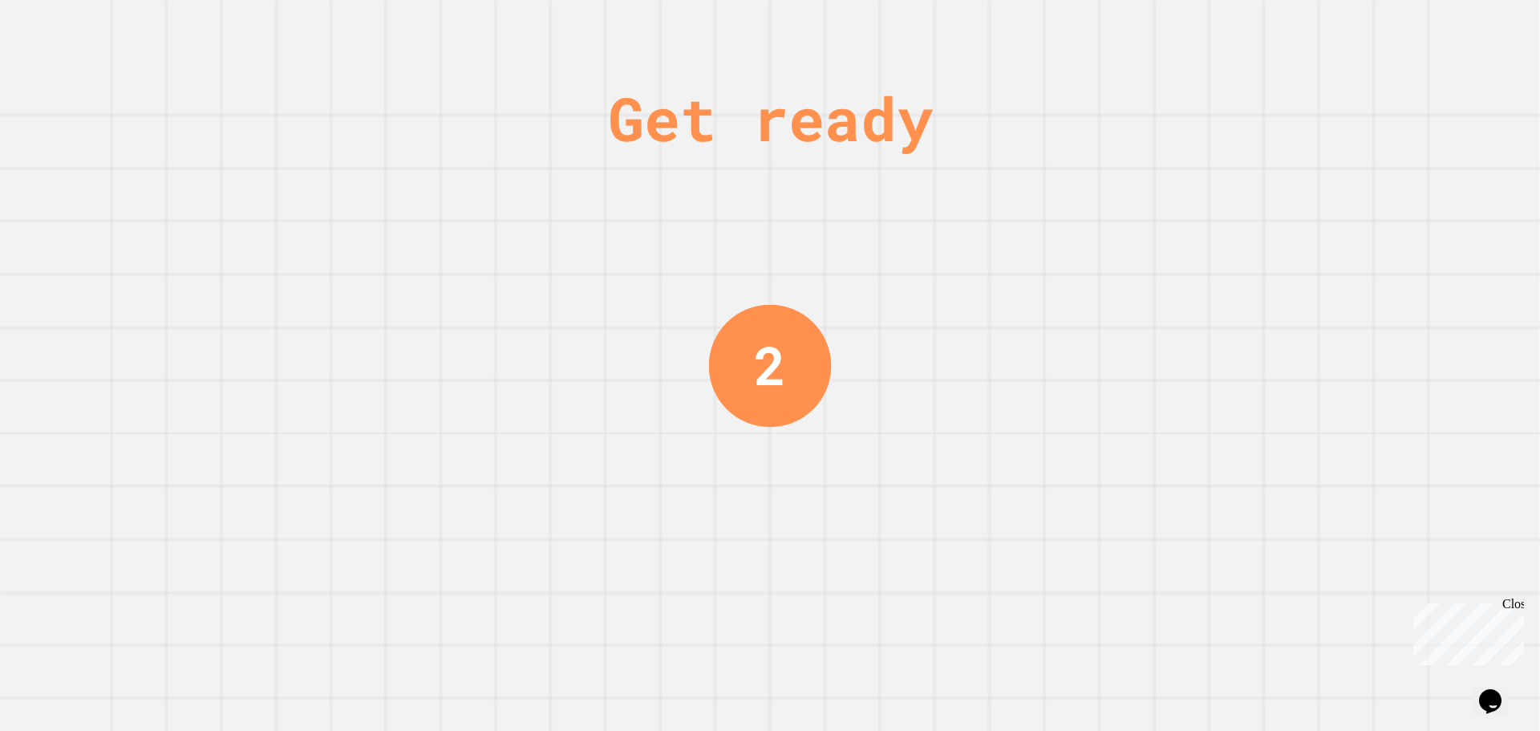
drag, startPoint x: 526, startPoint y: 363, endPoint x: 426, endPoint y: 282, distance: 128.9
click at [426, 282] on div "Get ready 2" at bounding box center [770, 365] width 1540 height 731
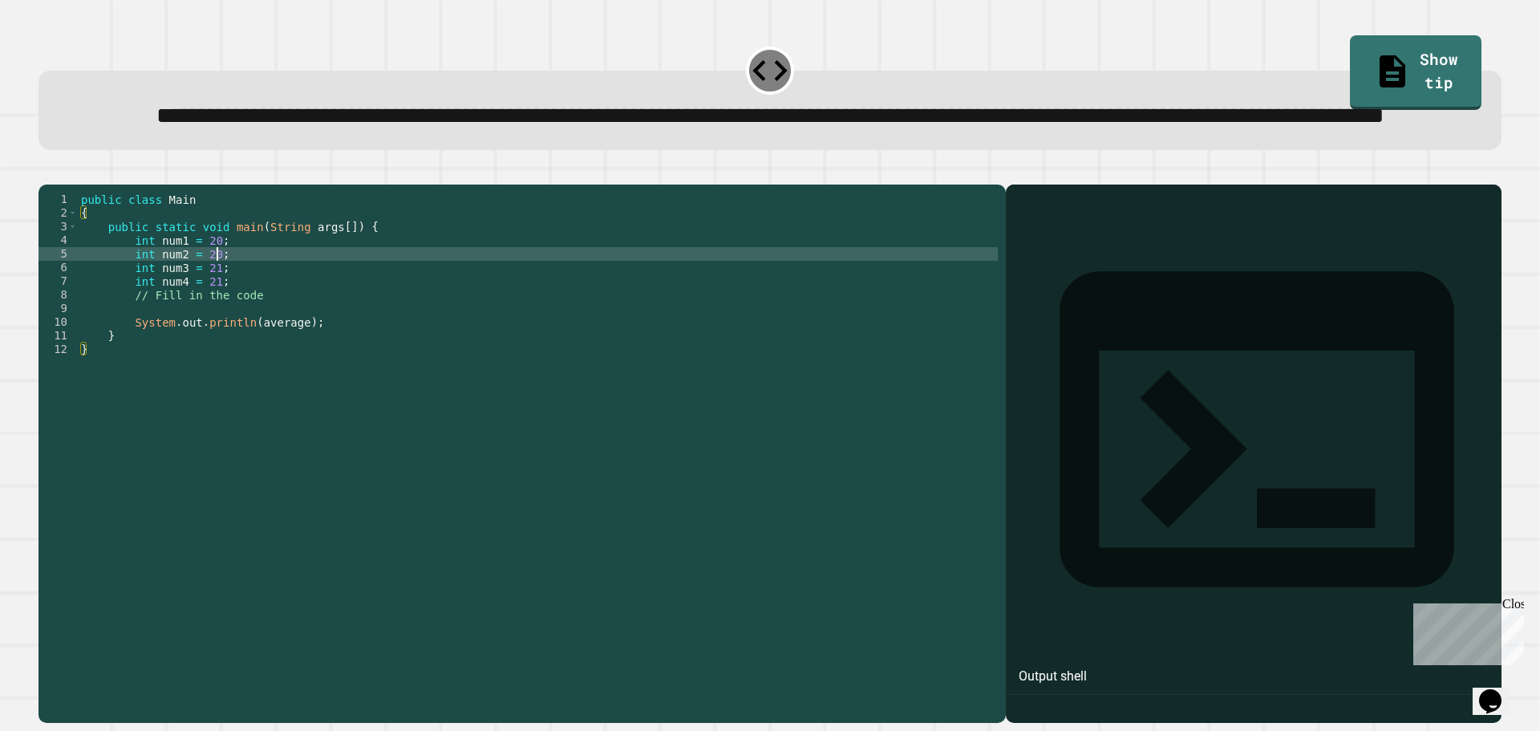
click at [533, 309] on div "public class Main { public static void main ( String args [ ]) { int num1 = 20 …" at bounding box center [538, 418] width 920 height 450
click at [530, 366] on div "public class Main { public static void main ( String args [ ]) { int num1 = 20 …" at bounding box center [538, 418] width 920 height 450
click at [439, 318] on div "public class Main { public static void main ( String args [ ]) { int num1 = 20 …" at bounding box center [538, 418] width 920 height 450
click at [429, 339] on div "public class Main { public static void main ( String args [ ]) { int num1 = 20 …" at bounding box center [538, 418] width 920 height 450
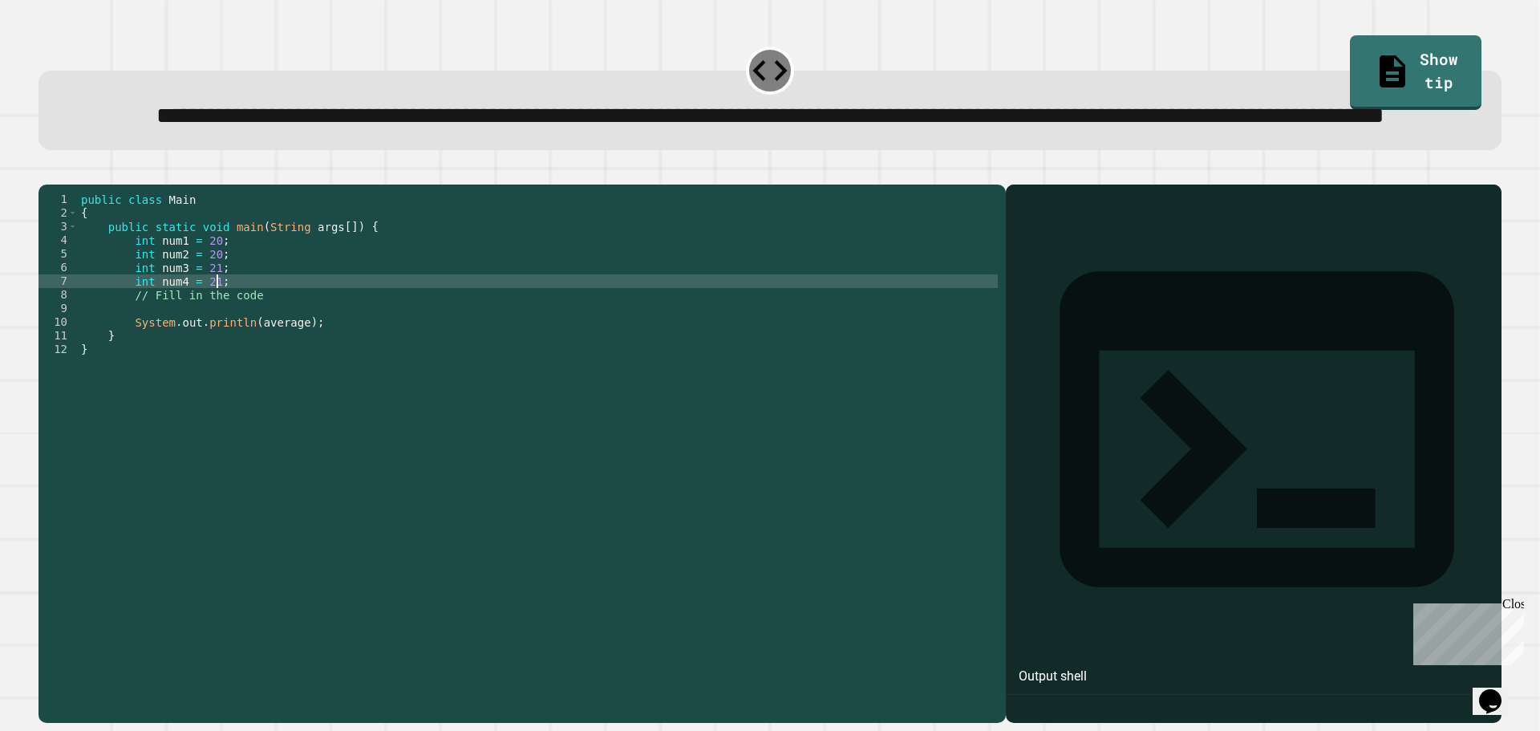
type textarea "**********"
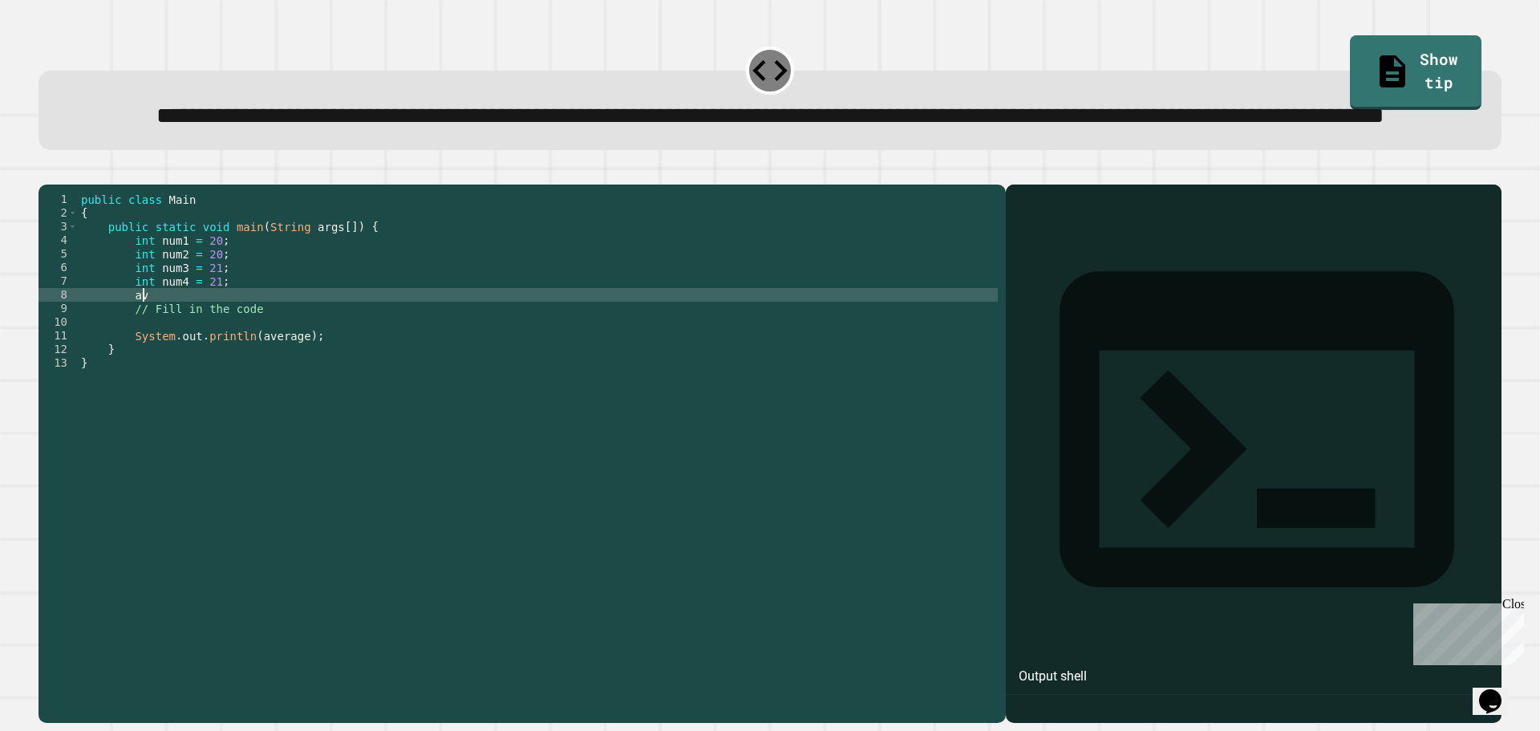
type textarea "*"
type textarea "***"
type textarea "*"
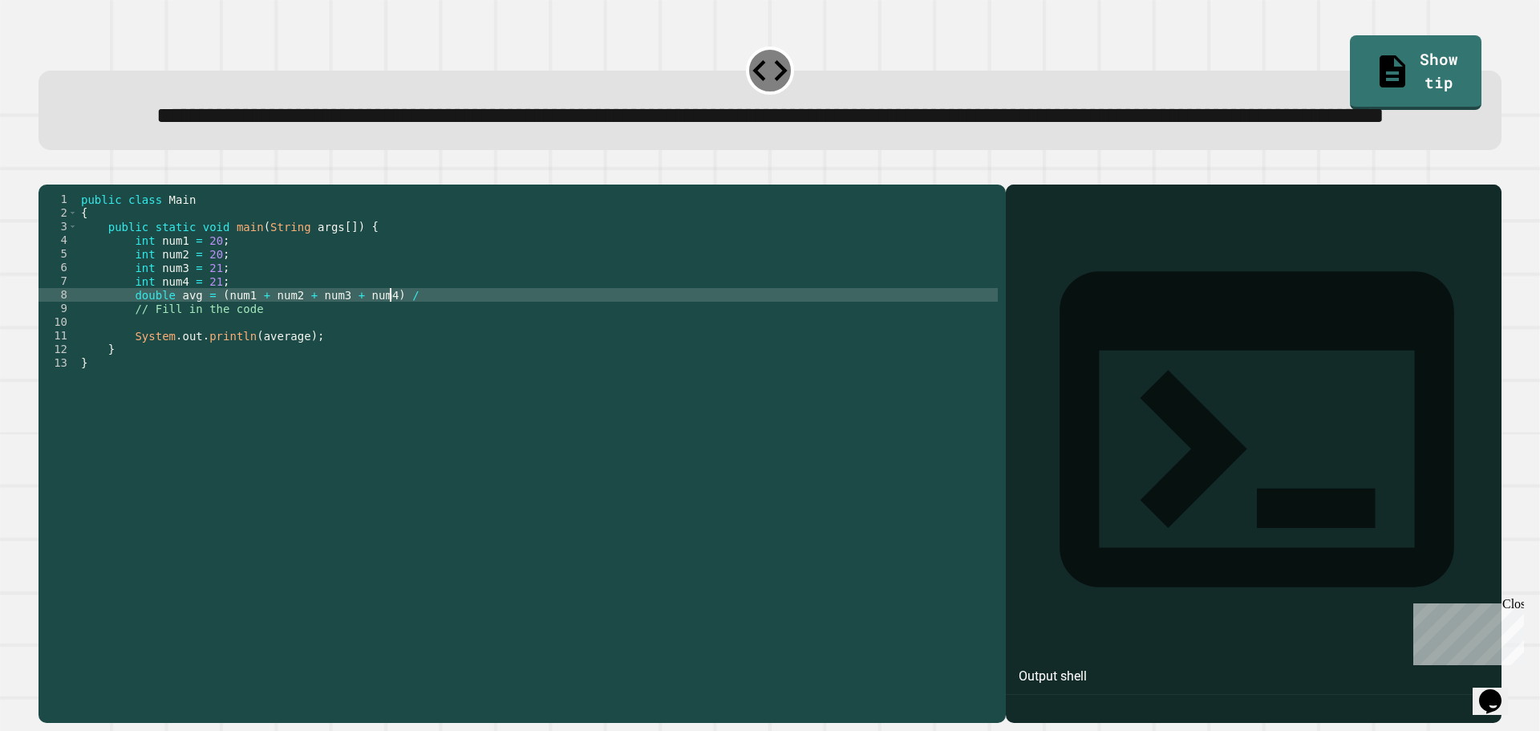
scroll to position [0, 22]
type textarea "**********"
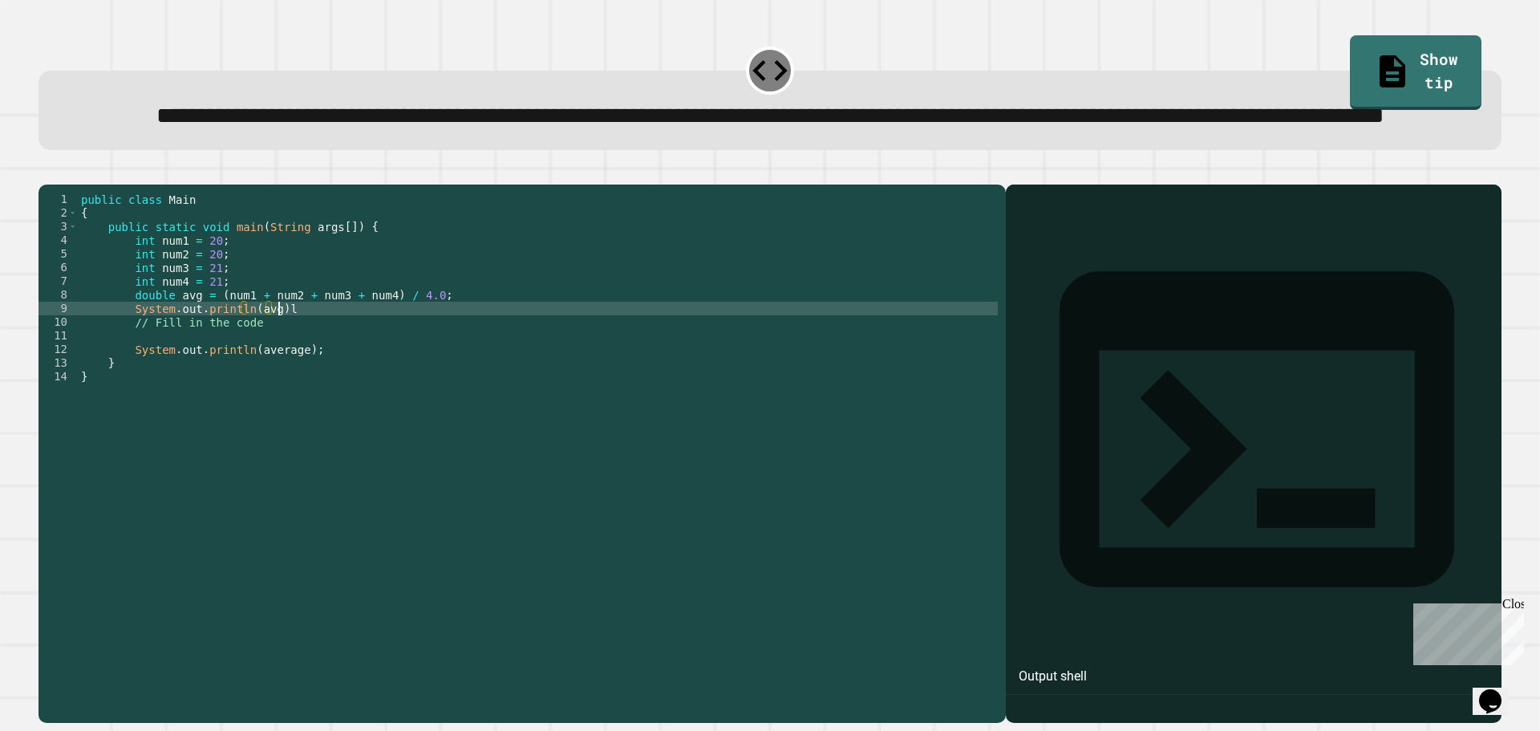
scroll to position [0, 13]
type textarea "******"
click at [189, 355] on div "public class Main { public static void main ( String args [ ]) { int num1 = 20 …" at bounding box center [538, 418] width 920 height 450
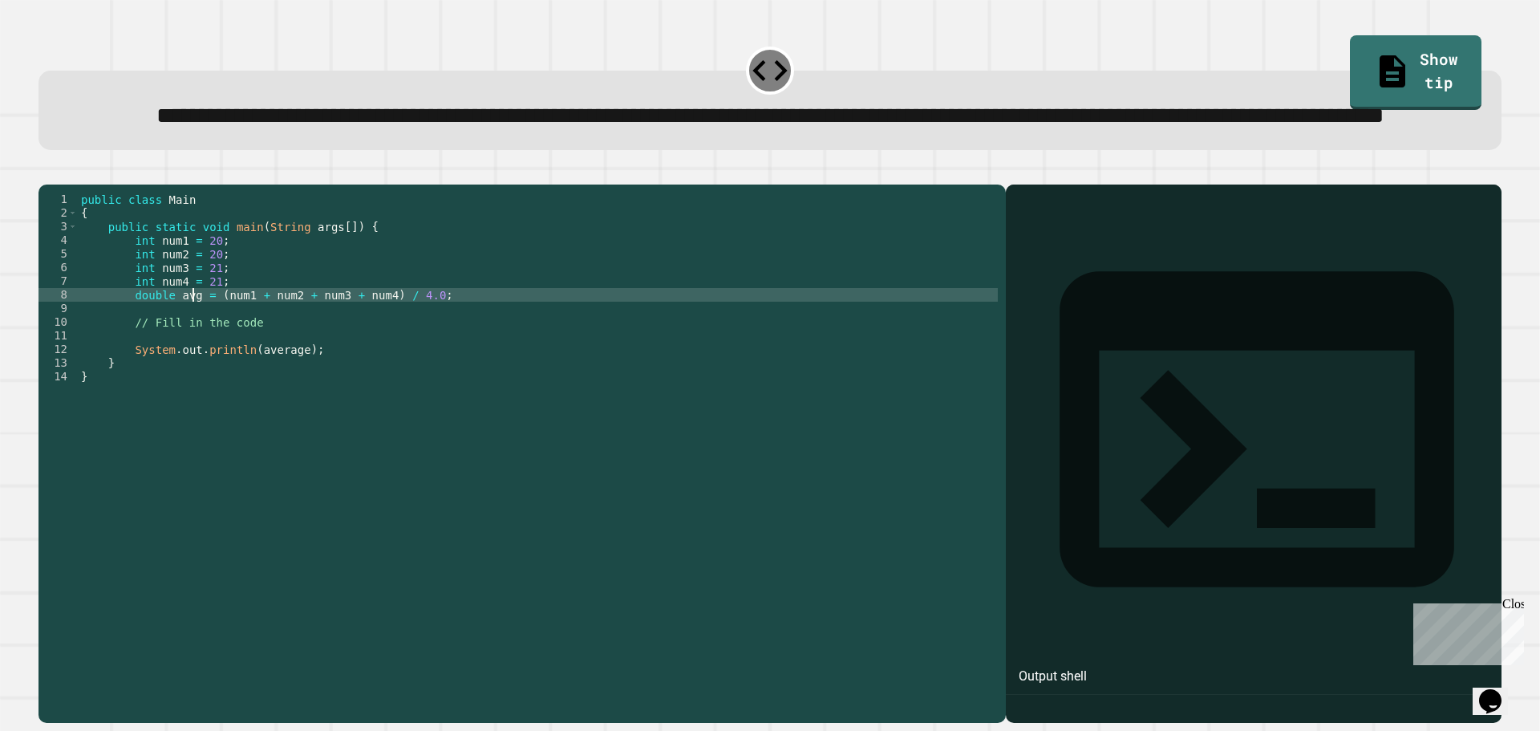
click at [193, 359] on div "public class Main { public static void main ( String args [ ]) { int num1 = 20 …" at bounding box center [538, 418] width 920 height 450
type textarea "**********"
click at [74, 185] on div at bounding box center [770, 174] width 1463 height 19
click at [47, 172] on icon "button" at bounding box center [47, 172] width 0 height 0
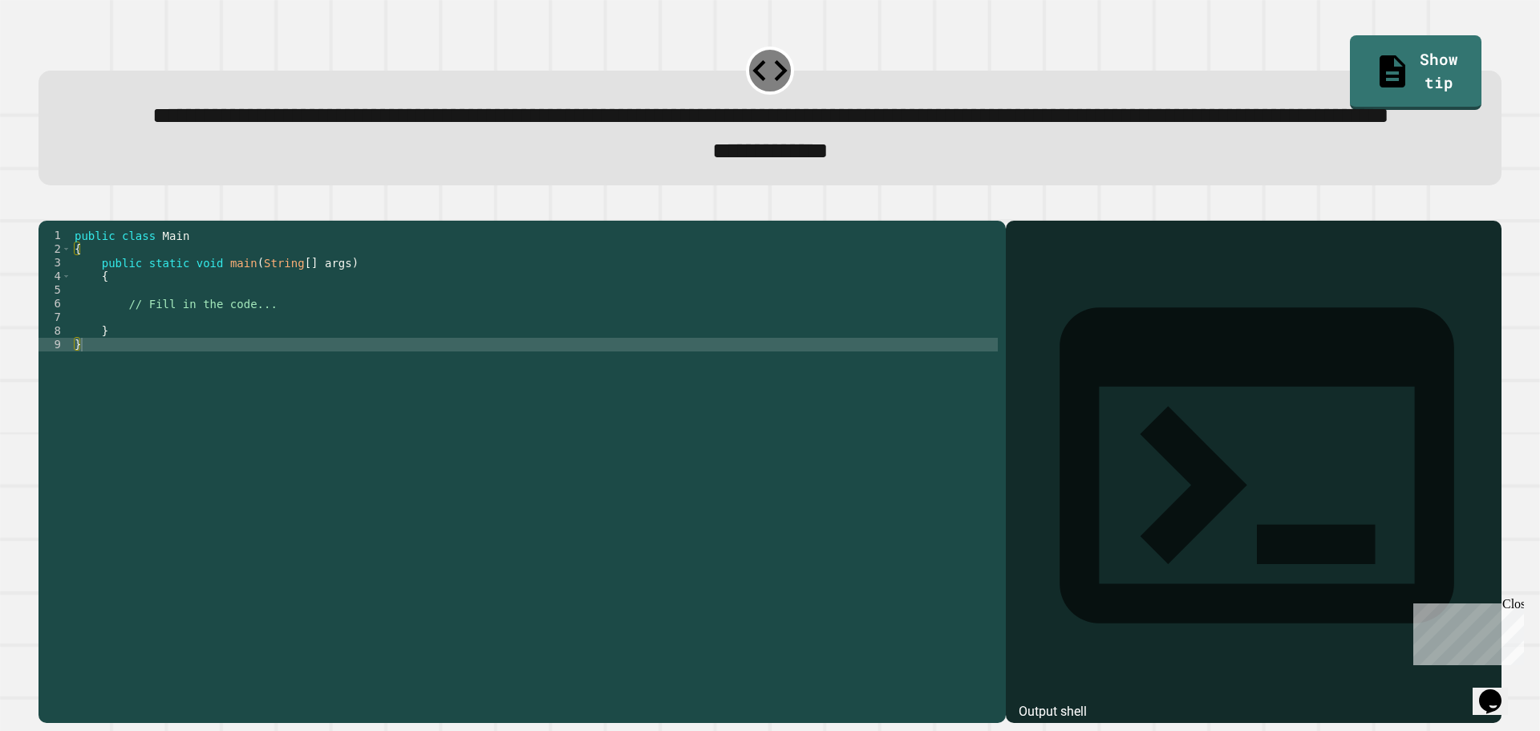
click at [570, 357] on div "public class Main { public static void main ( String [ ] args ) { // Fill in th…" at bounding box center [534, 433] width 927 height 409
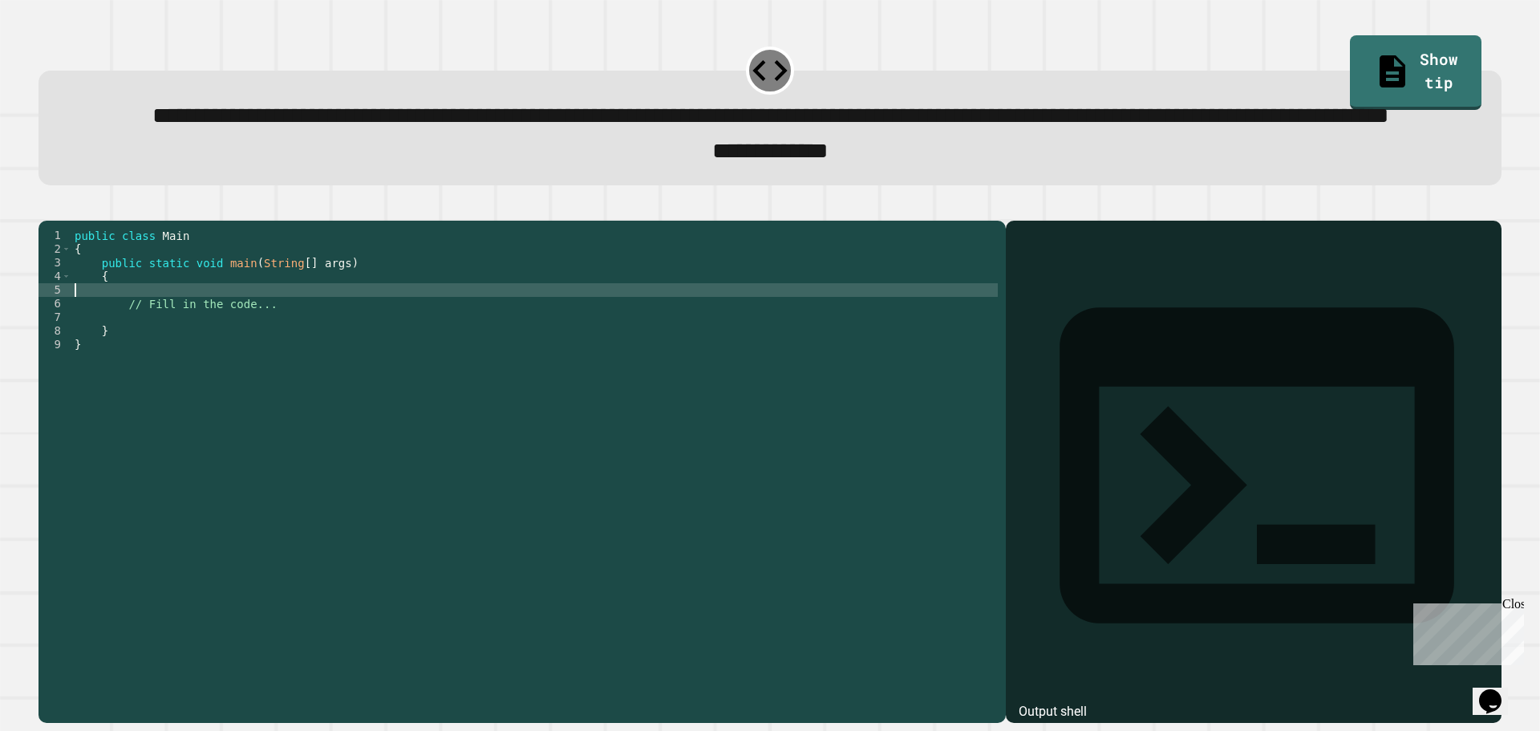
click at [566, 340] on div "public class Main { public static void main ( String [ ] args ) { // Fill in th…" at bounding box center [534, 433] width 927 height 409
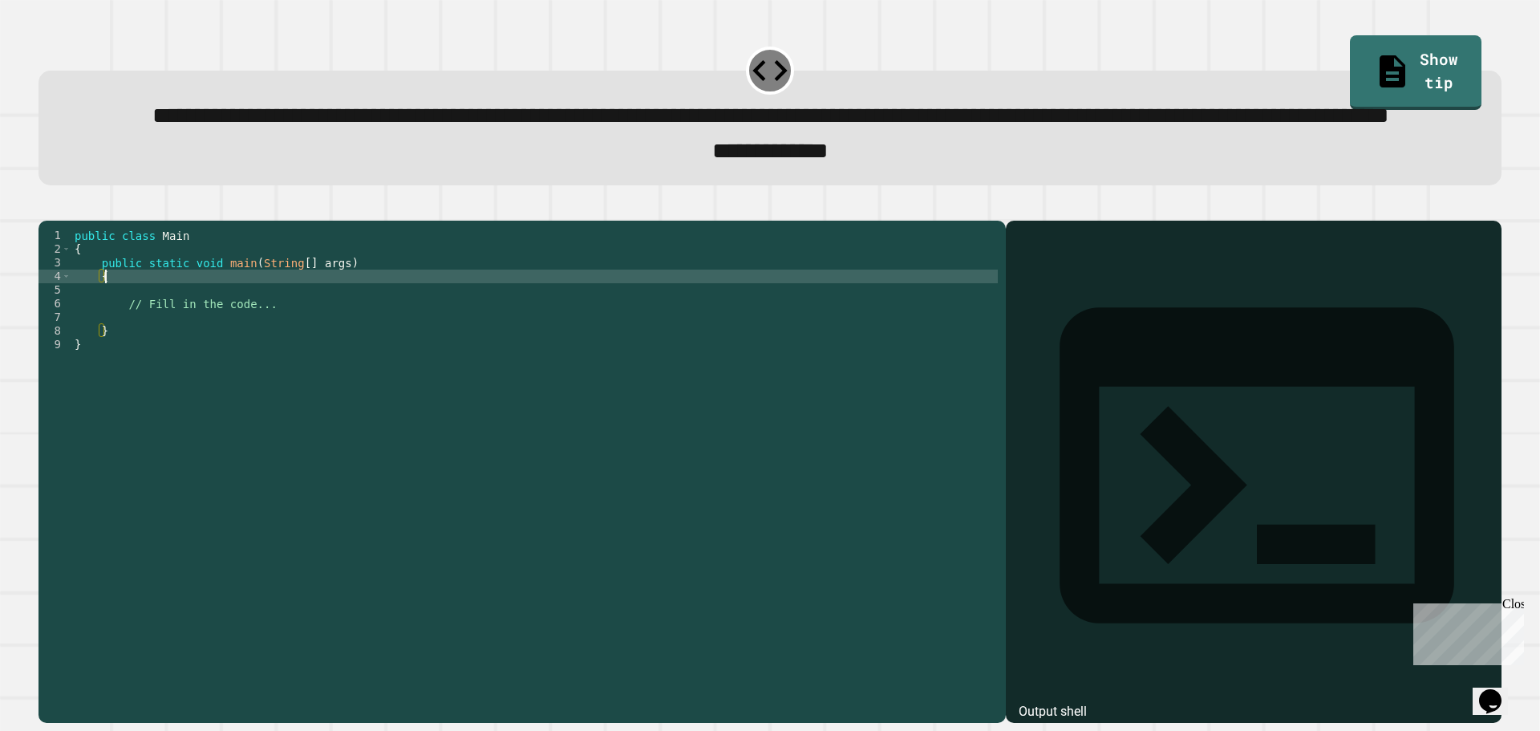
click at [523, 362] on div "public class Main { public static void main ( String [ ] args ) { // Fill in th…" at bounding box center [534, 433] width 927 height 409
click at [570, 342] on div "public class Main { public static void main ( String [ ] args ) { // Fill in th…" at bounding box center [534, 433] width 927 height 409
click at [570, 333] on div "public class Main { public static void main ( String [ ] args ) { // Fill in th…" at bounding box center [534, 433] width 927 height 409
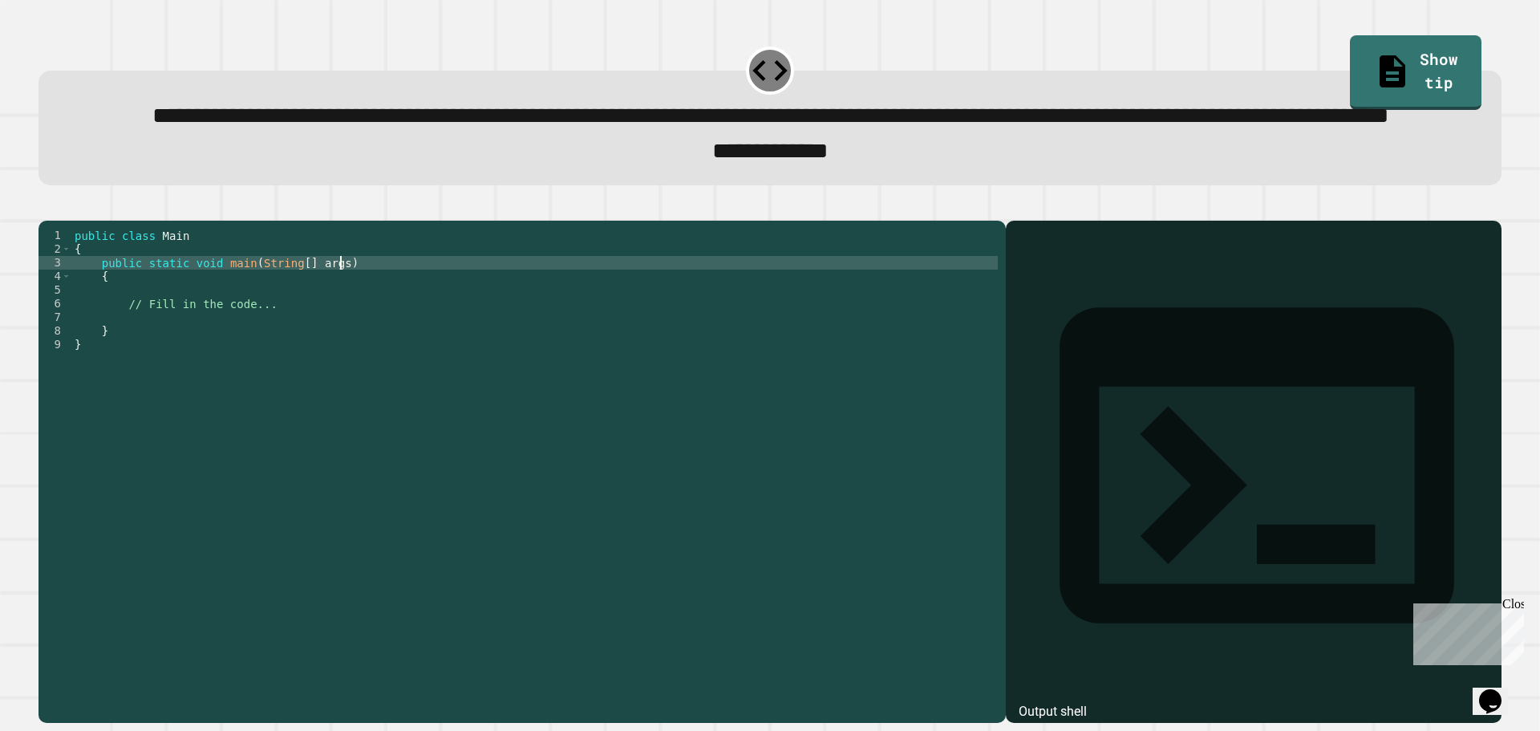
click at [548, 350] on div "public class Main { public static void main ( String [ ] args ) { // Fill in th…" at bounding box center [534, 433] width 927 height 409
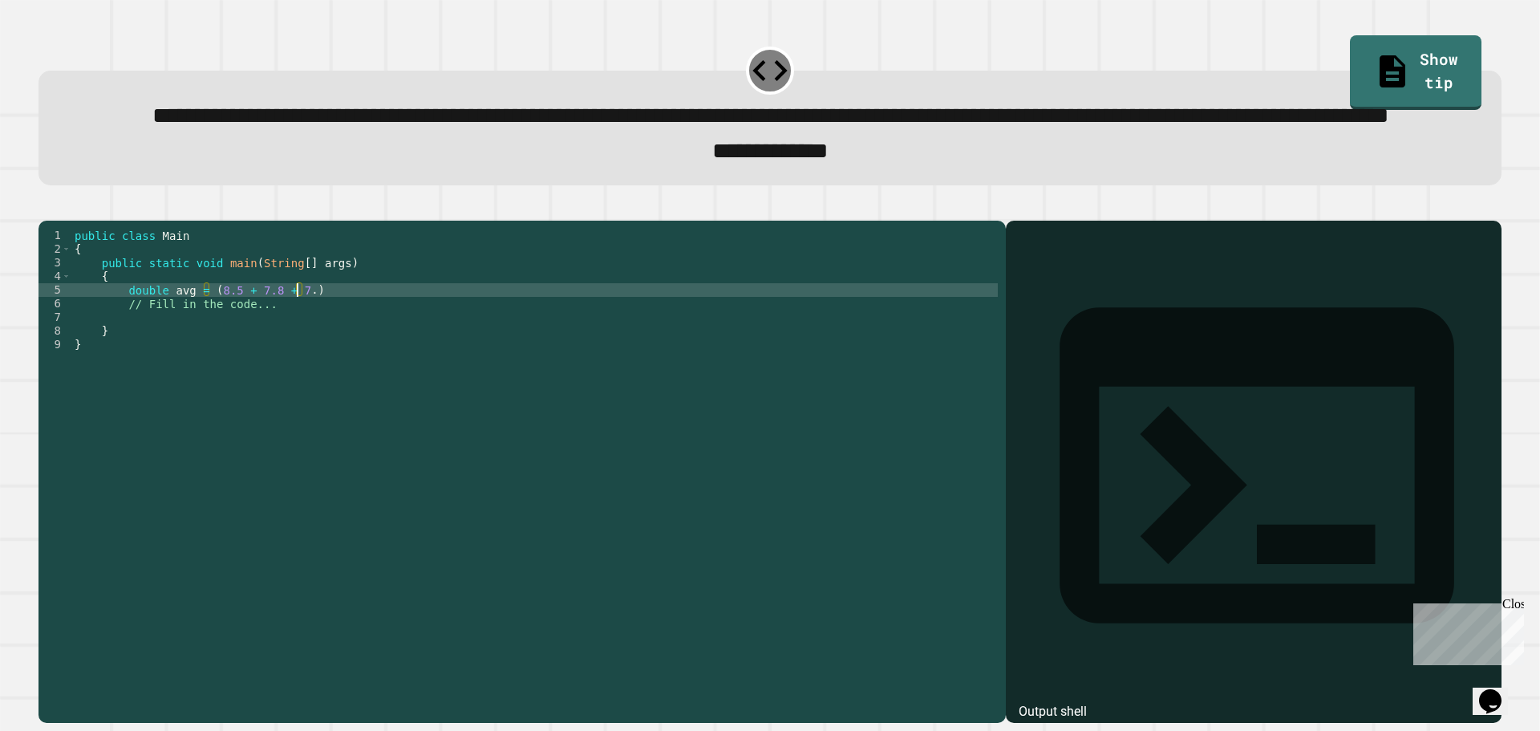
scroll to position [0, 15]
type textarea "**********"
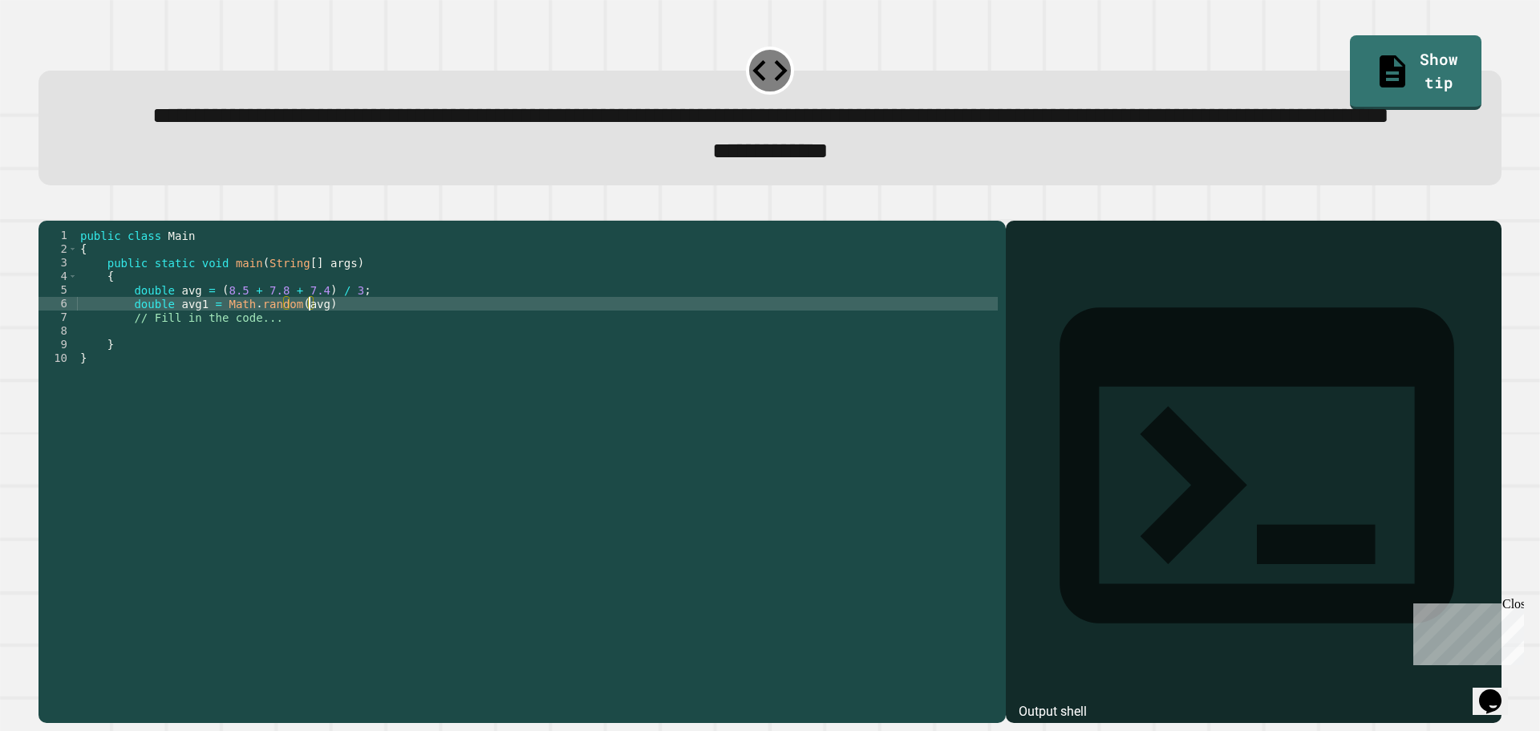
scroll to position [0, 13]
type textarea "**********"
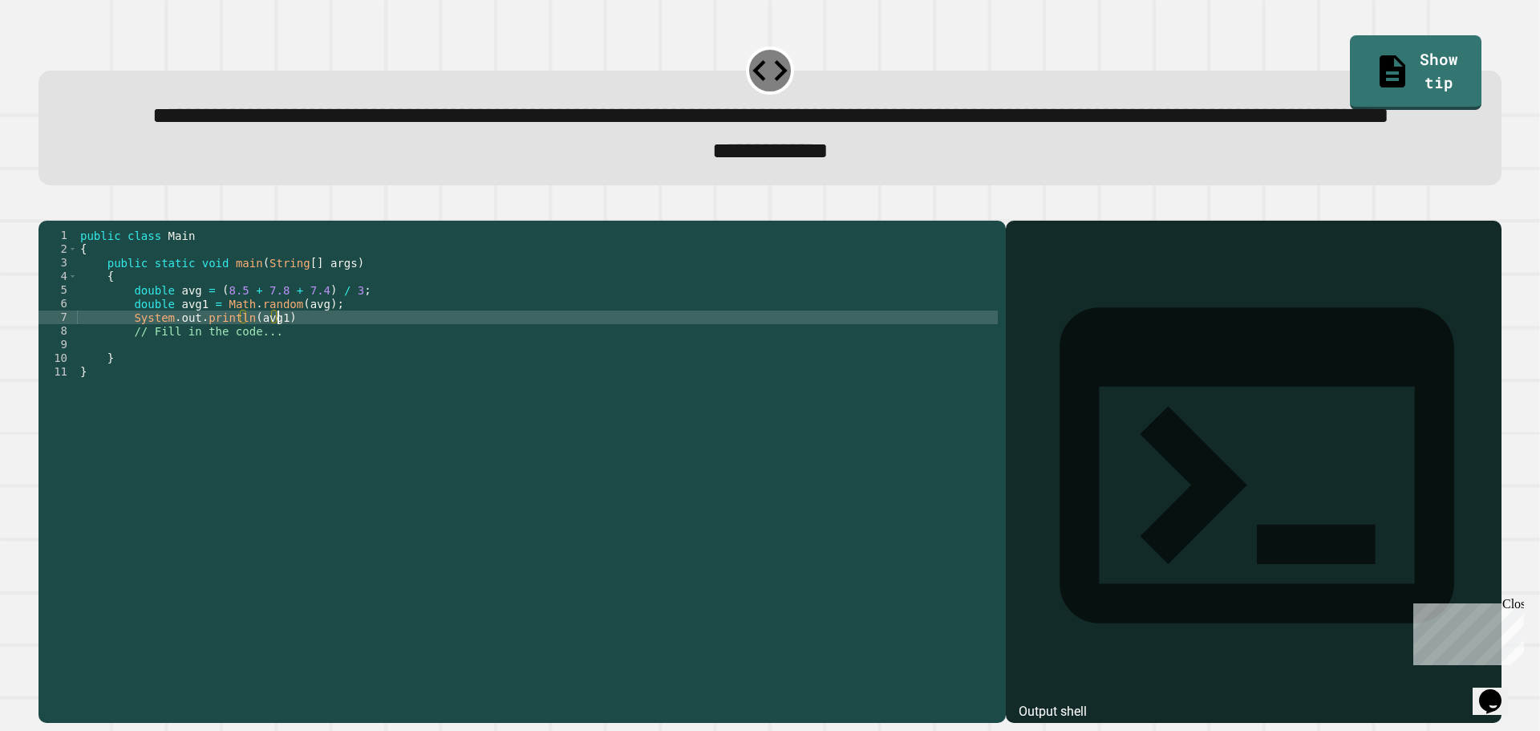
scroll to position [0, 14]
click at [47, 207] on button "button" at bounding box center [47, 207] width 0 height 0
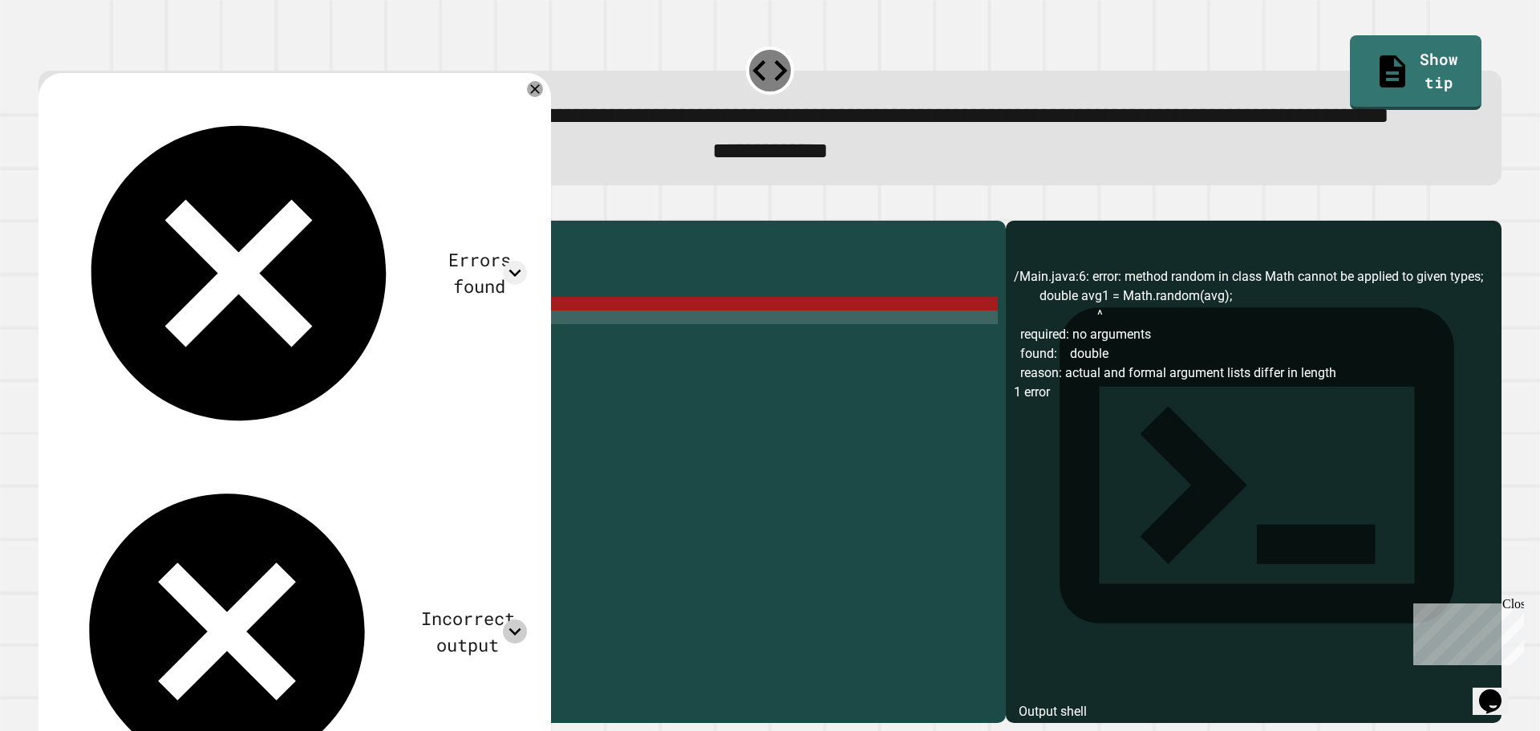
click at [516, 628] on icon at bounding box center [515, 631] width 12 height 7
click at [531, 99] on icon at bounding box center [534, 88] width 19 height 19
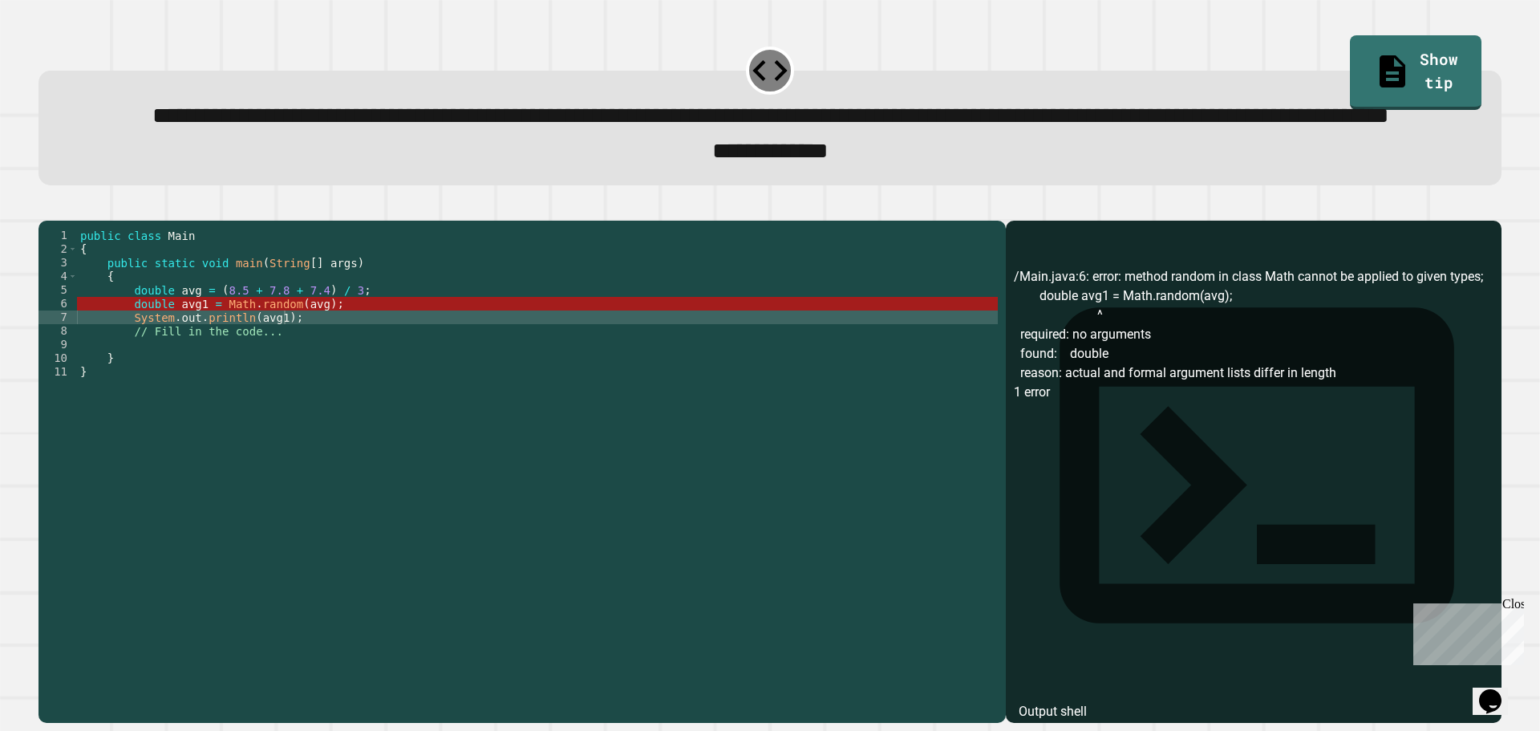
click at [315, 371] on div "public class Main { public static void main ( String [ ] args ) { double avg = …" at bounding box center [537, 433] width 921 height 409
click at [280, 366] on div "public class Main { public static void main ( String [ ] args ) { double avg = …" at bounding box center [537, 433] width 921 height 409
click at [290, 366] on div "public class Main { public static void main ( String [ ] args ) { double avg = …" at bounding box center [537, 433] width 921 height 409
click at [284, 367] on div "public class Main { public static void main ( String [ ] args ) { double avg = …" at bounding box center [537, 433] width 921 height 409
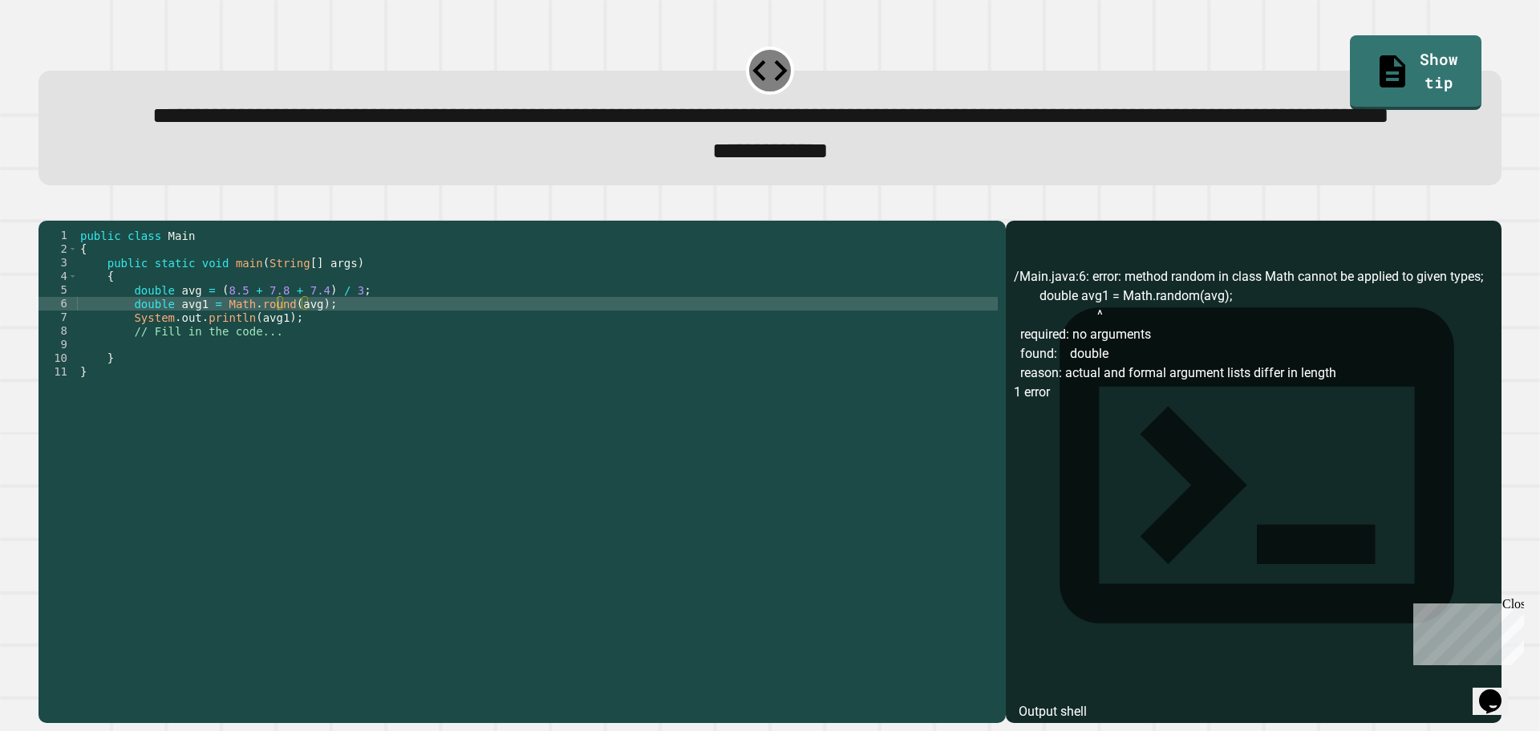
click at [45, 221] on div at bounding box center [770, 210] width 1463 height 19
click at [47, 207] on icon "button" at bounding box center [47, 207] width 0 height 0
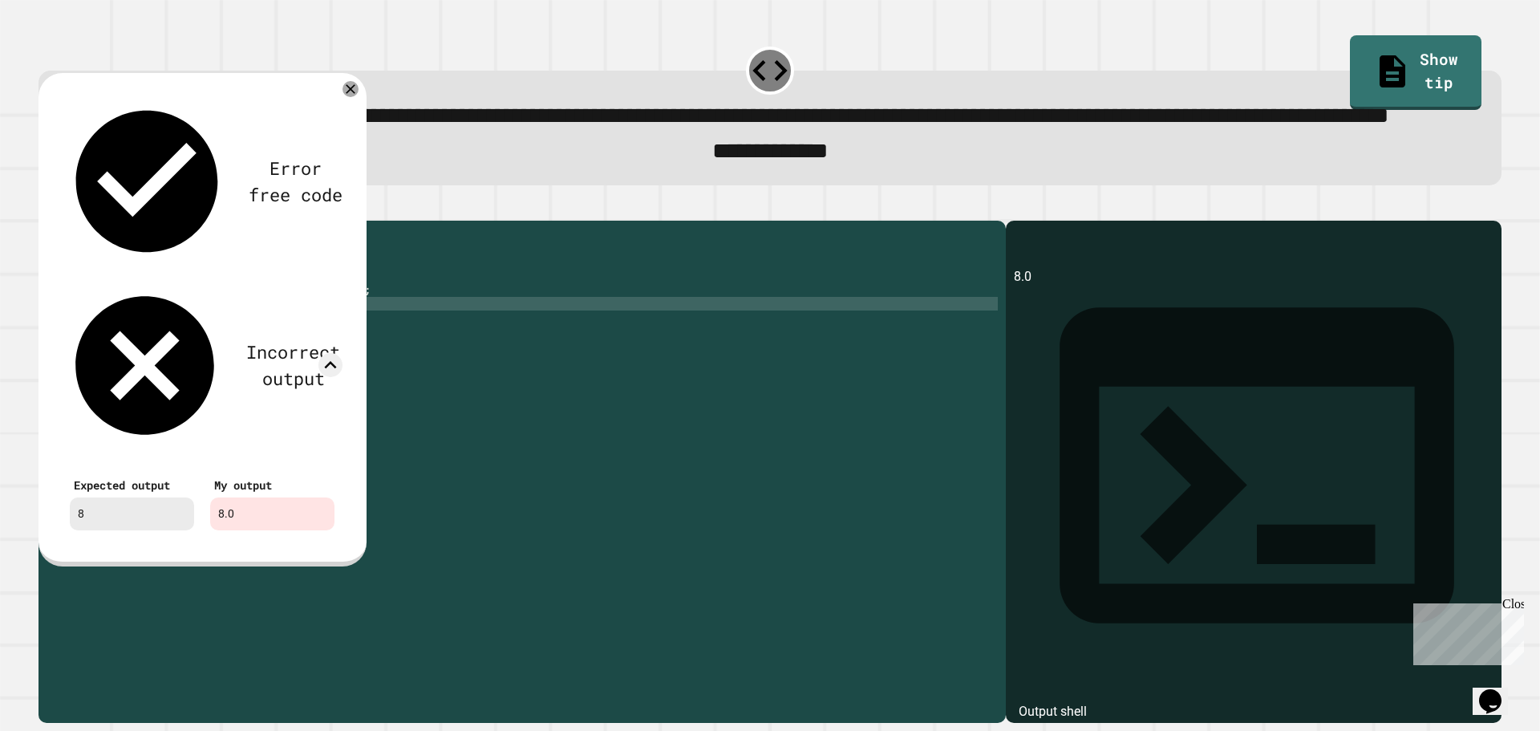
click at [249, 379] on div "public class Main { public static void main ( String [ ] args ) { double avg = …" at bounding box center [537, 433] width 921 height 409
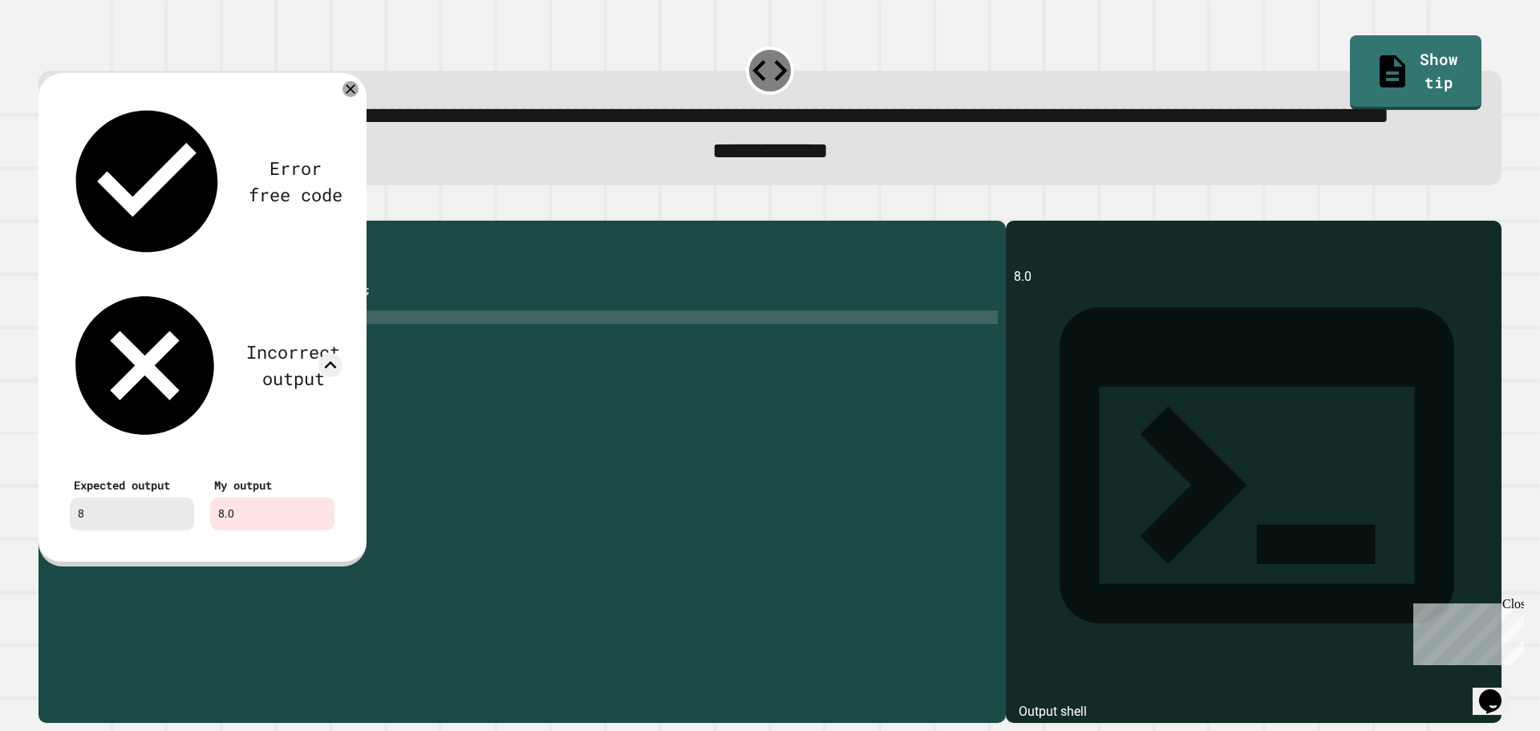
scroll to position [0, 14]
type textarea "**********"
click at [351, 95] on icon at bounding box center [350, 88] width 11 height 11
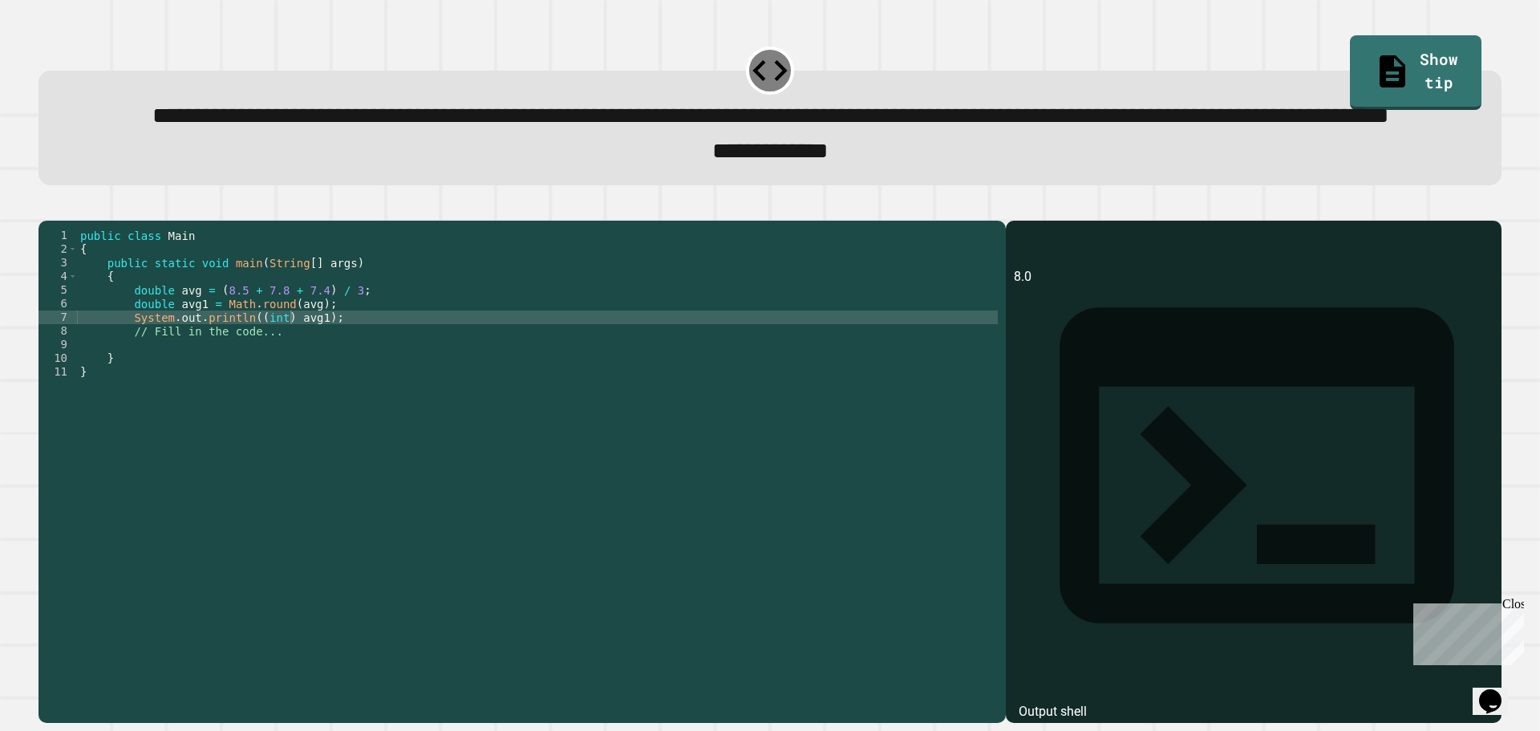
click at [47, 207] on icon "button" at bounding box center [47, 207] width 0 height 0
